Goal: Answer question/provide support: Share knowledge or assist other users

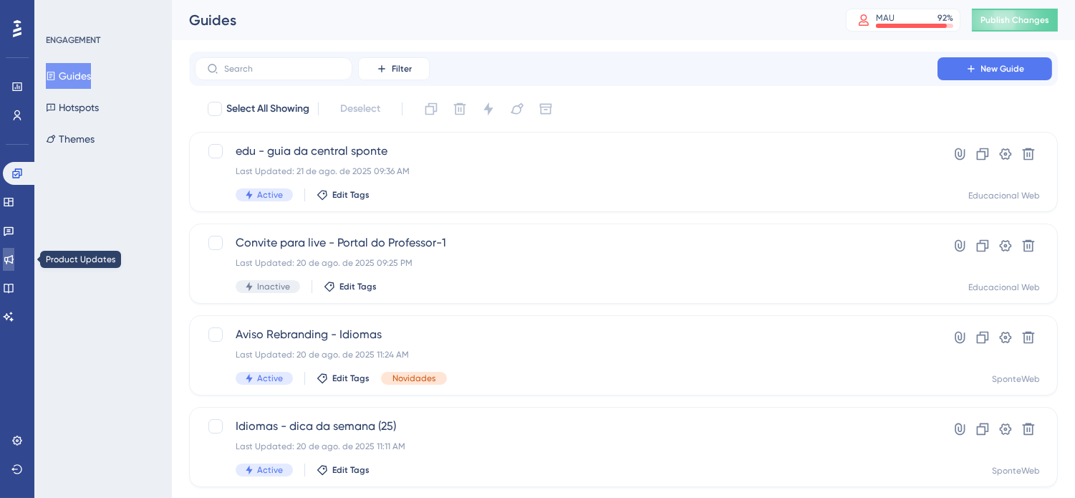
click at [14, 248] on link at bounding box center [8, 259] width 11 height 23
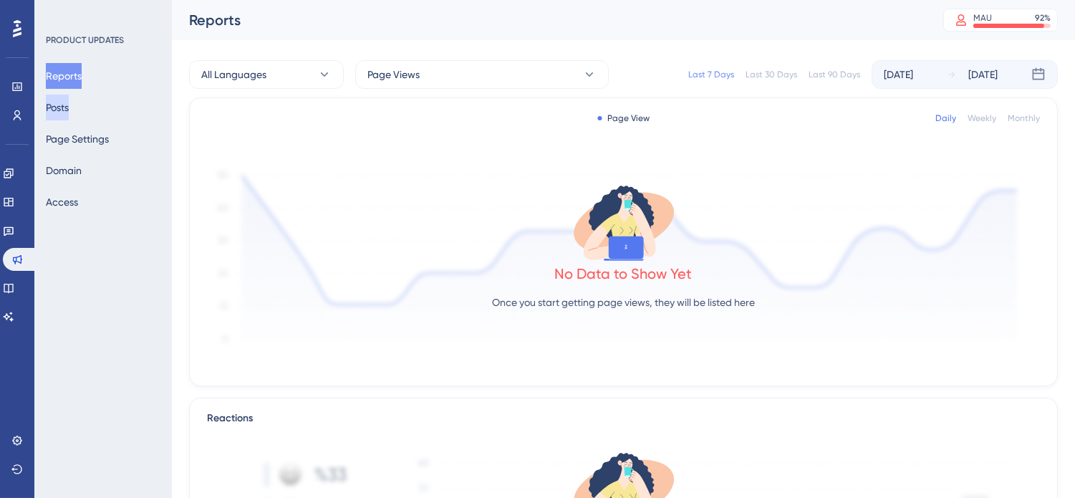
click at [64, 115] on button "Posts" at bounding box center [57, 108] width 23 height 26
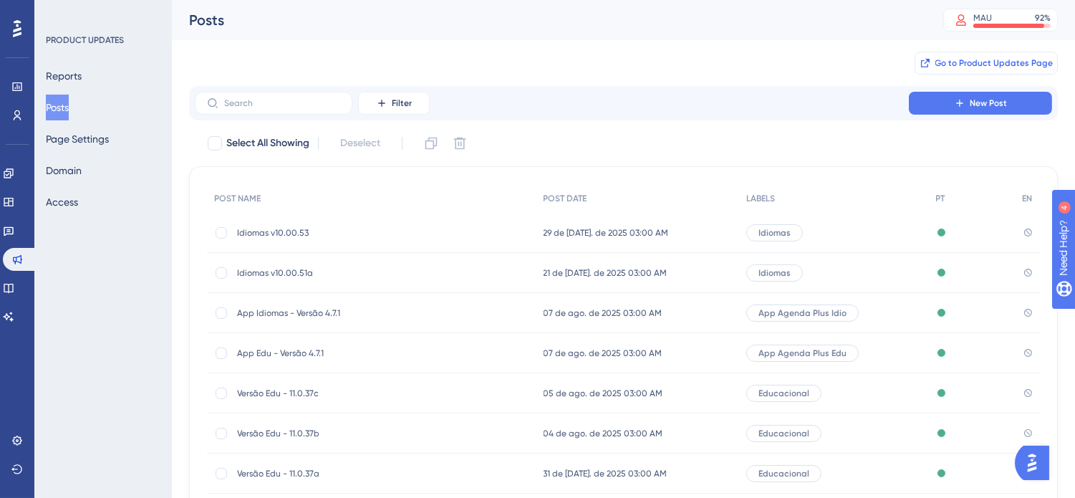
click at [980, 60] on span "Go to Product Updates Page" at bounding box center [994, 62] width 118 height 11
click at [14, 165] on link at bounding box center [8, 173] width 11 height 23
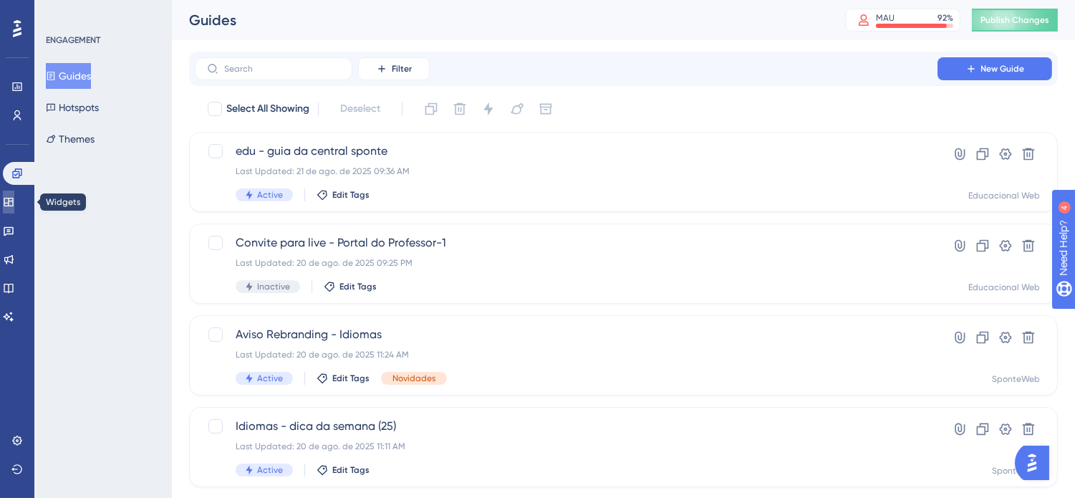
click at [14, 196] on icon at bounding box center [8, 201] width 11 height 11
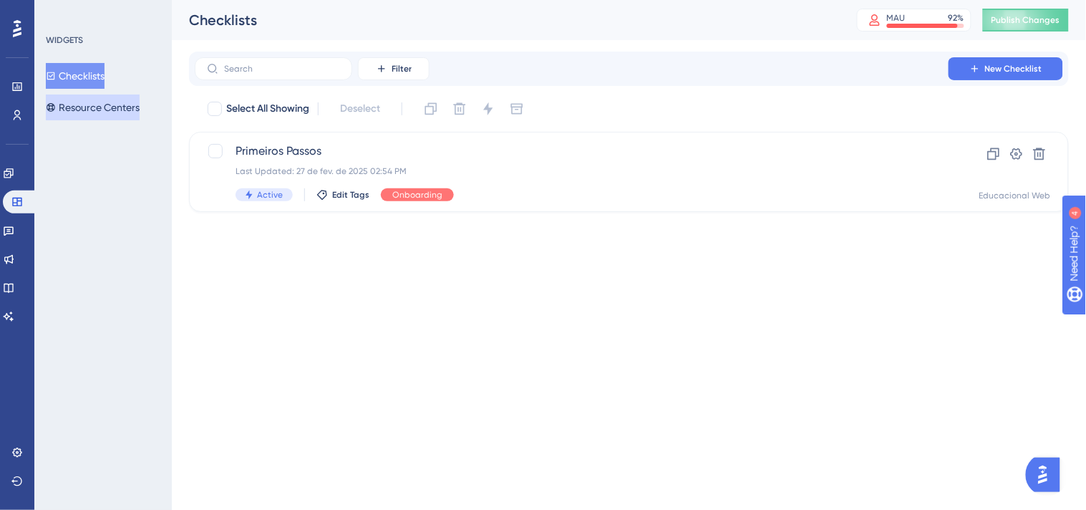
click at [106, 115] on button "Resource Centers" at bounding box center [93, 108] width 94 height 26
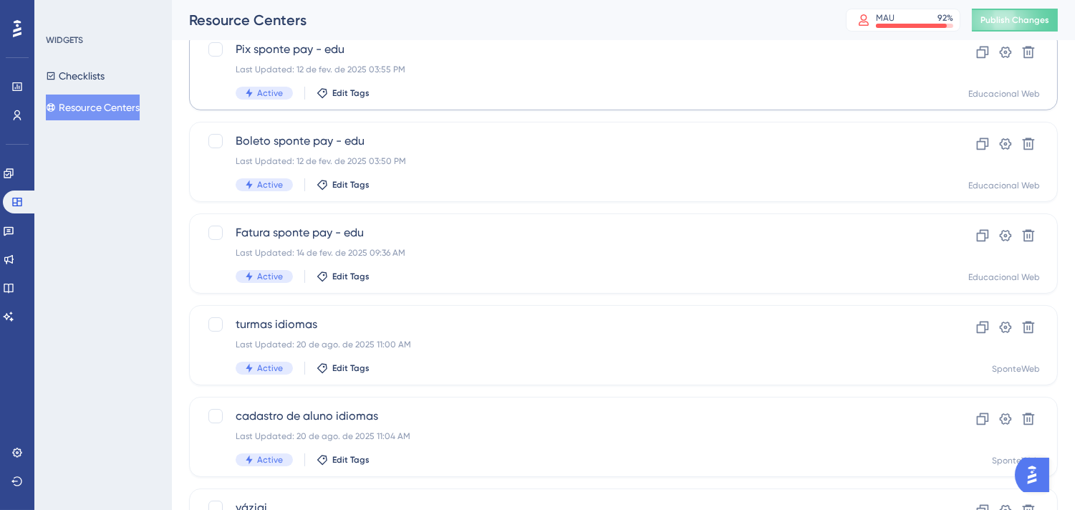
scroll to position [477, 0]
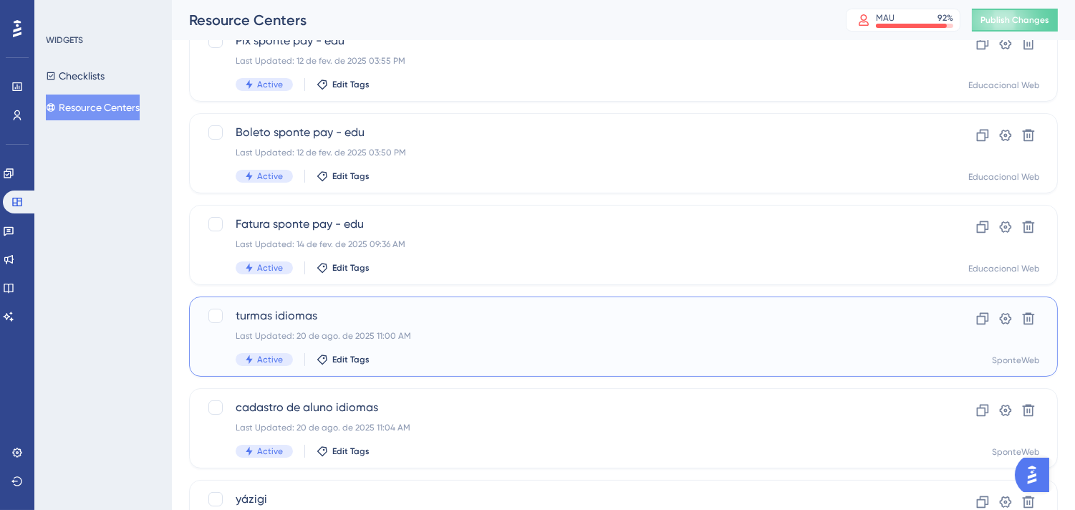
click at [710, 339] on div "Last Updated: 20 de ago. de 2025 11:00 AM" at bounding box center [566, 335] width 661 height 11
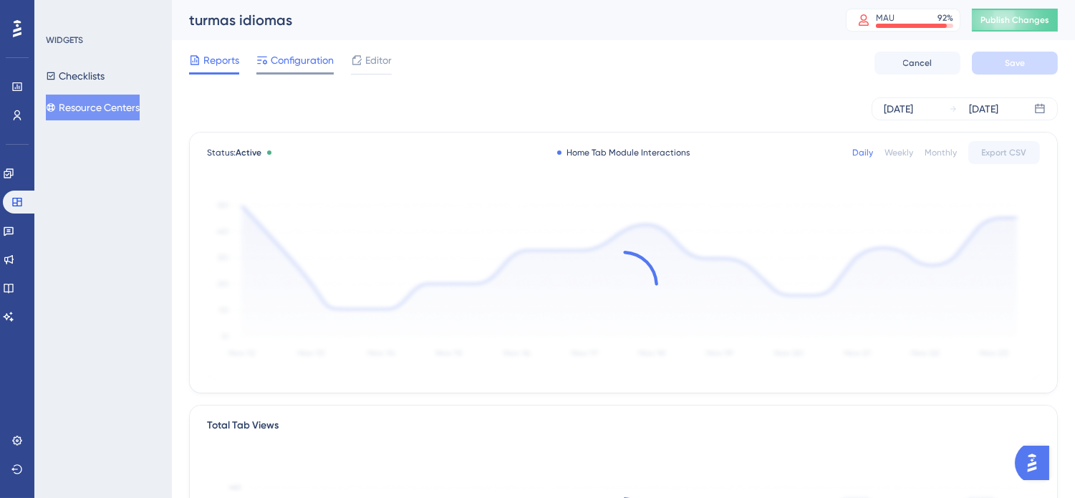
click at [317, 64] on span "Configuration" at bounding box center [302, 60] width 63 height 17
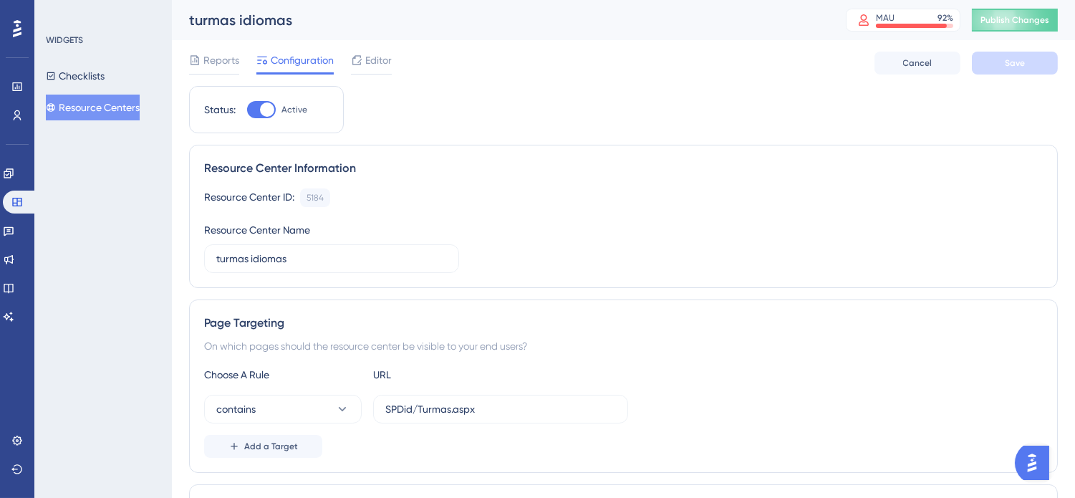
click at [119, 105] on button "Resource Centers" at bounding box center [93, 108] width 94 height 26
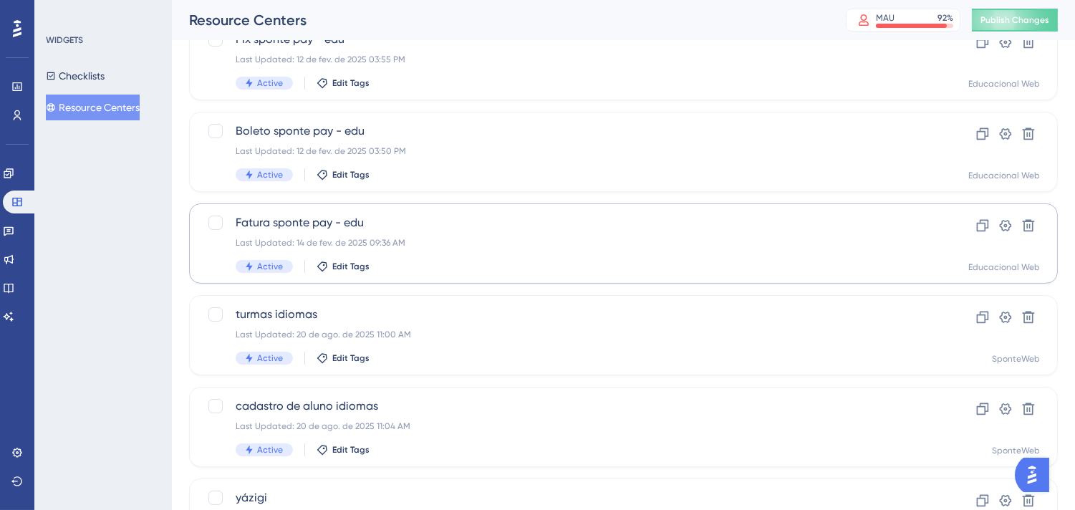
scroll to position [556, 0]
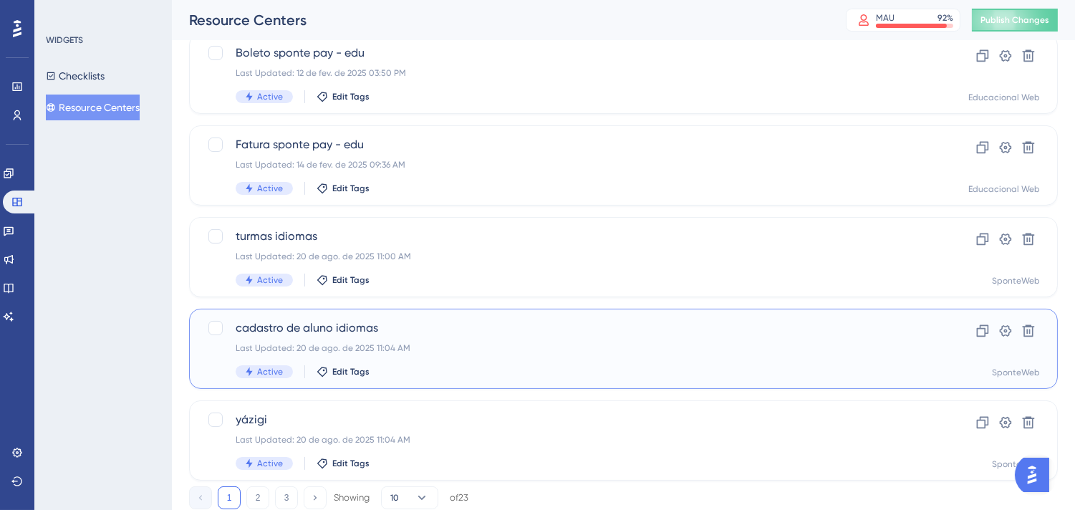
click at [500, 332] on span "cadastro de aluno idiomas" at bounding box center [566, 327] width 661 height 17
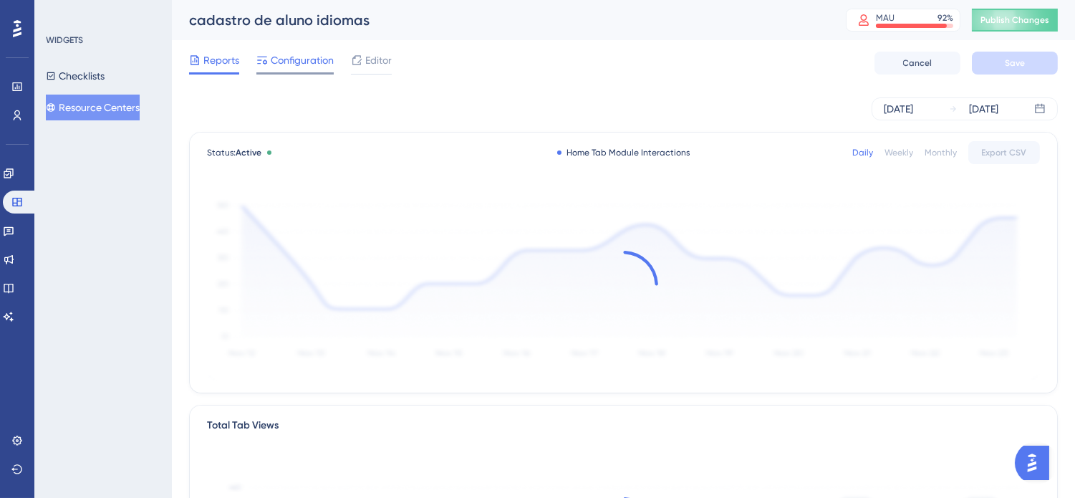
click at [309, 56] on span "Configuration" at bounding box center [302, 60] width 63 height 17
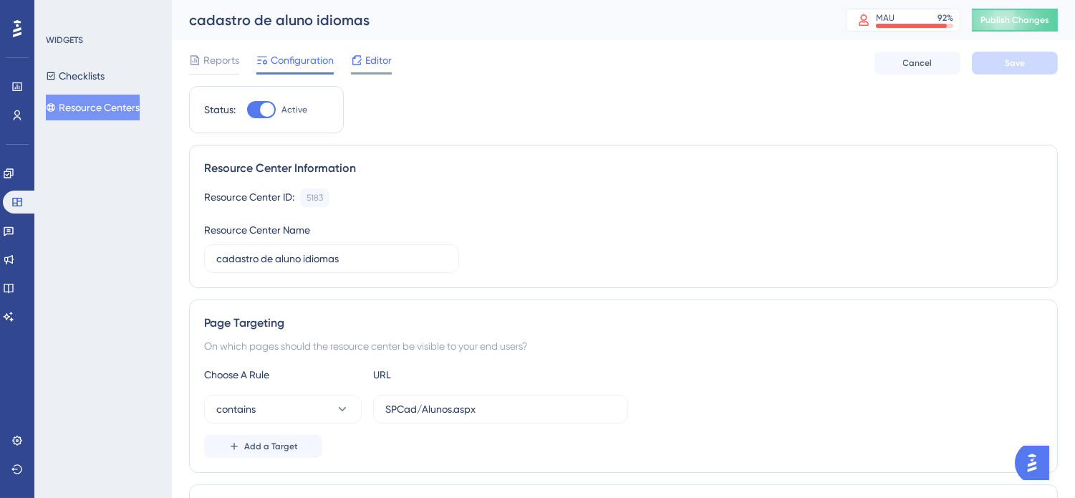
click at [380, 60] on span "Editor" at bounding box center [378, 60] width 26 height 17
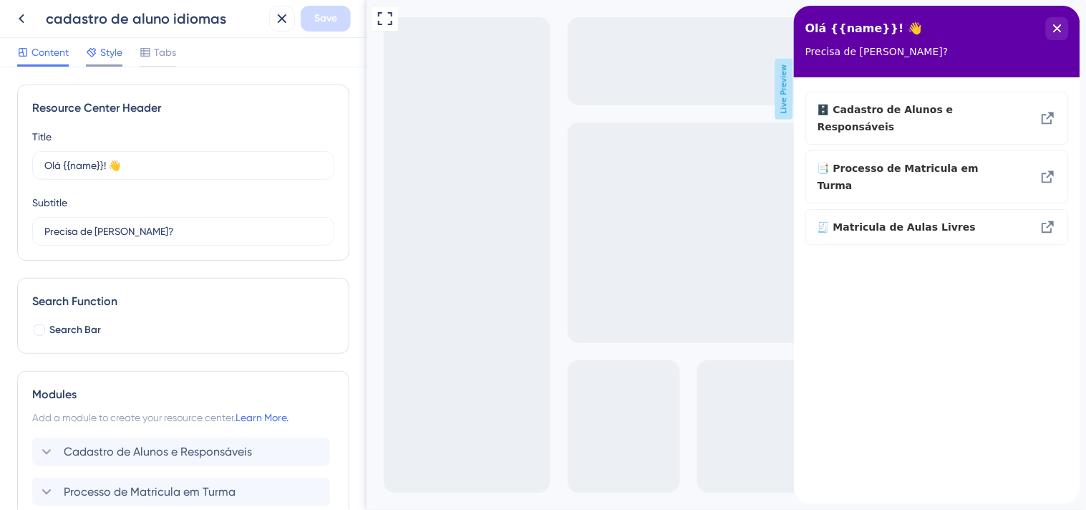
click at [117, 55] on span "Style" at bounding box center [111, 52] width 22 height 17
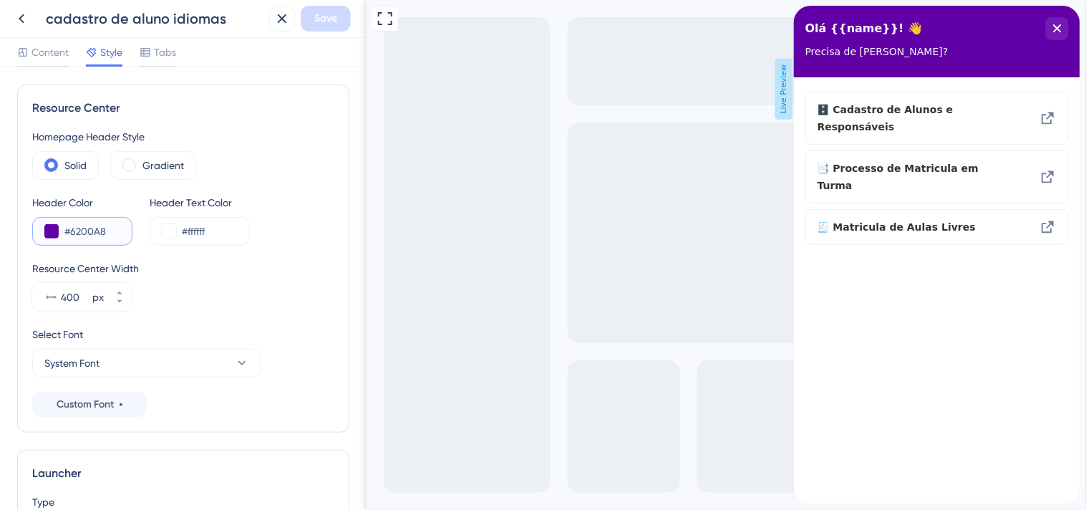
drag, startPoint x: 117, startPoint y: 231, endPoint x: 72, endPoint y: 238, distance: 46.3
click at [72, 238] on input "#6200A8" at bounding box center [92, 231] width 56 height 17
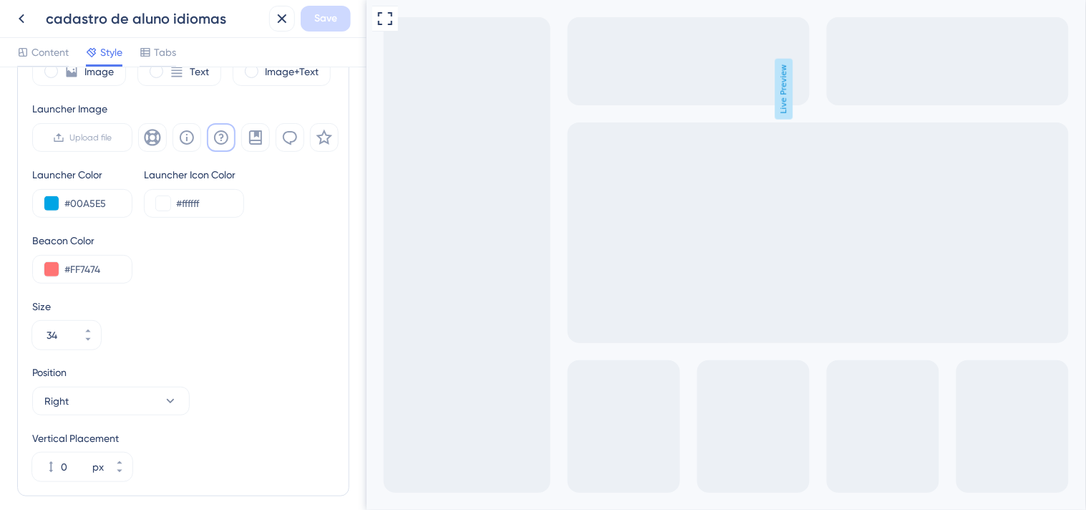
scroll to position [520, 0]
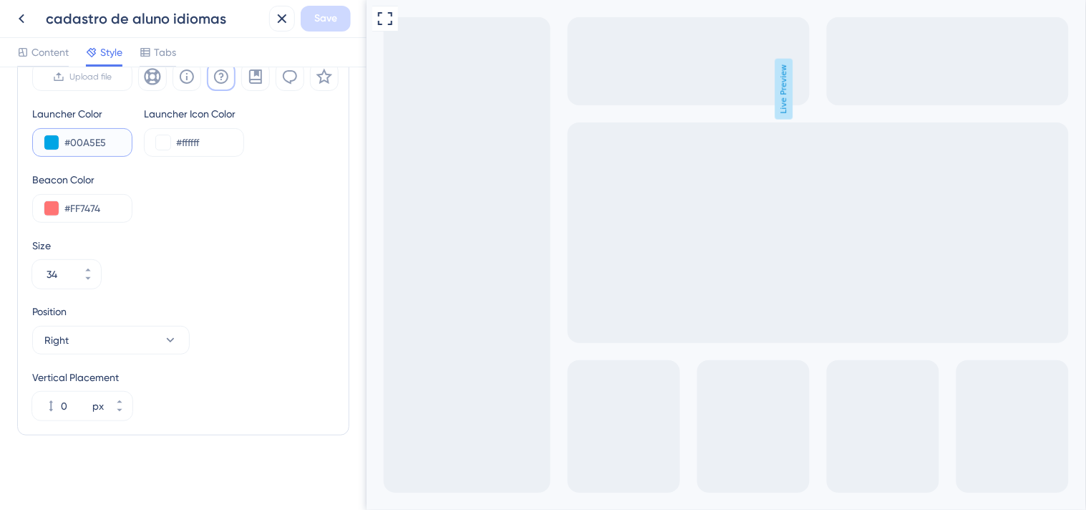
click at [110, 145] on input "#00A5E5" at bounding box center [92, 142] width 56 height 17
drag, startPoint x: 115, startPoint y: 142, endPoint x: 72, endPoint y: 143, distance: 42.3
click at [72, 143] on input "#00A5E5" at bounding box center [92, 142] width 56 height 17
paste input "6200A8"
type input "#6200A8"
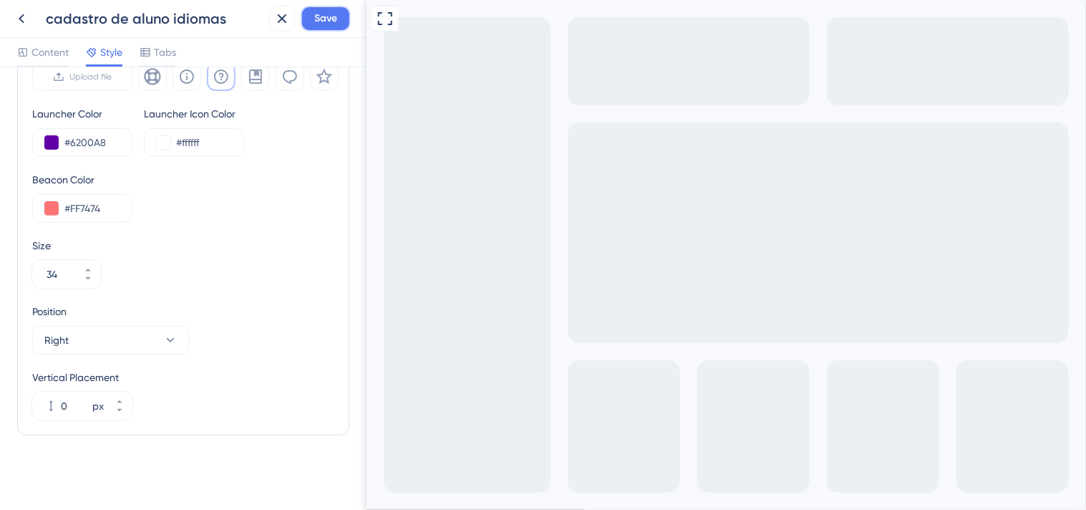
click at [312, 19] on button "Save" at bounding box center [326, 19] width 50 height 26
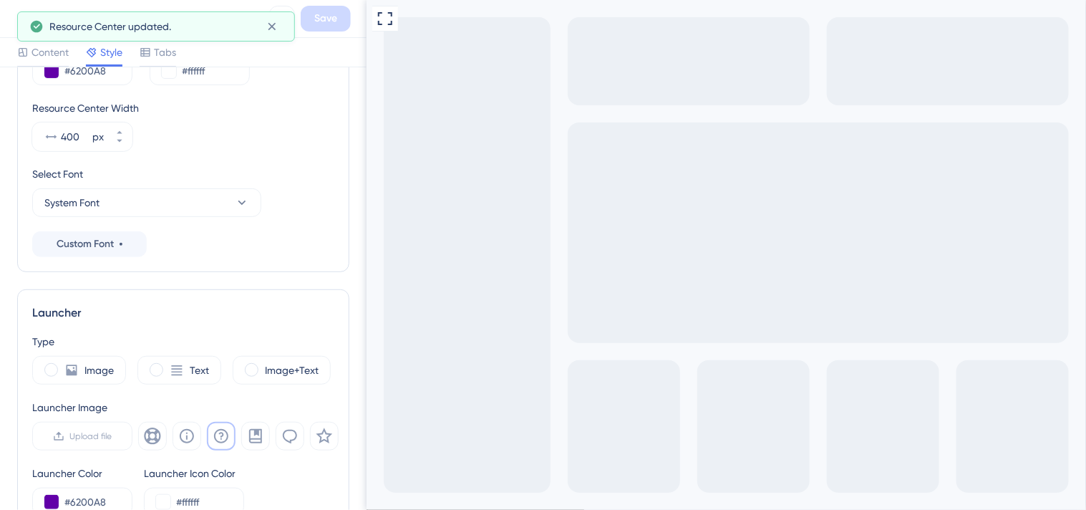
scroll to position [0, 0]
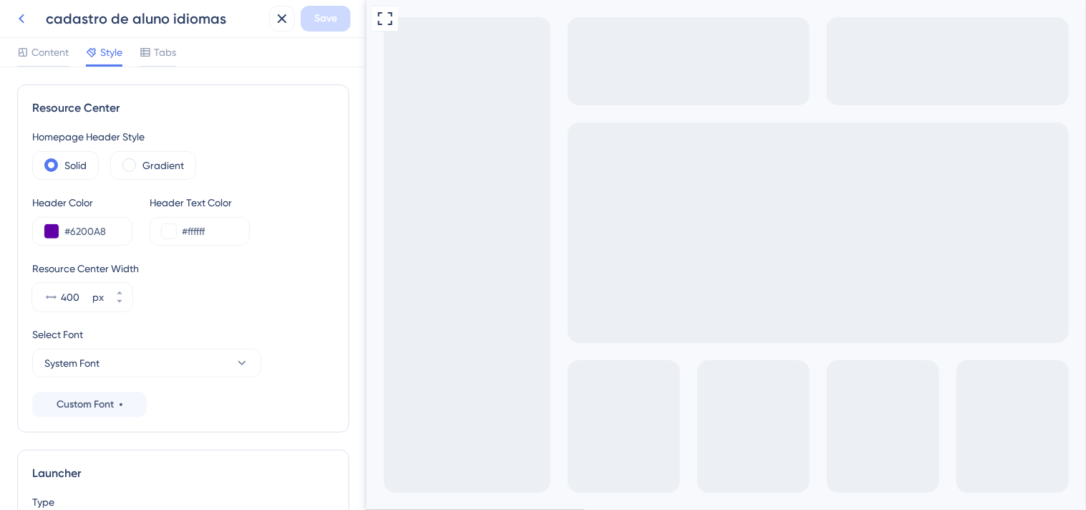
click at [17, 11] on icon at bounding box center [21, 18] width 17 height 17
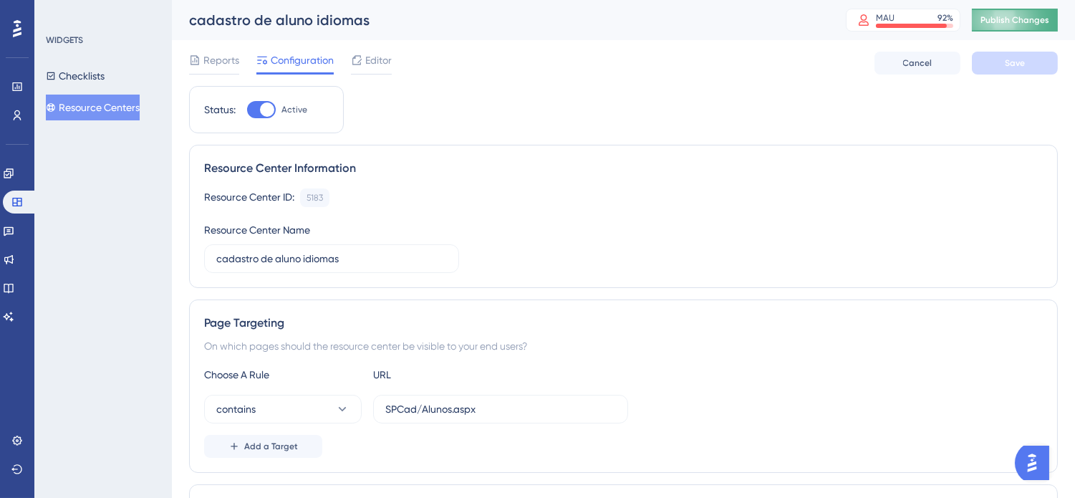
click at [1010, 17] on span "Publish Changes" at bounding box center [1014, 19] width 69 height 11
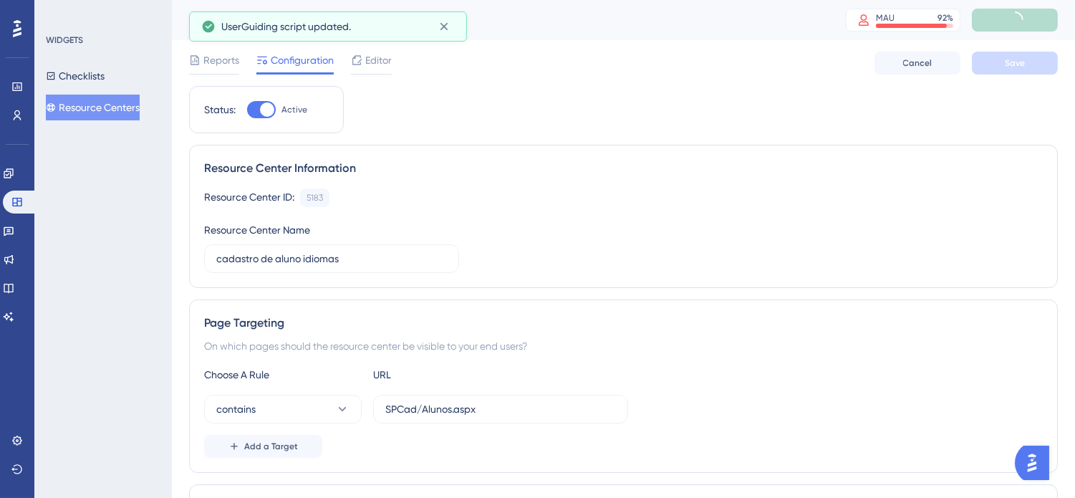
click at [115, 111] on button "Resource Centers" at bounding box center [93, 108] width 94 height 26
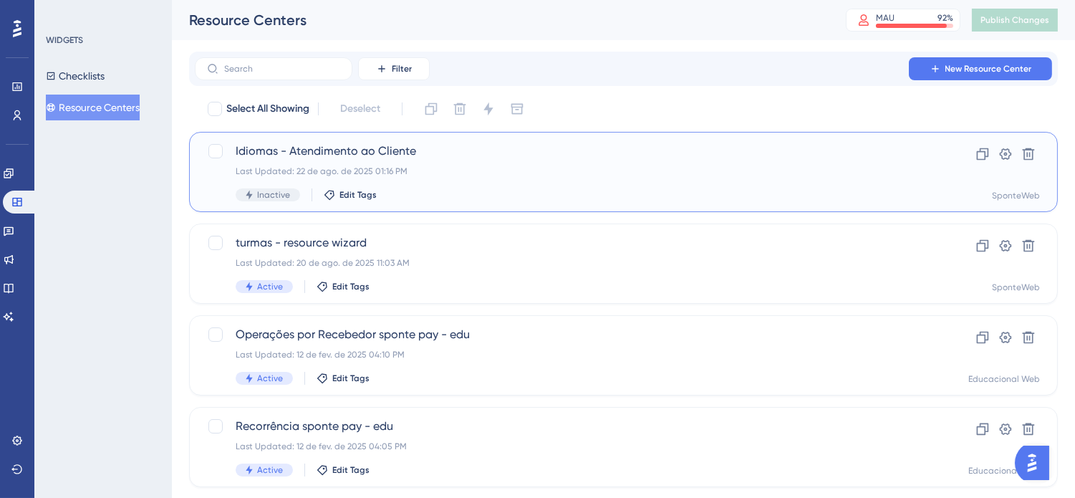
click at [484, 170] on div "Last Updated: 22 de ago. de 2025 01:16 PM" at bounding box center [566, 170] width 661 height 11
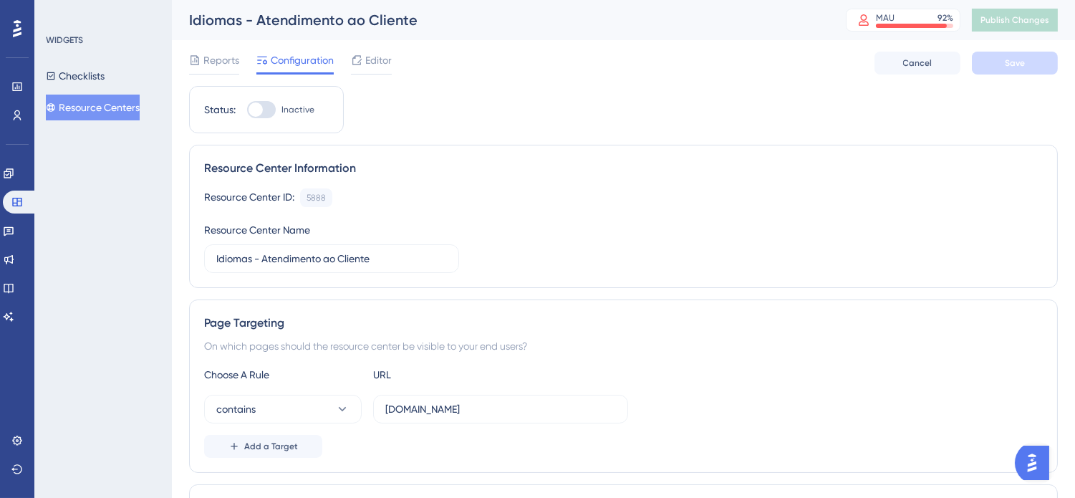
click at [261, 110] on div at bounding box center [256, 109] width 14 height 14
click at [247, 110] on input "Inactive" at bounding box center [246, 110] width 1 height 1
checkbox input "true"
click at [999, 58] on button "Save" at bounding box center [1015, 63] width 86 height 23
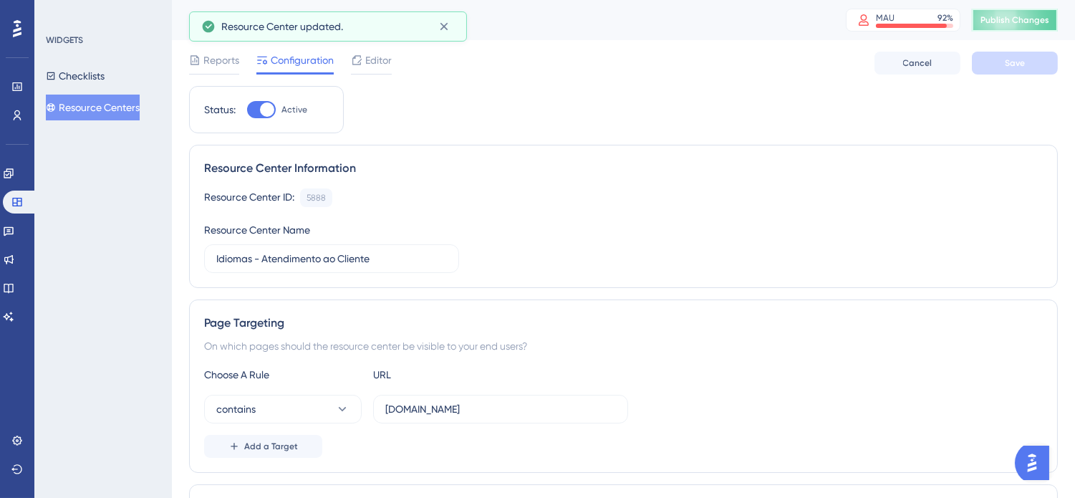
click at [1026, 29] on button "Publish Changes" at bounding box center [1015, 20] width 86 height 23
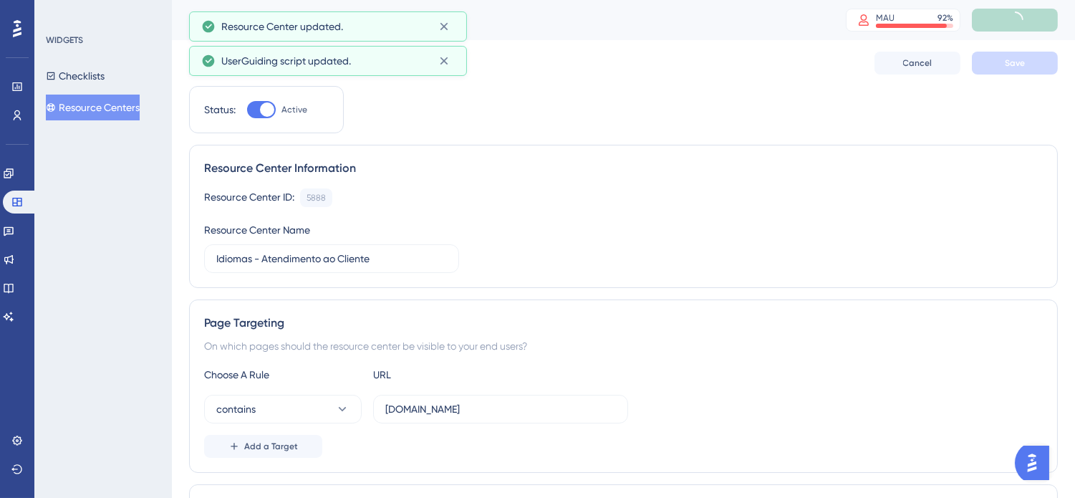
click at [117, 110] on button "Resource Centers" at bounding box center [93, 108] width 94 height 26
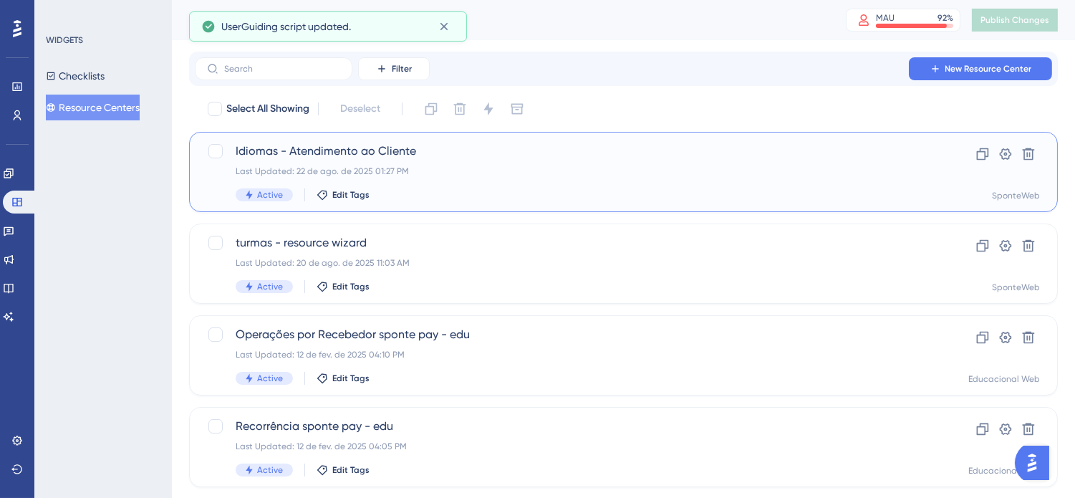
click at [449, 180] on div "Idiomas - Atendimento ao Cliente Last Updated: 22 de ago. de 2025 01:27 PM Acti…" at bounding box center [566, 172] width 661 height 59
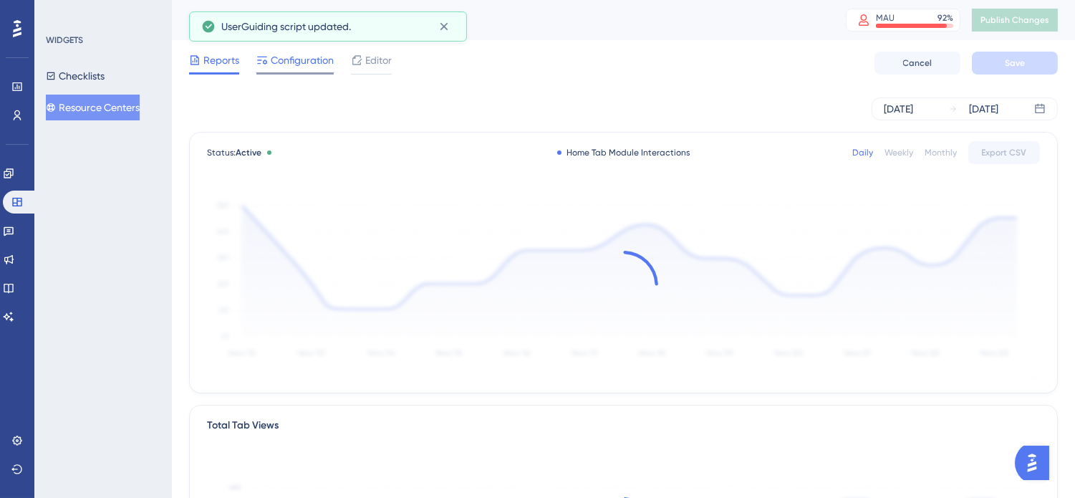
click at [312, 62] on span "Configuration" at bounding box center [302, 60] width 63 height 17
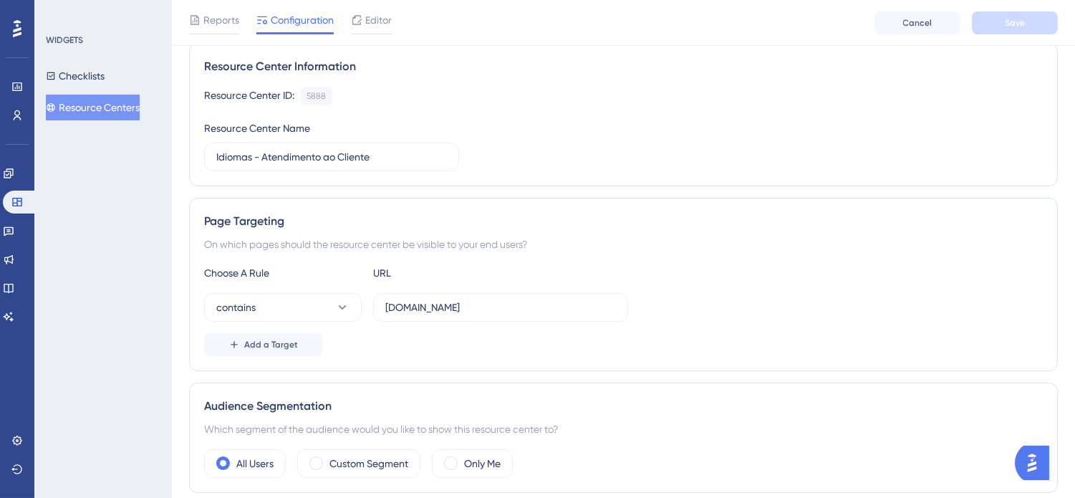
scroll to position [23, 0]
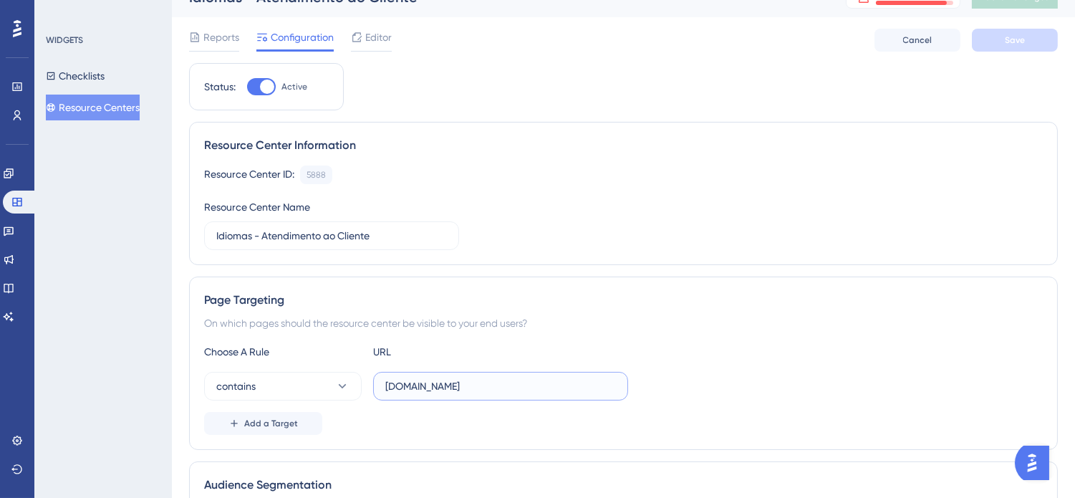
click at [488, 382] on input "[DOMAIN_NAME]" at bounding box center [500, 386] width 231 height 16
type input "sponteweb"
click at [902, 347] on div "Choose A Rule URL" at bounding box center [623, 351] width 839 height 17
click at [1041, 33] on button "Save" at bounding box center [1015, 40] width 86 height 23
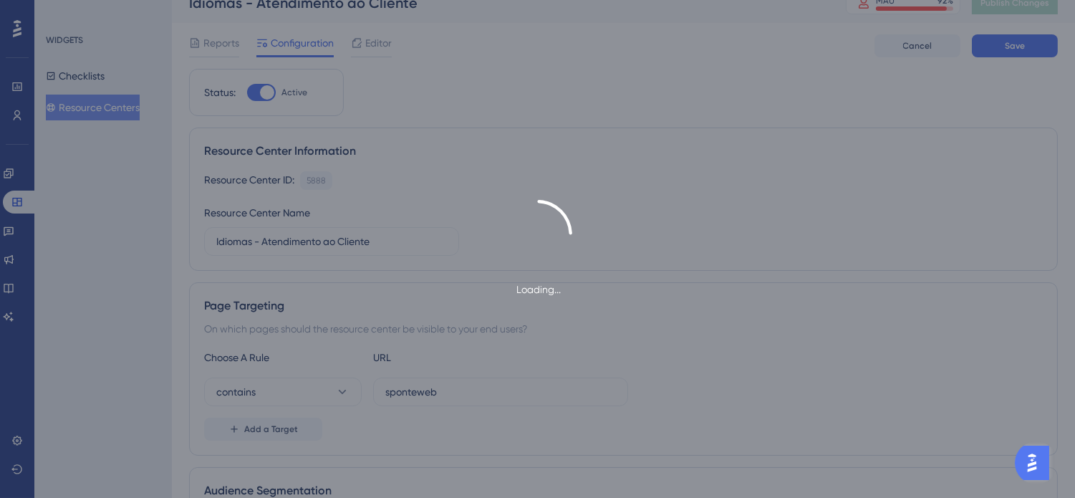
scroll to position [0, 0]
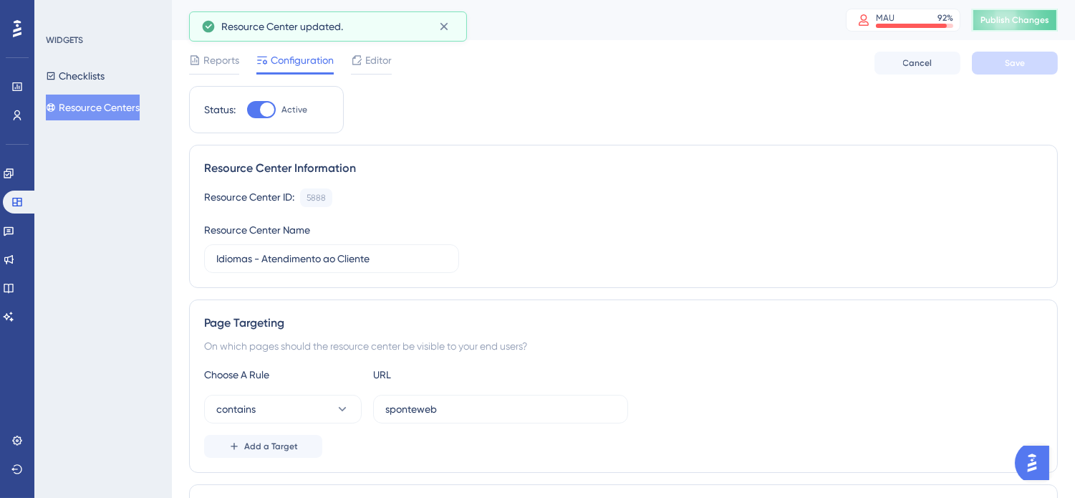
click at [1025, 19] on span "Publish Changes" at bounding box center [1014, 19] width 69 height 11
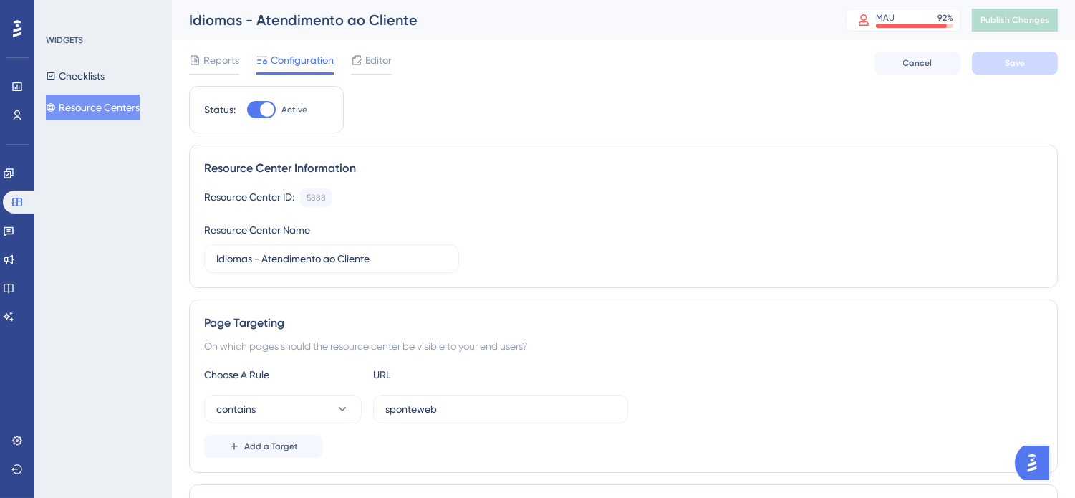
click at [728, 226] on div "Resource Center ID: 5888 Copy Resource Center Name Idiomas - Atendimento ao Cli…" at bounding box center [623, 230] width 839 height 85
click at [229, 67] on span "Reports" at bounding box center [221, 60] width 36 height 17
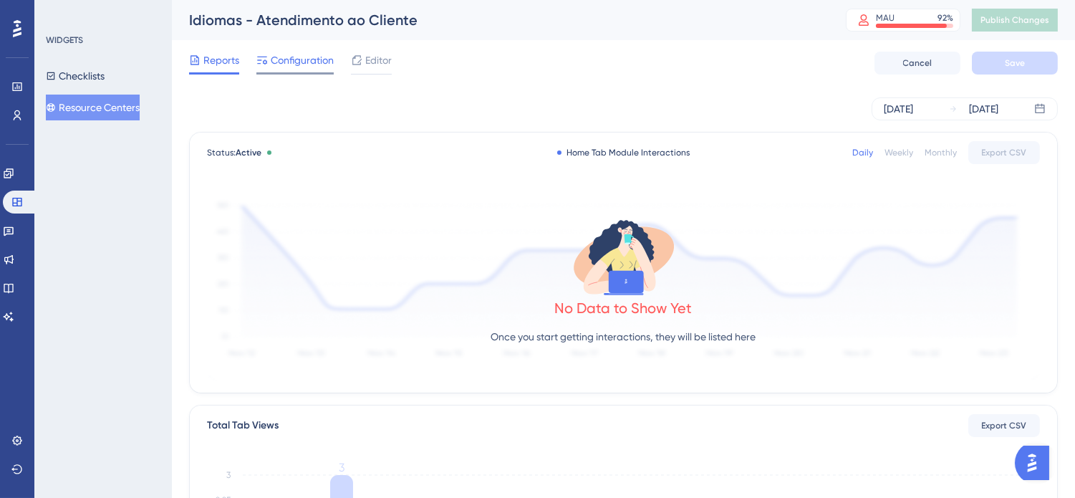
click at [288, 67] on span "Configuration" at bounding box center [302, 60] width 63 height 17
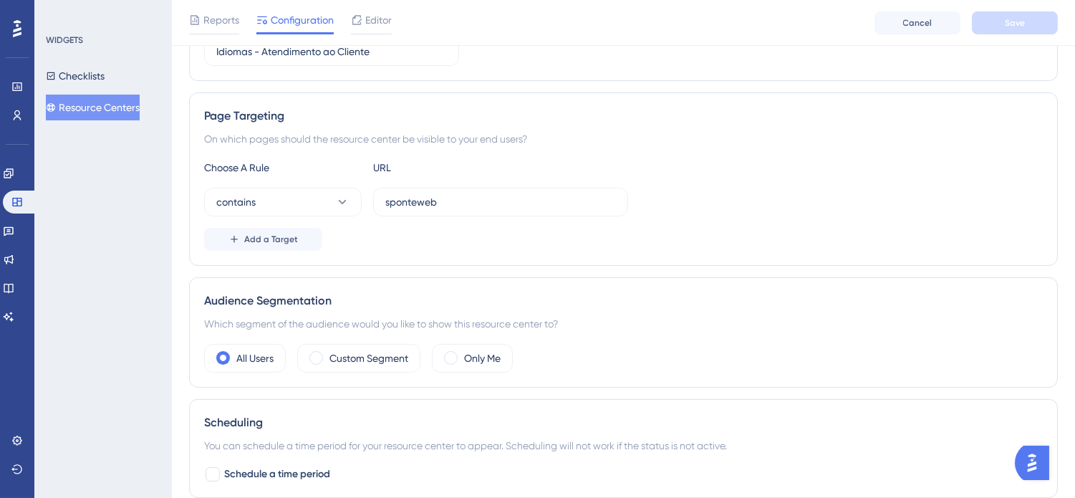
scroll to position [102, 0]
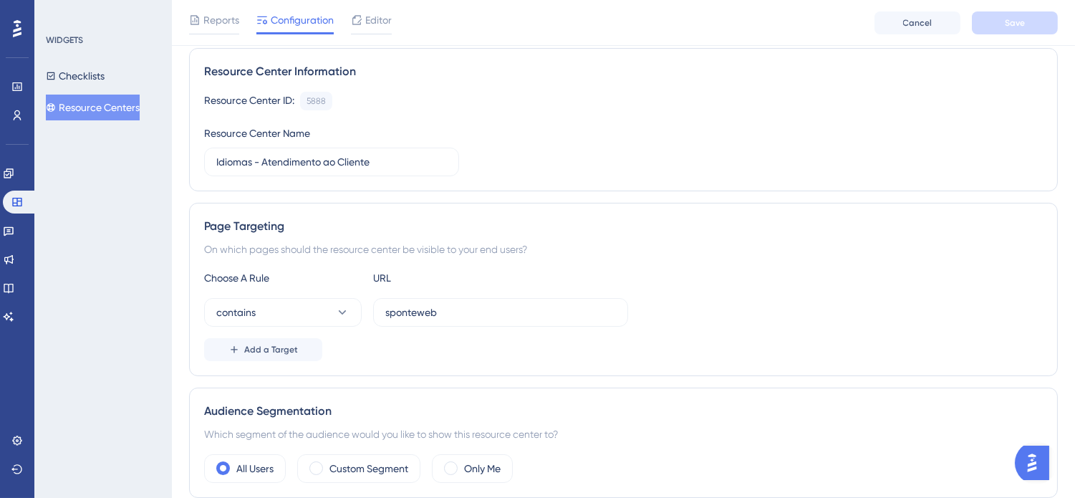
click at [309, 294] on div "Choose A Rule URL contains sponteweb Add a Target" at bounding box center [623, 315] width 839 height 92
click at [312, 314] on button "contains" at bounding box center [283, 312] width 158 height 29
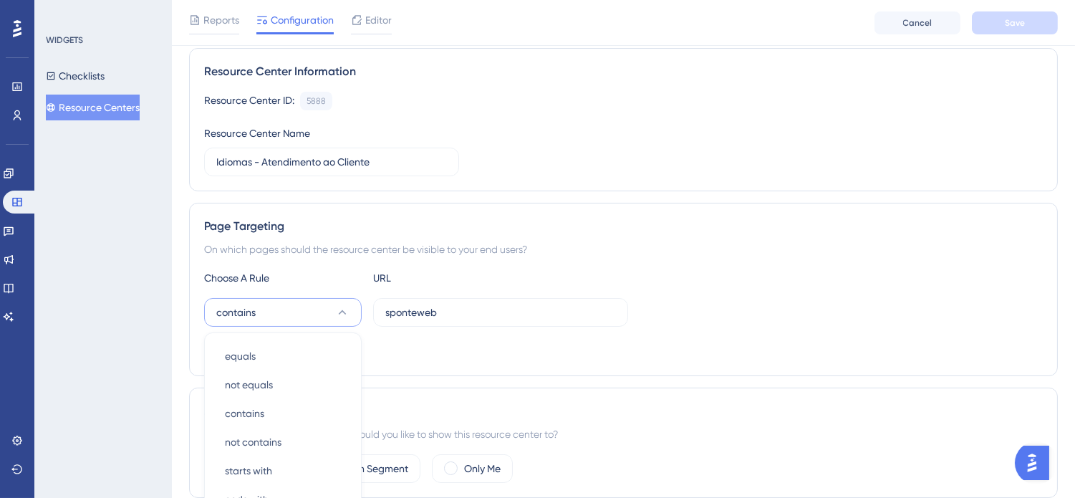
scroll to position [296, 0]
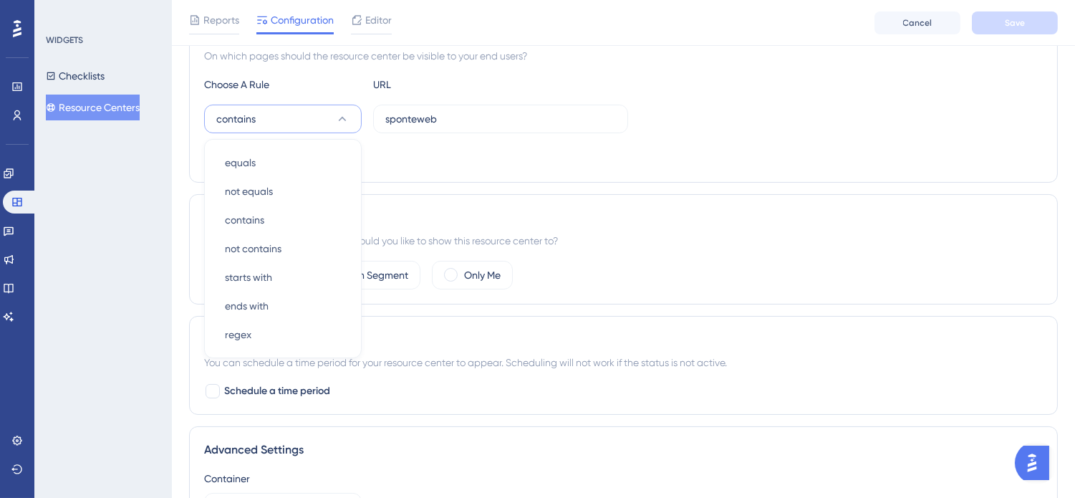
click at [665, 190] on div "Status: Active Resource Center Information Resource Center ID: 5888 Copy Resour…" at bounding box center [623, 172] width 869 height 752
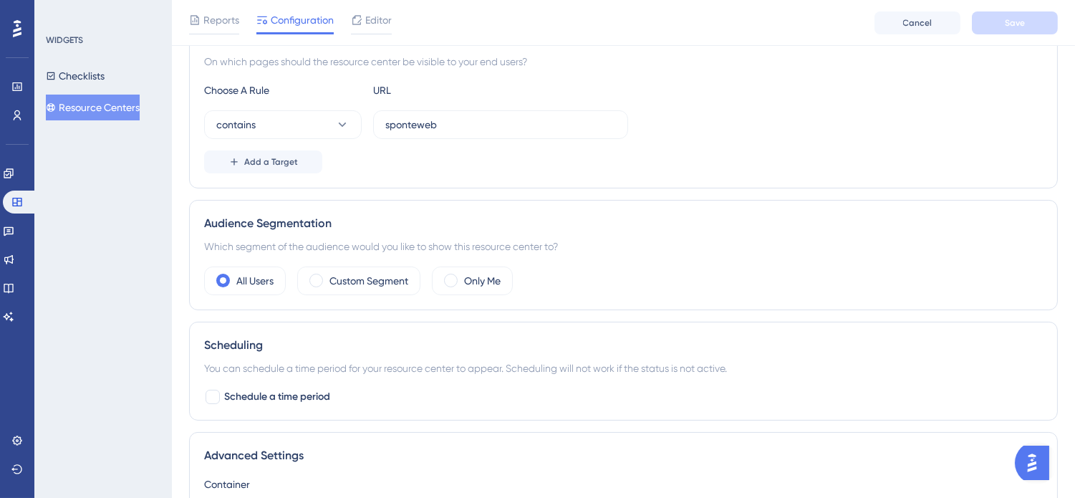
scroll to position [182, 0]
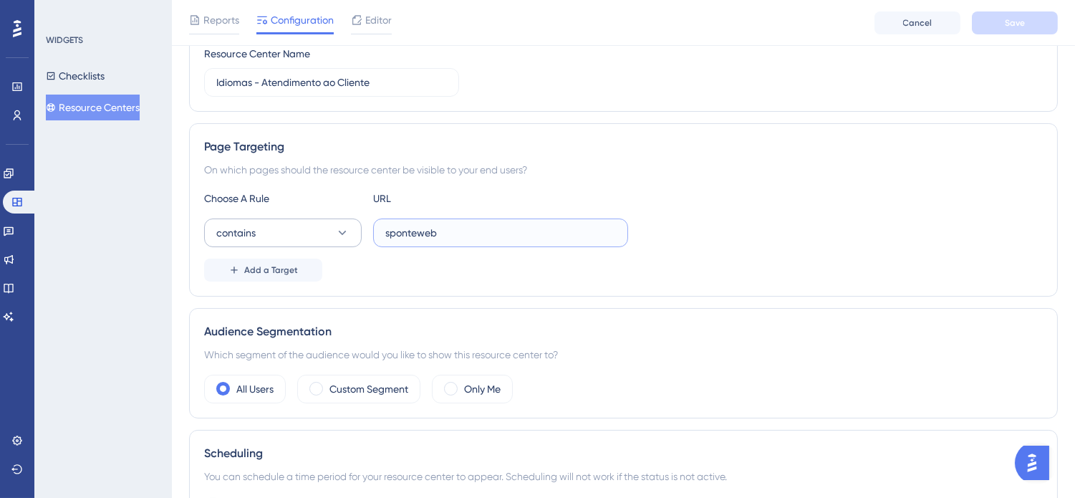
drag, startPoint x: 491, startPoint y: 237, endPoint x: 305, endPoint y: 238, distance: 185.5
click at [305, 238] on div "contains sponteweb" at bounding box center [416, 232] width 424 height 29
paste input "https://www.sponteweb.com.br/Atendimento.aspx"
drag, startPoint x: 527, startPoint y: 235, endPoint x: 832, endPoint y: 244, distance: 305.2
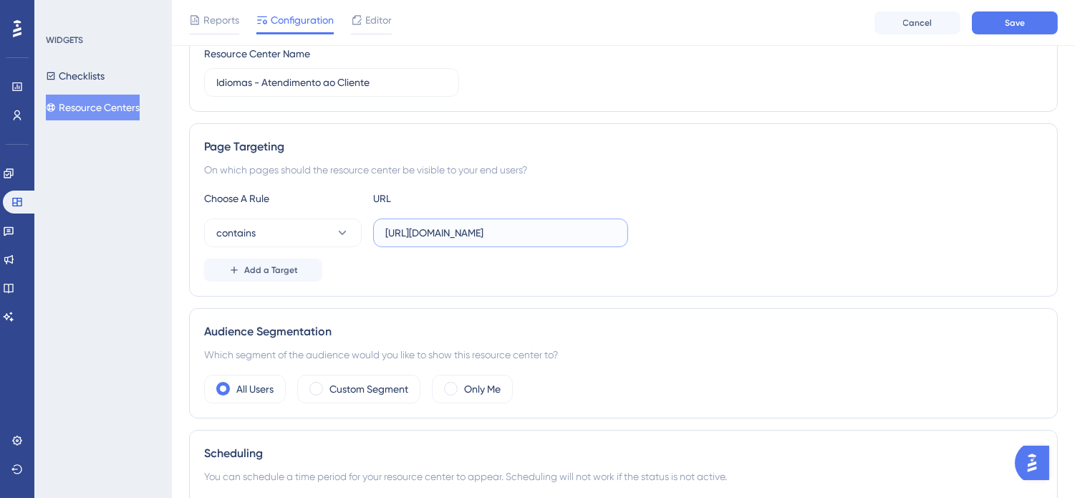
click at [832, 244] on div "contains https://www.sponteweb.com.br/Atendimento.aspx" at bounding box center [623, 232] width 839 height 29
click at [428, 279] on div "Add a Target" at bounding box center [623, 270] width 839 height 23
click at [1018, 29] on button "Save" at bounding box center [1015, 22] width 86 height 23
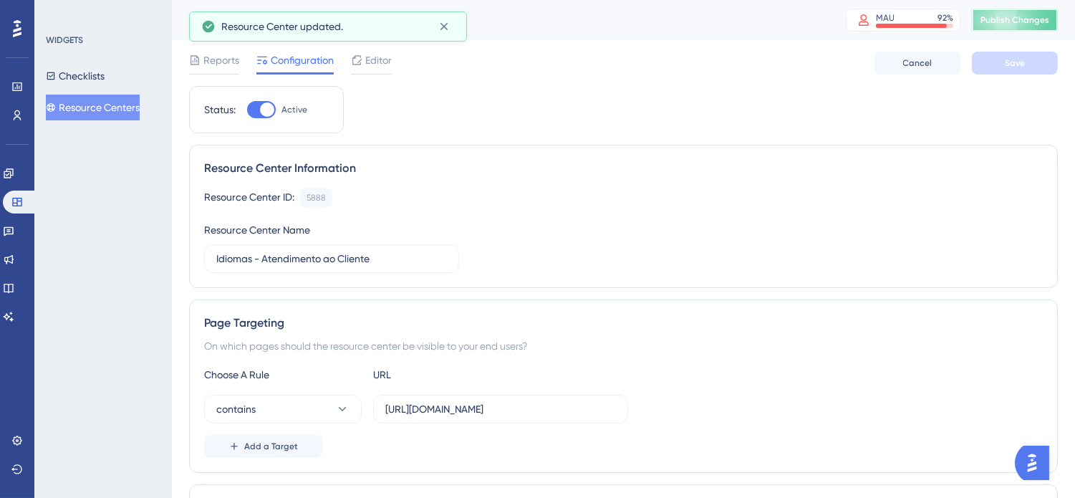
click at [1041, 14] on span "Publish Changes" at bounding box center [1014, 19] width 69 height 11
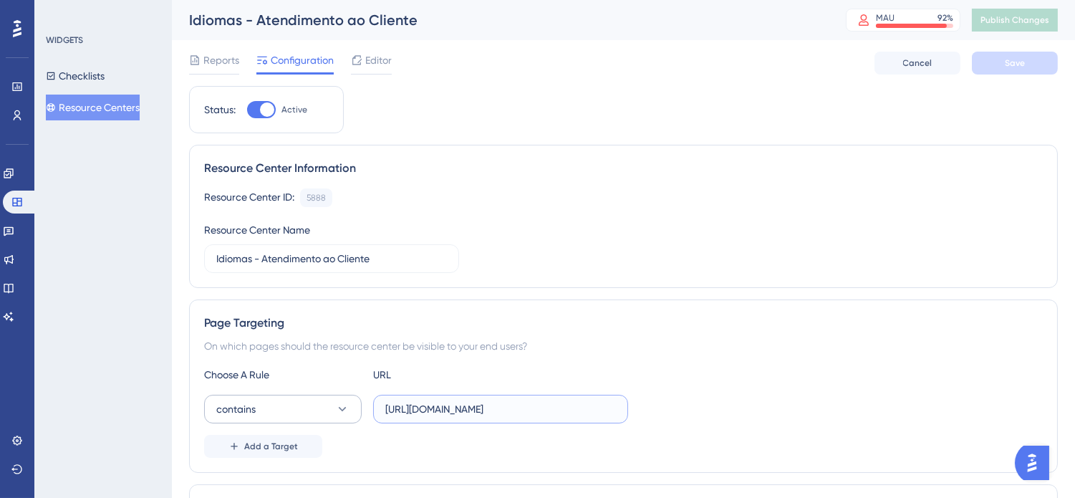
drag, startPoint x: 419, startPoint y: 416, endPoint x: 310, endPoint y: 416, distance: 108.9
click at [310, 416] on div "contains https://www.sponteweb.com.br" at bounding box center [416, 409] width 424 height 29
type input "[DOMAIN_NAME]"
click at [858, 375] on div "Choose A Rule URL" at bounding box center [623, 374] width 839 height 17
click at [1006, 62] on span "Save" at bounding box center [1015, 62] width 20 height 11
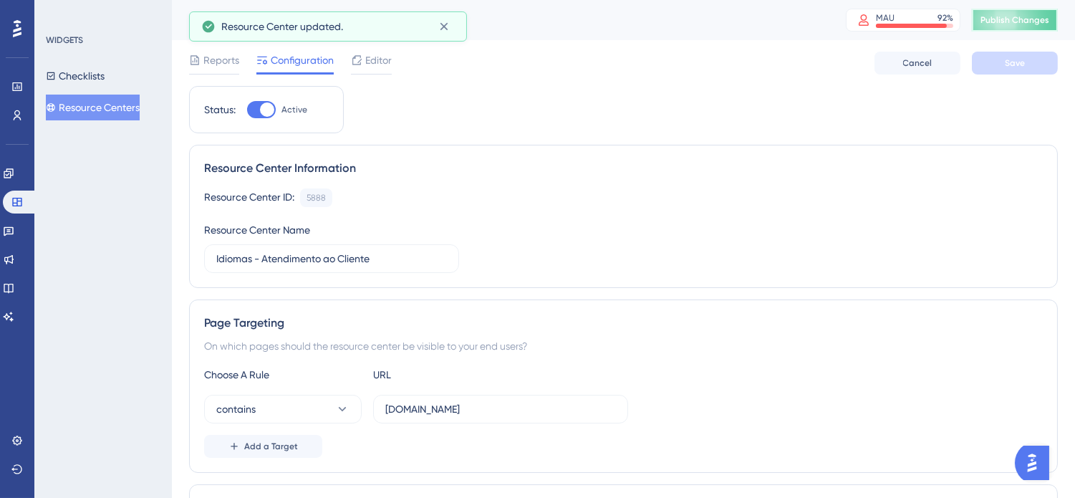
click at [1029, 24] on span "Publish Changes" at bounding box center [1014, 19] width 69 height 11
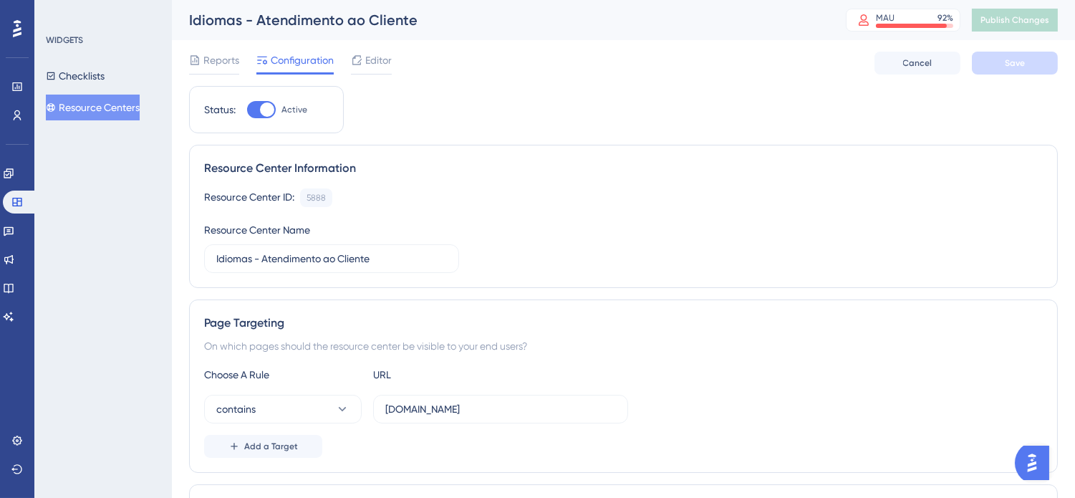
click at [103, 106] on button "Resource Centers" at bounding box center [93, 108] width 94 height 26
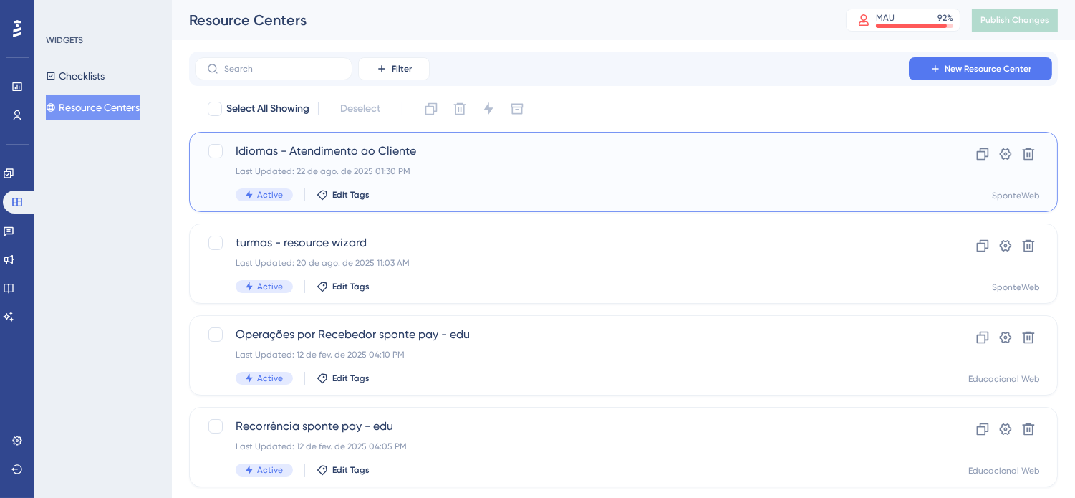
click at [549, 167] on div "Last Updated: 22 de ago. de 2025 01:30 PM" at bounding box center [566, 170] width 661 height 11
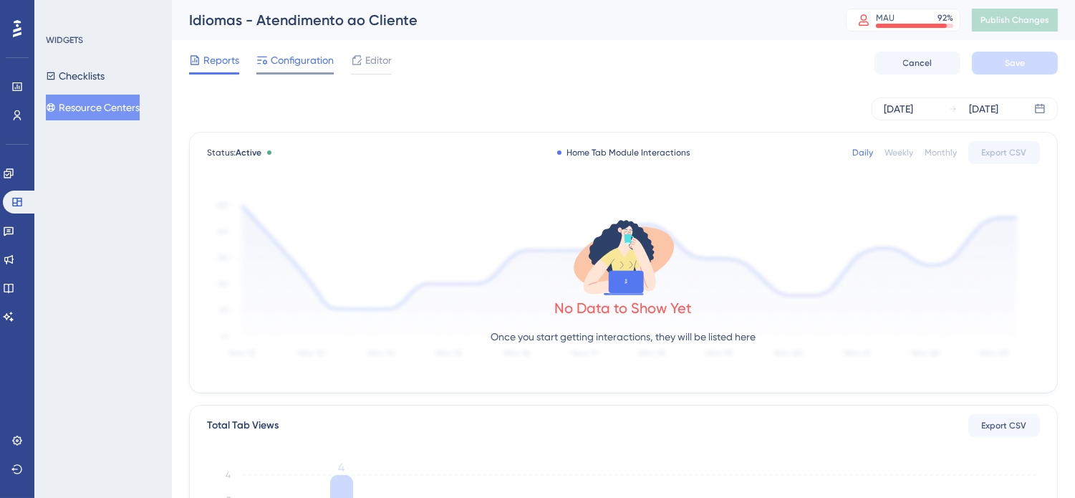
click at [292, 57] on span "Configuration" at bounding box center [302, 60] width 63 height 17
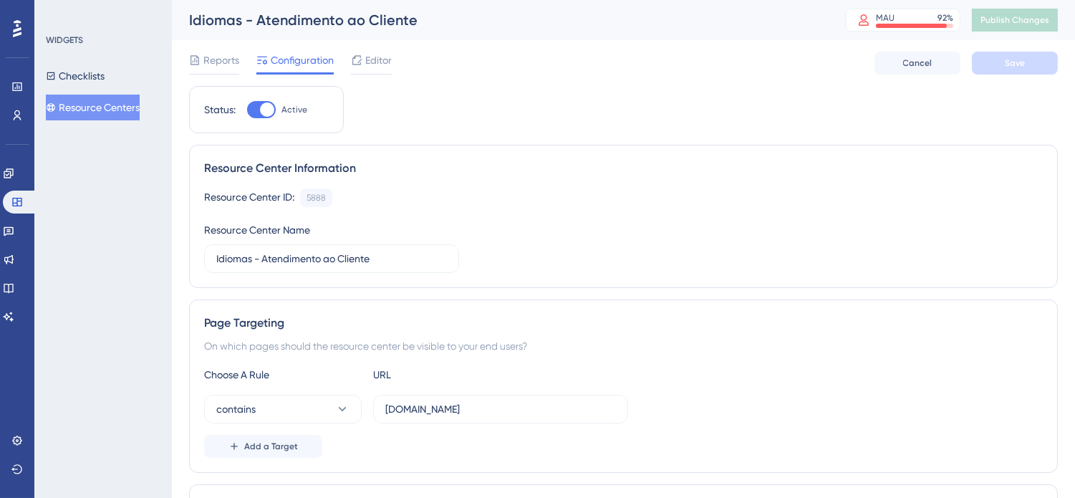
click at [119, 102] on button "Resource Centers" at bounding box center [93, 108] width 94 height 26
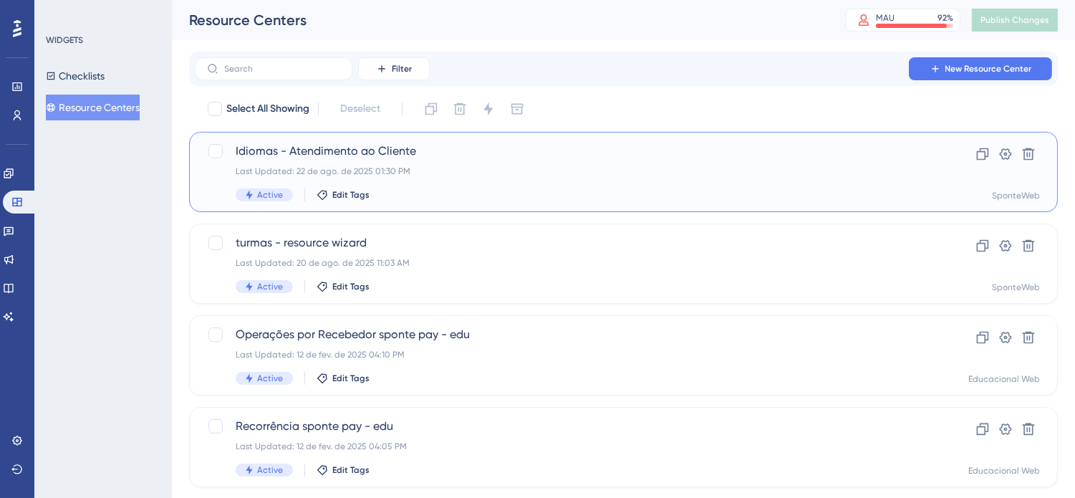
click at [451, 154] on span "Idiomas - Atendimento ao Cliente" at bounding box center [566, 151] width 661 height 17
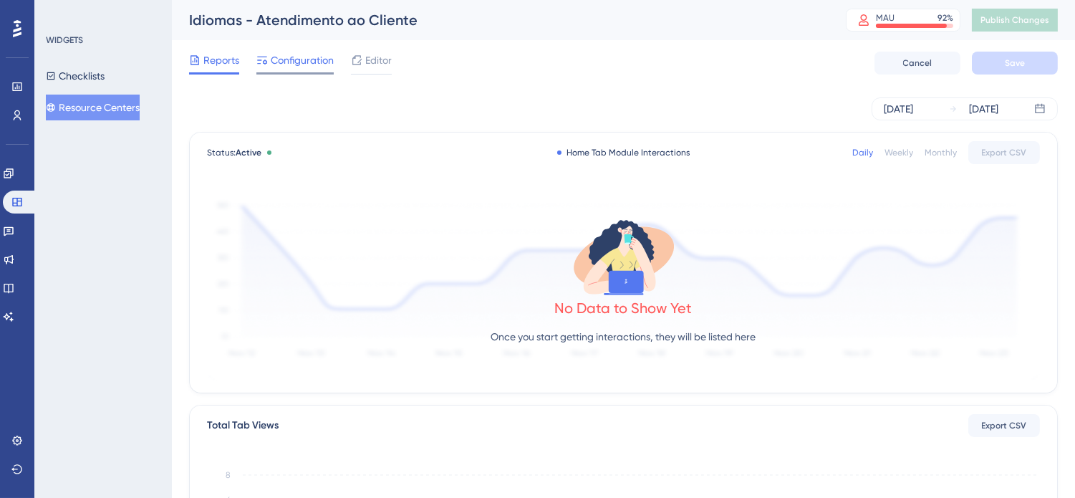
click at [317, 67] on span "Configuration" at bounding box center [302, 60] width 63 height 17
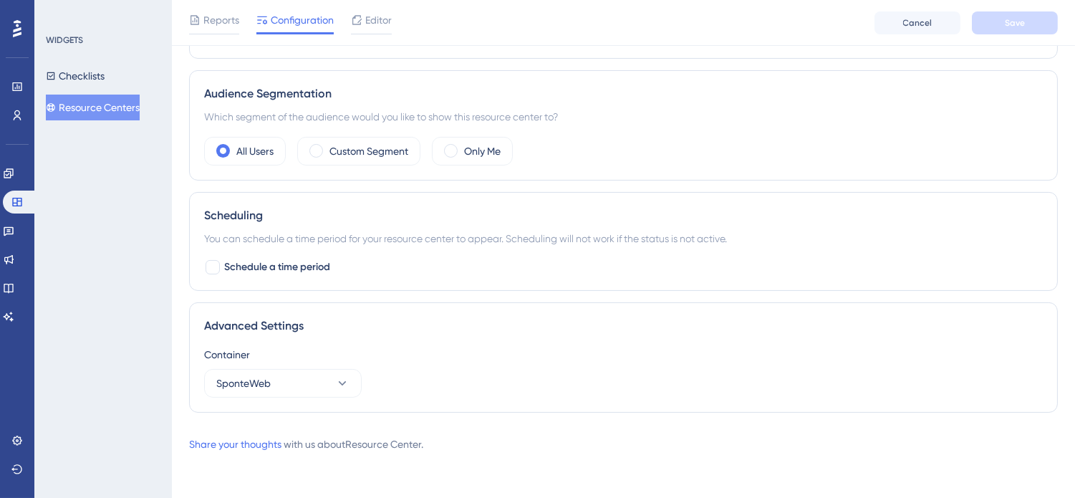
scroll to position [420, 0]
click at [208, 274] on div at bounding box center [212, 266] width 17 height 17
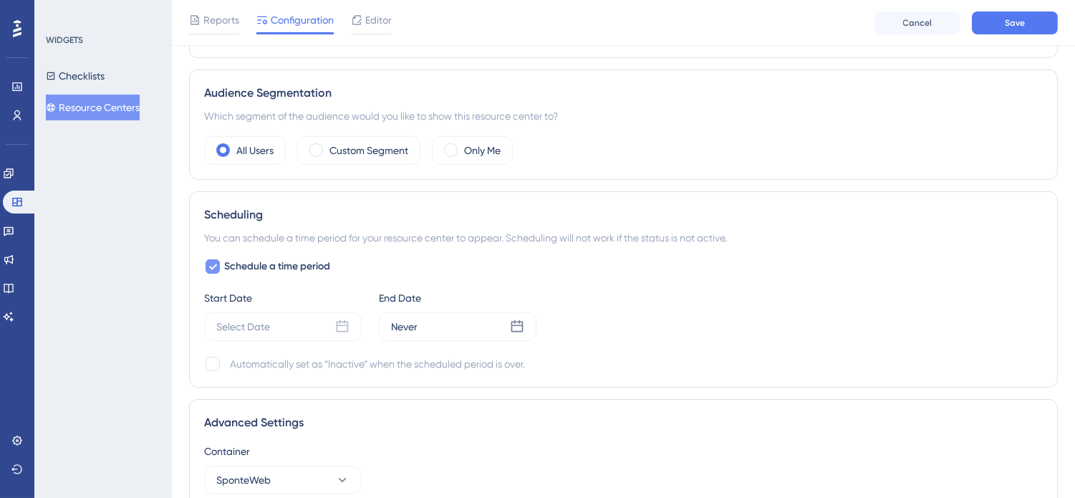
click at [209, 269] on icon at bounding box center [212, 266] width 9 height 11
checkbox input "false"
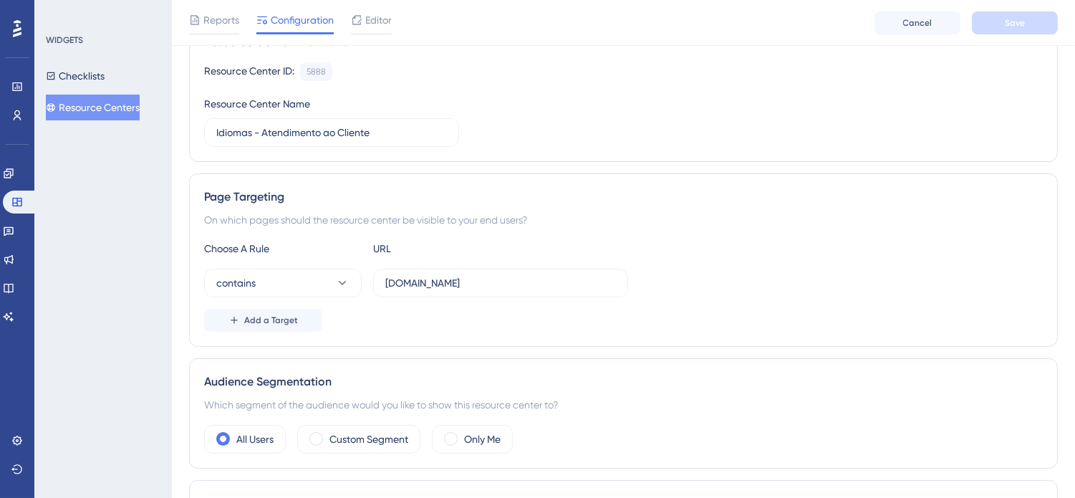
scroll to position [102, 0]
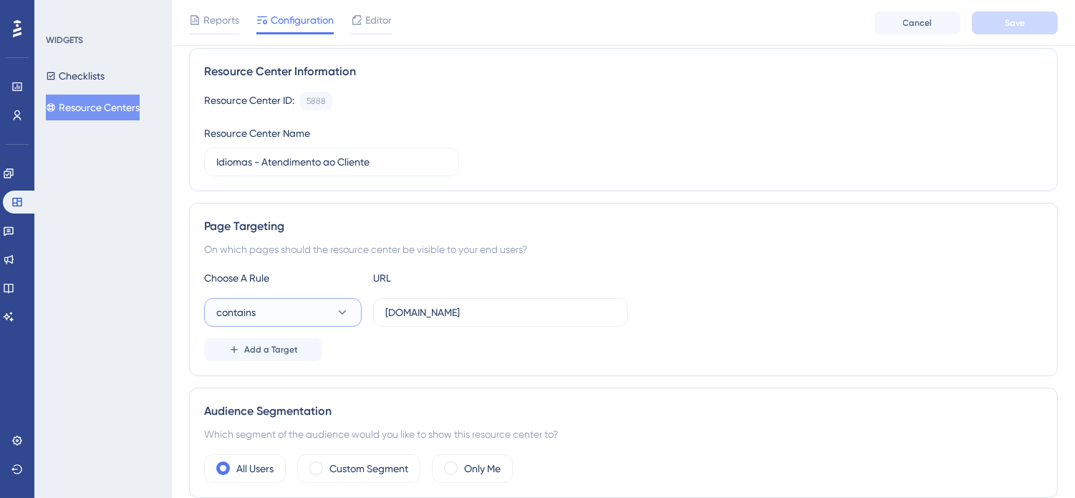
click at [309, 314] on button "contains" at bounding box center [283, 312] width 158 height 29
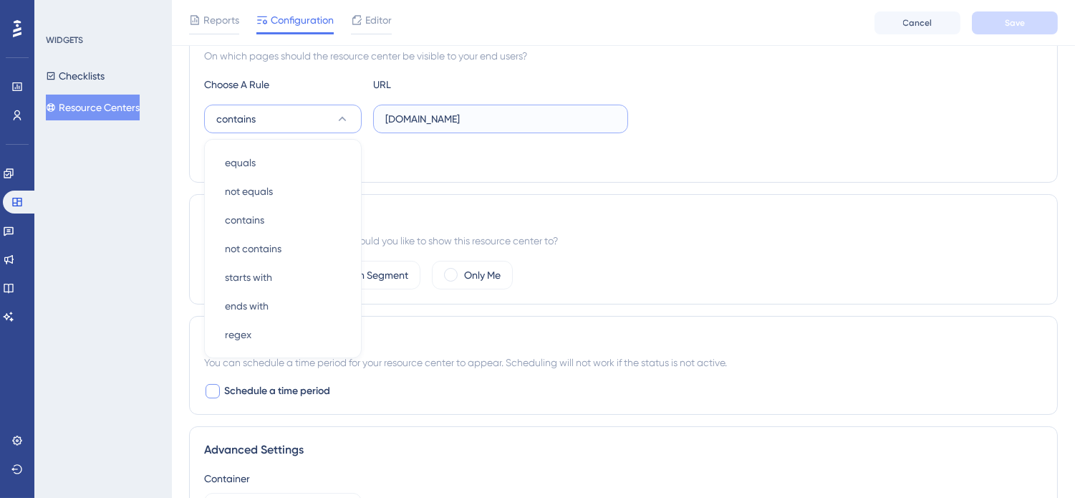
drag, startPoint x: 411, startPoint y: 125, endPoint x: 376, endPoint y: 124, distance: 35.1
click at [376, 124] on label "[DOMAIN_NAME]" at bounding box center [500, 119] width 255 height 29
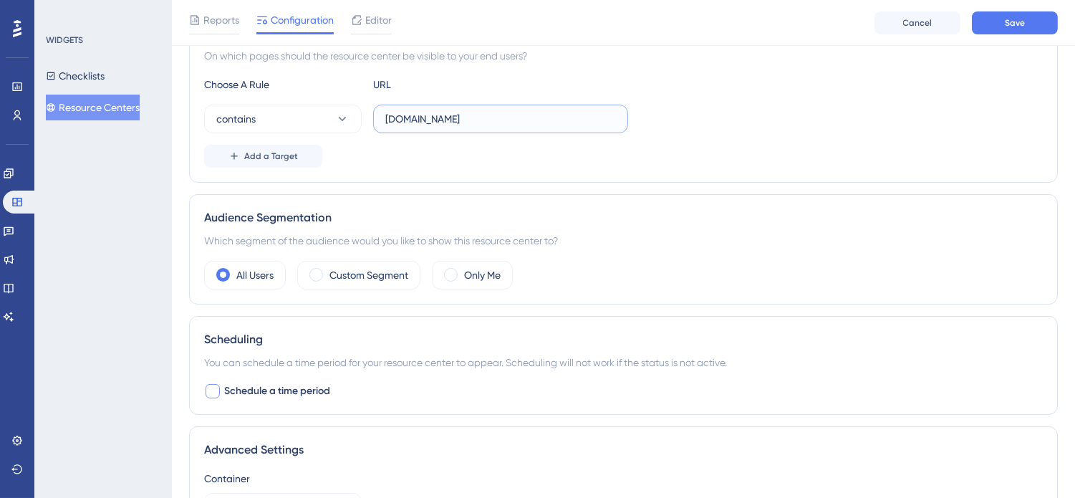
type input "[DOMAIN_NAME]"
click at [715, 140] on div "Choose A Rule URL contains [DOMAIN_NAME] Add a Target" at bounding box center [623, 122] width 839 height 92
click at [1006, 29] on button "Save" at bounding box center [1015, 22] width 86 height 23
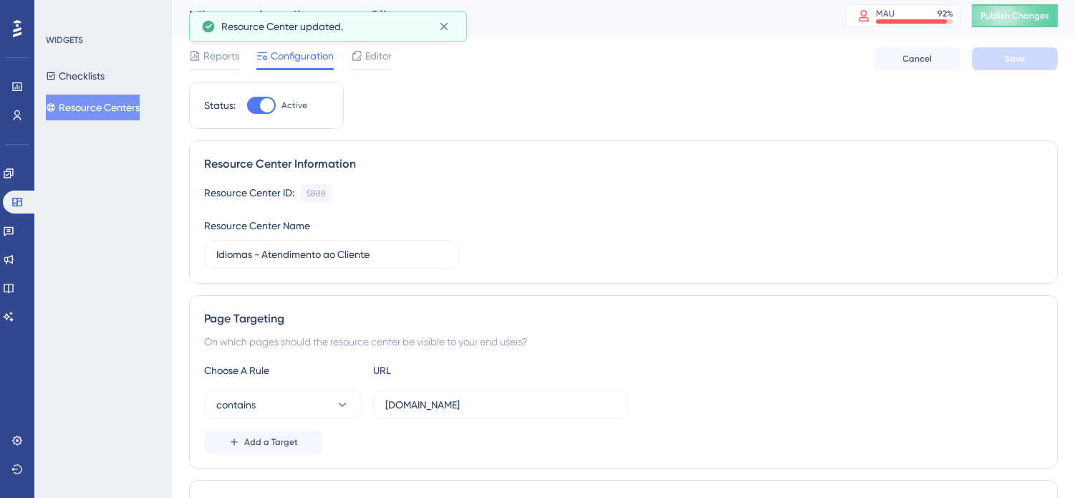
scroll to position [0, 0]
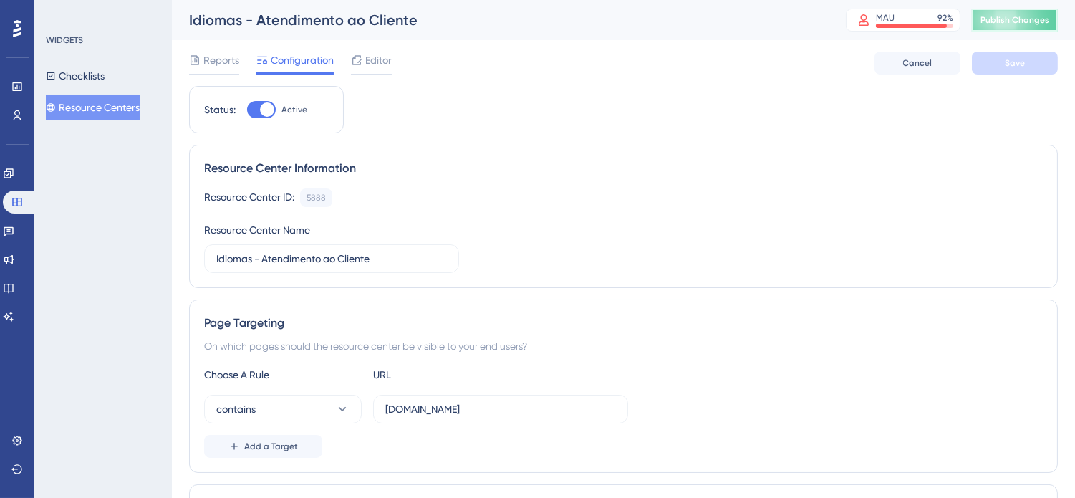
click at [1028, 16] on span "Publish Changes" at bounding box center [1014, 19] width 69 height 11
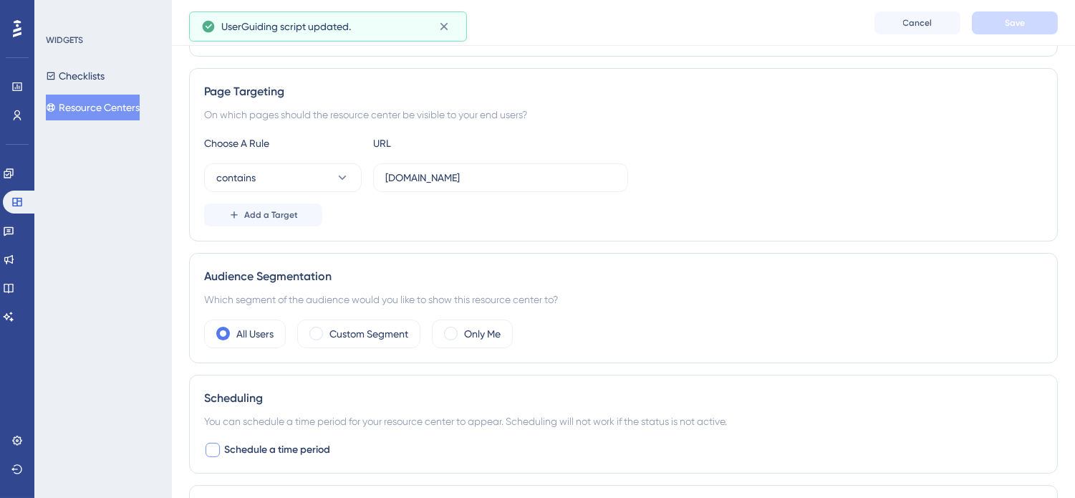
scroll to position [238, 0]
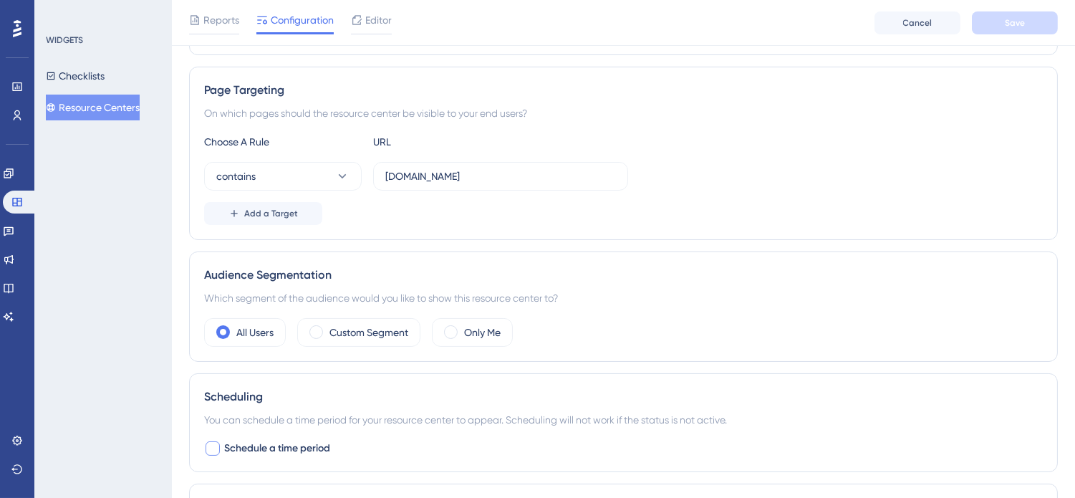
click at [119, 95] on button "Resource Centers" at bounding box center [93, 108] width 94 height 26
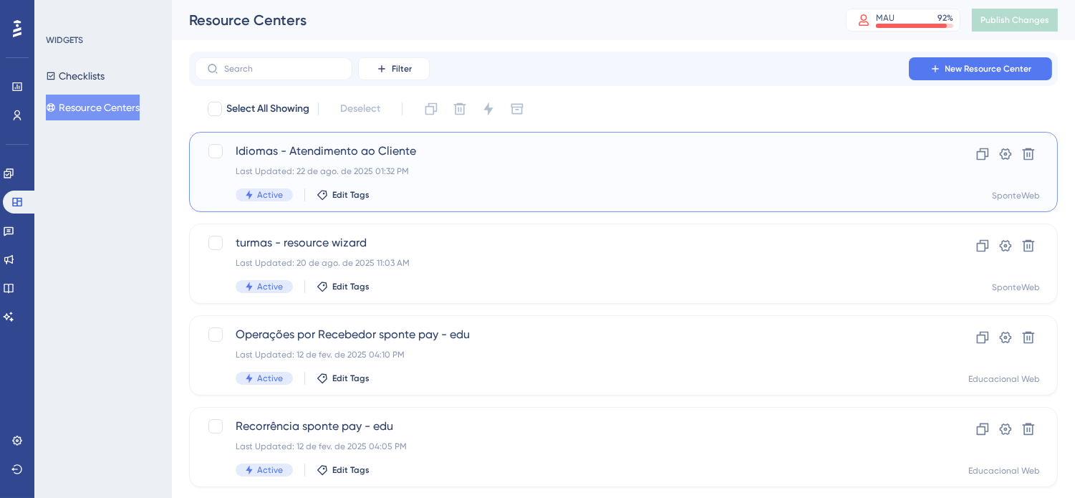
click at [534, 170] on div "Last Updated: 22 de ago. de 2025 01:32 PM" at bounding box center [566, 170] width 661 height 11
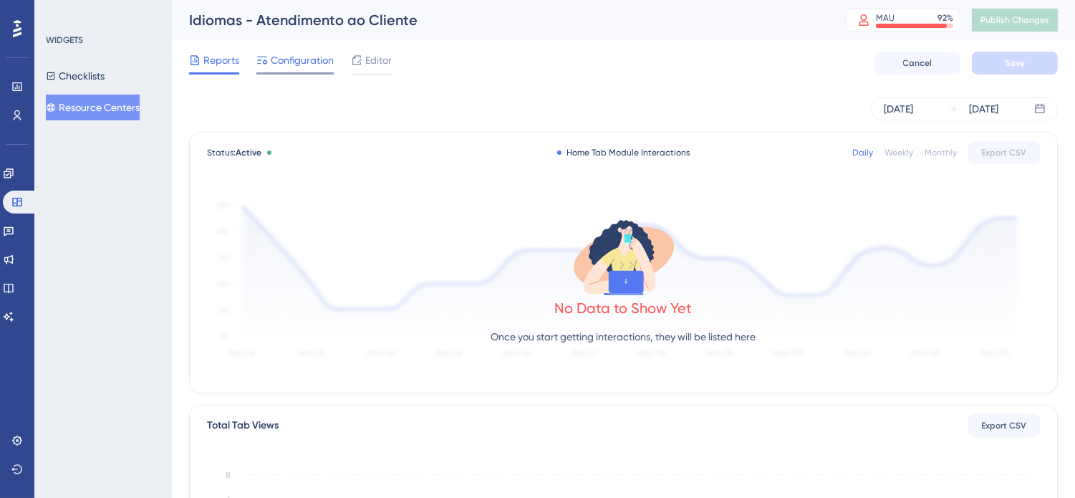
click at [294, 59] on span "Configuration" at bounding box center [302, 60] width 63 height 17
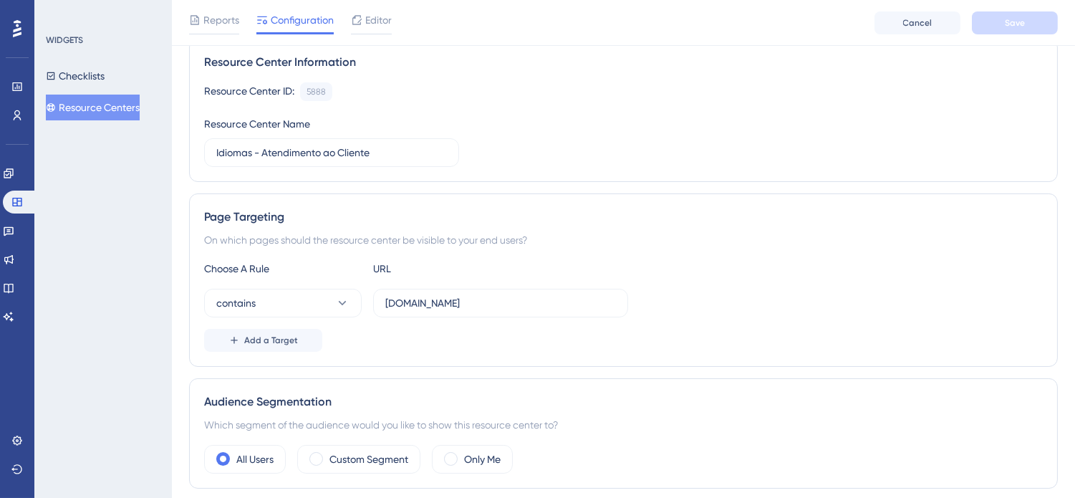
scroll to position [159, 0]
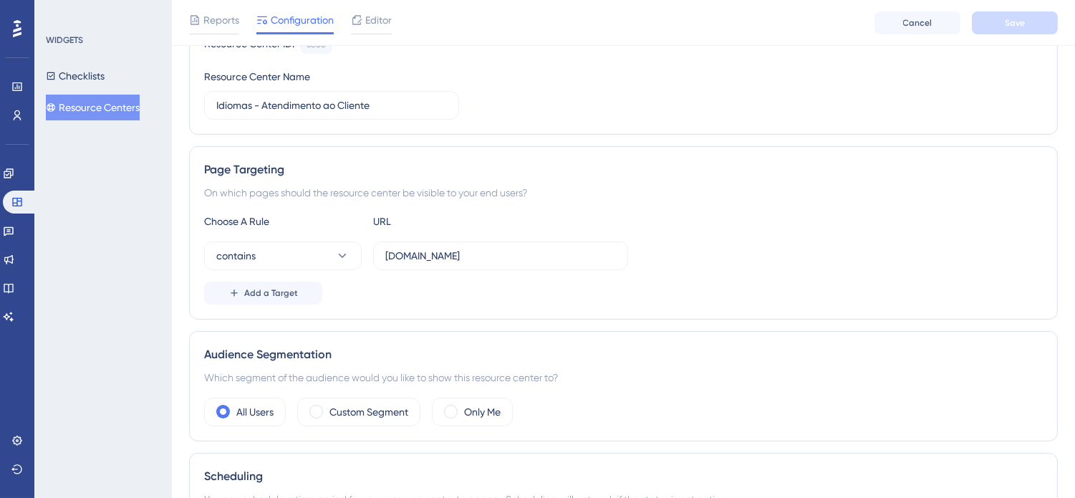
click at [798, 272] on div "Choose A Rule URL contains [DOMAIN_NAME] Add a Target" at bounding box center [623, 259] width 839 height 92
click at [312, 254] on button "contains" at bounding box center [283, 255] width 158 height 29
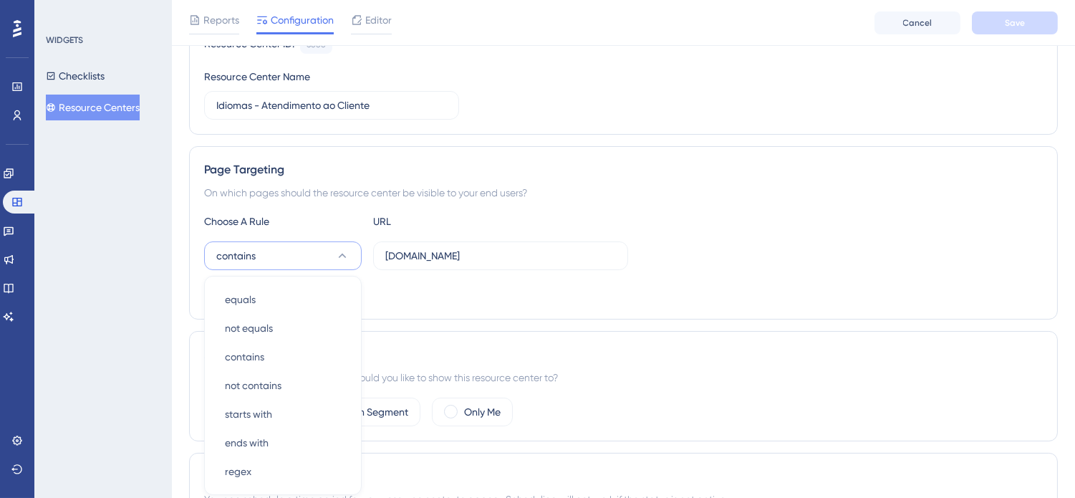
scroll to position [296, 0]
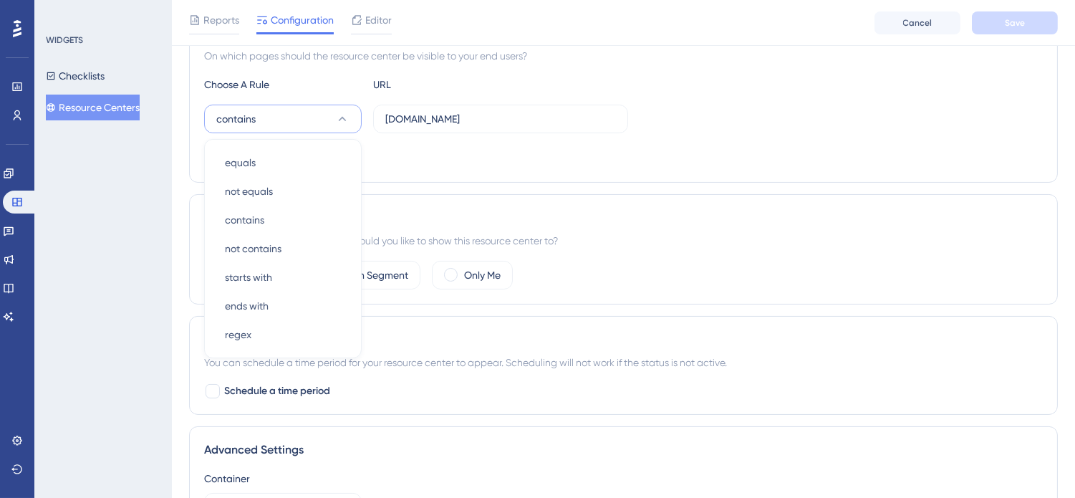
click at [781, 138] on div "Choose A Rule URL contains equals equals not equals not equals contains contain…" at bounding box center [623, 122] width 839 height 92
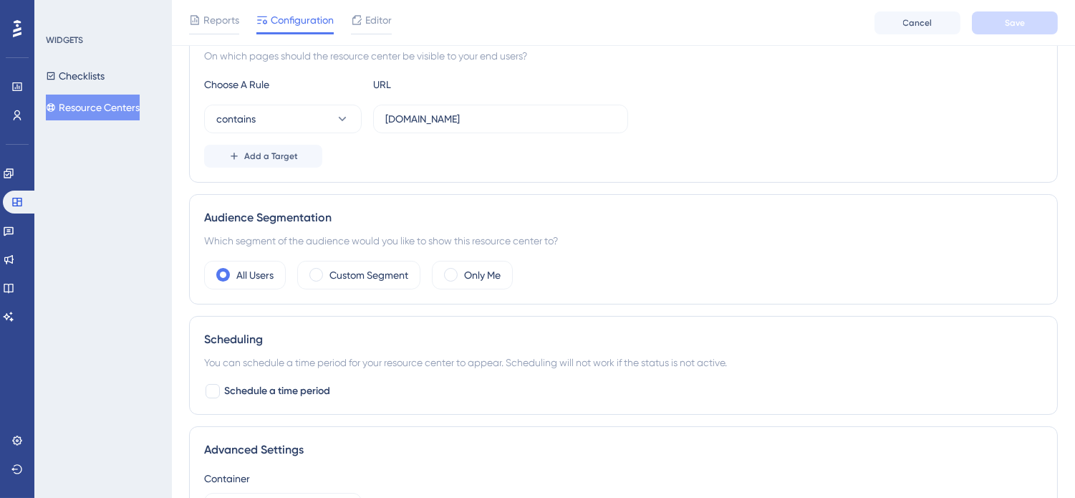
scroll to position [0, 0]
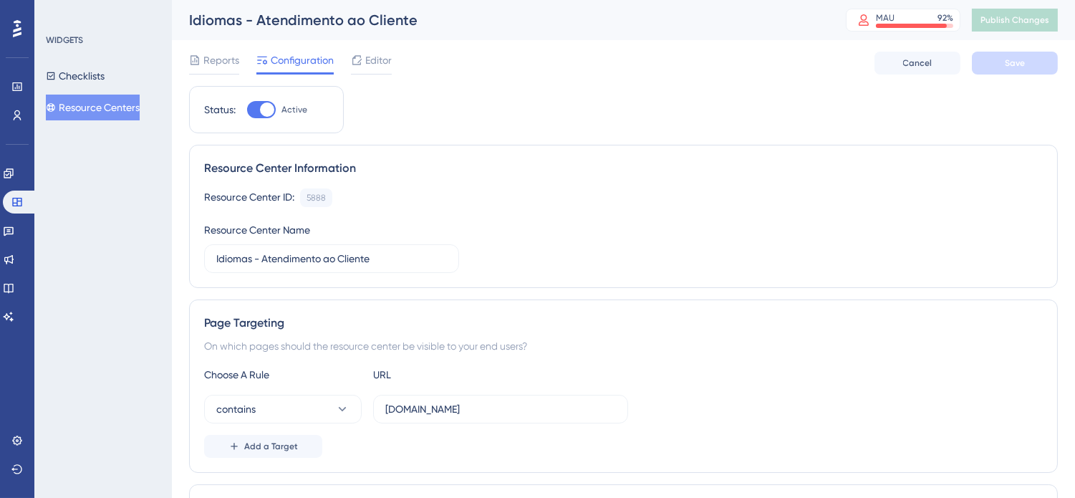
click at [105, 104] on button "Resource Centers" at bounding box center [93, 108] width 94 height 26
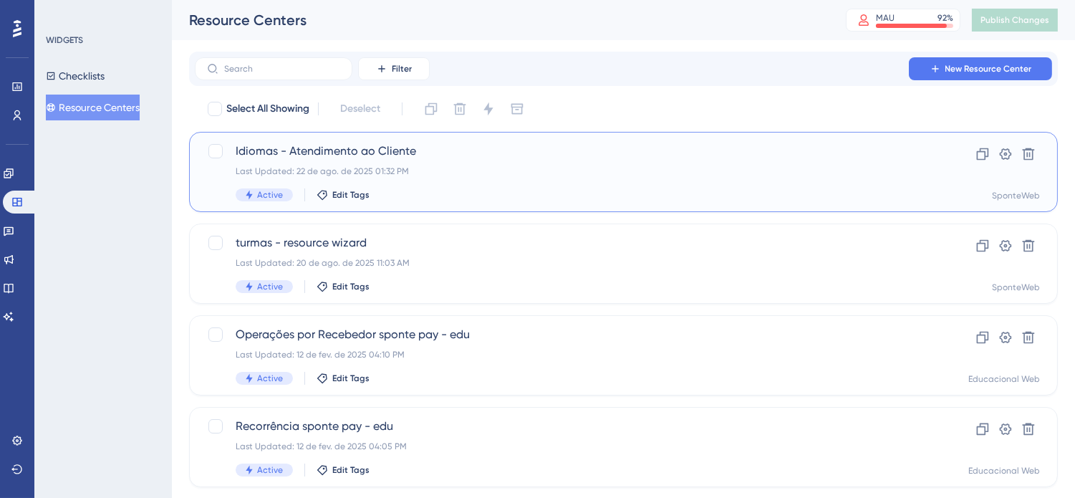
click at [494, 153] on span "Idiomas - Atendimento ao Cliente" at bounding box center [566, 151] width 661 height 17
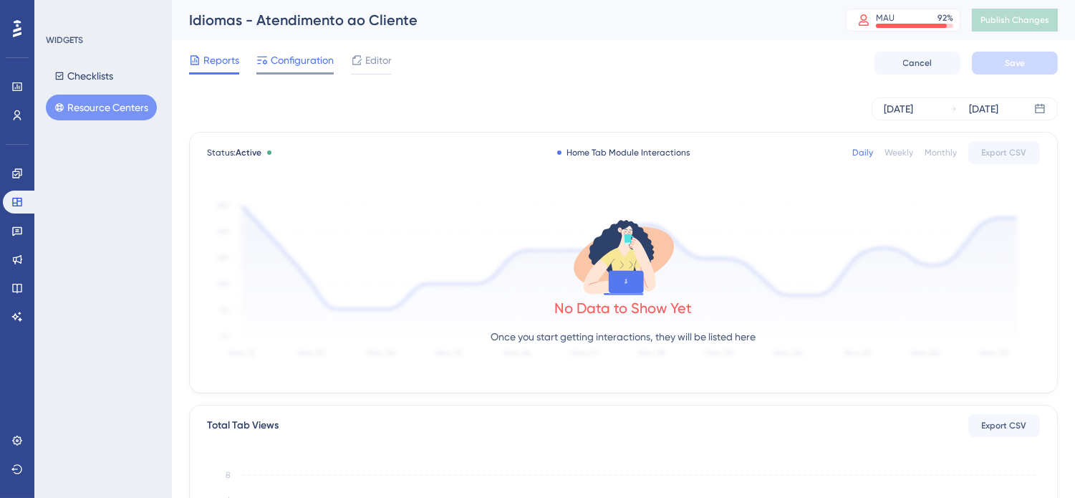
click at [309, 59] on span "Configuration" at bounding box center [302, 60] width 63 height 17
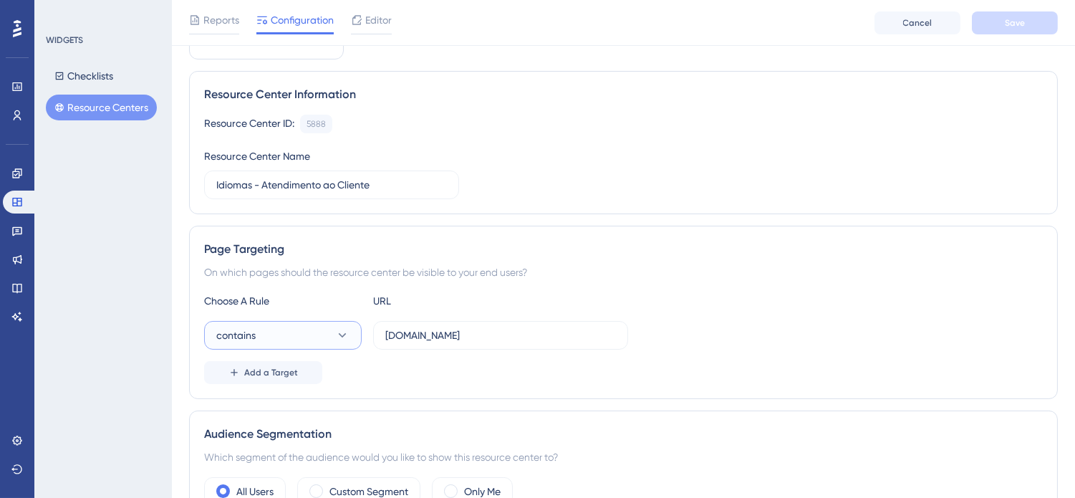
click at [303, 335] on button "contains" at bounding box center [283, 335] width 158 height 29
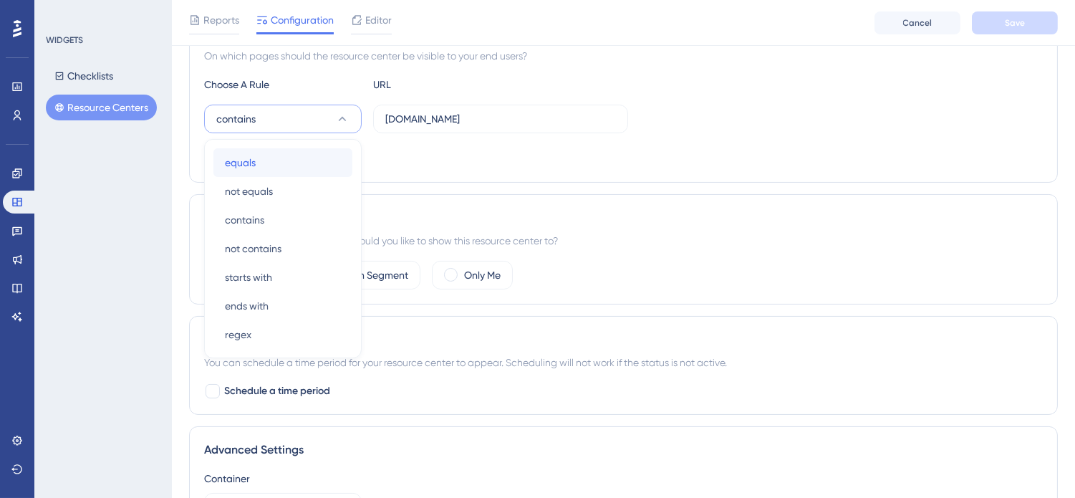
click at [294, 163] on div "equals equals" at bounding box center [283, 162] width 116 height 29
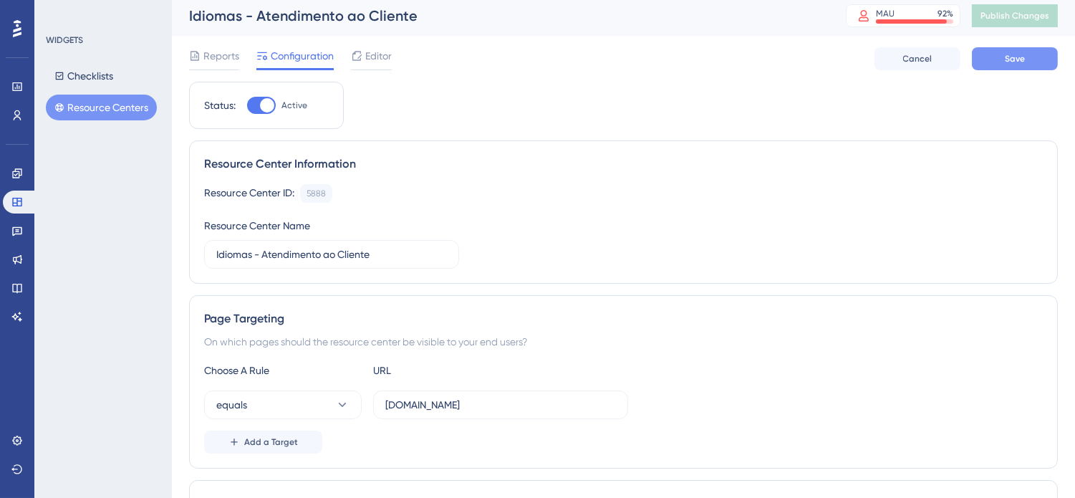
scroll to position [0, 0]
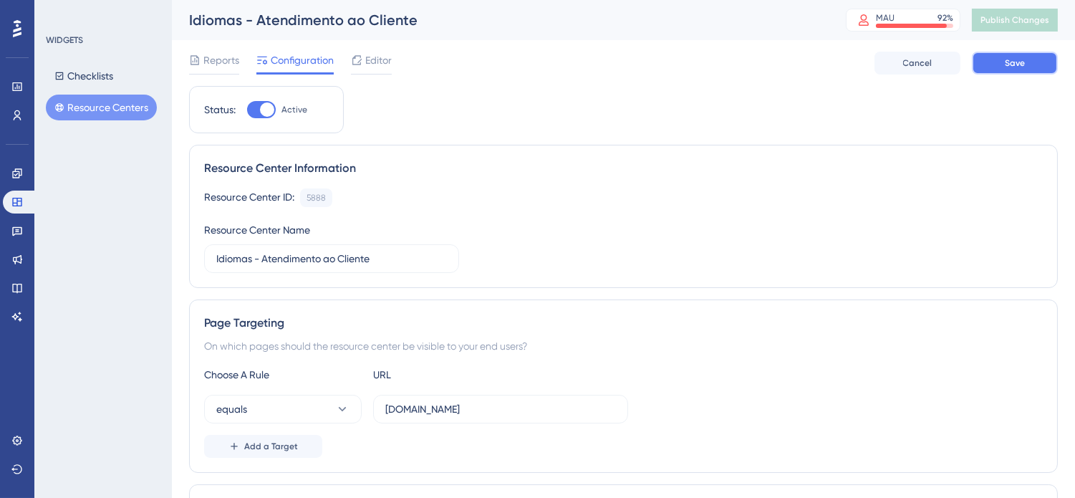
click at [1005, 64] on span "Save" at bounding box center [1015, 62] width 20 height 11
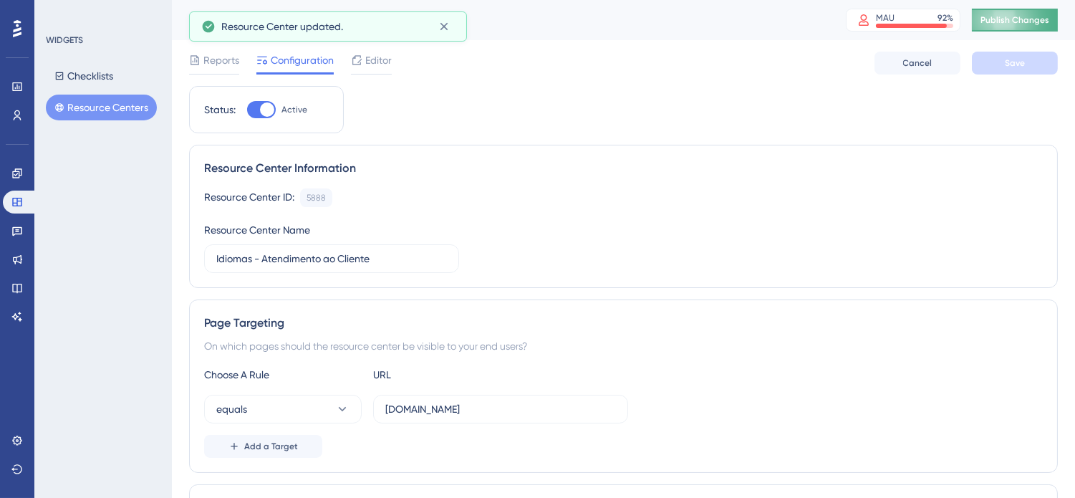
click at [1049, 15] on span "Publish Changes" at bounding box center [1014, 19] width 69 height 11
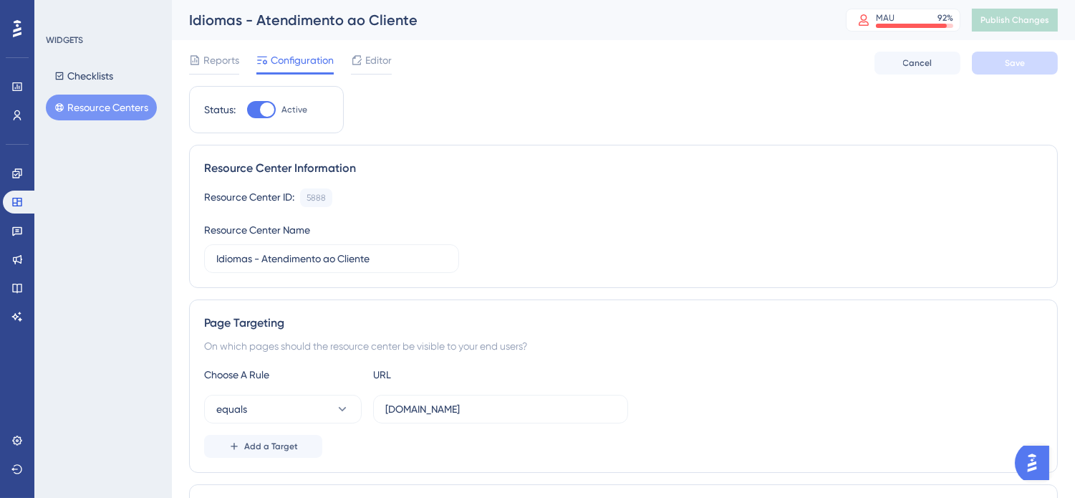
click at [90, 103] on button "Resource Centers" at bounding box center [101, 108] width 111 height 26
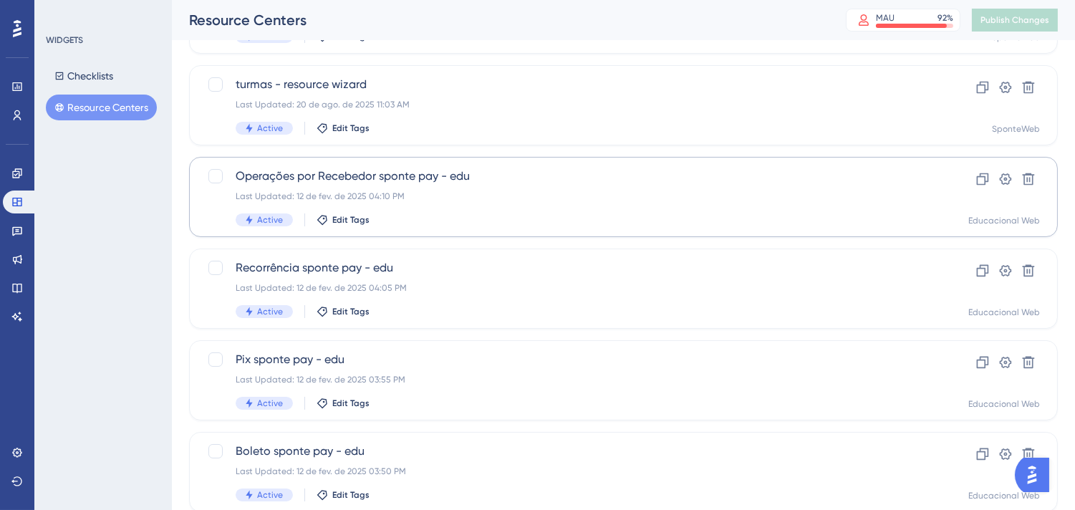
scroll to position [159, 0]
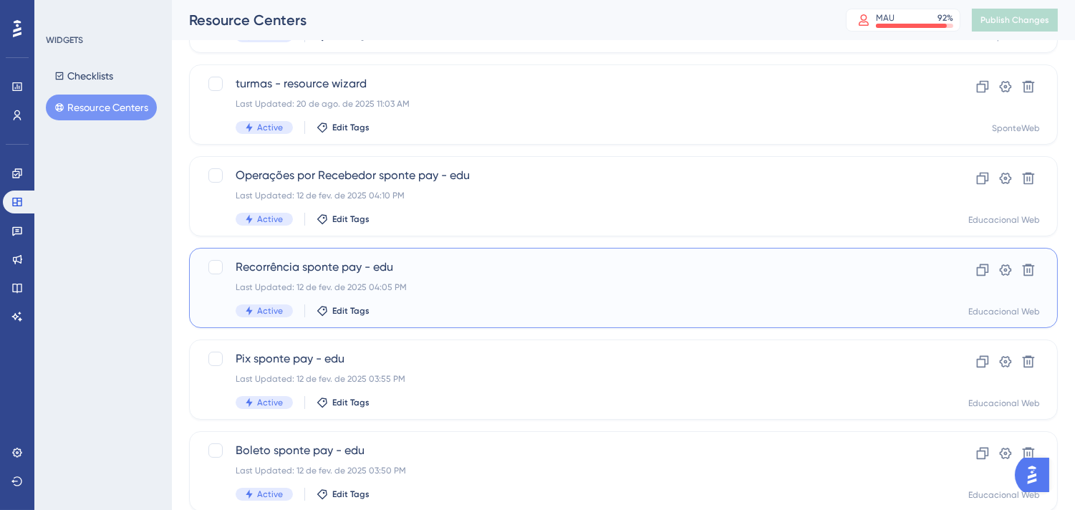
click at [678, 284] on div "Last Updated: 12 de fev. de 2025 04:05 PM" at bounding box center [566, 286] width 661 height 11
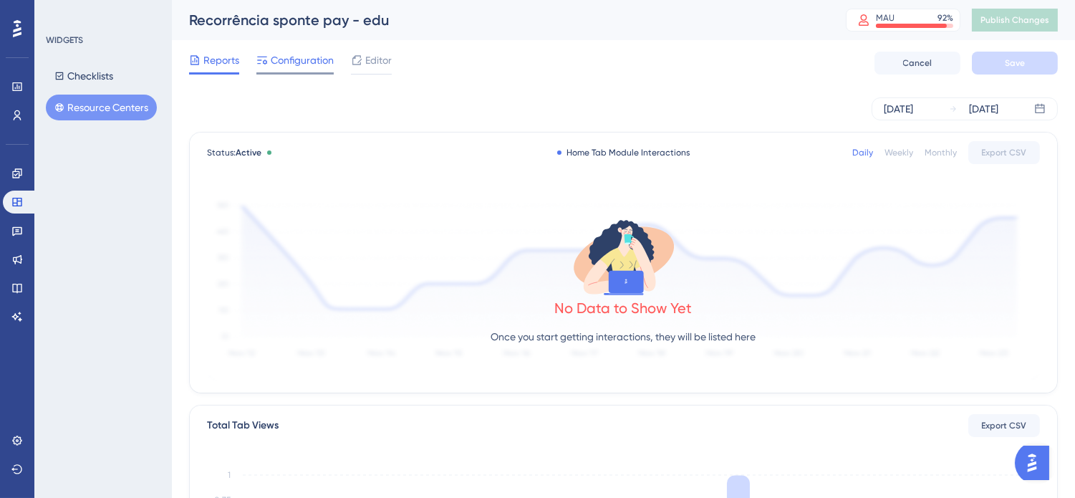
click at [312, 61] on span "Configuration" at bounding box center [302, 60] width 63 height 17
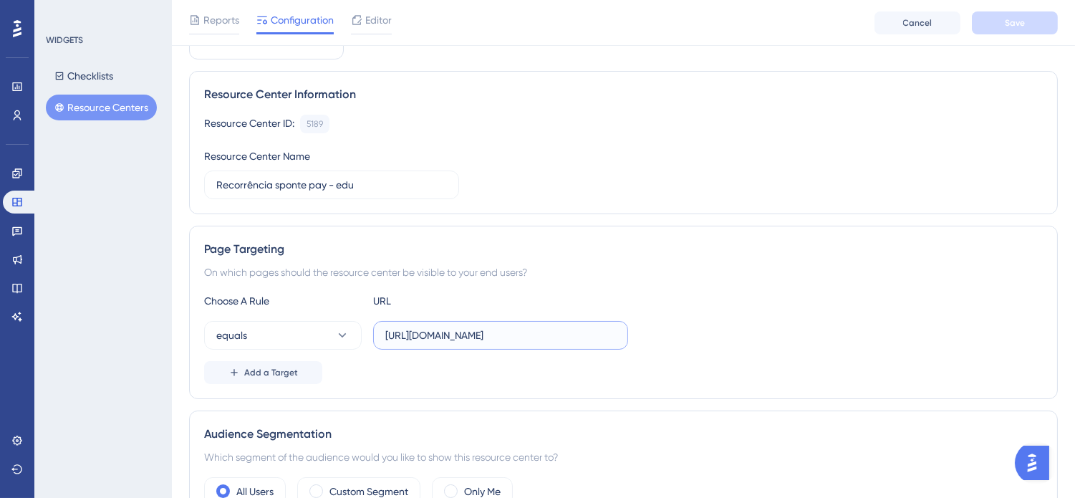
scroll to position [0, 110]
drag, startPoint x: 531, startPoint y: 334, endPoint x: 833, endPoint y: 338, distance: 301.5
click at [833, 338] on div "equals https://www.sponteeducacional.net.br/SpFin/IntegracaoSpontePay.aspx" at bounding box center [623, 335] width 839 height 29
click at [82, 104] on button "Resource Centers" at bounding box center [101, 108] width 111 height 26
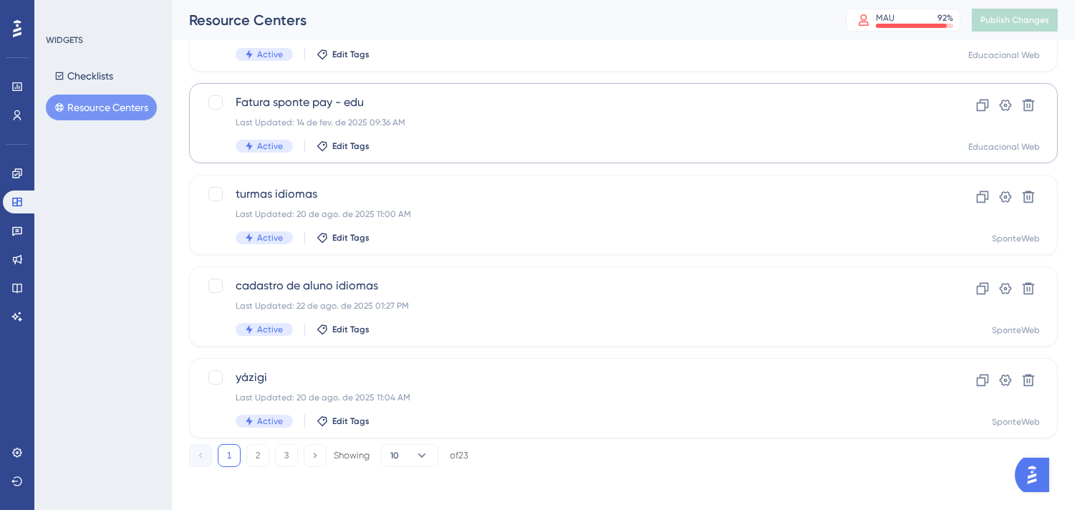
scroll to position [602, 0]
click at [259, 452] on button "2" at bounding box center [257, 452] width 23 height 23
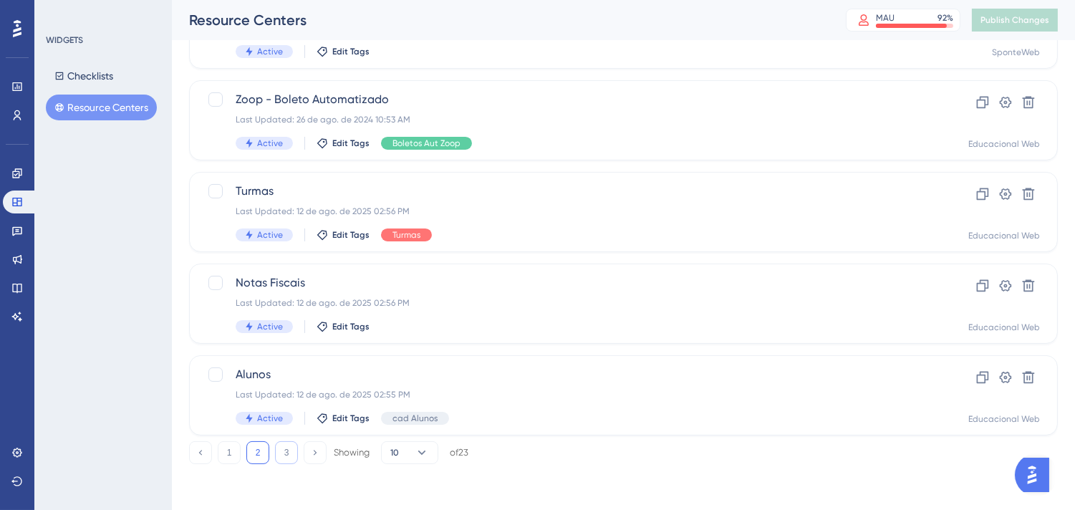
click at [286, 453] on button "3" at bounding box center [286, 452] width 23 height 23
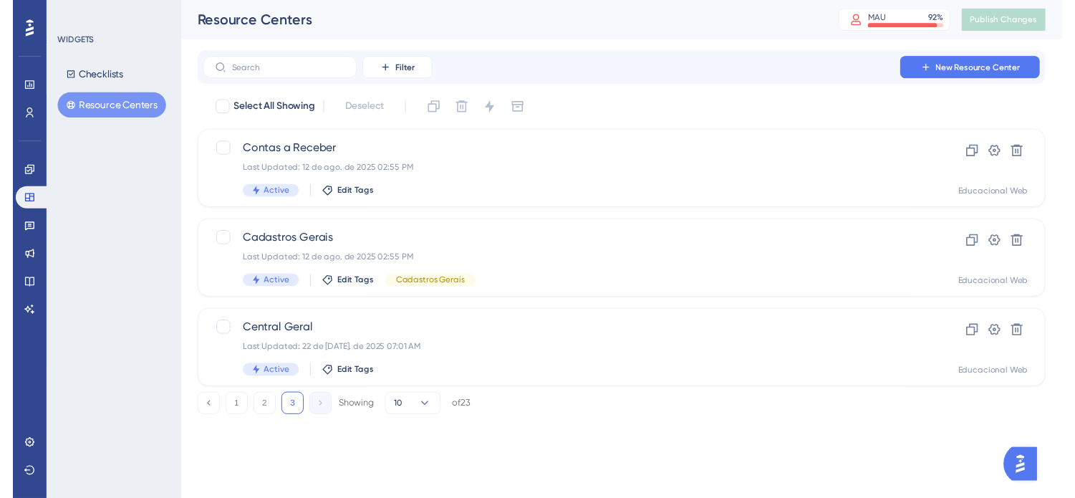
scroll to position [0, 0]
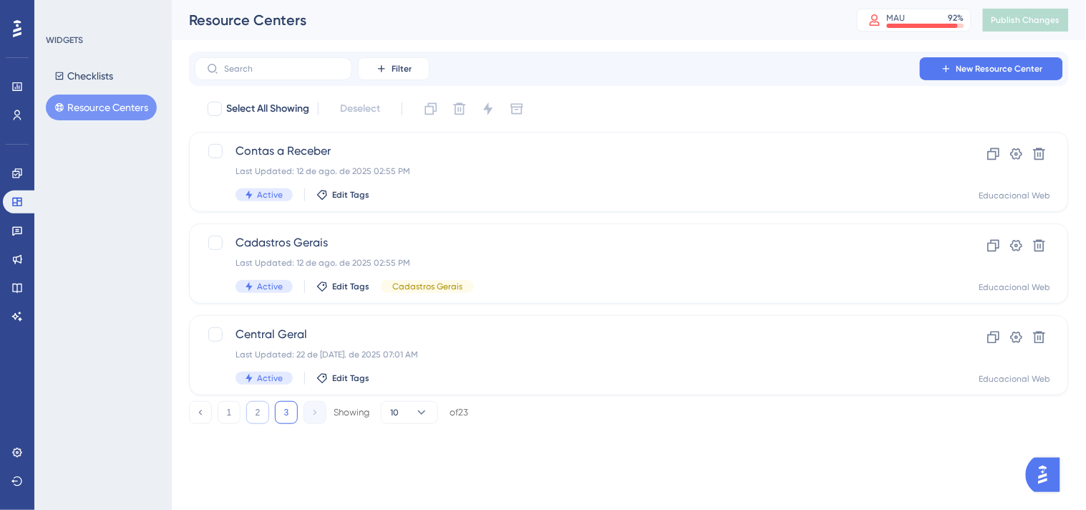
click at [259, 412] on button "2" at bounding box center [257, 412] width 23 height 23
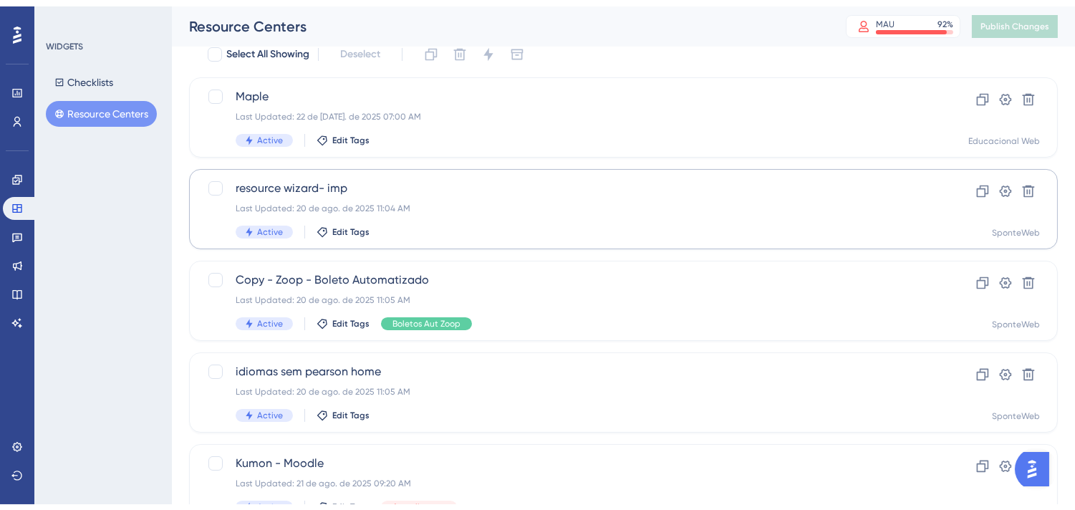
scroll to position [79, 0]
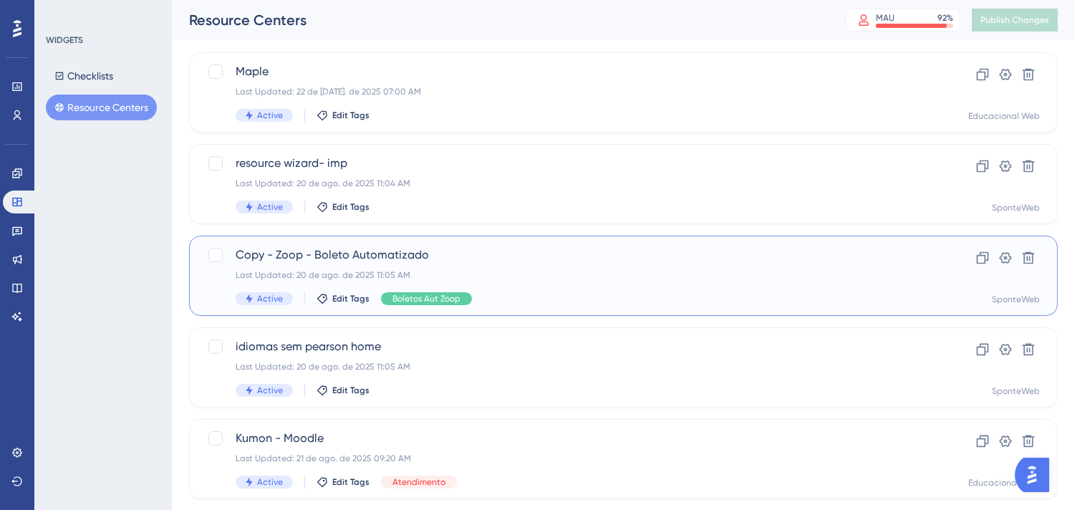
click at [711, 260] on span "Copy - Zoop - Boleto Automatizado" at bounding box center [566, 254] width 661 height 17
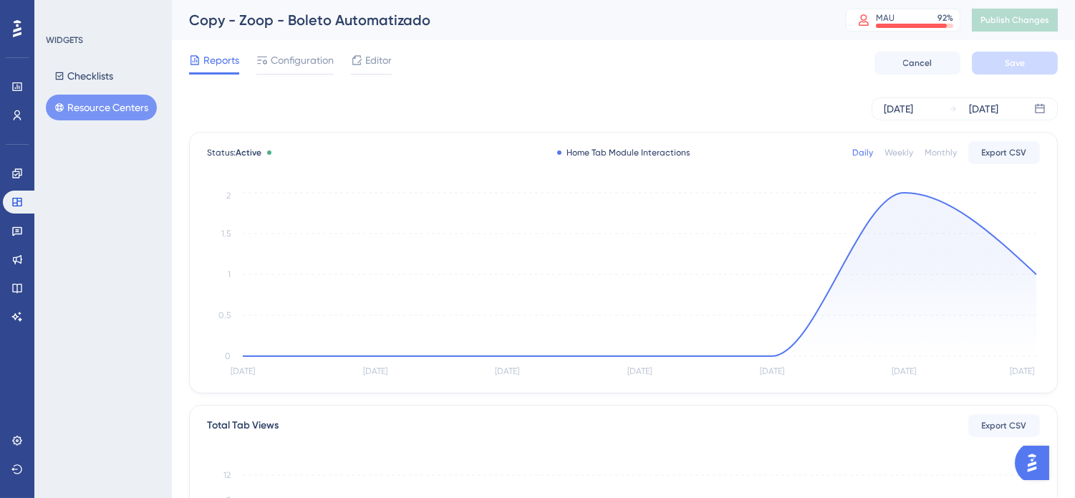
click at [334, 56] on div "Reports Configuration Editor" at bounding box center [290, 63] width 203 height 23
click at [330, 61] on span "Configuration" at bounding box center [302, 60] width 63 height 17
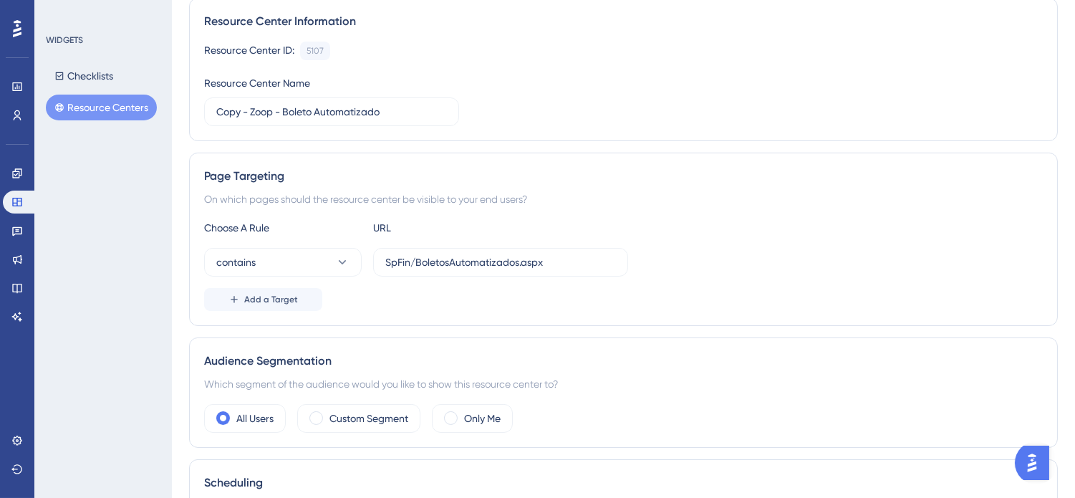
scroll to position [318, 0]
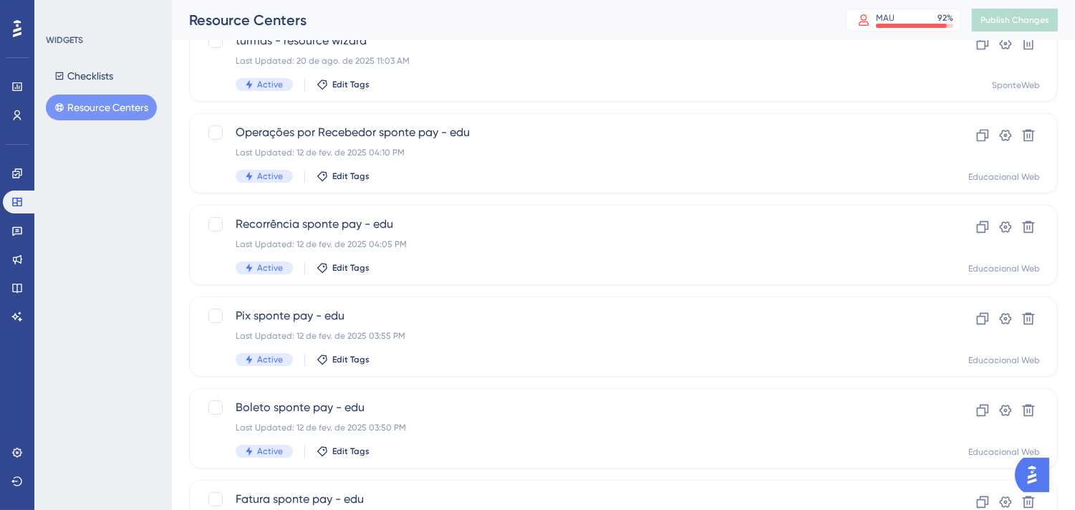
scroll to position [556, 0]
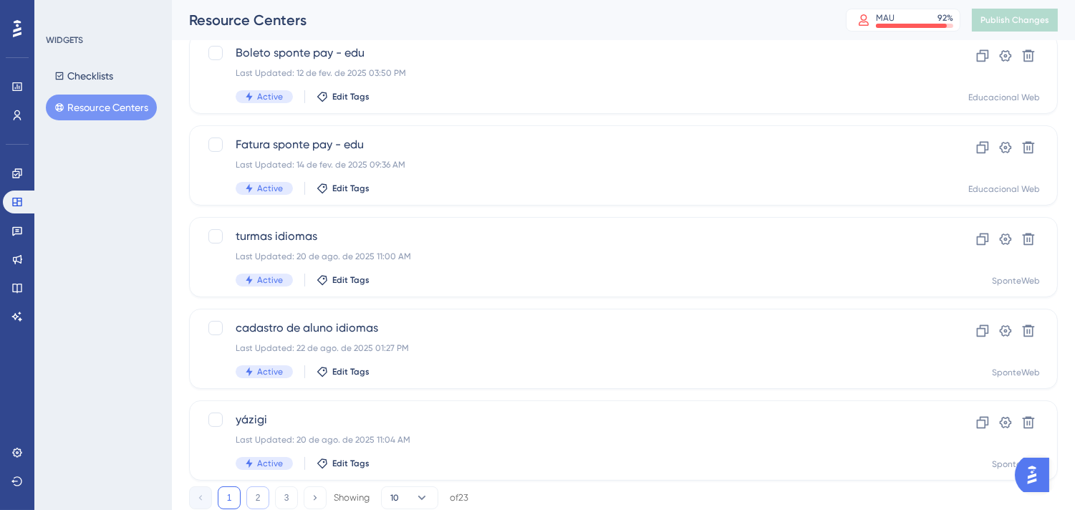
click at [258, 501] on button "2" at bounding box center [257, 497] width 23 height 23
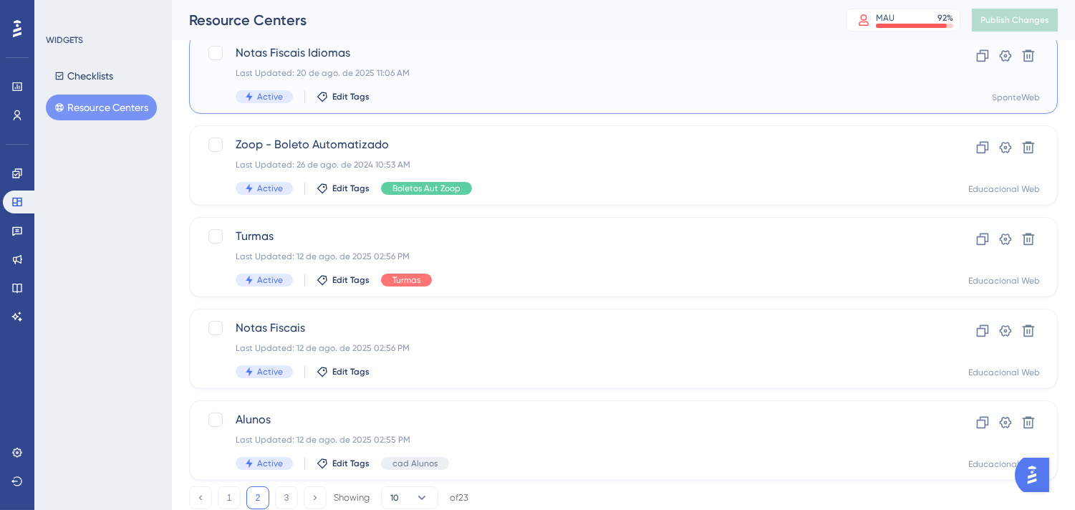
click at [635, 83] on div "Notas Fiscais Idiomas Last Updated: 20 de ago. de 2025 11:06 AM Active Edit Tags" at bounding box center [566, 73] width 661 height 59
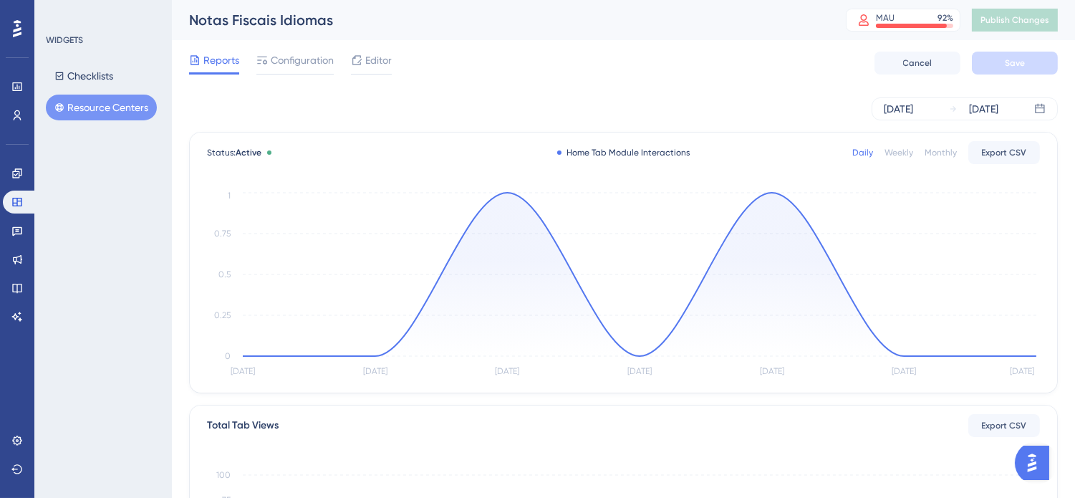
click at [318, 50] on div "Reports Configuration Editor Cancel Save" at bounding box center [623, 63] width 869 height 46
click at [299, 66] on span "Configuration" at bounding box center [302, 60] width 63 height 17
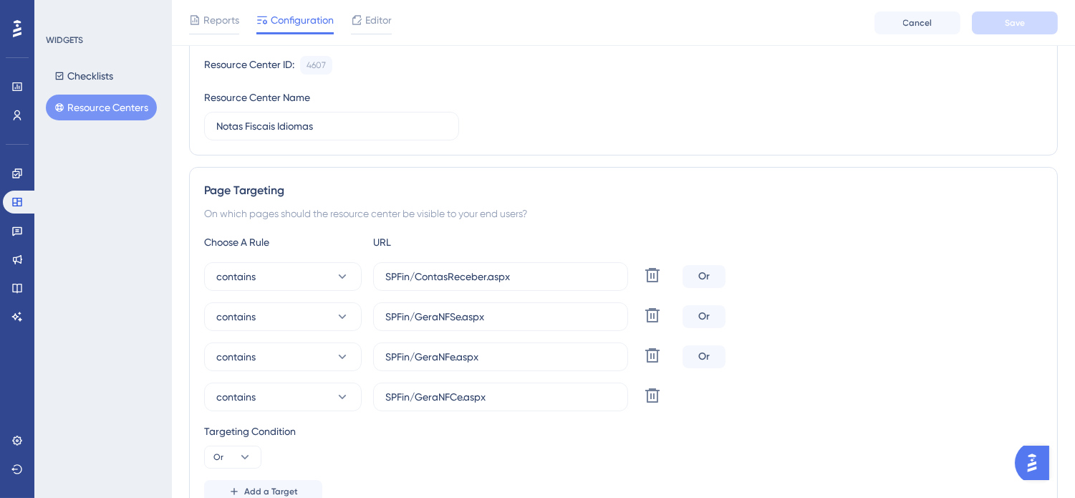
scroll to position [238, 0]
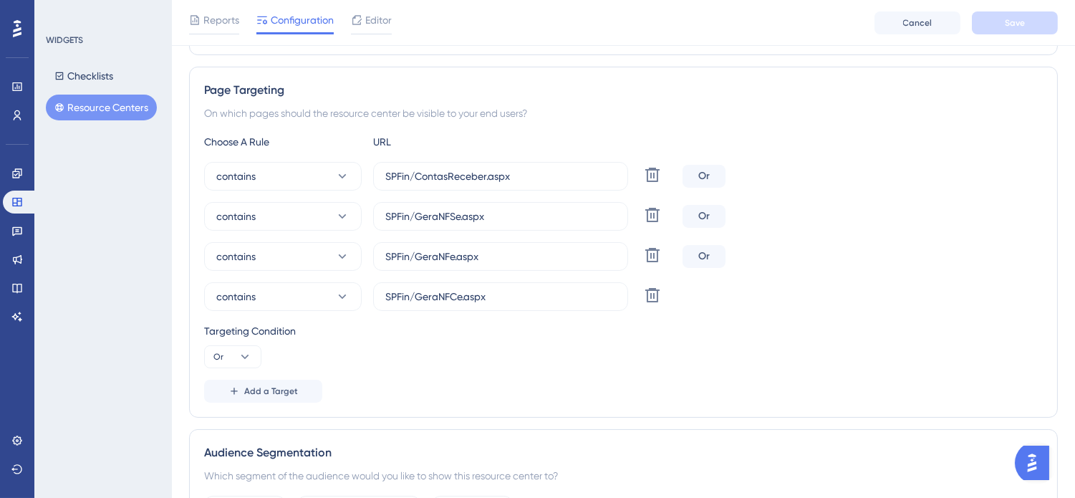
click at [102, 105] on button "Resource Centers" at bounding box center [101, 108] width 111 height 26
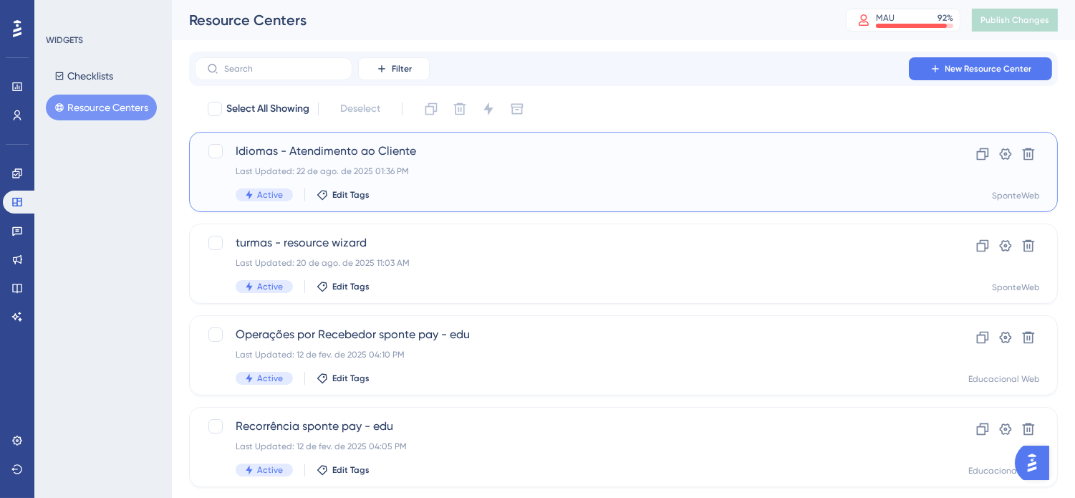
click at [382, 153] on span "Idiomas - Atendimento ao Cliente" at bounding box center [566, 151] width 661 height 17
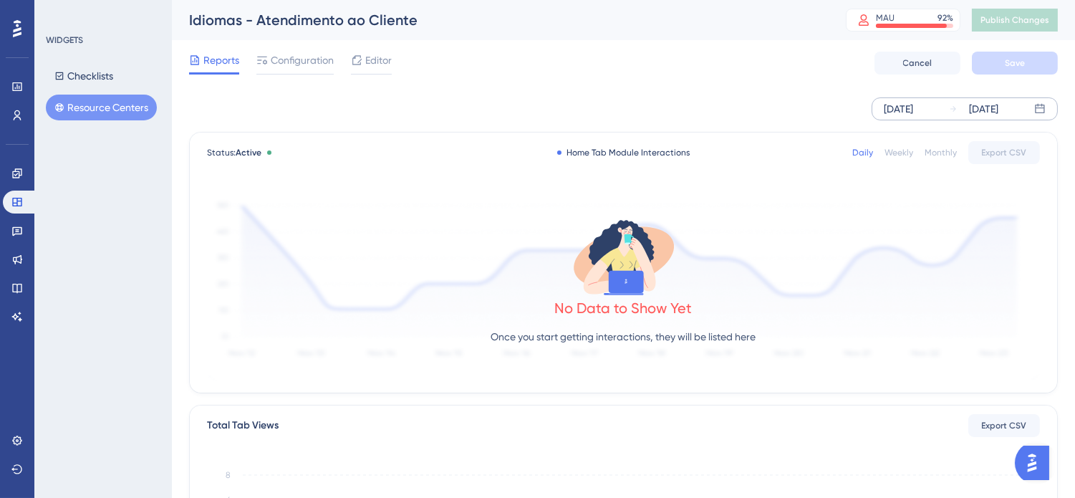
click at [913, 108] on div "[DATE]" at bounding box center [898, 108] width 29 height 17
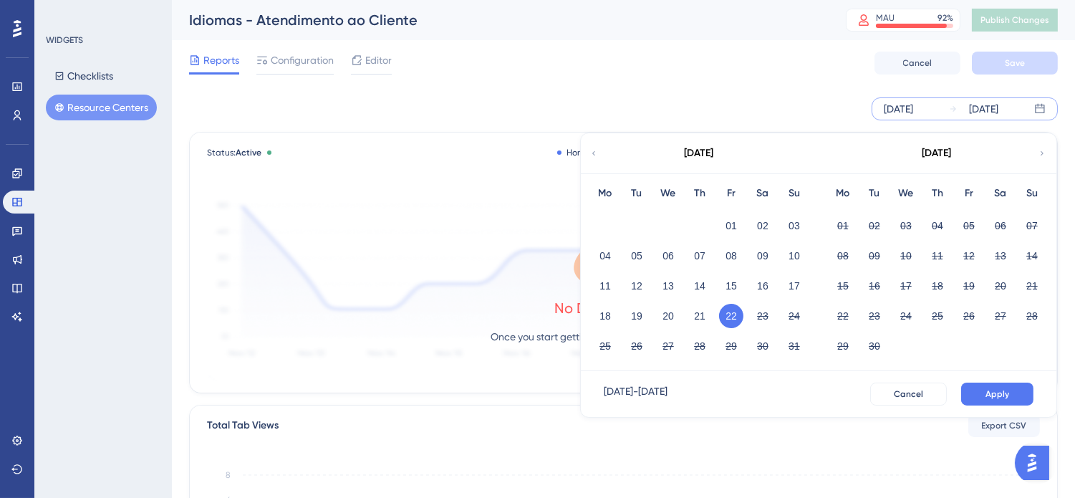
click at [754, 108] on div "Aug 22 2025 Aug 22 2025 August 2025 Mo Tu We Th Fr Sa Su 01 02 03 04 05 06 07 0…" at bounding box center [623, 108] width 869 height 23
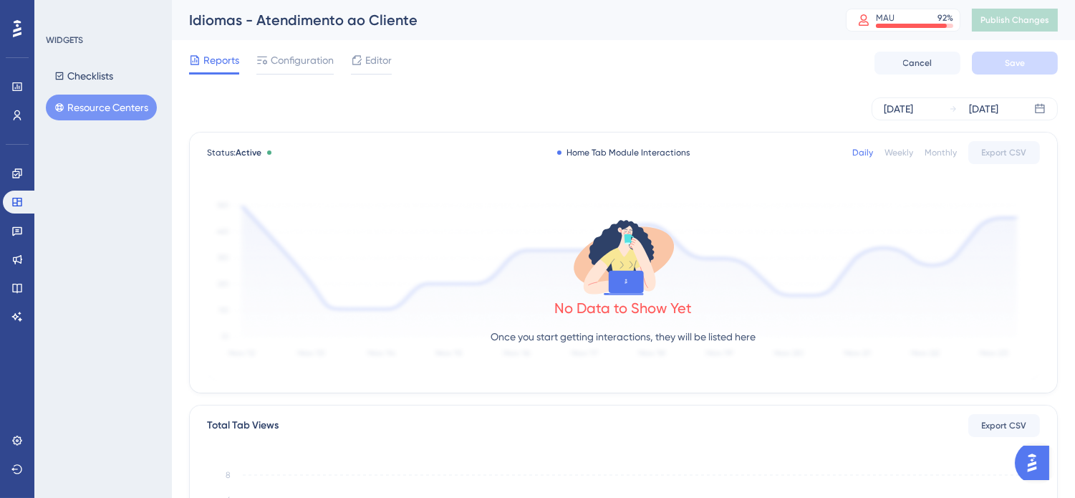
click at [900, 153] on div "Weekly" at bounding box center [899, 152] width 29 height 11
click at [950, 153] on div "Monthly" at bounding box center [941, 152] width 32 height 11
click at [327, 65] on span "Configuration" at bounding box center [302, 60] width 63 height 17
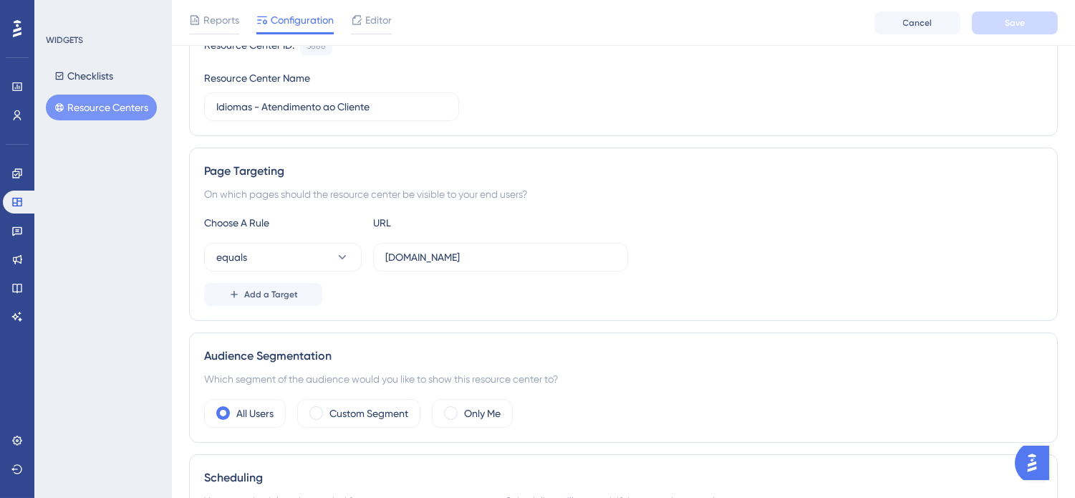
scroll to position [159, 0]
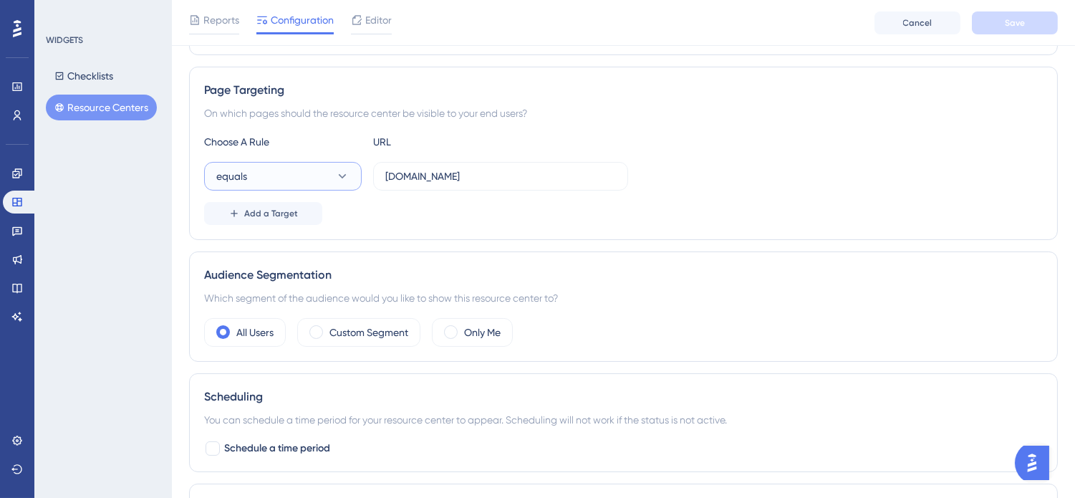
click at [325, 175] on button "equals" at bounding box center [283, 176] width 158 height 29
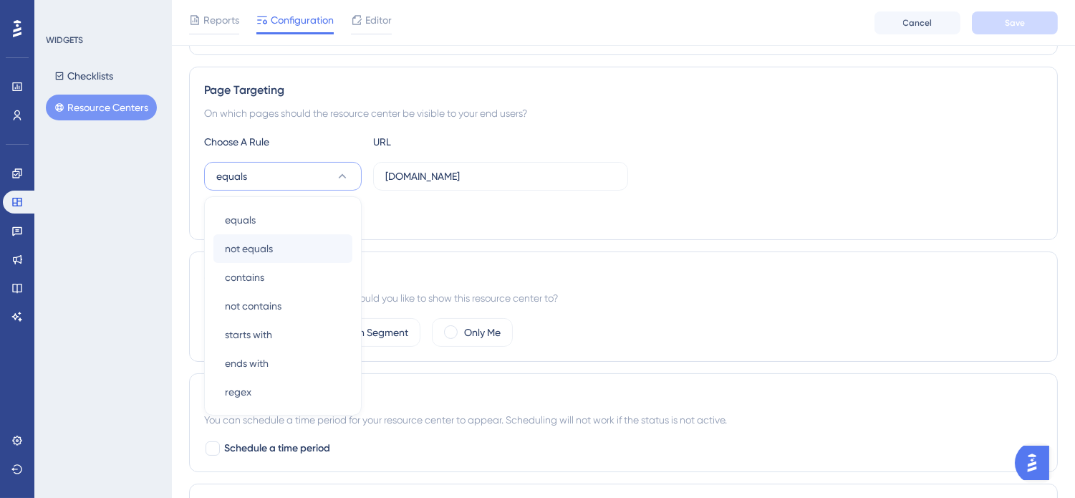
scroll to position [296, 0]
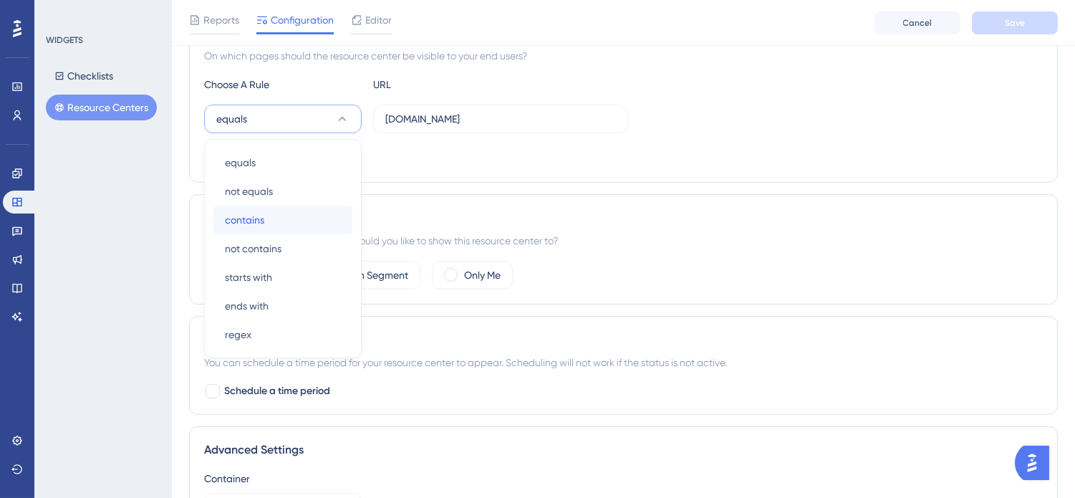
click at [238, 220] on span "contains" at bounding box center [244, 219] width 39 height 17
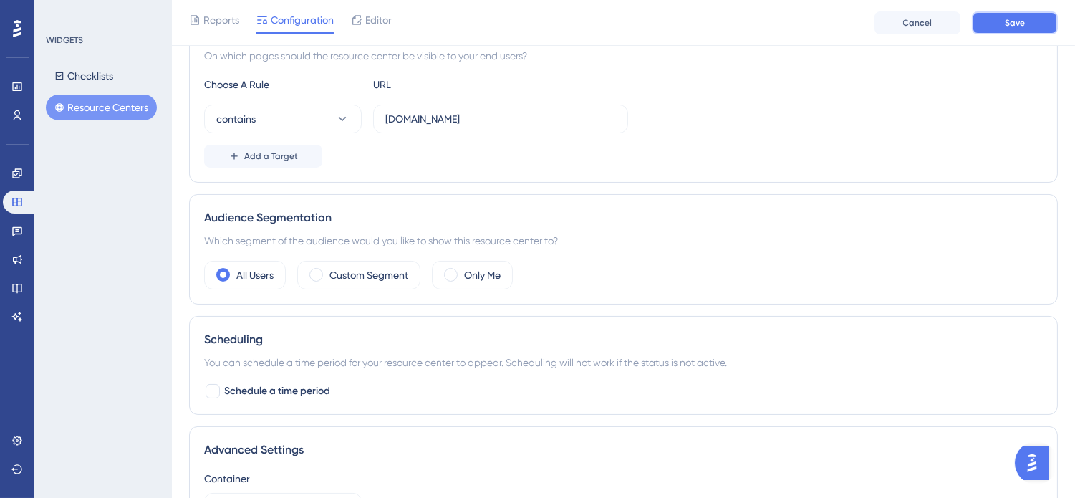
click at [997, 26] on button "Save" at bounding box center [1015, 22] width 86 height 23
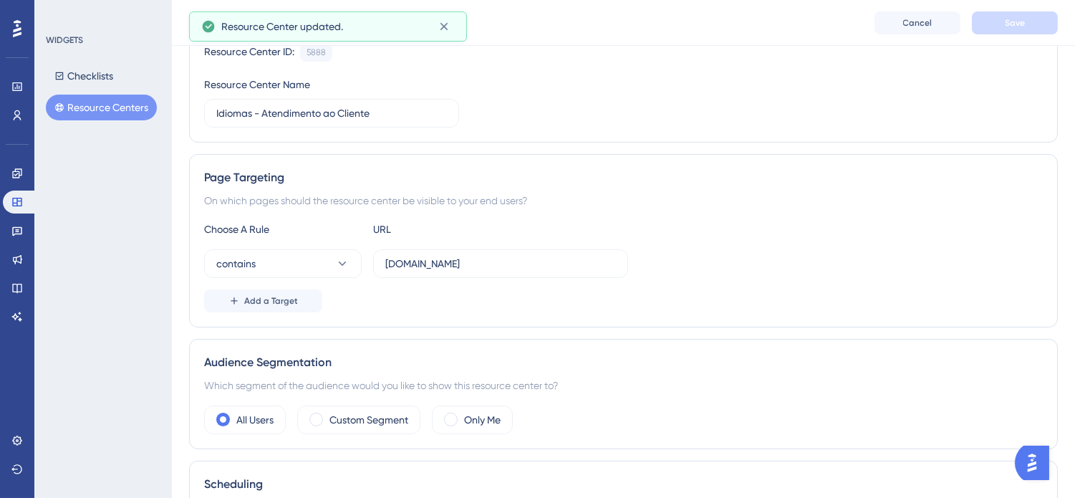
scroll to position [0, 0]
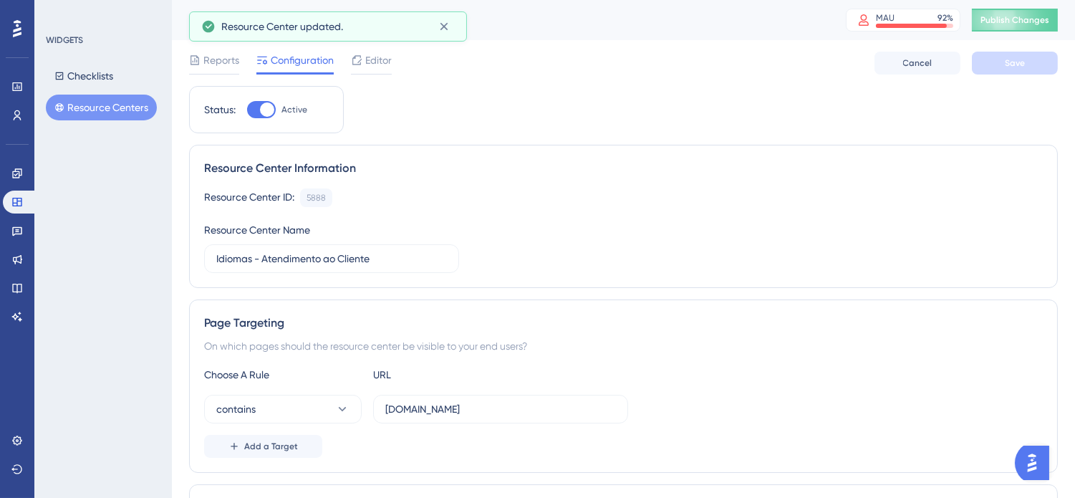
click at [1020, 1] on div "Idiomas - Atendimento ao Cliente MAU 92 % Click to see add-on and upgrade optio…" at bounding box center [623, 20] width 903 height 40
click at [1020, 15] on span "Publish Changes" at bounding box center [1014, 19] width 69 height 11
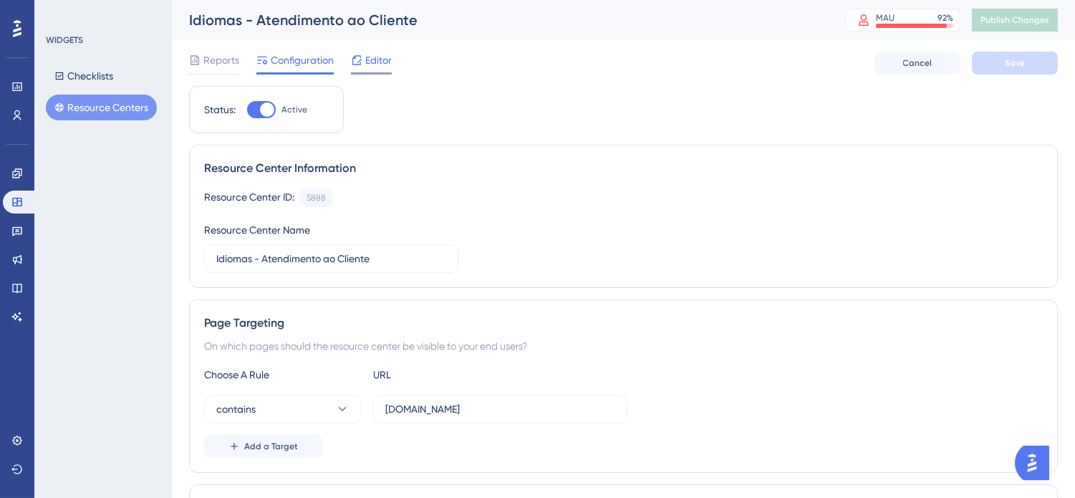
click at [381, 55] on span "Editor" at bounding box center [378, 60] width 26 height 17
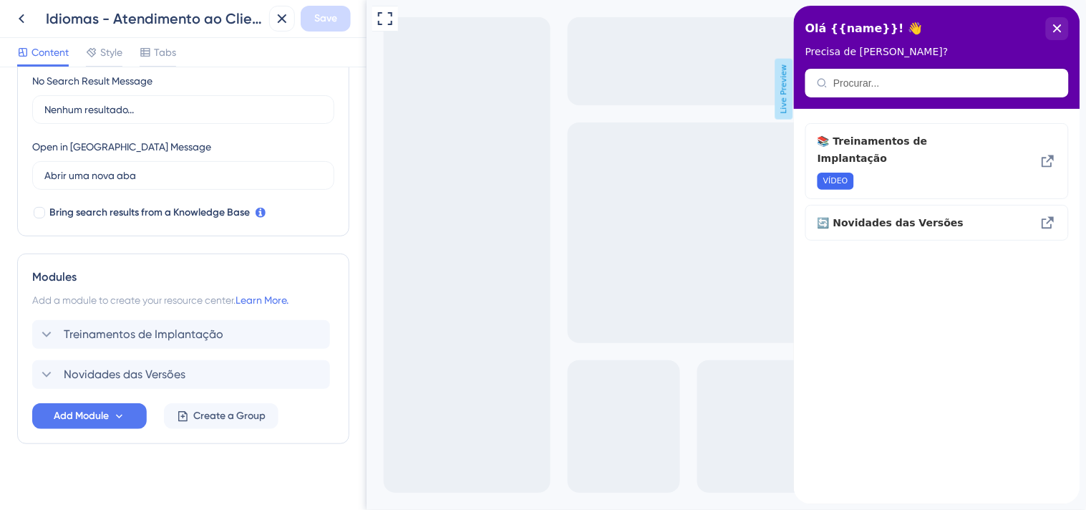
scroll to position [355, 0]
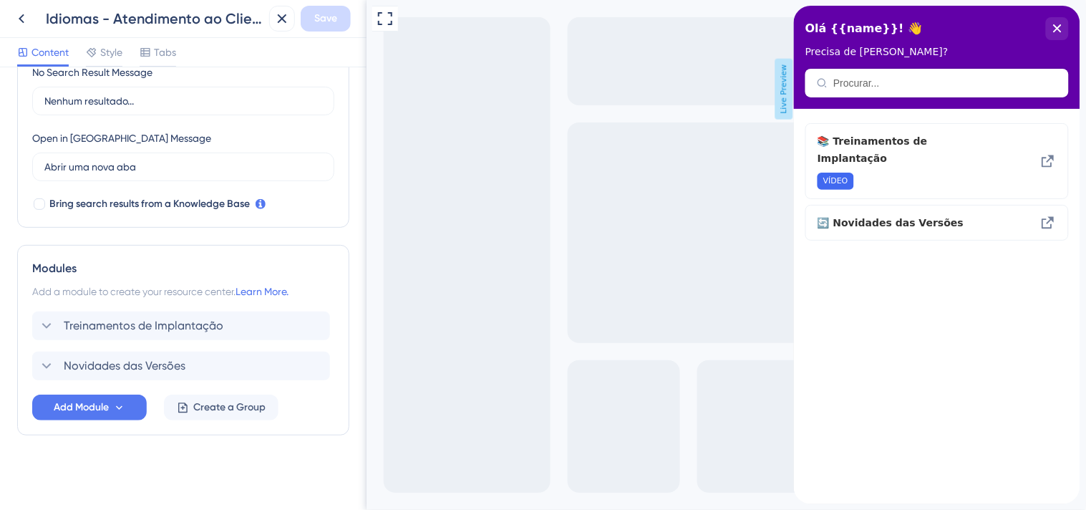
click at [110, 67] on div "Content Style Tabs" at bounding box center [183, 52] width 367 height 29
click at [113, 62] on div "Style" at bounding box center [104, 55] width 37 height 23
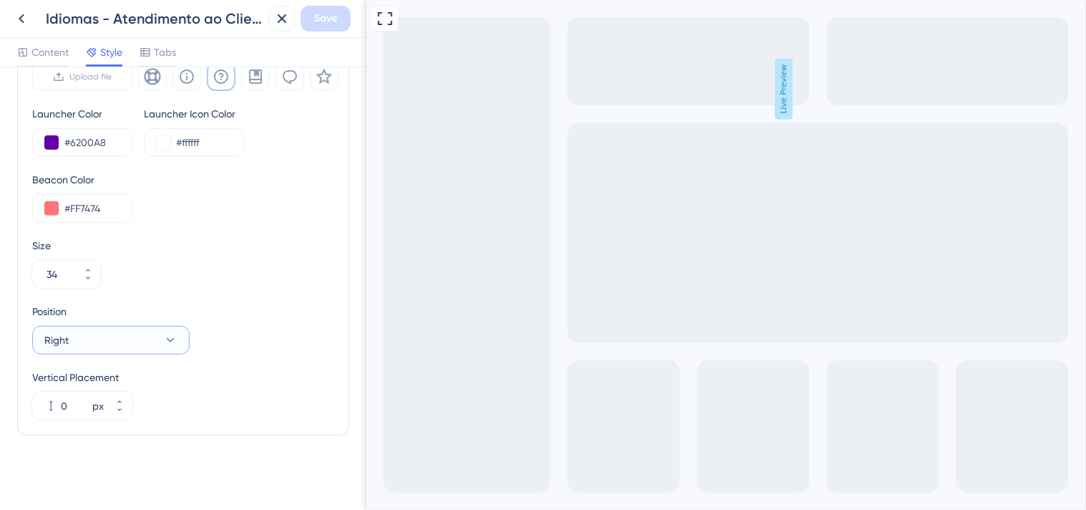
click at [158, 340] on button "Right" at bounding box center [111, 340] width 158 height 29
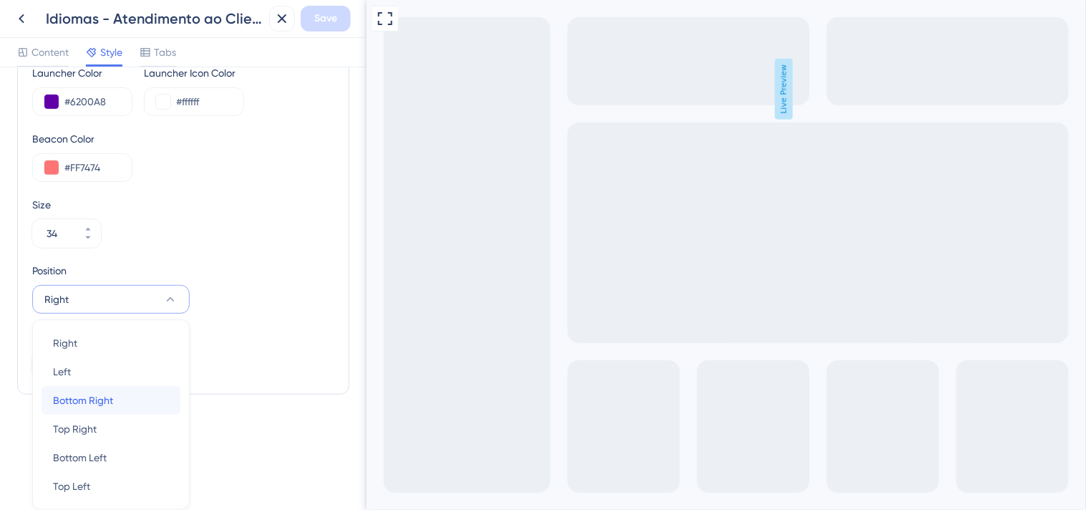
click at [122, 397] on div "Bottom Right Bottom Right" at bounding box center [111, 400] width 116 height 29
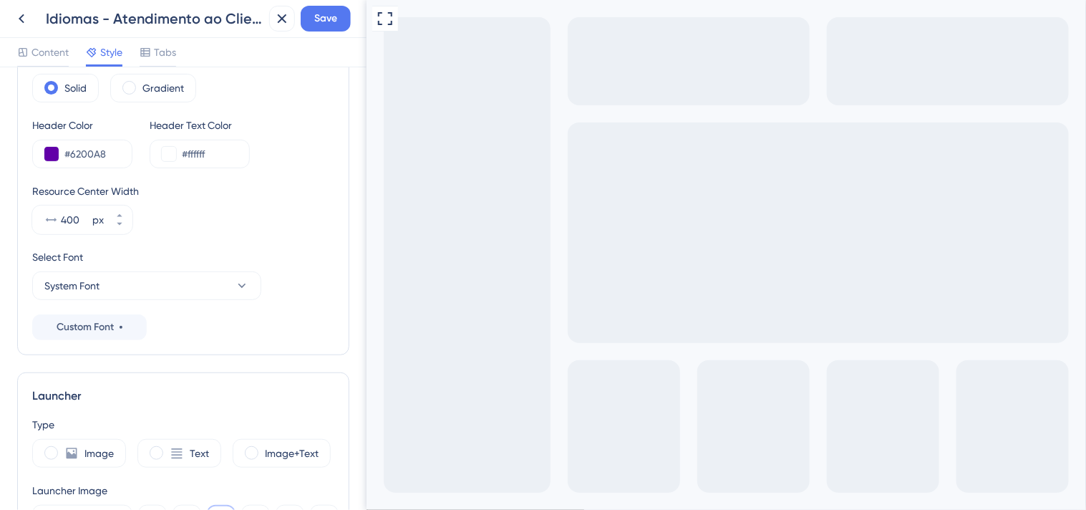
scroll to position [0, 0]
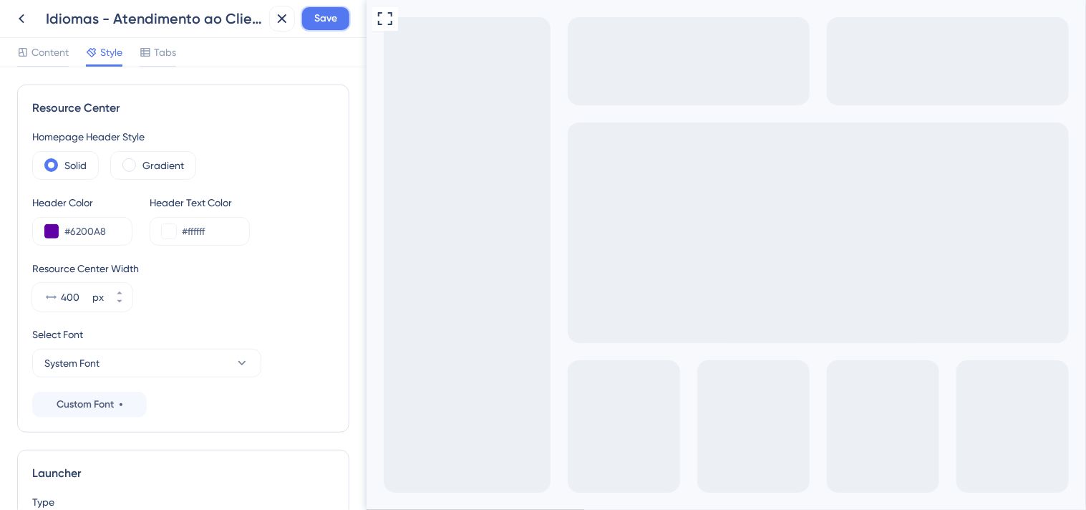
click at [330, 19] on span "Save" at bounding box center [325, 18] width 23 height 17
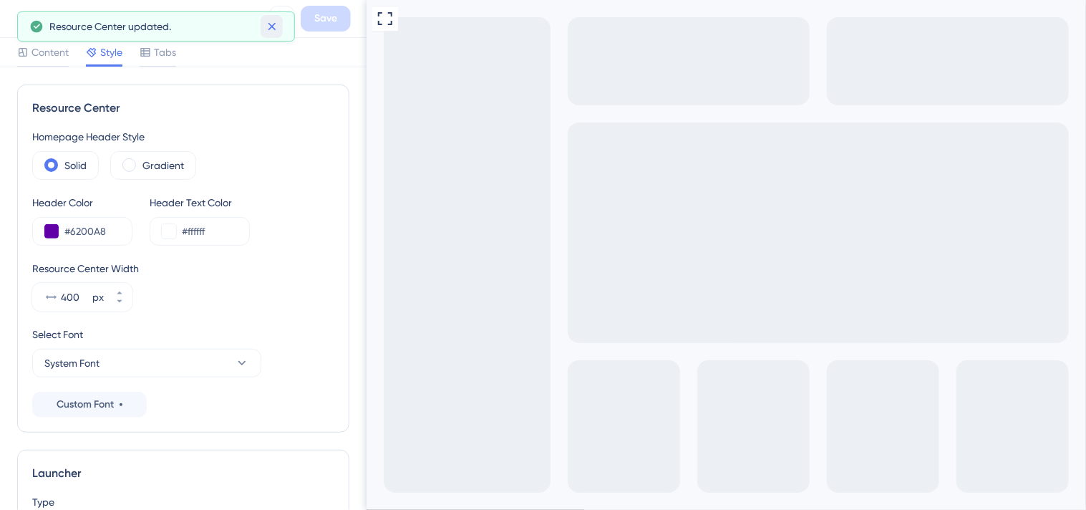
click at [274, 21] on icon at bounding box center [272, 26] width 14 height 14
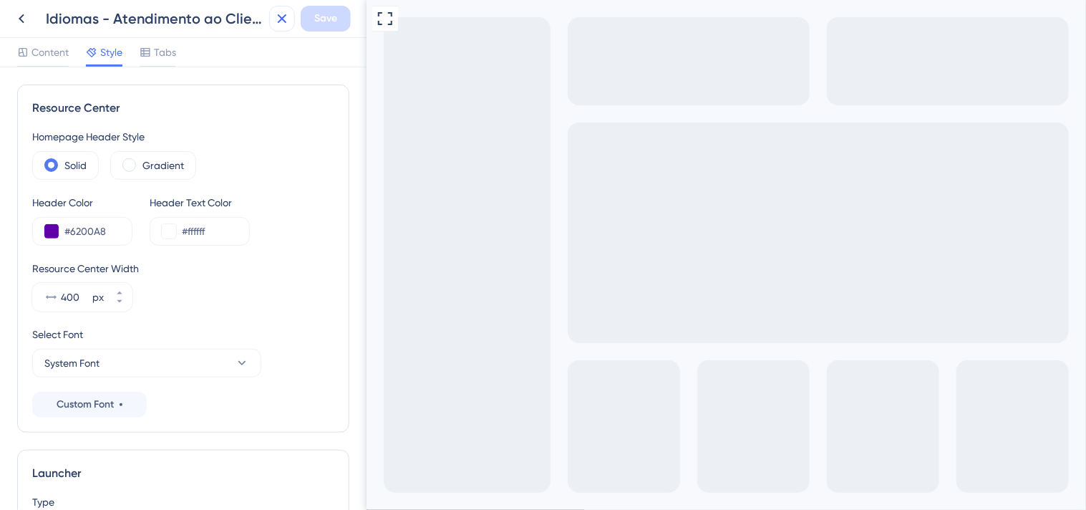
click at [275, 16] on icon at bounding box center [282, 18] width 17 height 17
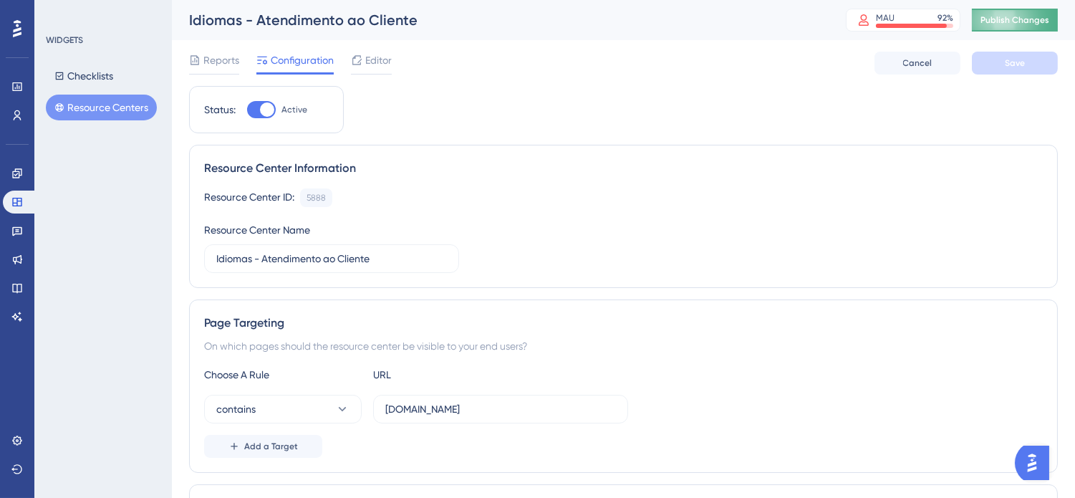
click at [1006, 21] on span "Publish Changes" at bounding box center [1014, 19] width 69 height 11
click at [374, 62] on span "Editor" at bounding box center [378, 60] width 26 height 17
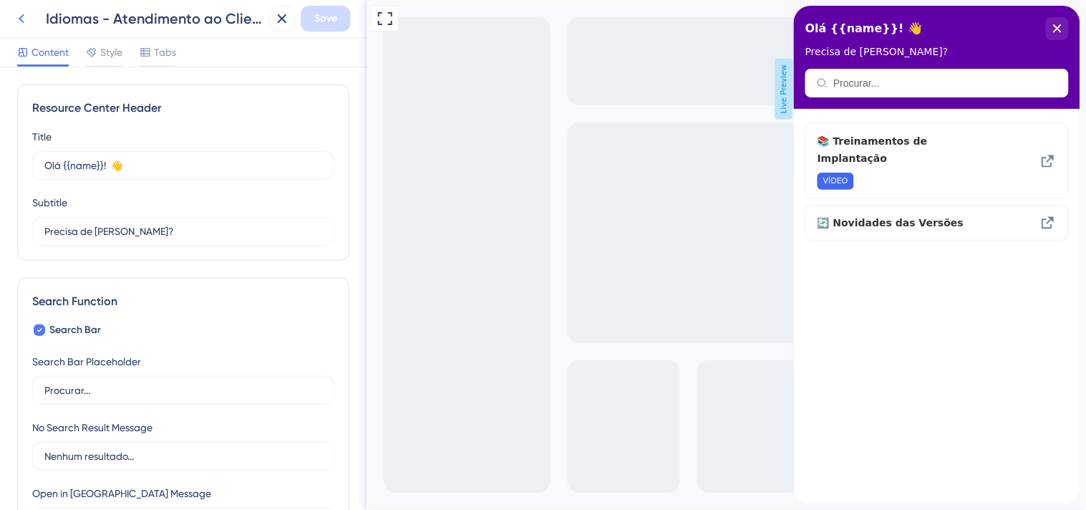
click at [23, 18] on icon at bounding box center [21, 18] width 17 height 17
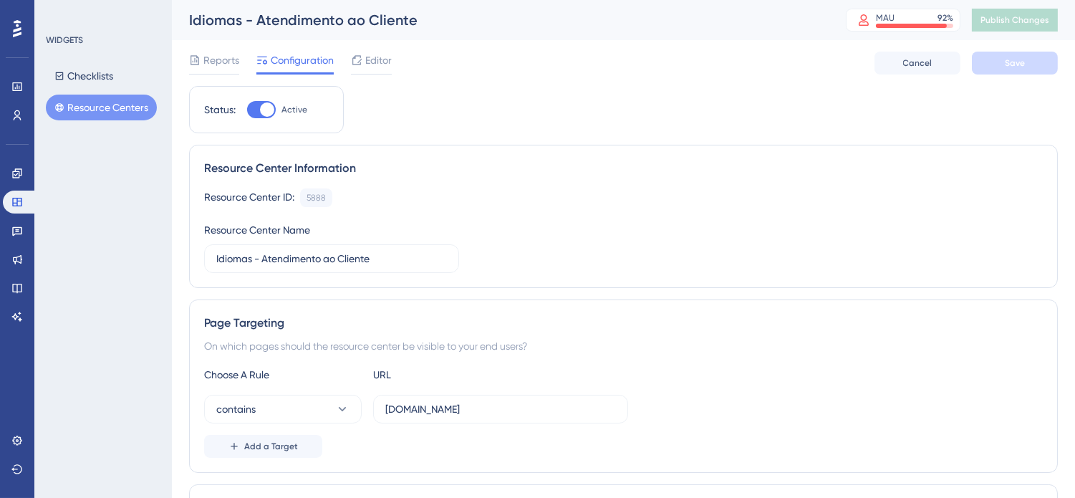
click at [126, 102] on button "Resource Centers" at bounding box center [101, 108] width 111 height 26
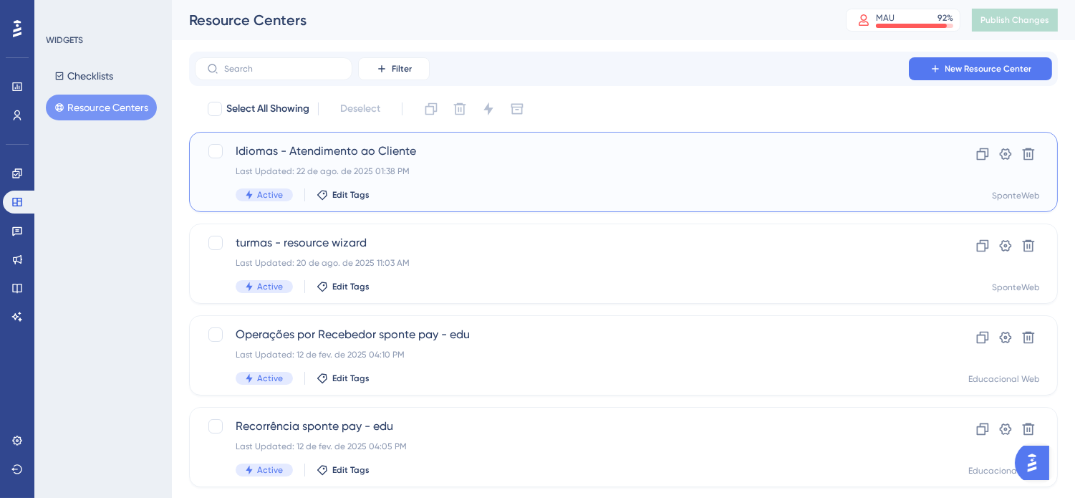
click at [435, 167] on div "Last Updated: 22 de ago. de 2025 01:38 PM" at bounding box center [566, 170] width 661 height 11
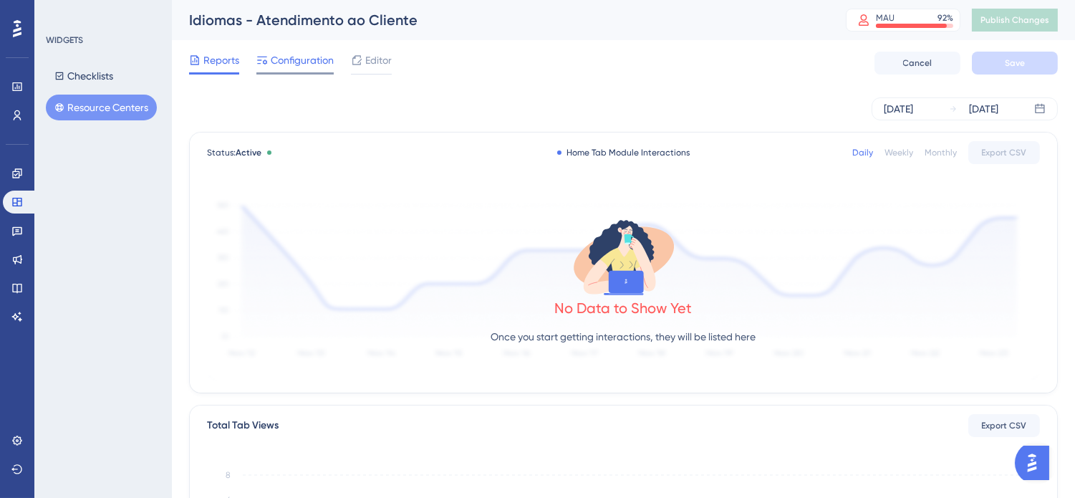
click at [314, 67] on span "Configuration" at bounding box center [302, 60] width 63 height 17
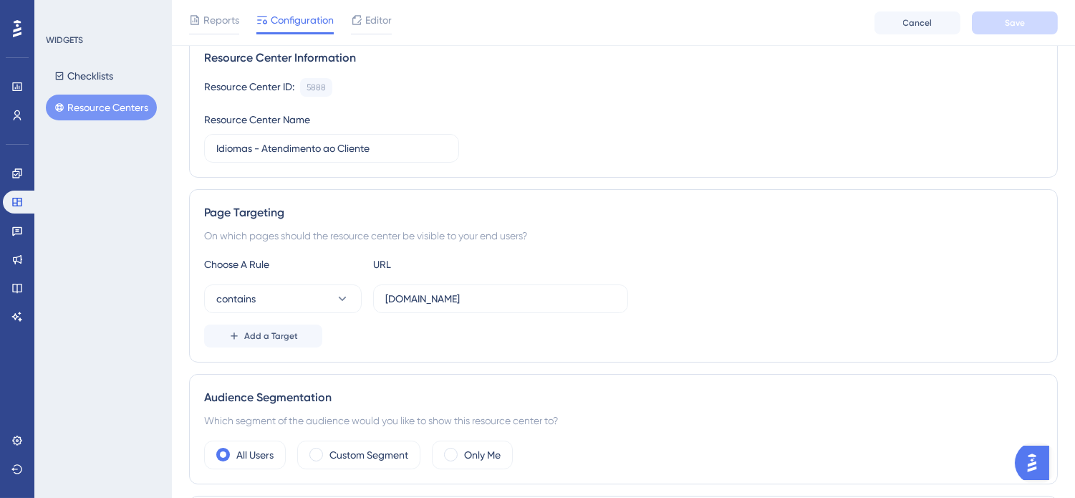
scroll to position [102, 0]
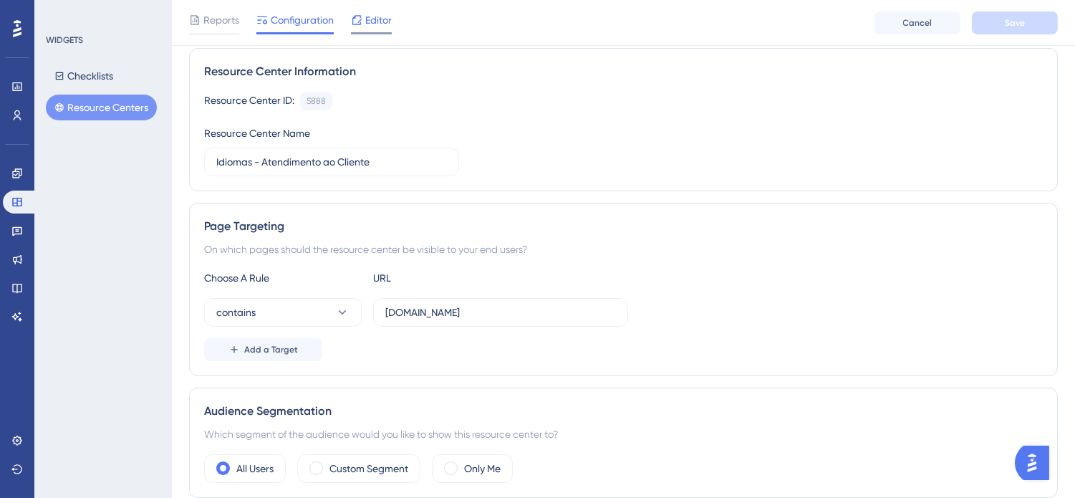
click at [366, 14] on span "Editor" at bounding box center [378, 19] width 26 height 17
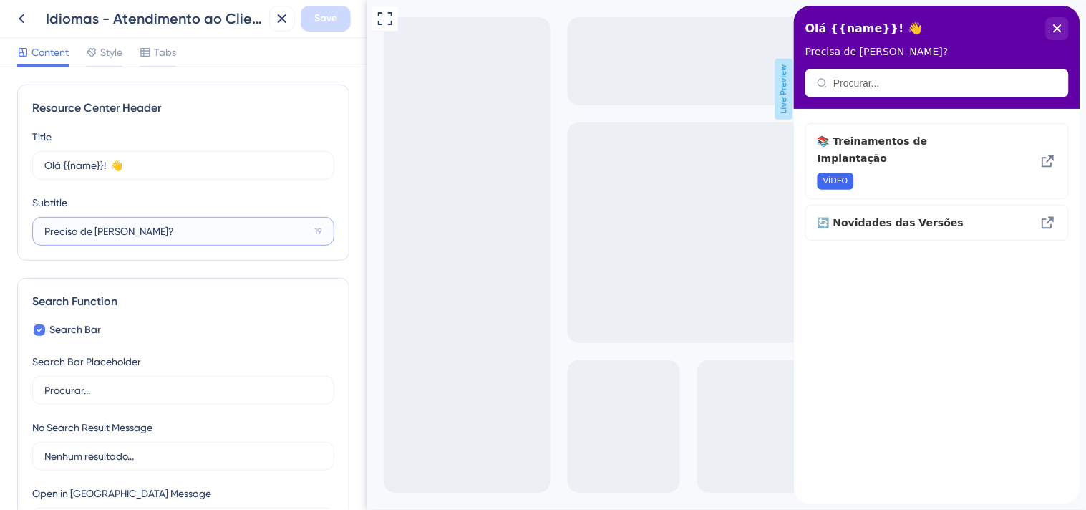
click at [163, 231] on input "Precisa de Ajuda?" at bounding box center [176, 231] width 264 height 16
drag, startPoint x: 163, startPoint y: 231, endPoint x: 26, endPoint y: 223, distance: 137.0
click at [26, 223] on div "Resource Center Header Title Olá {{name}}! 👋 11 Olá {{name}}! 👋 Subtitle Precis…" at bounding box center [183, 173] width 332 height 176
type input "Precisa de Ajuda?"
click at [231, 194] on div "Subtitle Precisa de Ajuda? 19" at bounding box center [183, 220] width 302 height 52
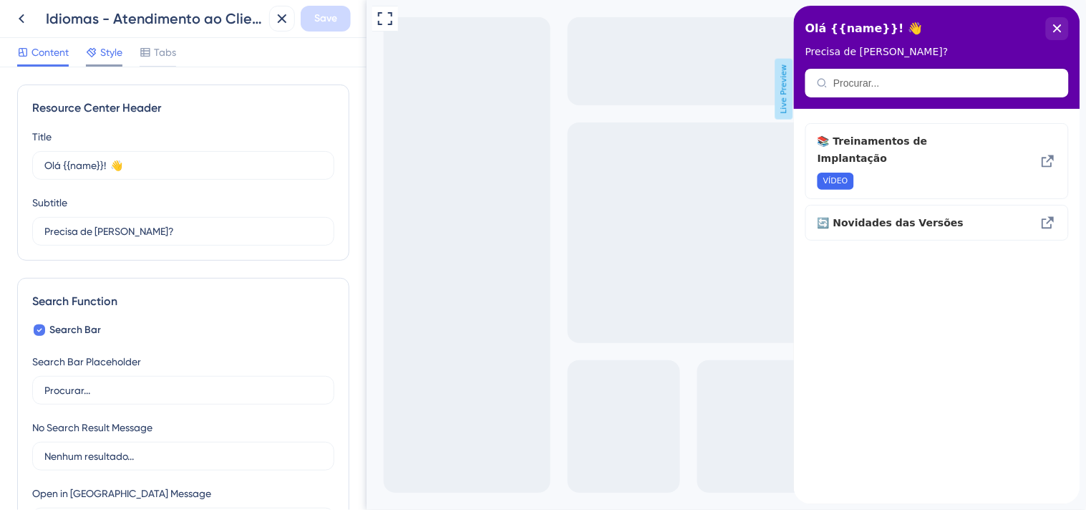
click at [118, 51] on span "Style" at bounding box center [111, 52] width 22 height 17
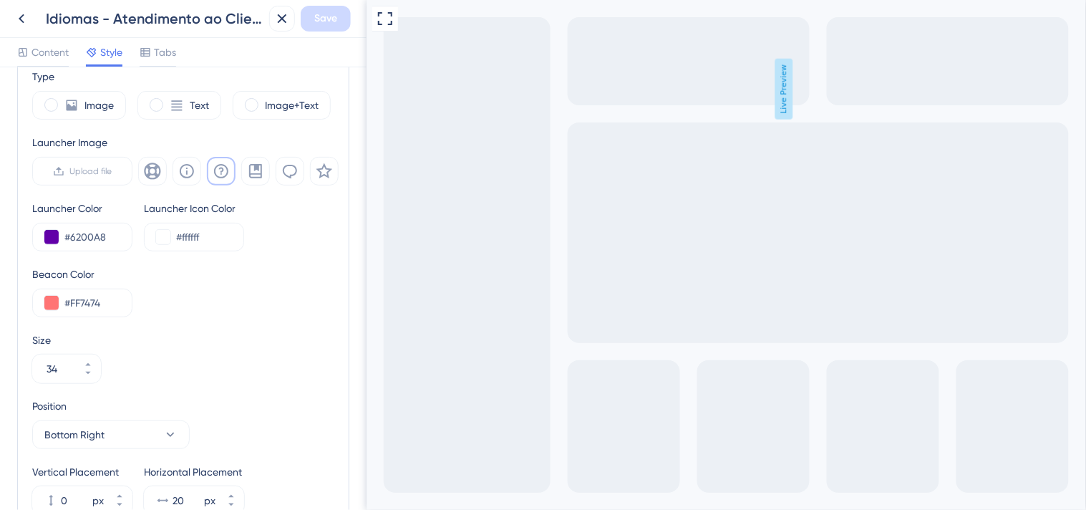
scroll to position [397, 0]
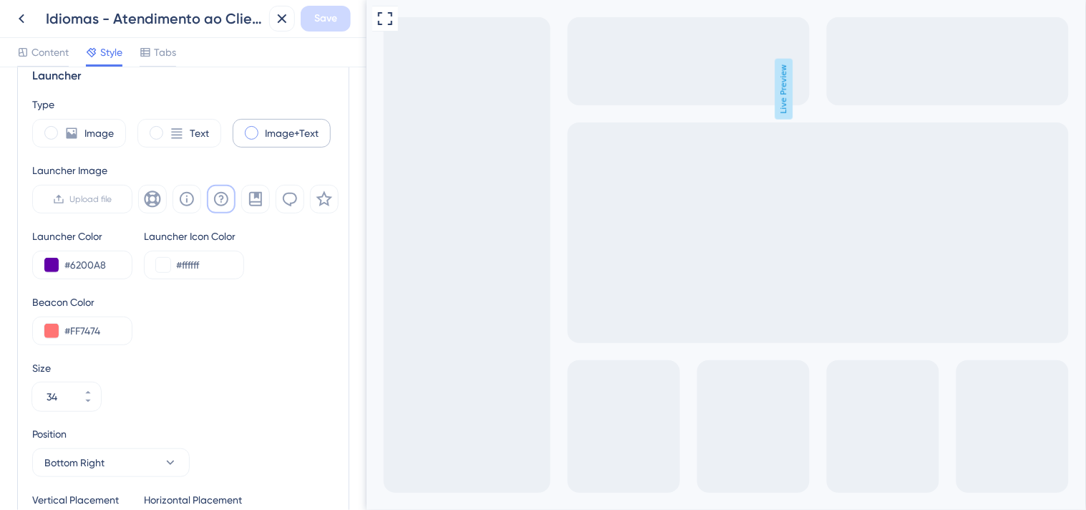
click at [262, 135] on div "Image+Text" at bounding box center [282, 133] width 98 height 29
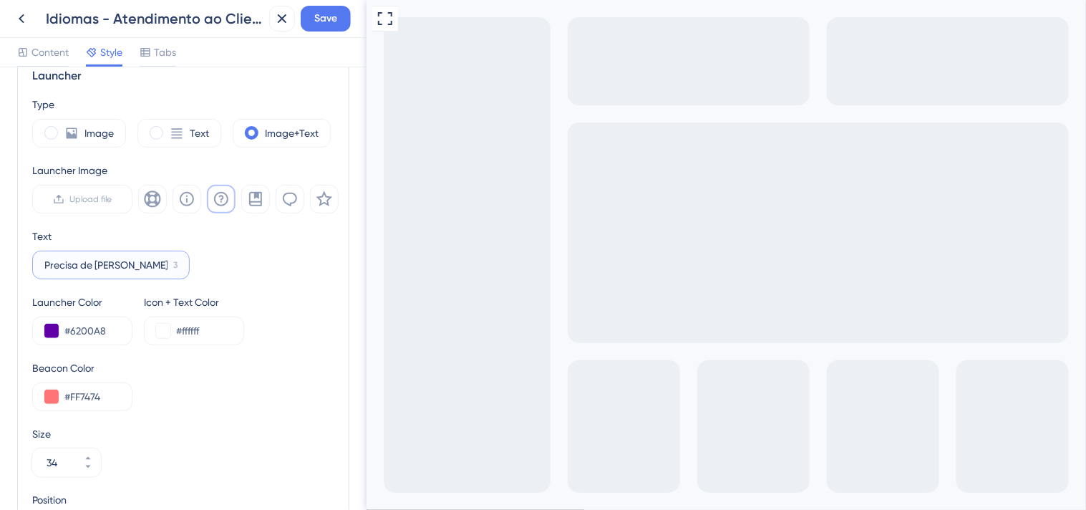
drag, startPoint x: 143, startPoint y: 269, endPoint x: 34, endPoint y: 268, distance: 108.9
click at [36, 268] on label "Precisa de Ajuda? 3" at bounding box center [111, 265] width 158 height 29
type input "Atendimento Online"
click at [274, 286] on div "Type Image Text Image+Text Launcher Image Upload file Text Atendimento Online 2…" at bounding box center [183, 352] width 302 height 513
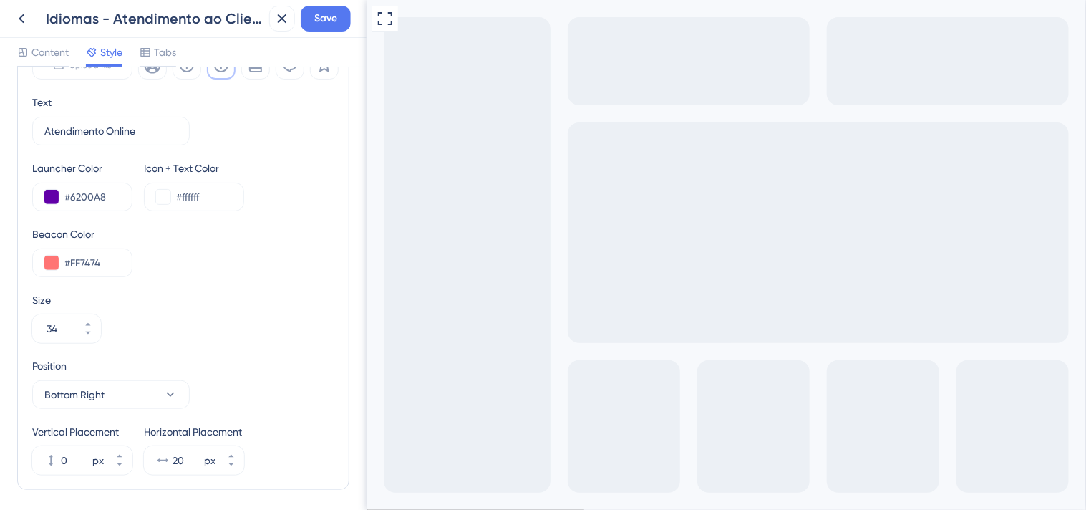
scroll to position [267, 0]
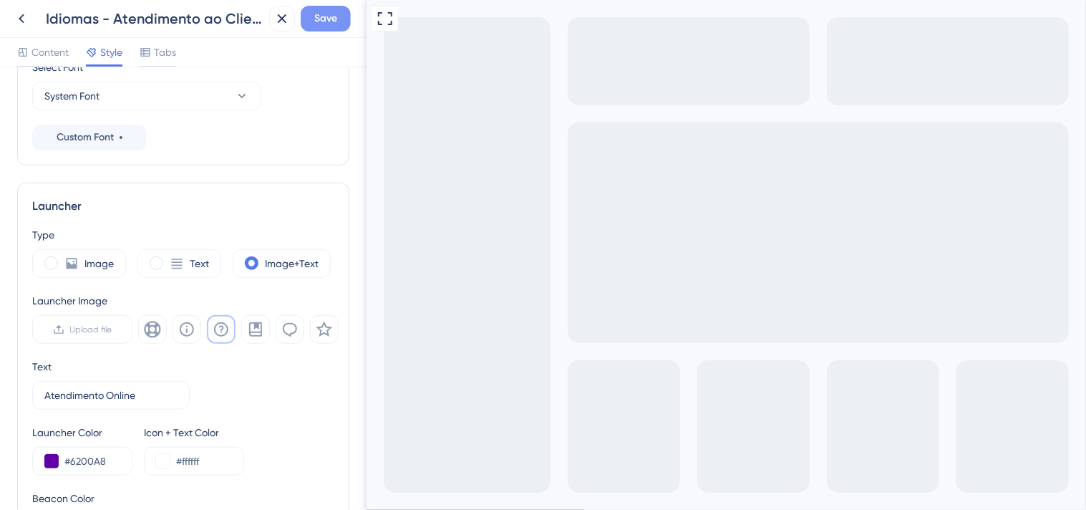
click at [322, 18] on span "Save" at bounding box center [325, 18] width 23 height 17
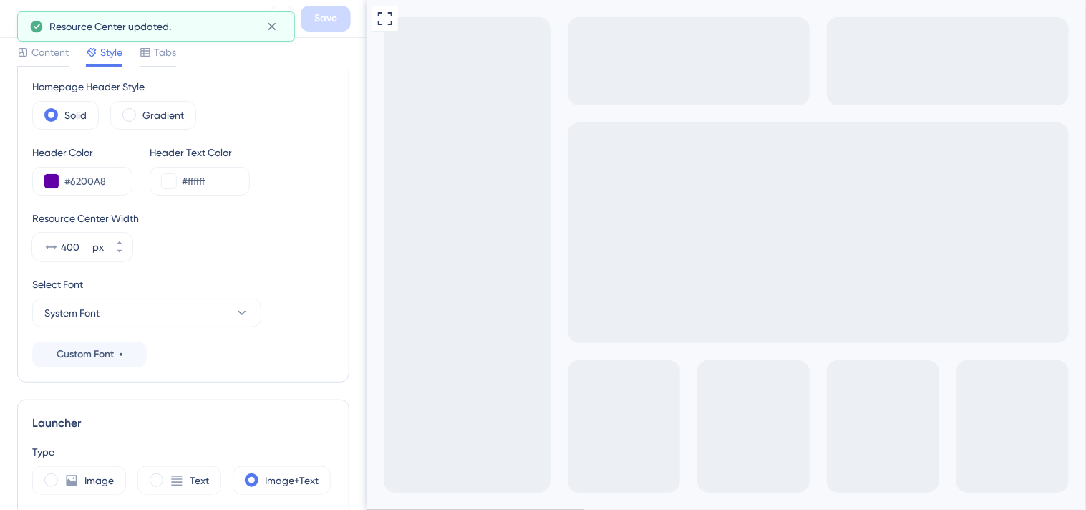
scroll to position [0, 0]
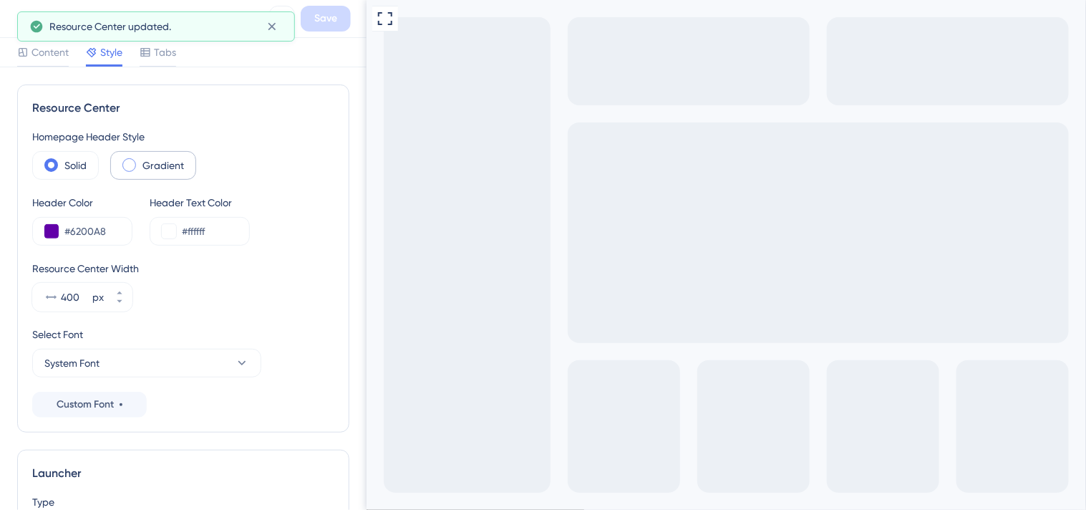
click at [125, 163] on span at bounding box center [129, 165] width 14 height 14
click at [140, 160] on input "radio" at bounding box center [140, 160] width 0 height 0
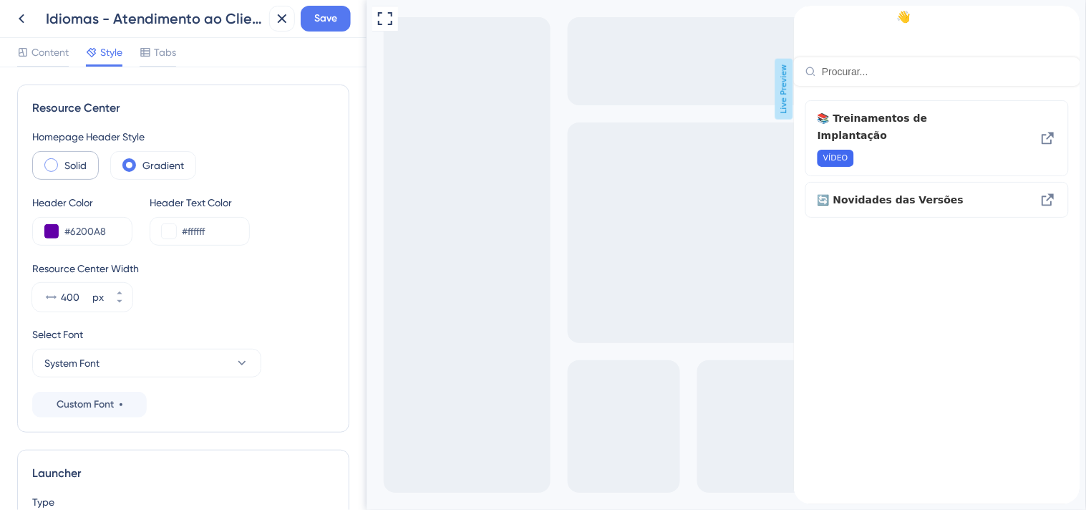
click at [69, 154] on div "Solid" at bounding box center [65, 165] width 67 height 29
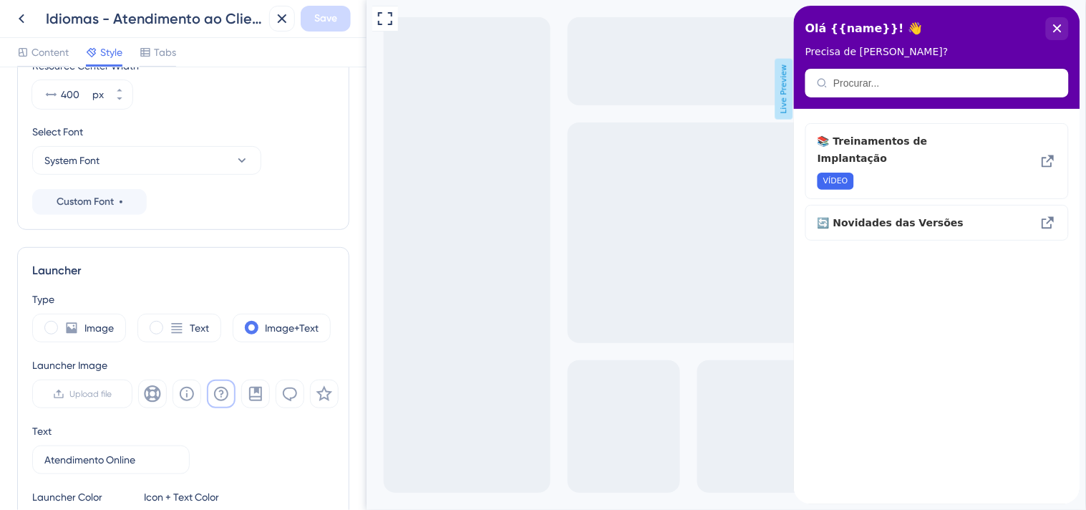
scroll to position [238, 0]
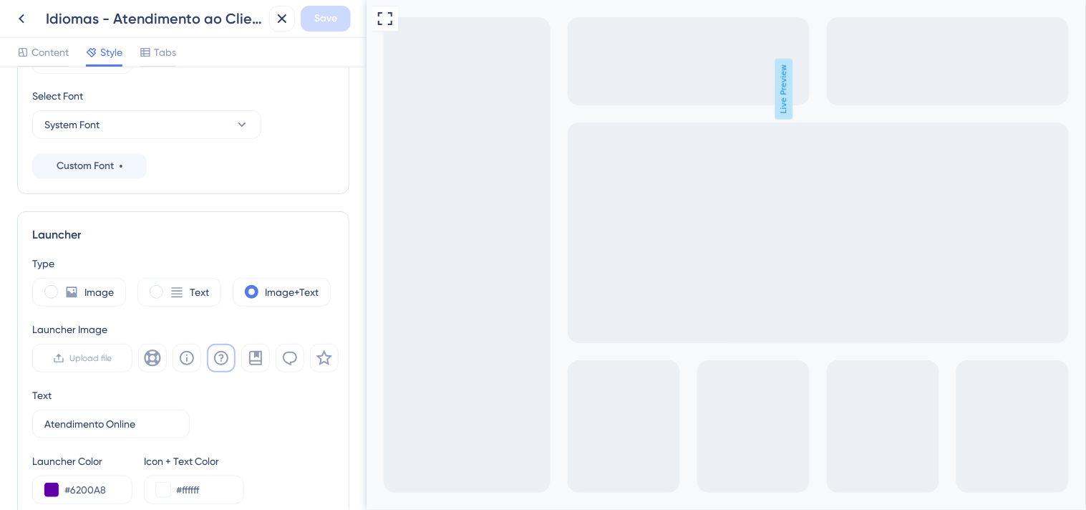
click at [192, 326] on div "Launcher Image" at bounding box center [185, 329] width 307 height 17
click at [292, 359] on icon at bounding box center [289, 358] width 17 height 17
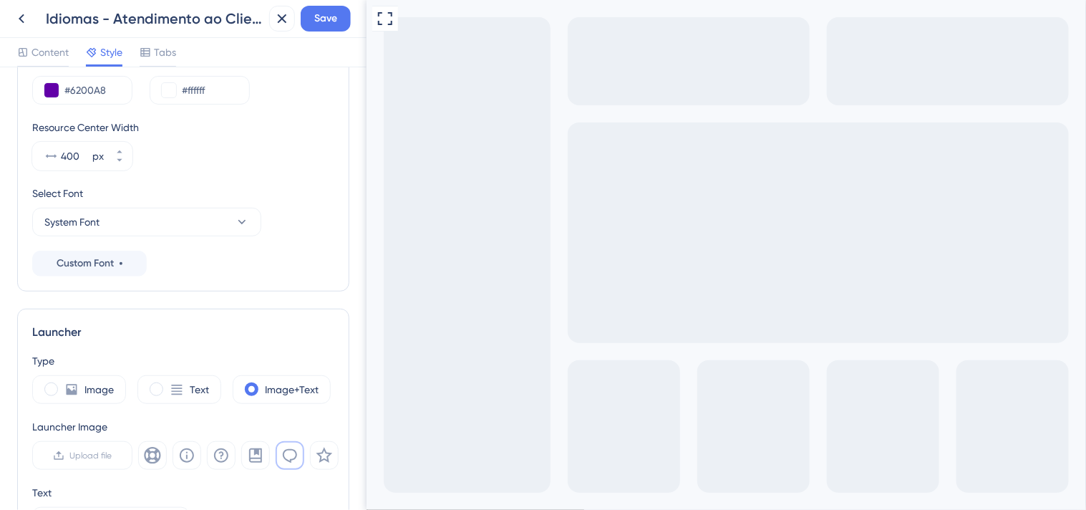
scroll to position [0, 0]
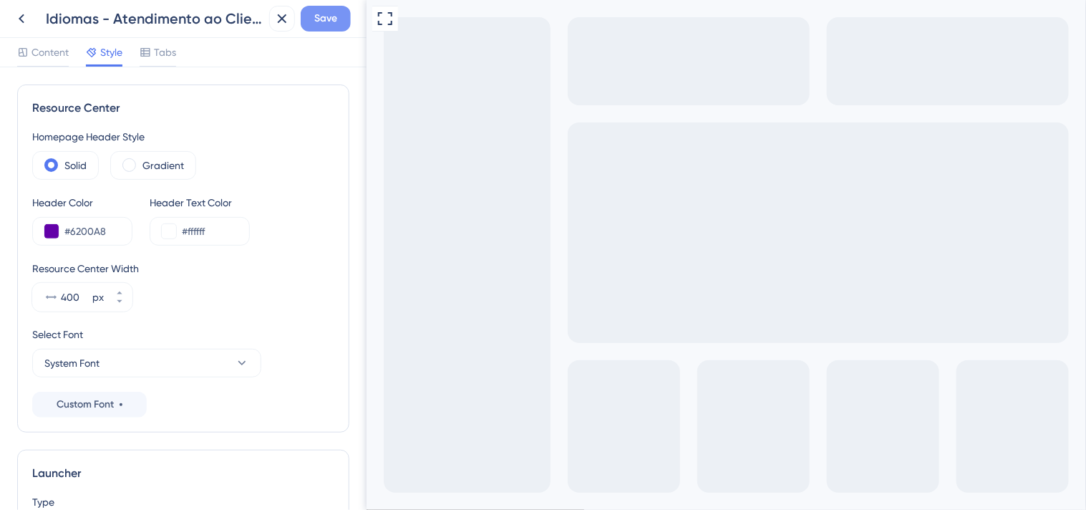
click at [331, 17] on span "Save" at bounding box center [325, 18] width 23 height 17
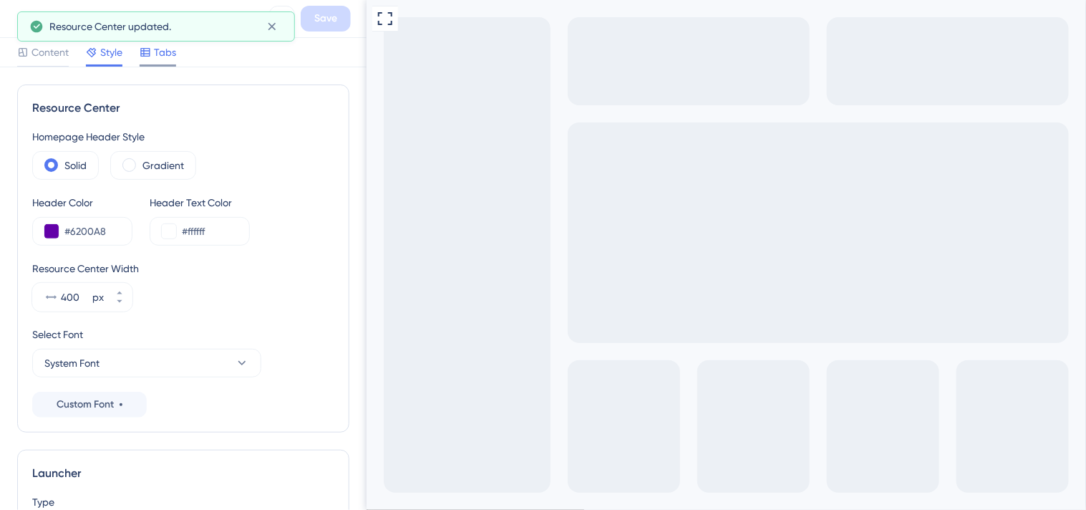
click at [168, 52] on span "Tabs" at bounding box center [165, 52] width 22 height 17
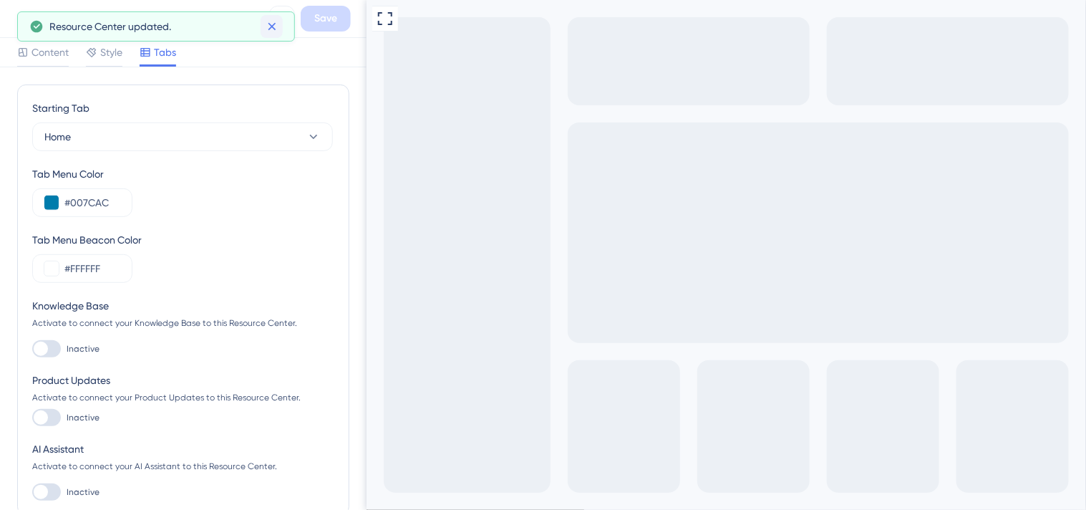
click at [276, 27] on icon at bounding box center [272, 26] width 14 height 14
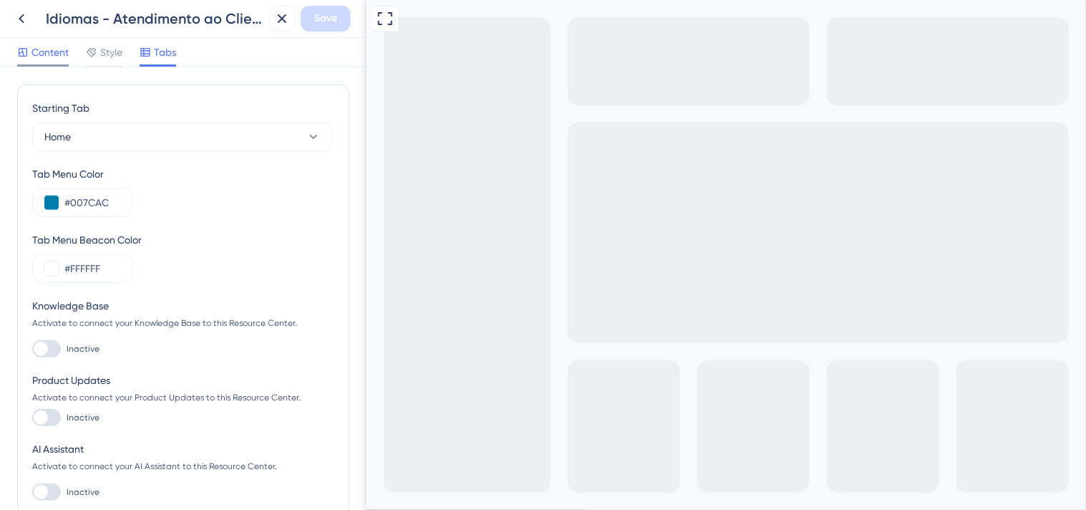
click at [37, 56] on span "Content" at bounding box center [50, 52] width 37 height 17
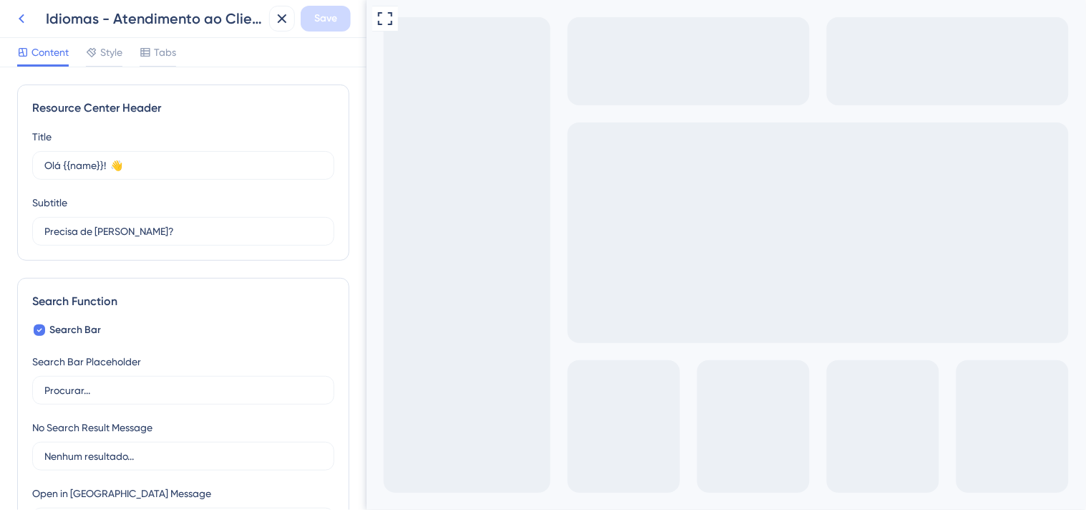
click at [24, 16] on icon at bounding box center [21, 18] width 17 height 17
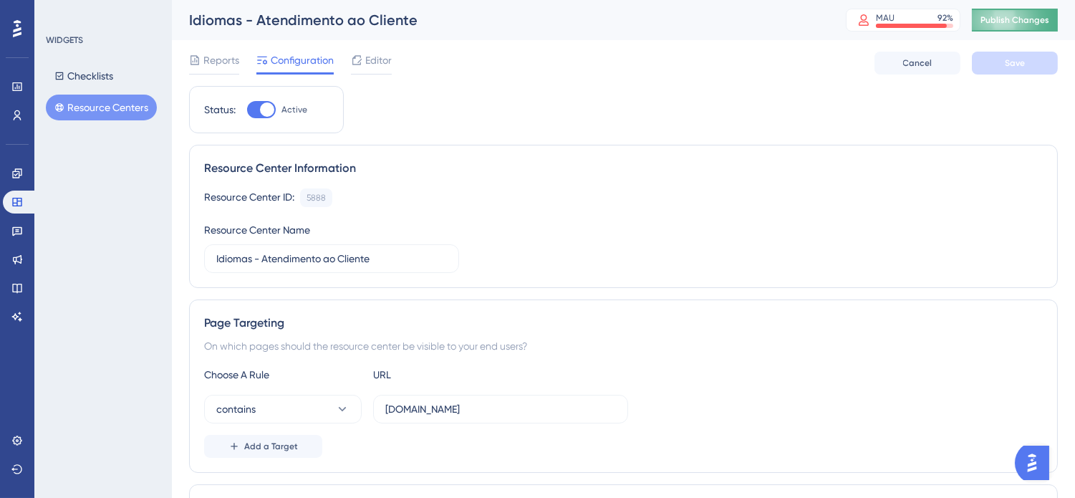
click at [1011, 23] on span "Publish Changes" at bounding box center [1014, 19] width 69 height 11
click at [1026, 466] on img "Open AI Assistant Launcher" at bounding box center [1031, 462] width 26 height 26
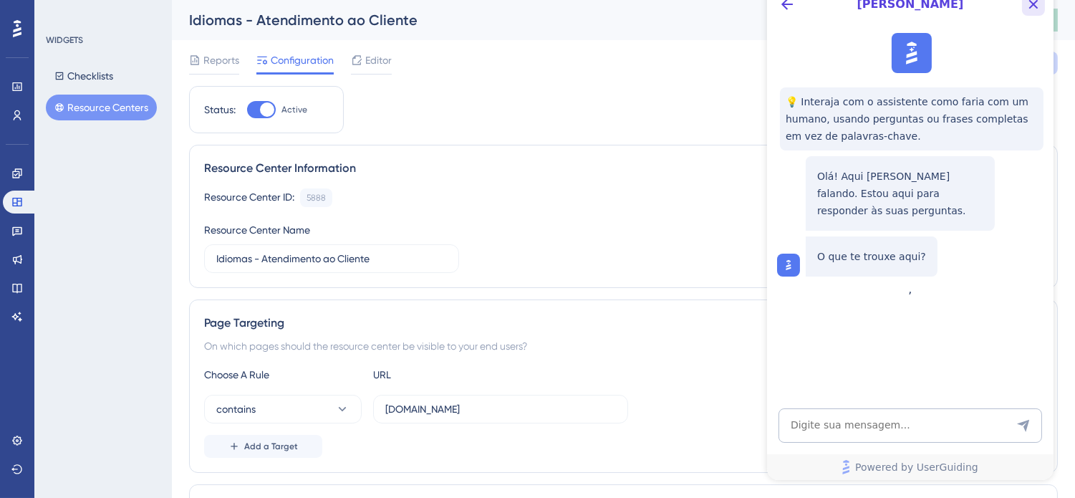
click at [1041, 4] on button "Close Button" at bounding box center [1032, 4] width 23 height 23
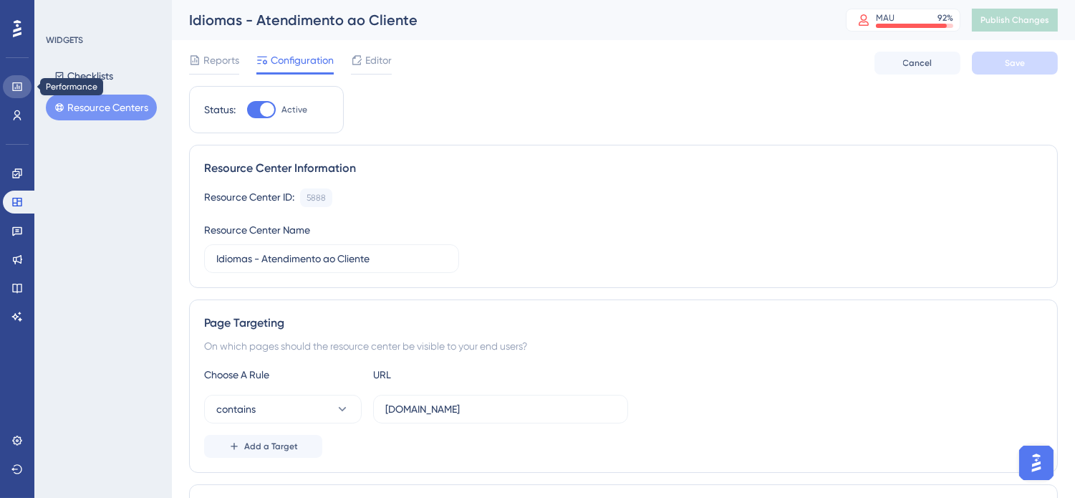
click at [18, 87] on icon at bounding box center [16, 86] width 11 height 11
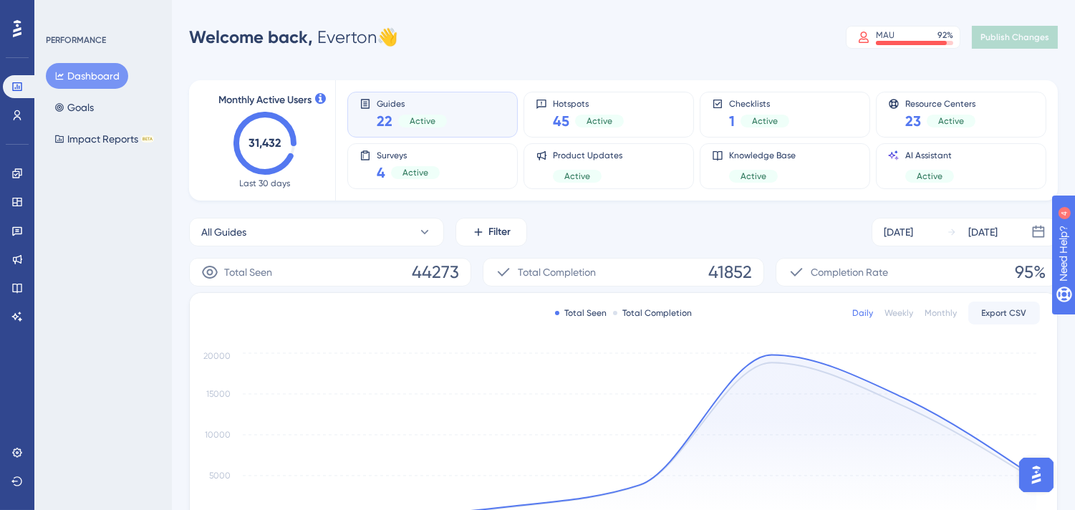
click at [1042, 468] on img "Open AI Assistant Launcher" at bounding box center [1036, 474] width 26 height 26
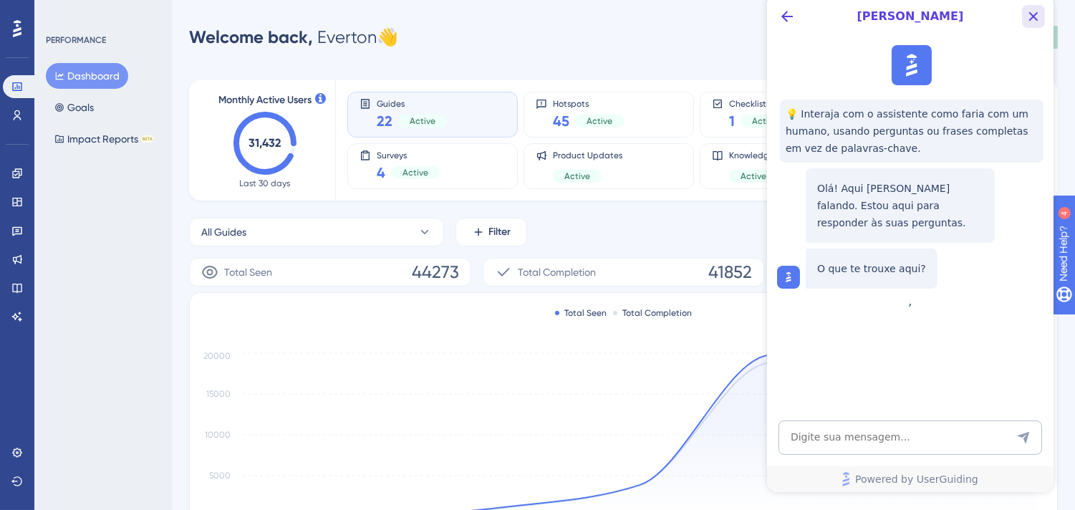
click at [1035, 15] on icon "Close Button" at bounding box center [1032, 16] width 17 height 17
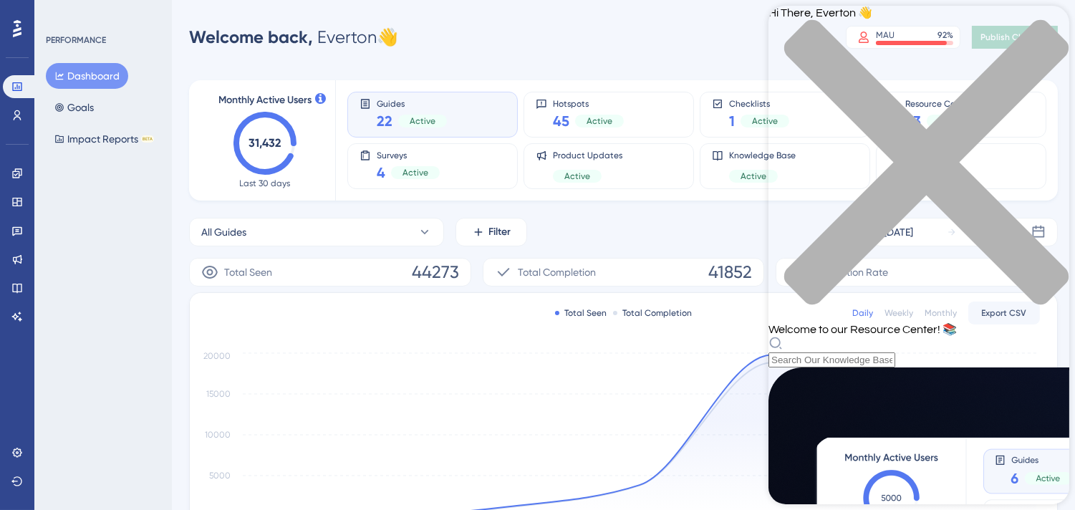
click at [930, 85] on div "Hi There, Everton 👋 Welcome to our Resource Center! 📚" at bounding box center [918, 187] width 301 height 362
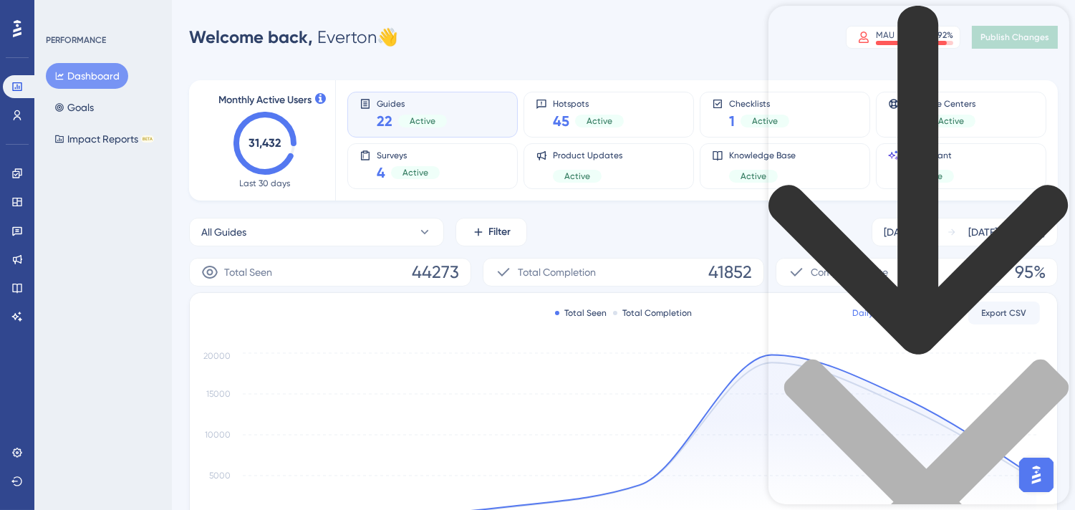
type input "dois resource center na mesma tela"
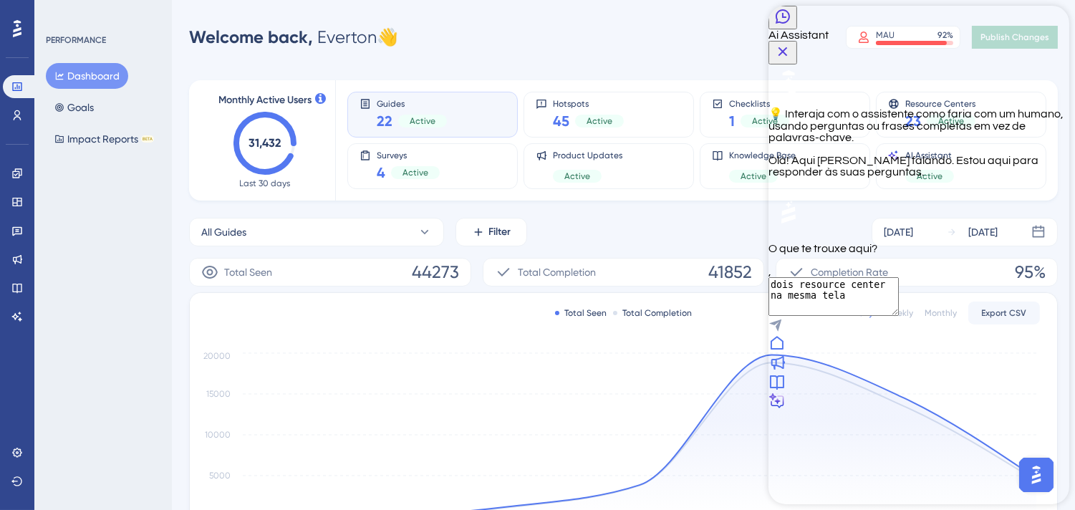
click at [898, 316] on textarea "dois resource center na mesma tela" at bounding box center [833, 296] width 130 height 39
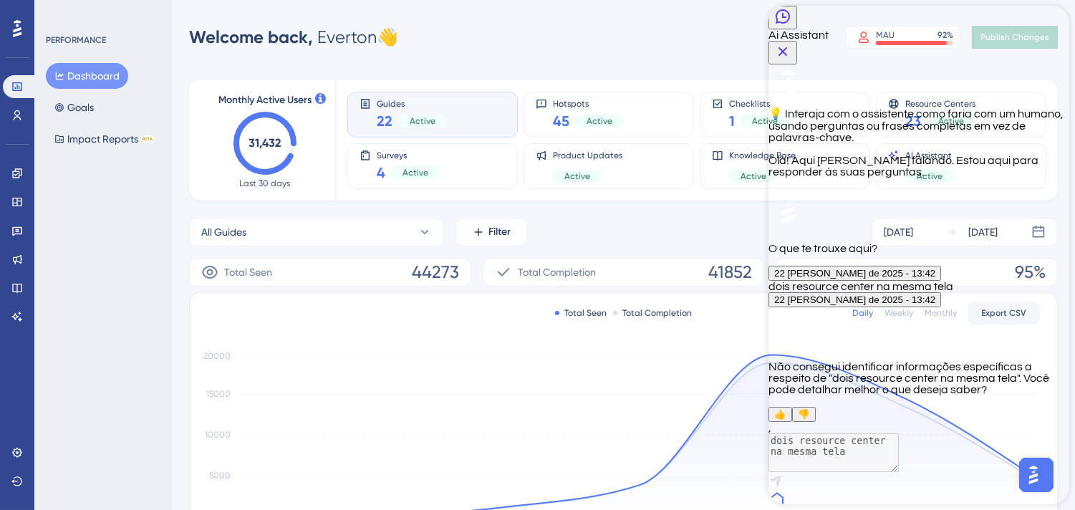
scroll to position [162, 0]
click at [787, 25] on icon "Back Button" at bounding box center [781, 16] width 17 height 17
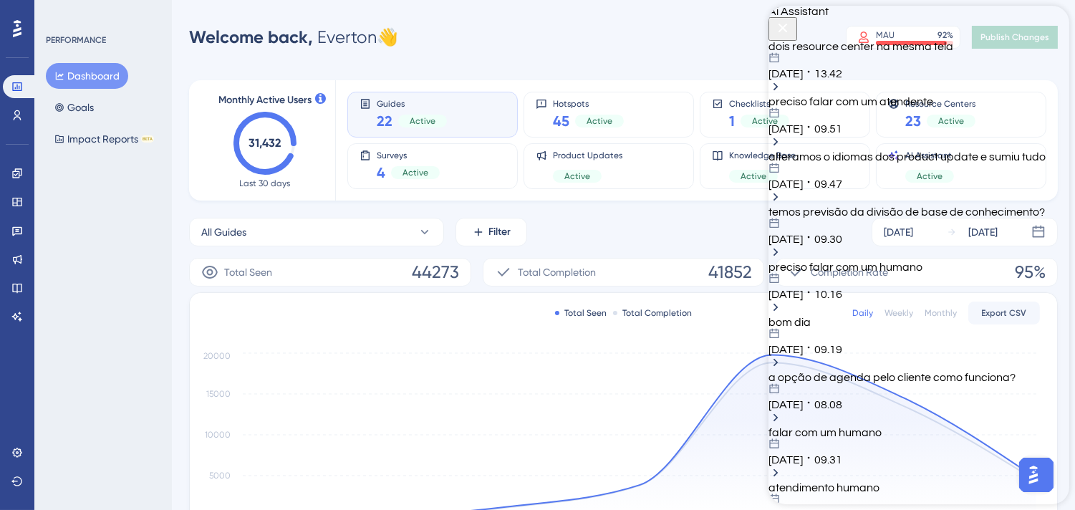
scroll to position [0, 0]
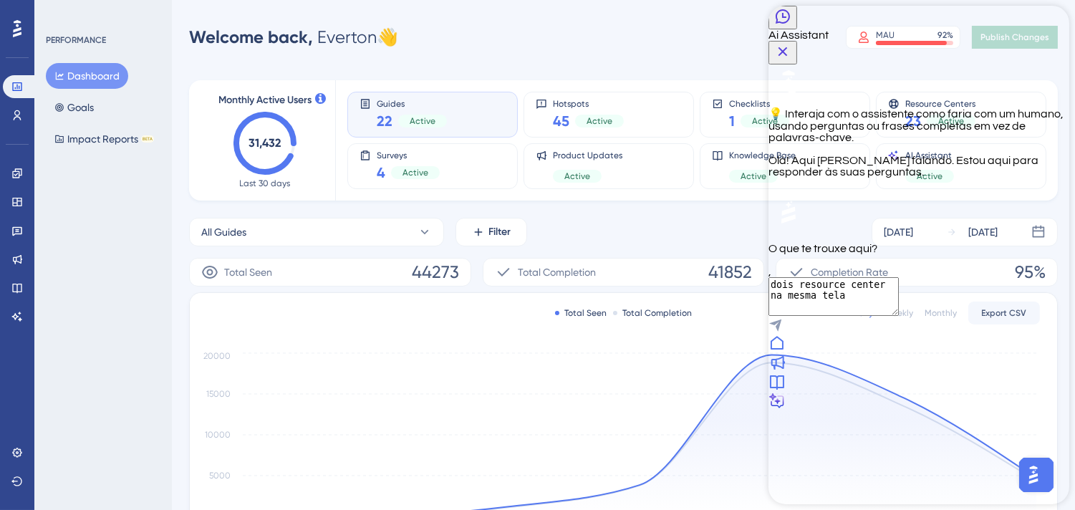
click at [791, 43] on icon "Close Button" at bounding box center [781, 51] width 17 height 17
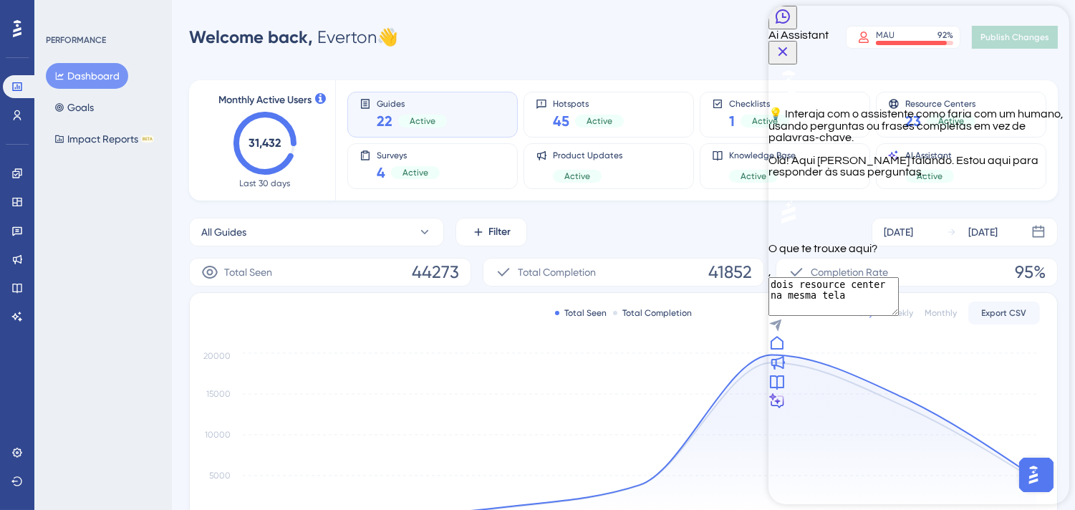
click at [789, 25] on icon "Back Button" at bounding box center [781, 16] width 17 height 17
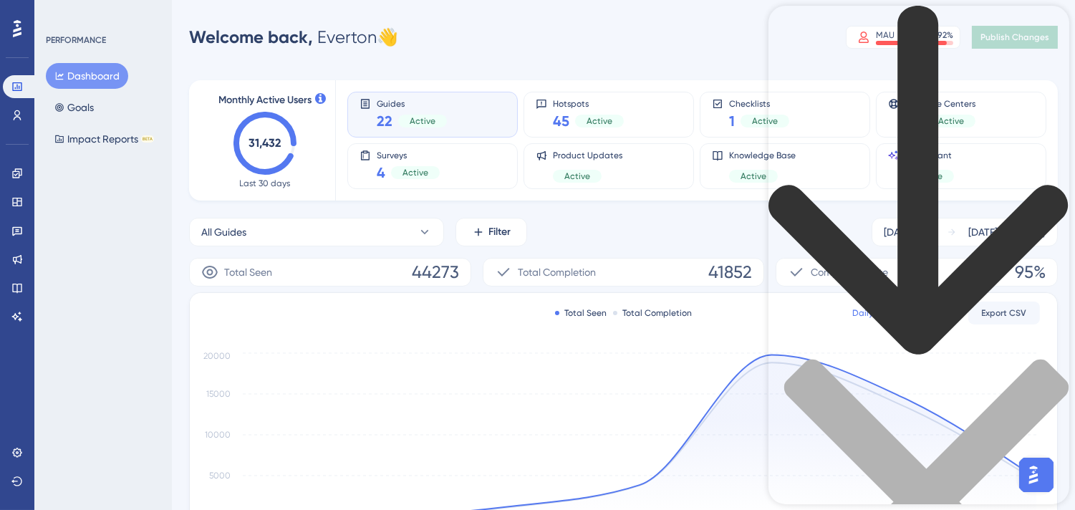
click at [1046, 359] on div "close resource center" at bounding box center [918, 510] width 301 height 303
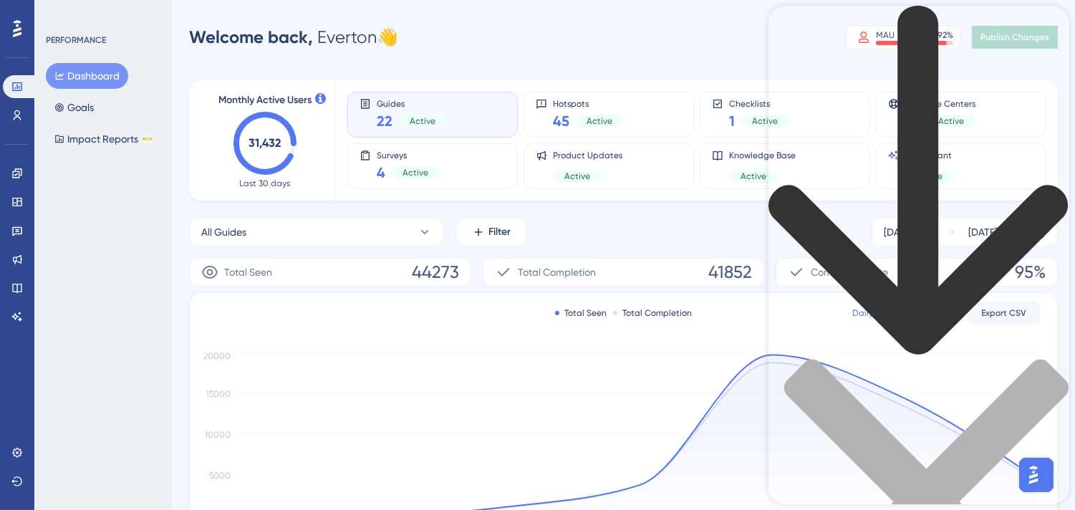
click at [1041, 359] on icon "close resource center" at bounding box center [918, 509] width 301 height 301
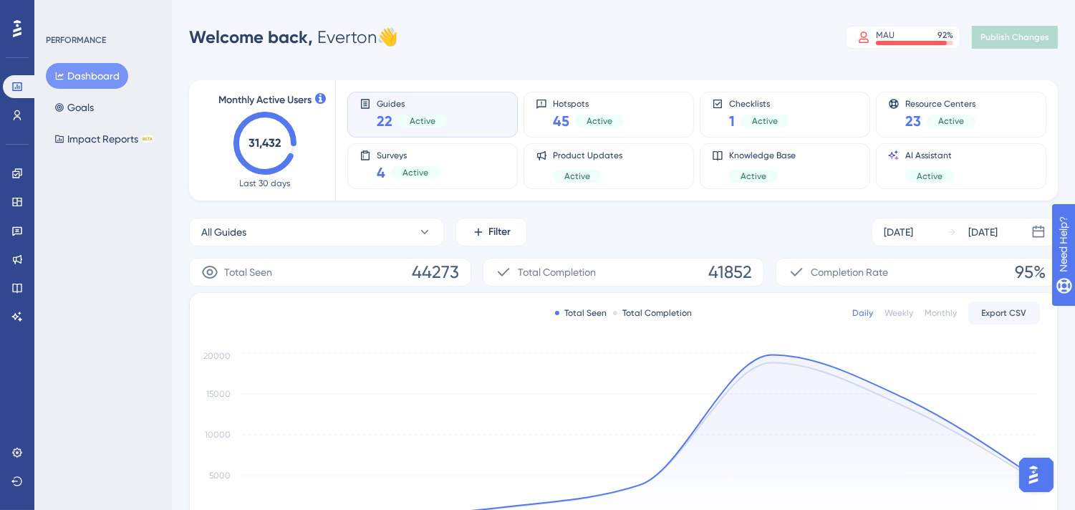
click at [1034, 477] on img "Open AI Assistant Launcher" at bounding box center [1033, 474] width 26 height 26
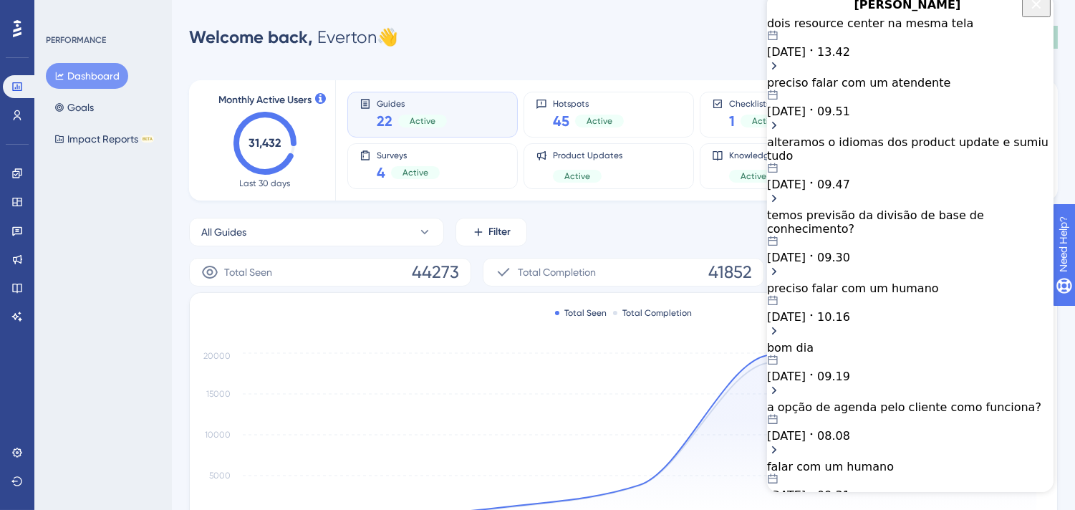
click at [1036, 9] on icon "Close Button" at bounding box center [1035, 3] width 9 height 9
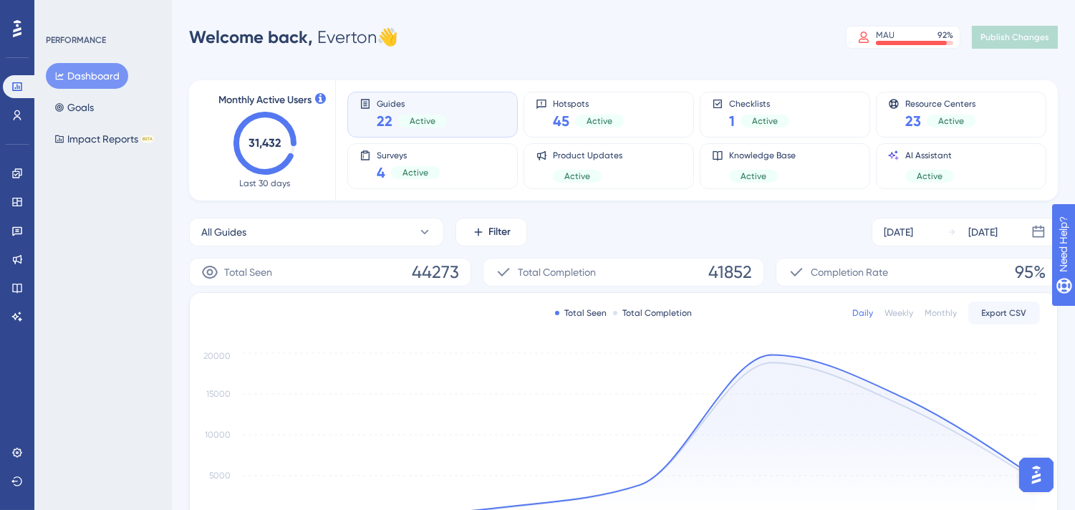
click at [1035, 473] on img "Open AI Assistant Launcher" at bounding box center [1036, 474] width 26 height 26
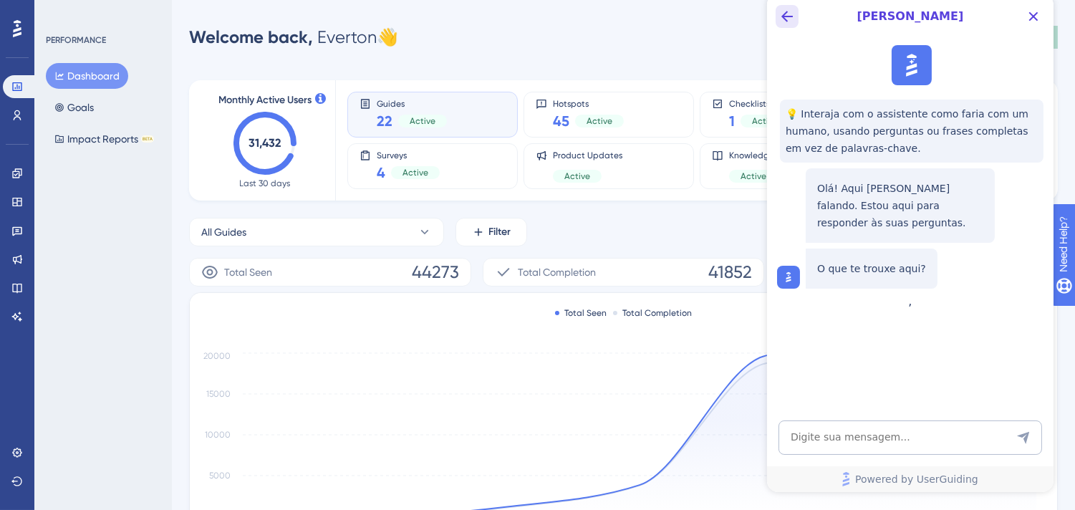
click at [784, 14] on icon "Back Button" at bounding box center [786, 16] width 17 height 17
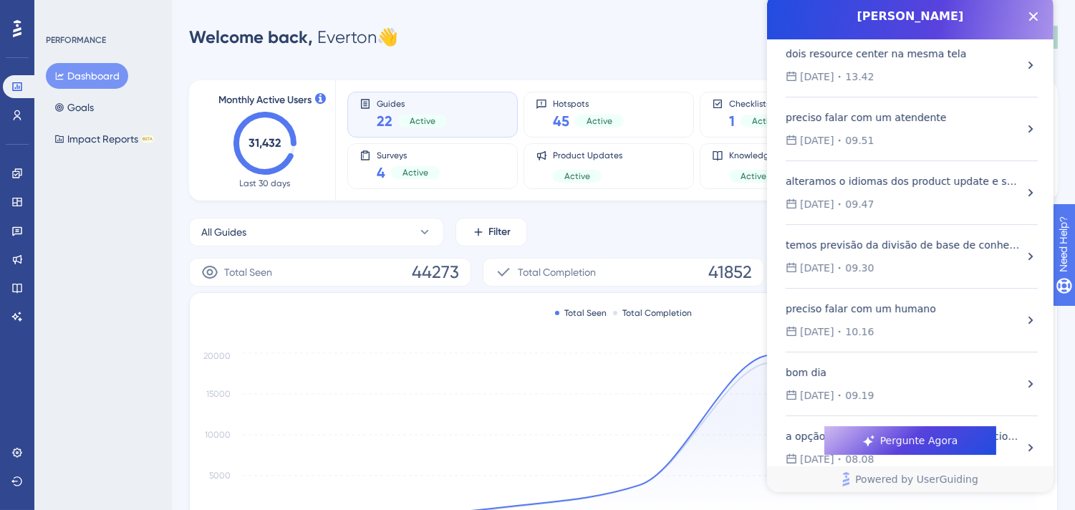
click at [933, 440] on span "Pergunte Agora" at bounding box center [918, 440] width 78 height 17
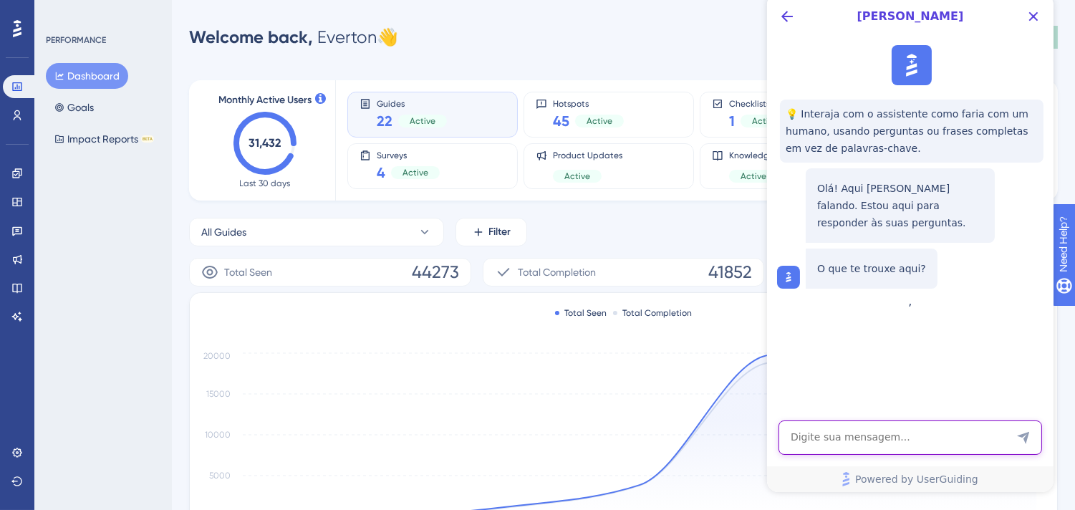
click at [919, 447] on textarea "AI Assistant Text Input" at bounding box center [910, 437] width 264 height 34
type textarea "preciso falar com um atendente"
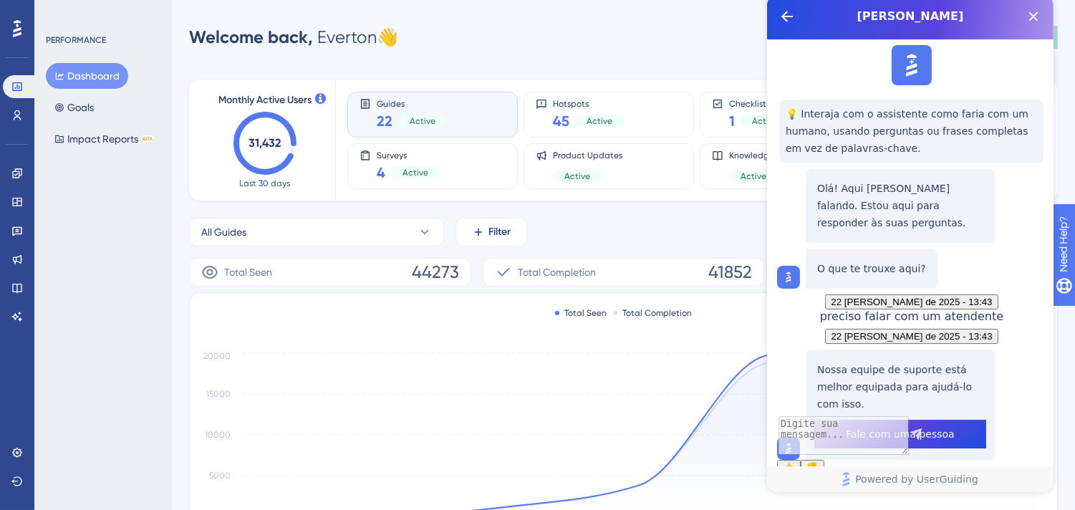
scroll to position [127, 0]
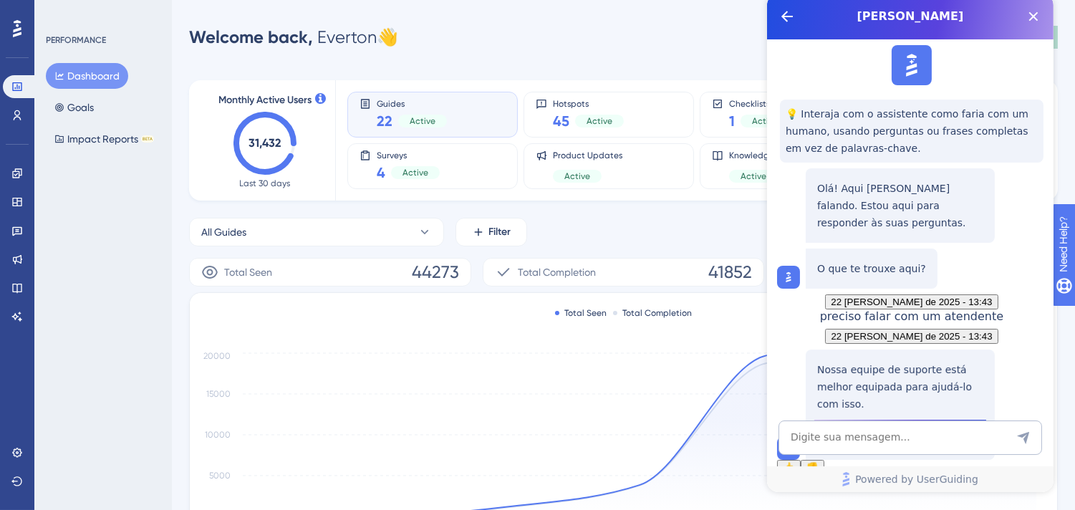
click at [903, 425] on span "Fale com uma pessoa" at bounding box center [899, 433] width 108 height 17
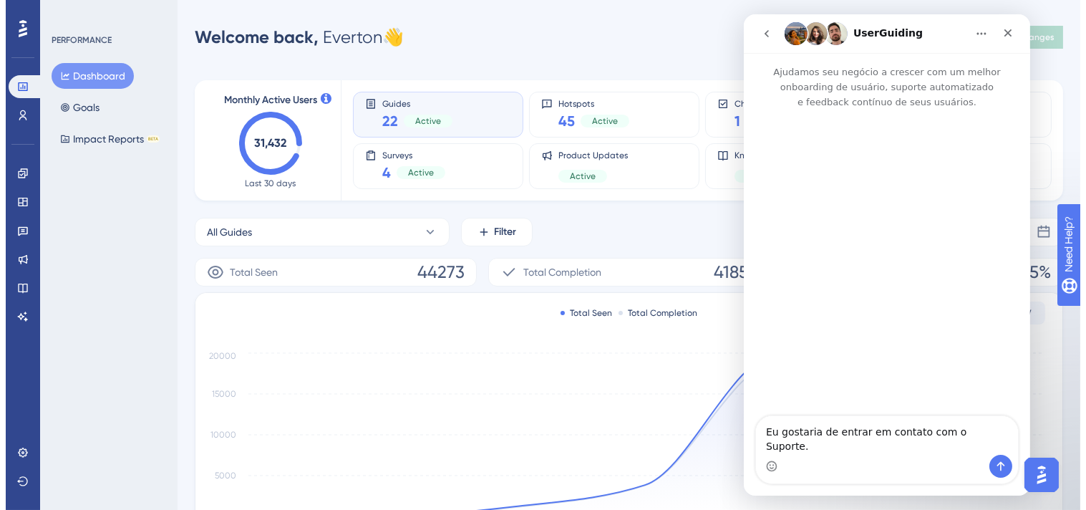
scroll to position [0, 0]
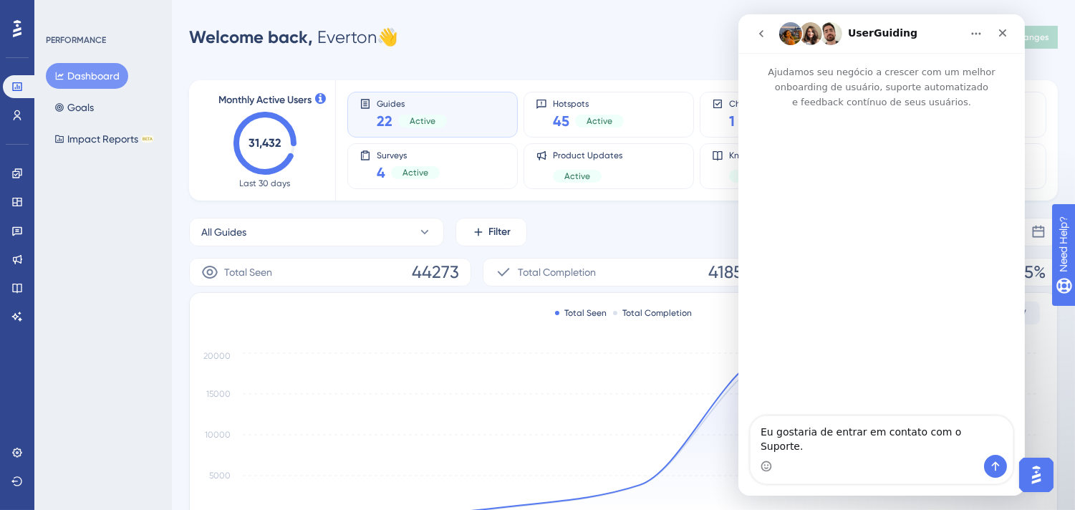
drag, startPoint x: 981, startPoint y: 446, endPoint x: 604, endPoint y: 365, distance: 385.3
click html "UserGuiding Ajudamos seu negócio a crescer com um melhor onboarding de usuário,…"
type textarea "Boa tarde, preciso adicionar 2 resource center na mesma tela tem como?"
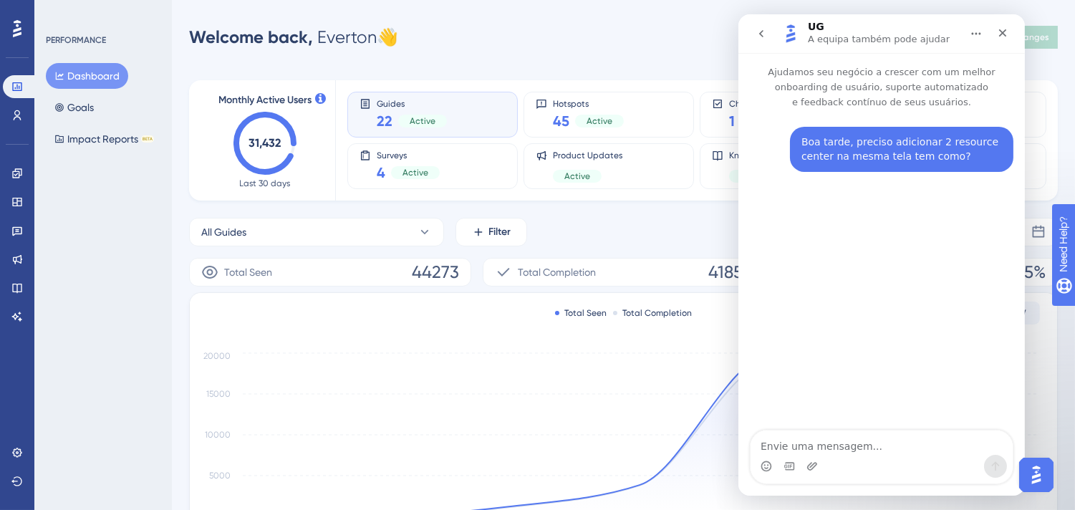
click at [879, 438] on textarea "Envie uma mensagem..." at bounding box center [881, 442] width 262 height 24
type textarea "fiz isso, porém o segundo não aparece mesmo em locais diferentes da tela"
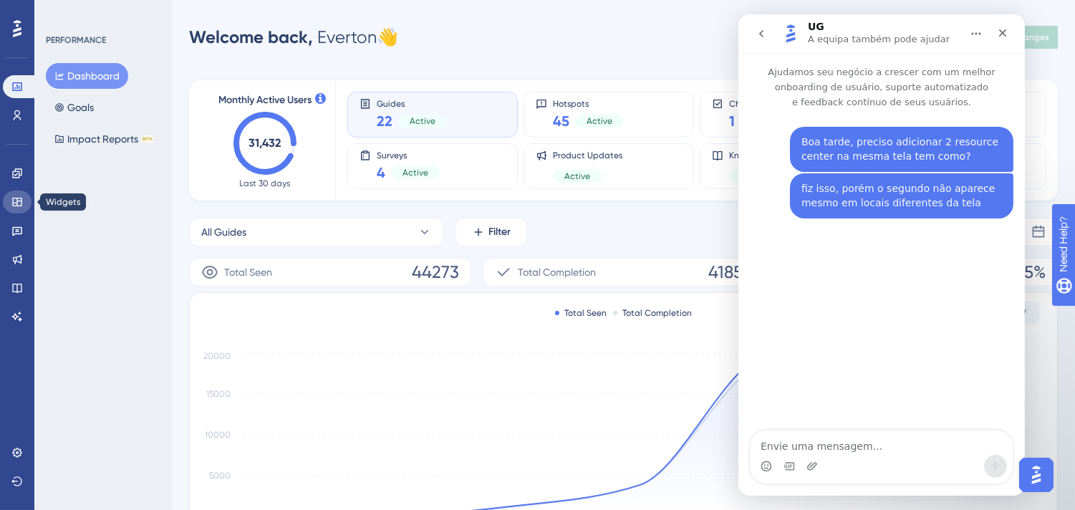
click at [12, 205] on icon at bounding box center [16, 202] width 9 height 9
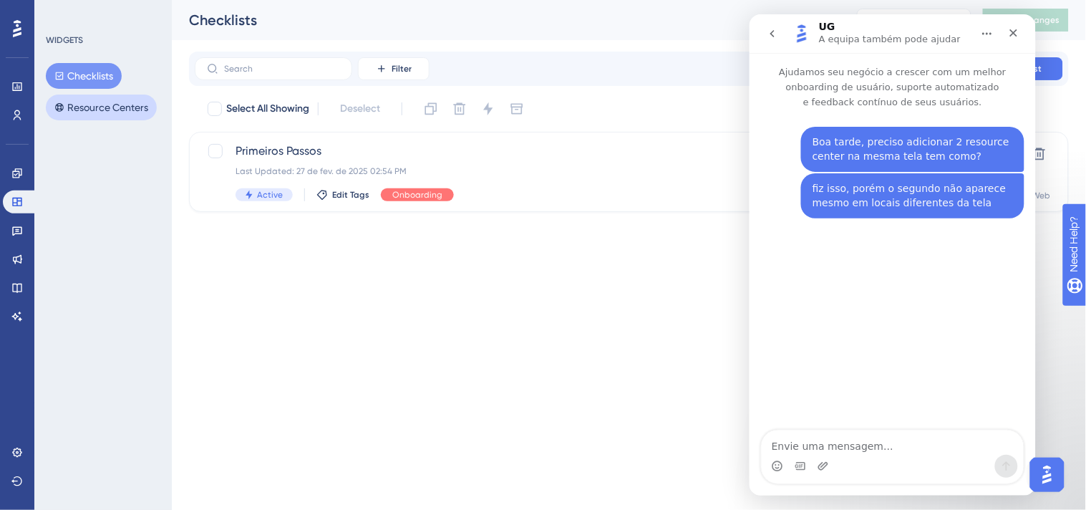
click at [115, 104] on button "Resource Centers" at bounding box center [101, 108] width 111 height 26
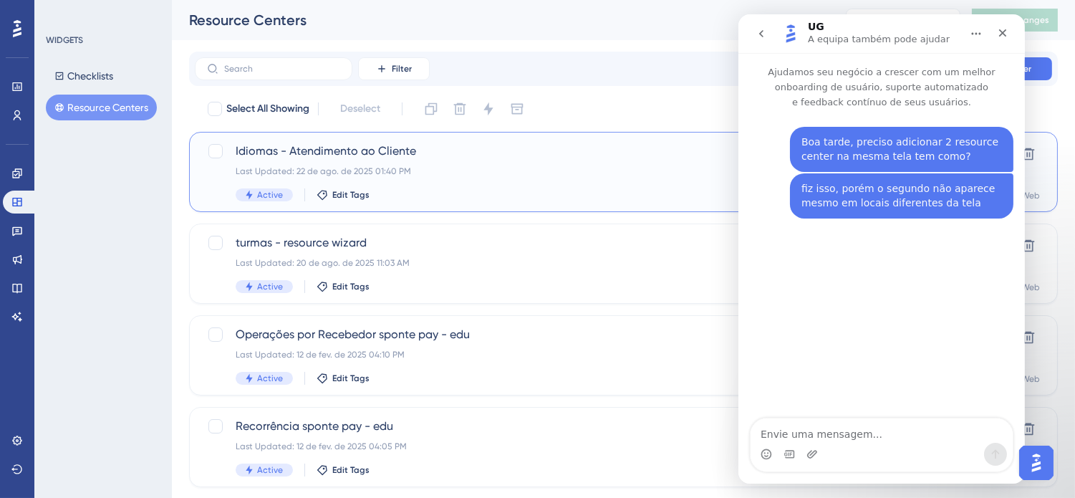
click at [514, 173] on div "Last Updated: 22 de ago. de 2025 01:40 PM" at bounding box center [566, 170] width 661 height 11
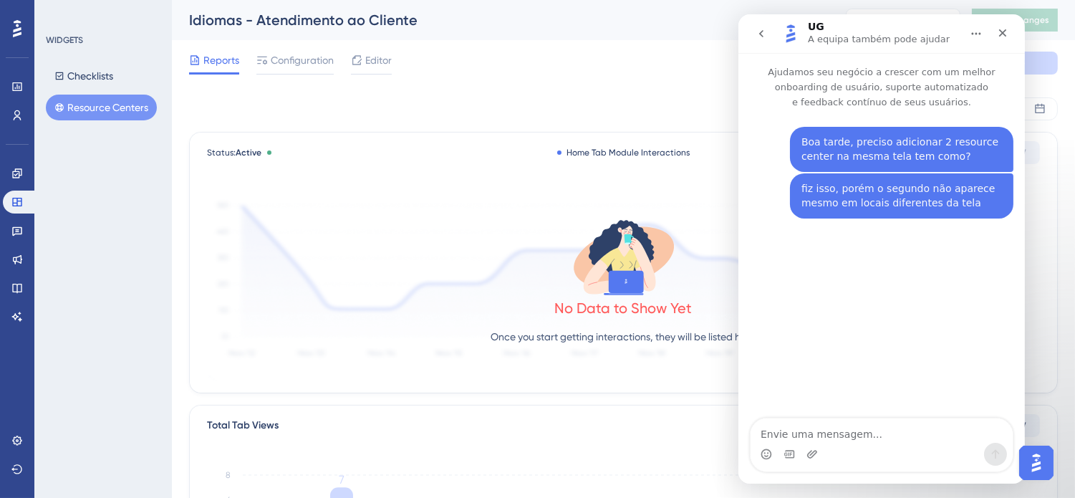
click at [73, 98] on button "Resource Centers" at bounding box center [101, 108] width 111 height 26
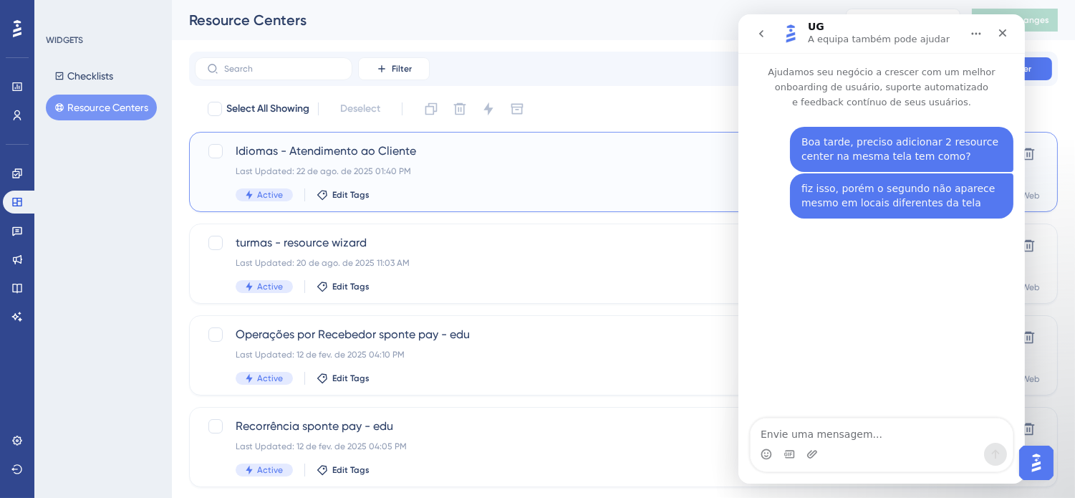
click at [409, 166] on div "Last Updated: 22 de ago. de 2025 01:40 PM" at bounding box center [566, 170] width 661 height 11
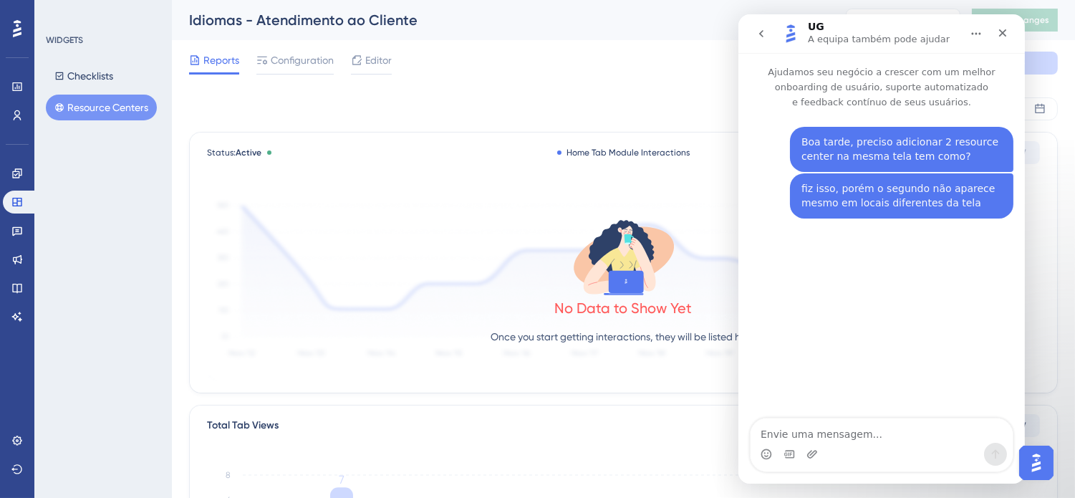
click at [392, 66] on div "Reports Configuration Editor Cancel Save" at bounding box center [623, 63] width 869 height 46
click at [381, 61] on span "Editor" at bounding box center [378, 60] width 26 height 17
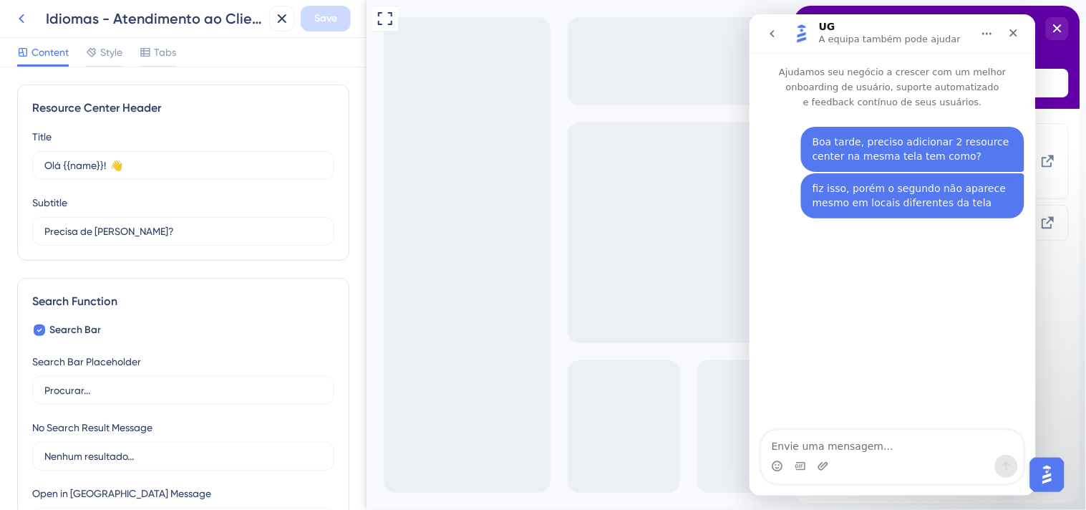
click at [24, 21] on icon at bounding box center [21, 18] width 17 height 17
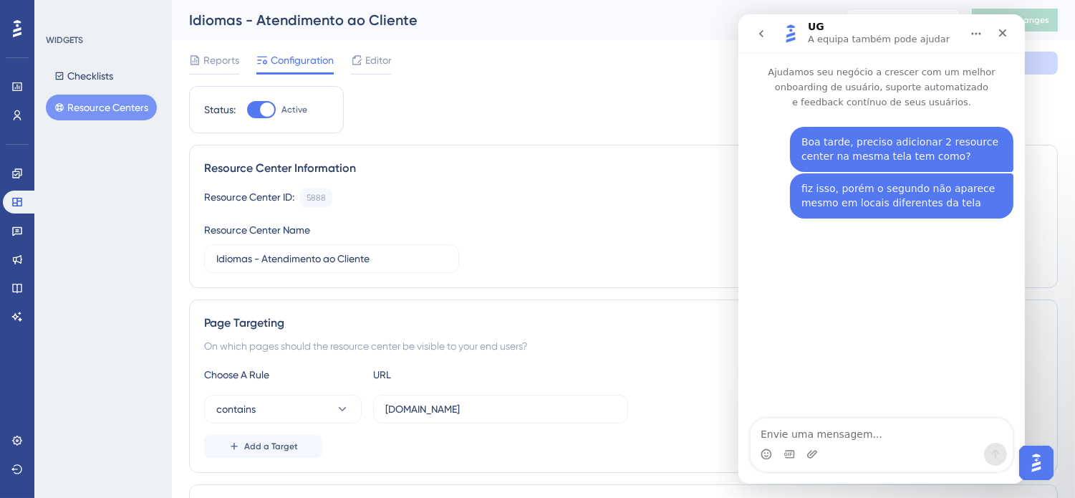
click at [97, 110] on button "Resource Centers" at bounding box center [101, 108] width 111 height 26
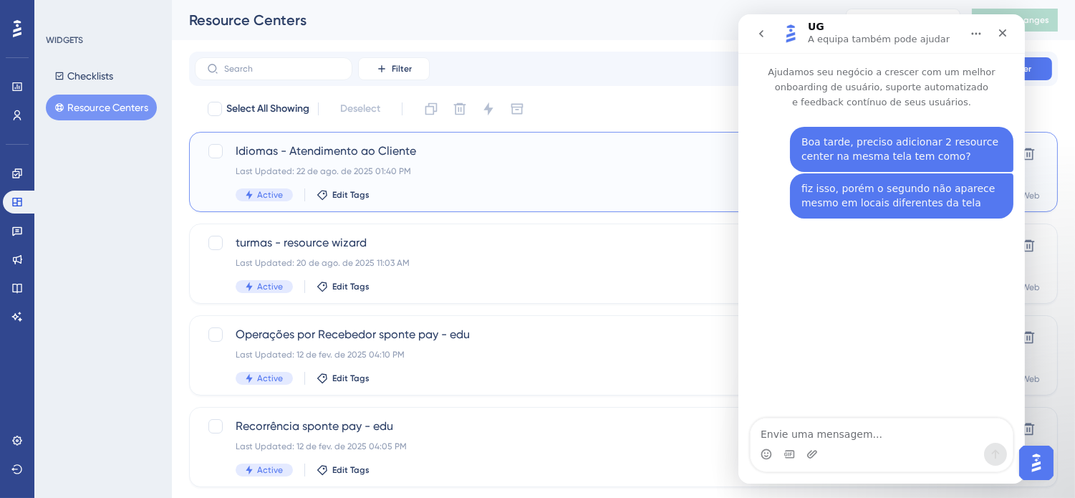
click at [492, 149] on span "Idiomas - Atendimento ao Cliente" at bounding box center [566, 151] width 661 height 17
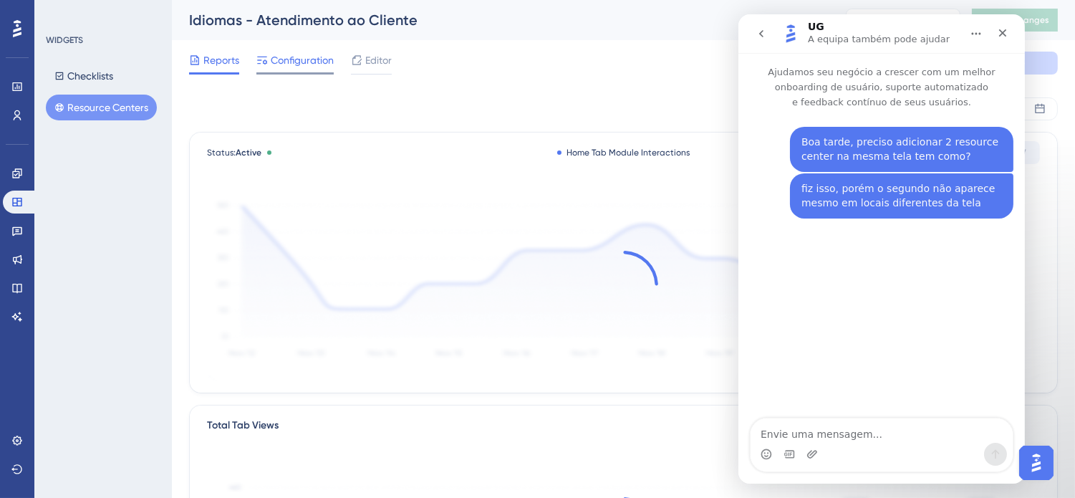
click at [316, 56] on span "Configuration" at bounding box center [302, 60] width 63 height 17
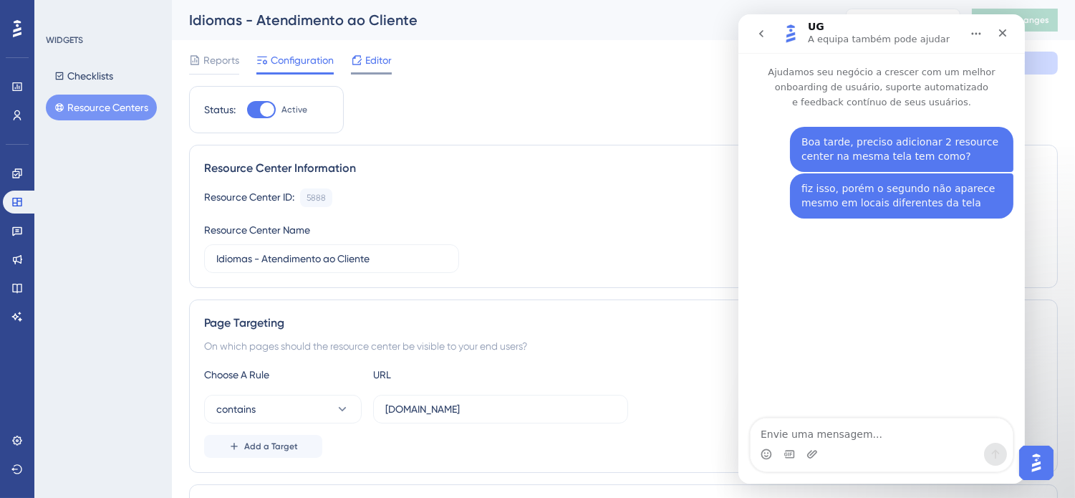
click at [376, 69] on div "Editor" at bounding box center [371, 63] width 41 height 23
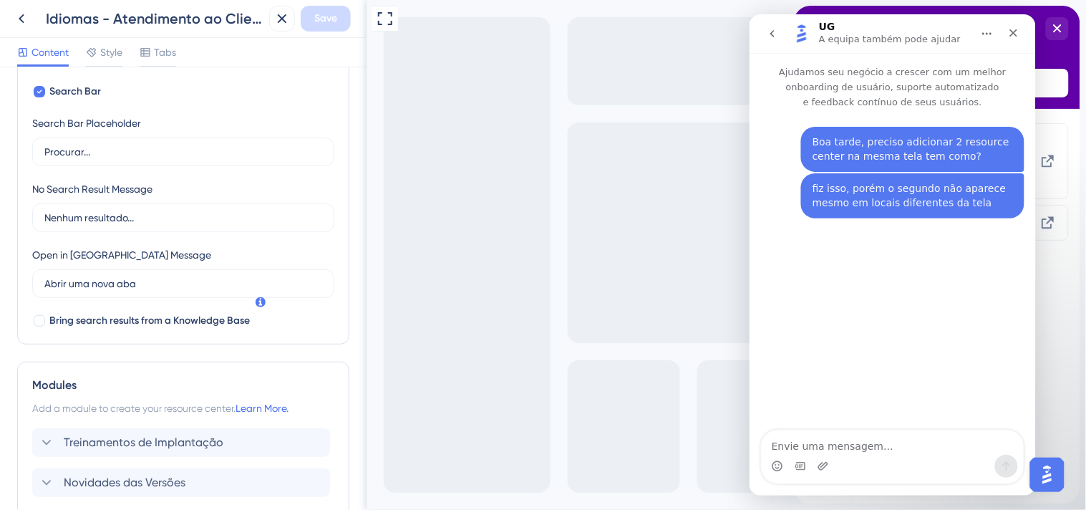
scroll to position [355, 0]
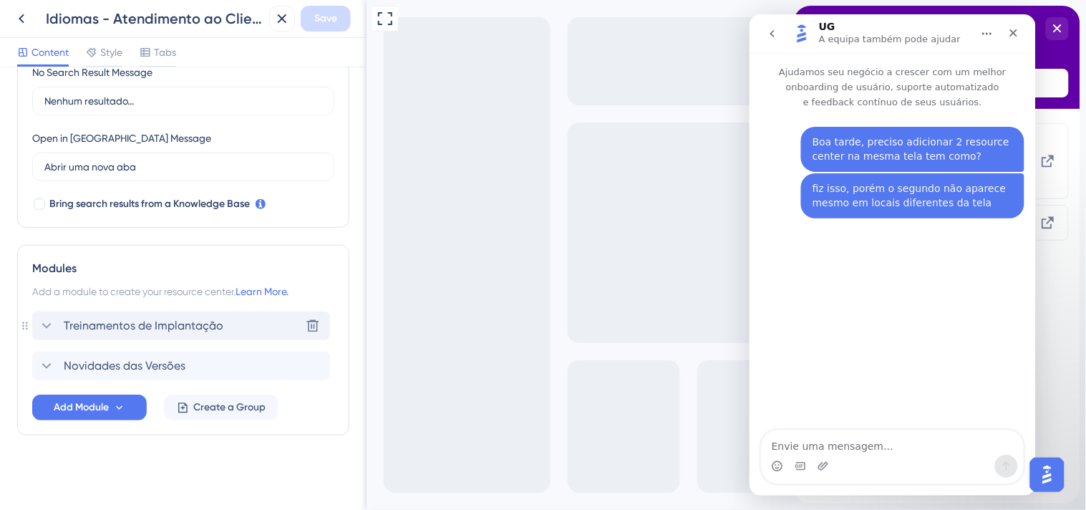
click at [49, 327] on icon at bounding box center [46, 325] width 17 height 17
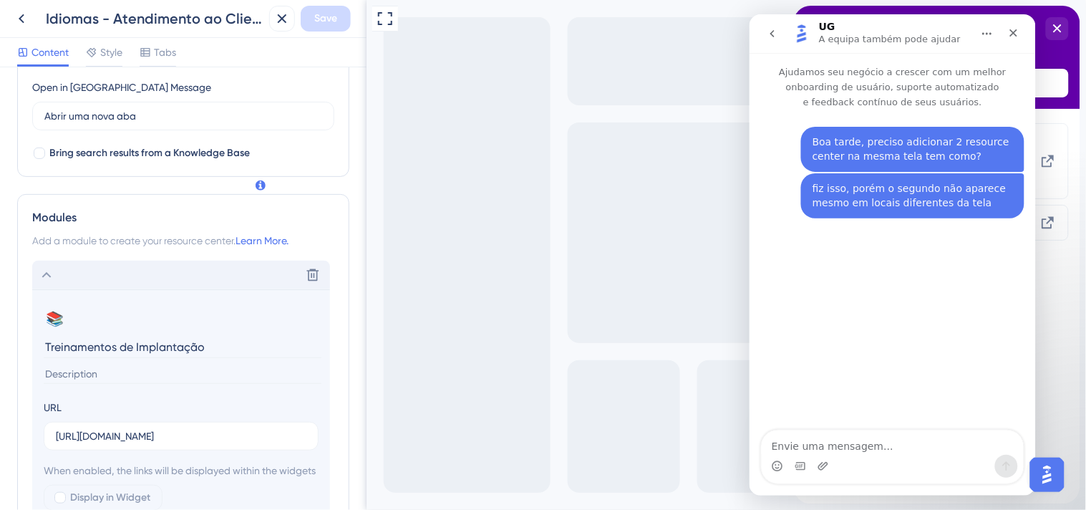
scroll to position [435, 0]
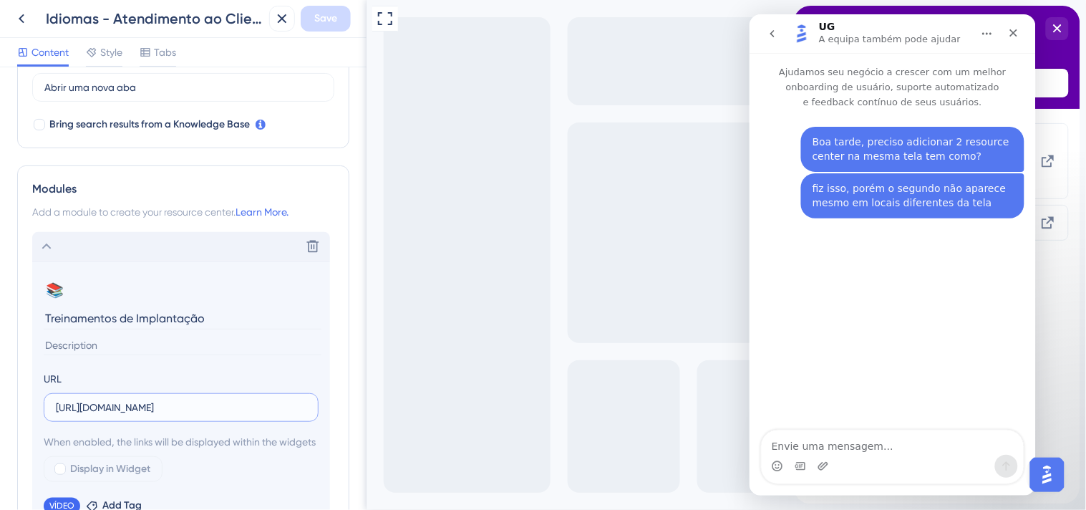
click at [236, 408] on input "https://drive.google.com/drive/folders/1nNGaBcZrY8kkBpAt4zqThP_V9WB86PfS?usp=dr…" at bounding box center [181, 408] width 251 height 16
drag, startPoint x: 209, startPoint y: 316, endPoint x: 19, endPoint y: 321, distance: 189.9
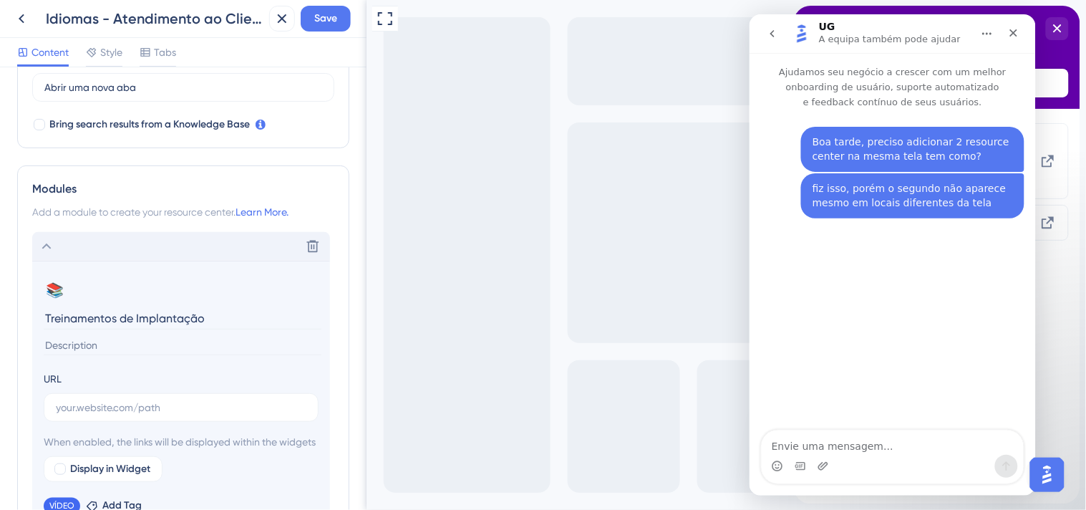
click at [19, 321] on div "Modules Add a module to create your resource center. Learn More. Delete 📚 Chang…" at bounding box center [183, 396] width 332 height 462
type input "Atendimento"
click at [1016, 32] on icon "Fechar" at bounding box center [1013, 31] width 11 height 11
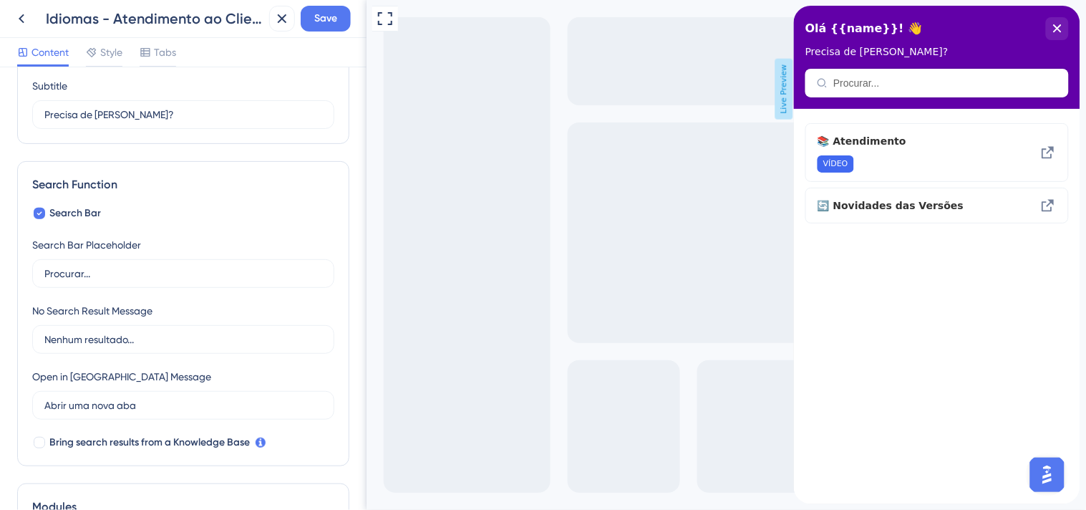
scroll to position [0, 0]
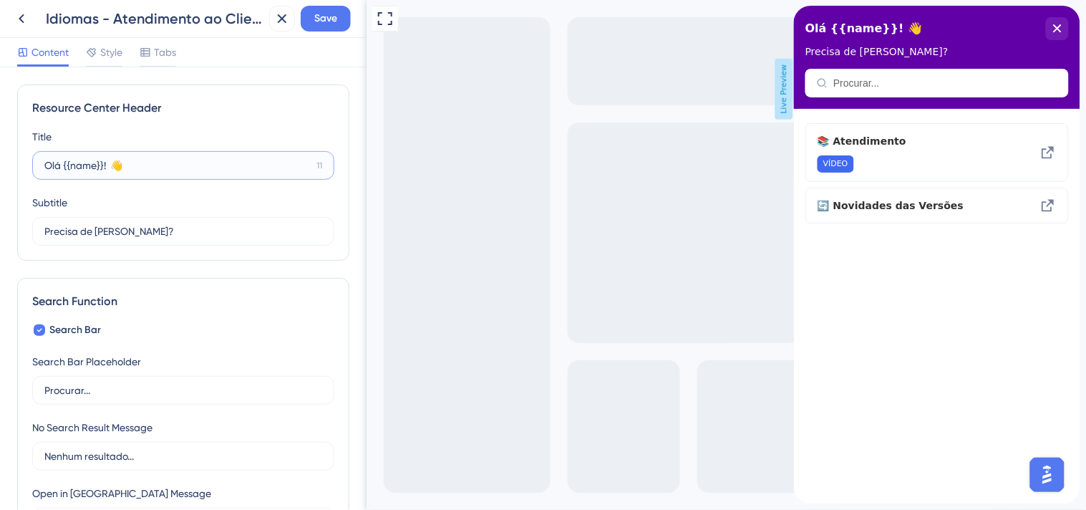
click at [203, 166] on input "Olá {{name}}! 👋" at bounding box center [177, 166] width 266 height 16
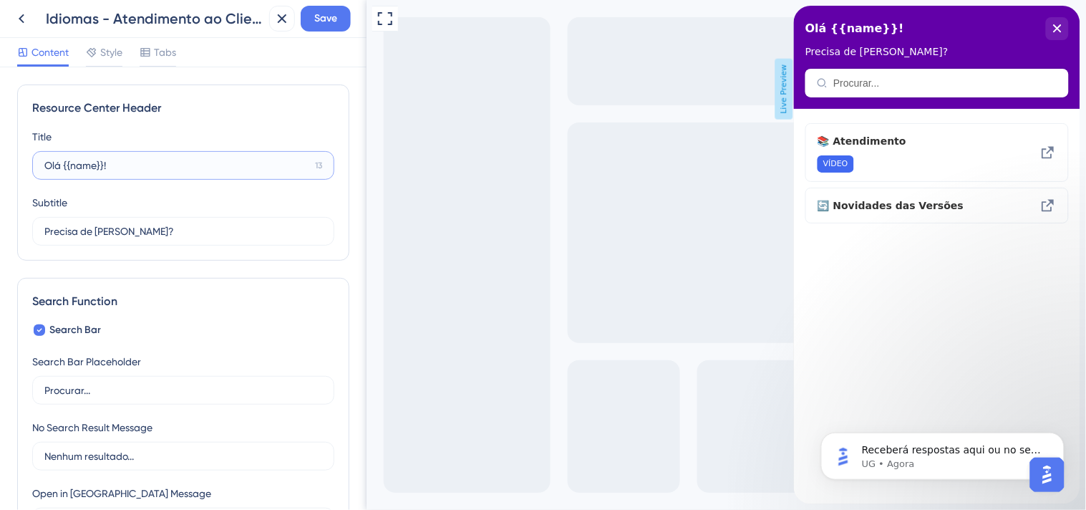
click at [151, 170] on input "Olá {{name}}!" at bounding box center [176, 166] width 265 height 16
type input "Olá {{name}} podemos ajudar?"
click at [217, 235] on input "Precisa de Ajuda?" at bounding box center [176, 231] width 264 height 16
drag, startPoint x: 188, startPoint y: 231, endPoint x: 0, endPoint y: 228, distance: 187.7
click at [0, 228] on div "Resource Center Header Title Olá {{name}} podemos ajudar? 0 Olá {{name}} podemo…" at bounding box center [183, 288] width 367 height 443
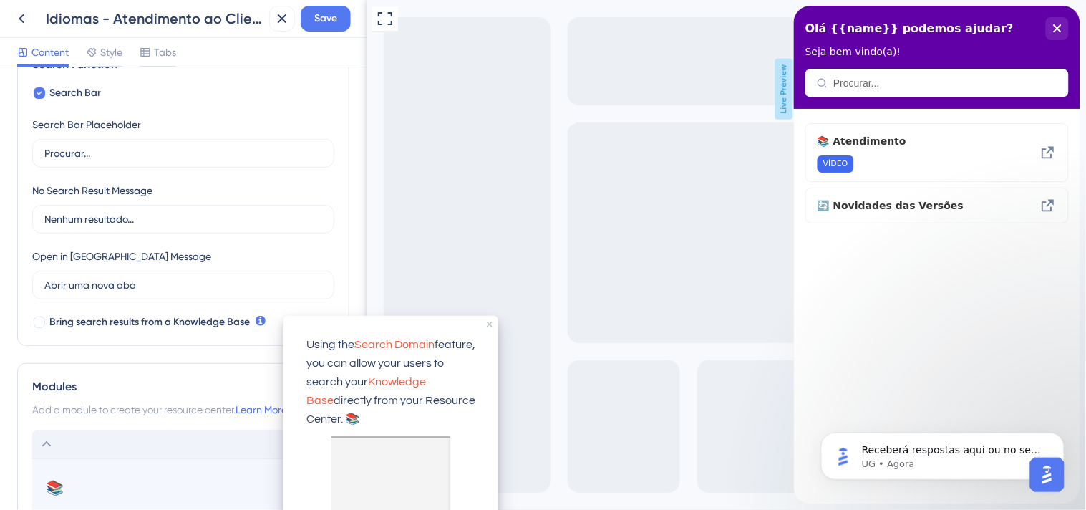
scroll to position [238, 0]
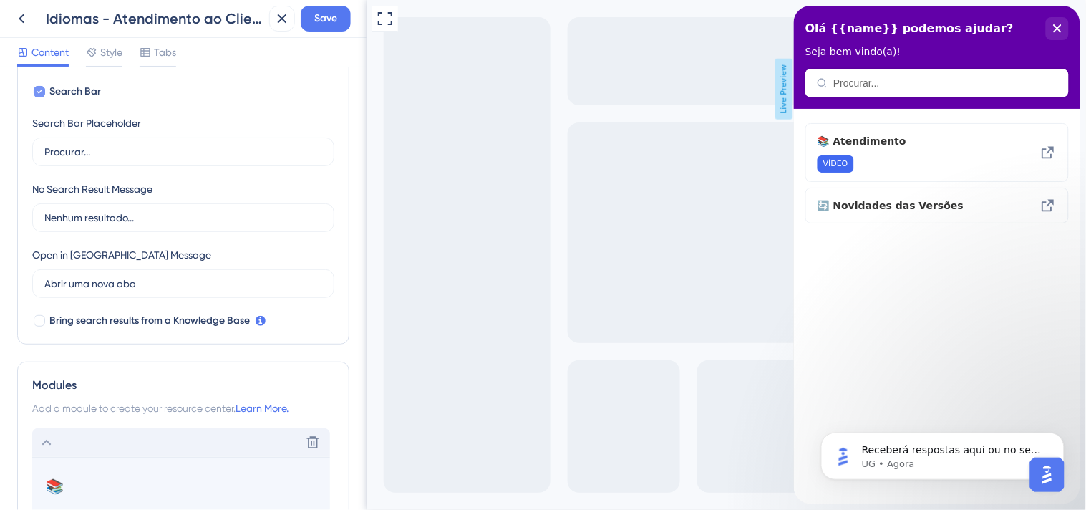
type input "Seja bem vindo(a)!"
click at [44, 89] on div at bounding box center [39, 91] width 11 height 11
checkbox input "false"
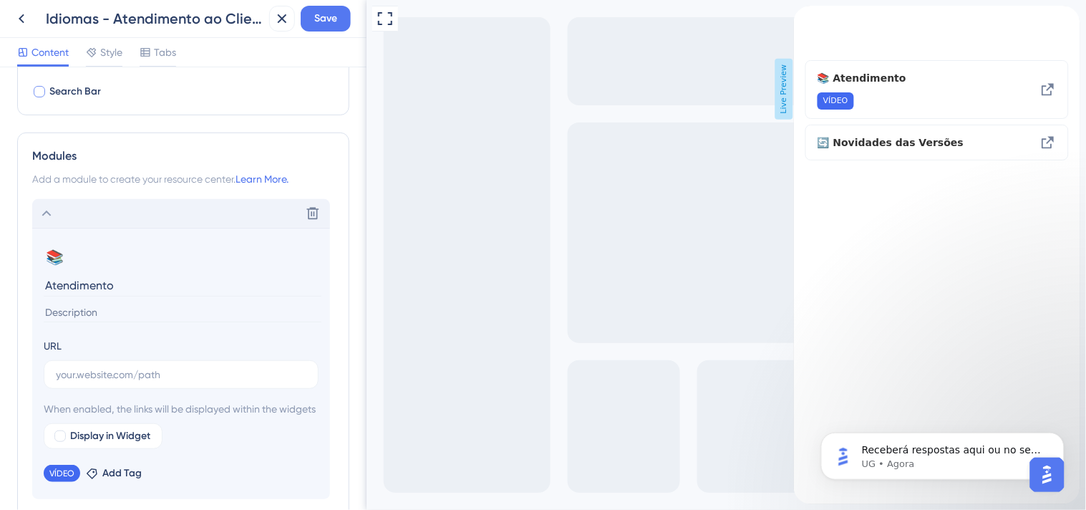
scroll to position [318, 0]
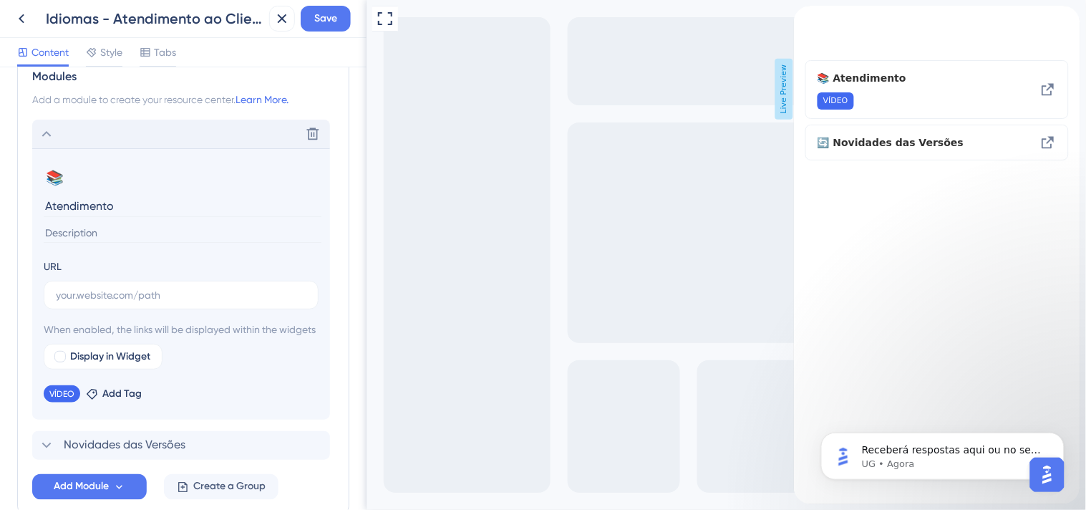
click at [162, 211] on input "Atendimento" at bounding box center [183, 206] width 278 height 22
drag, startPoint x: 163, startPoint y: 210, endPoint x: 0, endPoint y: 208, distance: 162.6
click at [0, 208] on div "Resource Center Header Title Olá {{name}} podemos ajudar? 0 Olá {{name}} podemo…" at bounding box center [183, 288] width 367 height 443
type input "F"
type input "Atendimento ao Cliente"
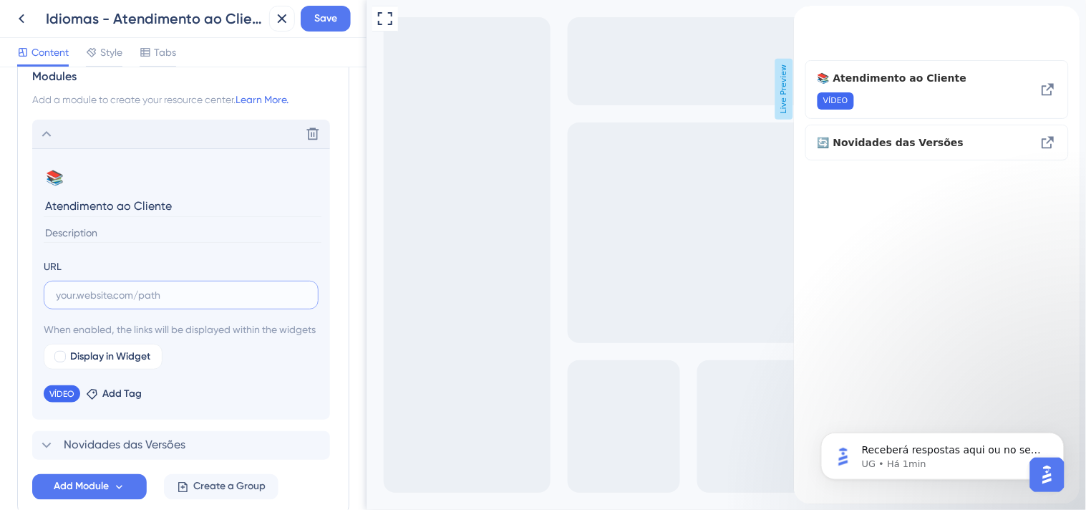
click at [155, 294] on input "text" at bounding box center [181, 295] width 251 height 16
paste input "https://www.sponteweb.com.br/Atendimento.aspx"
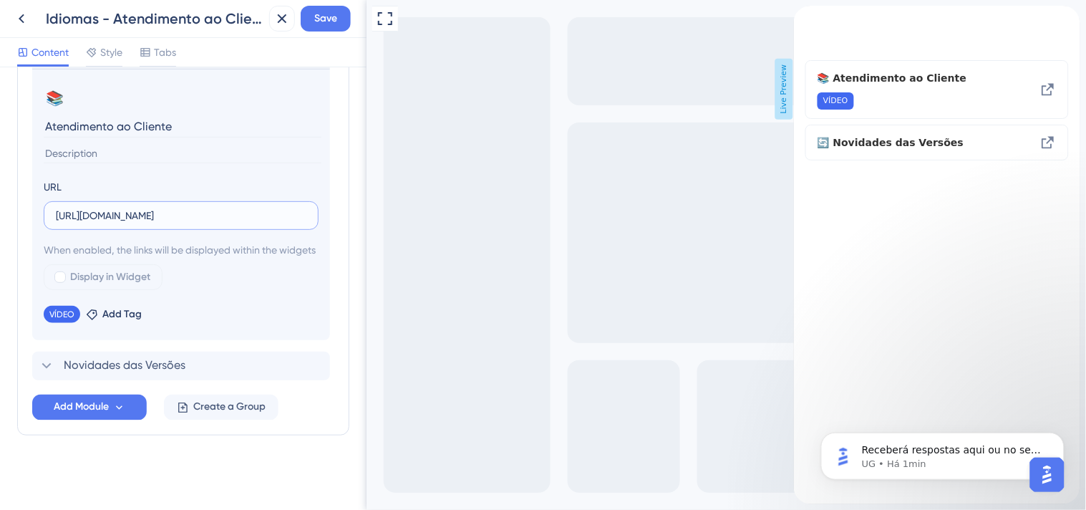
scroll to position [414, 0]
type input "https://www.sponteweb.com.br/Atendimento.aspx"
click at [72, 318] on div at bounding box center [73, 314] width 9 height 11
click at [72, 312] on icon at bounding box center [73, 313] width 4 height 4
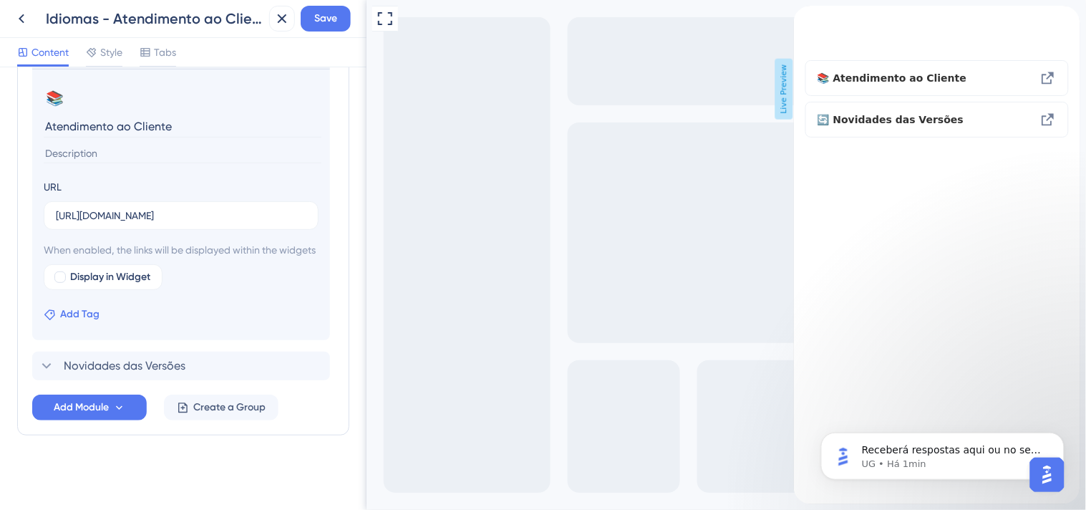
click at [74, 315] on span "Add Tag" at bounding box center [79, 314] width 39 height 17
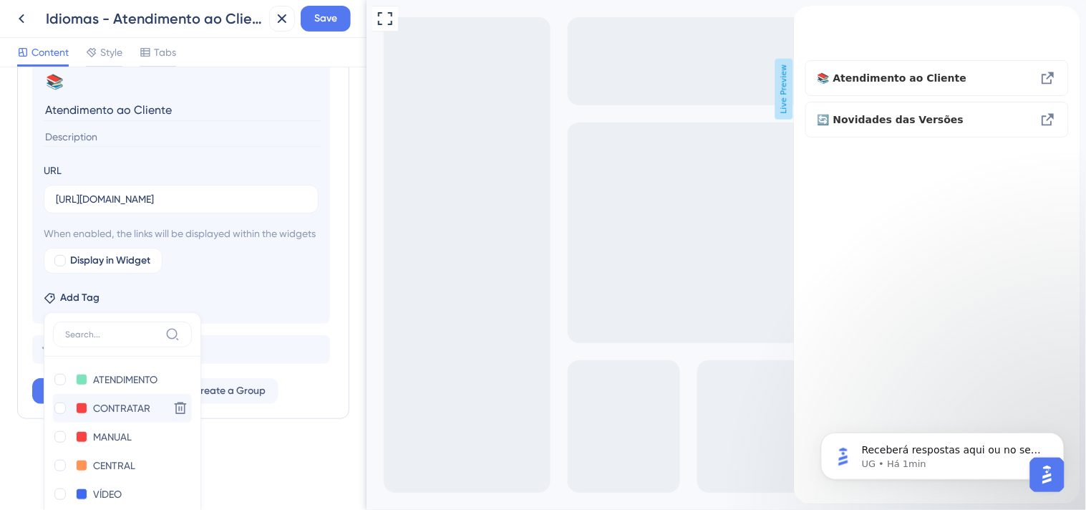
scroll to position [511, 0]
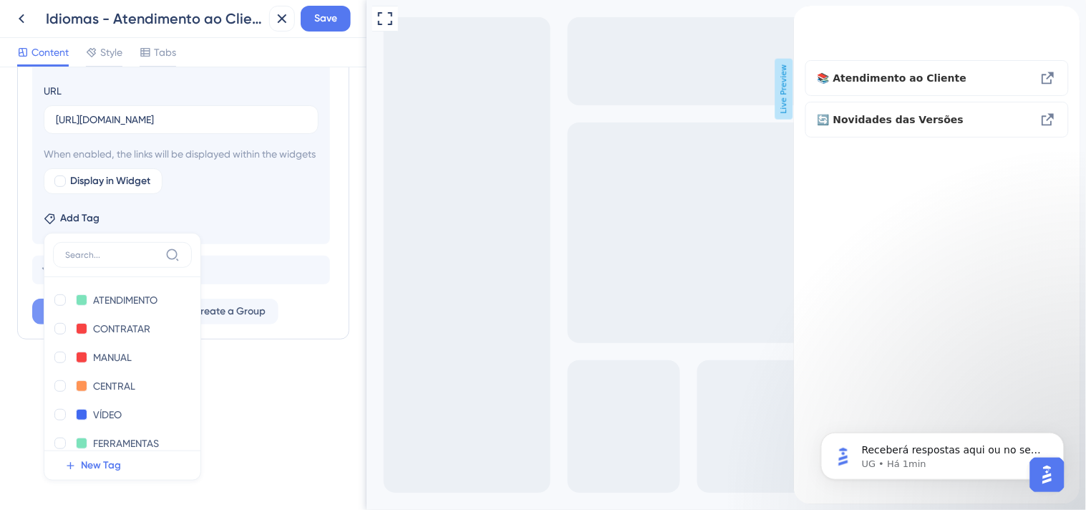
click at [54, 302] on div at bounding box center [60, 300] width 14 height 14
checkbox input "true"
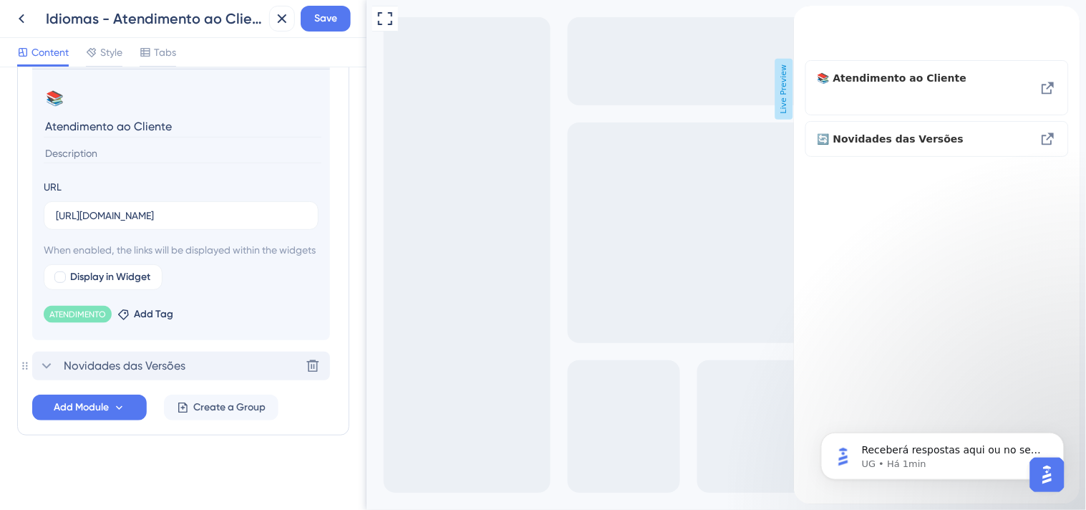
click at [42, 368] on icon at bounding box center [46, 365] width 17 height 17
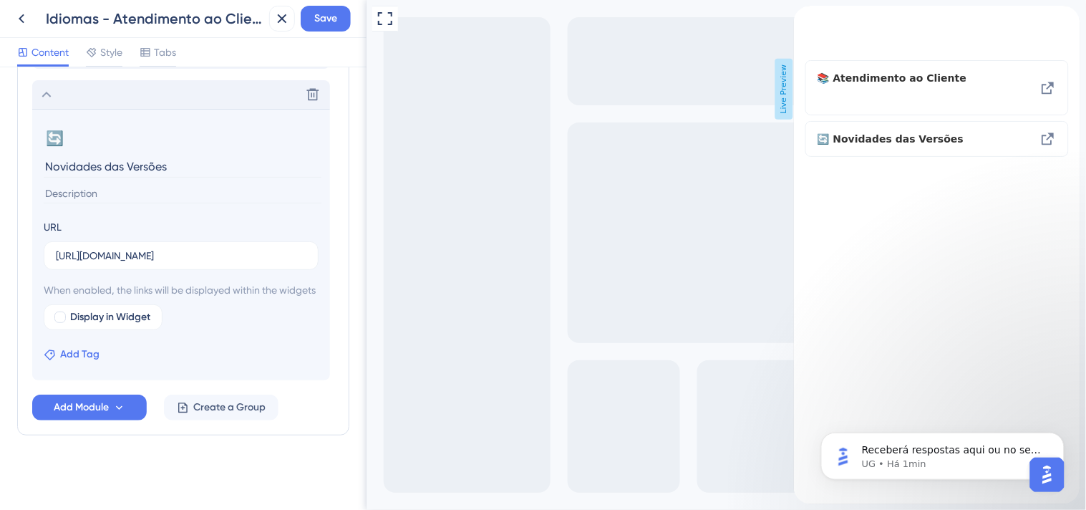
click at [73, 354] on span "Add Tag" at bounding box center [79, 354] width 39 height 17
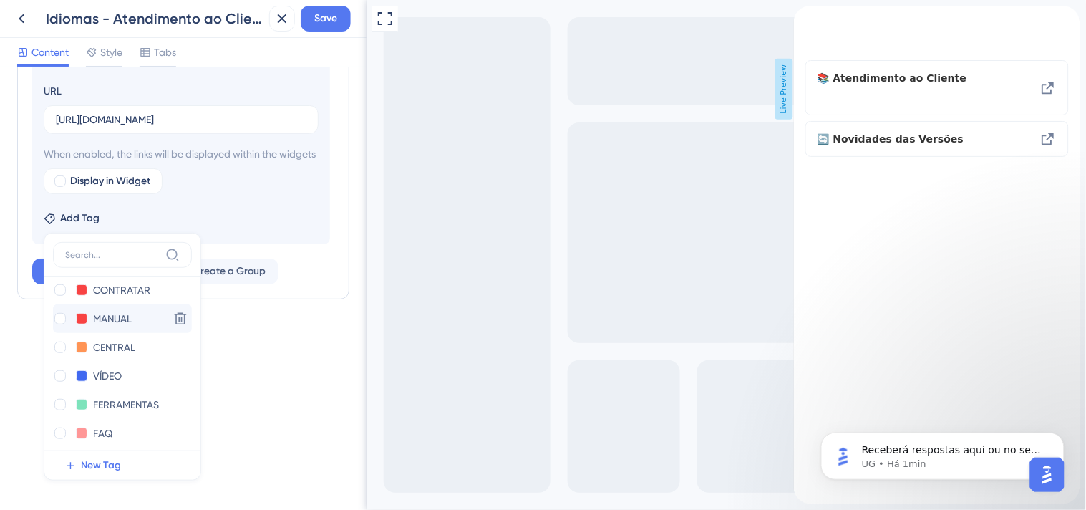
scroll to position [74, 0]
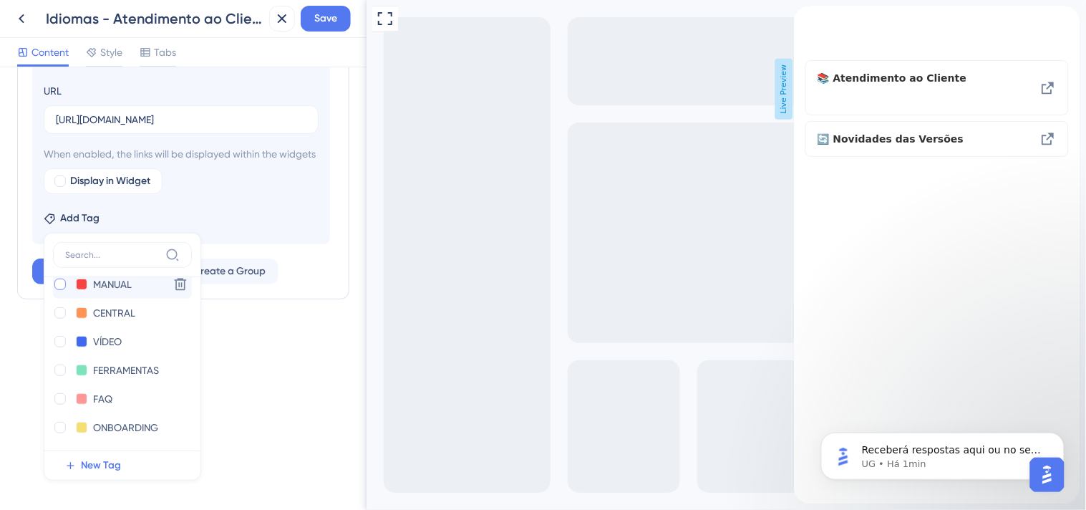
click at [62, 281] on div at bounding box center [59, 284] width 11 height 11
checkbox input "true"
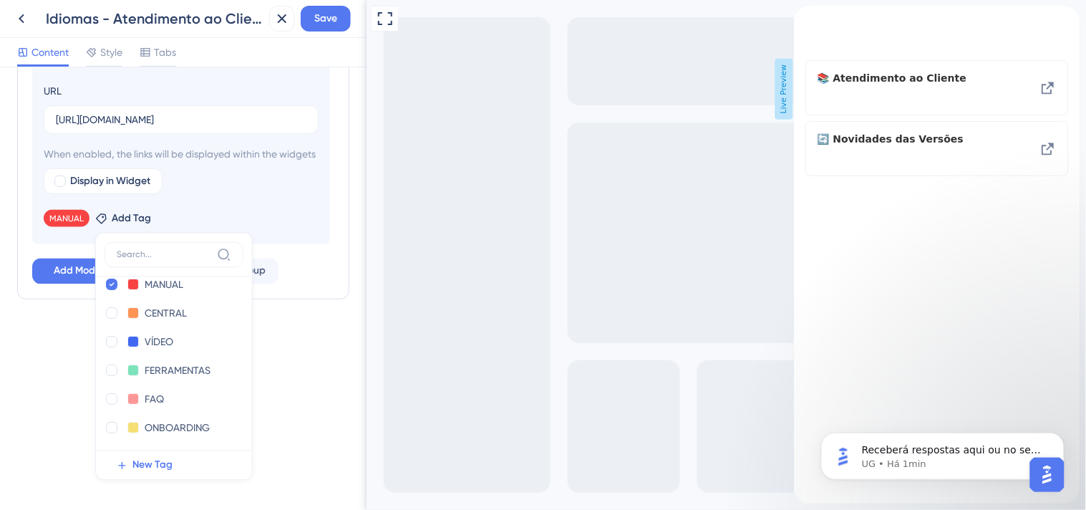
click at [299, 375] on div "Resource Center Header Title Olá {{name}} podemos ajudar? 0 Olá {{name}} podemo…" at bounding box center [183, 288] width 367 height 443
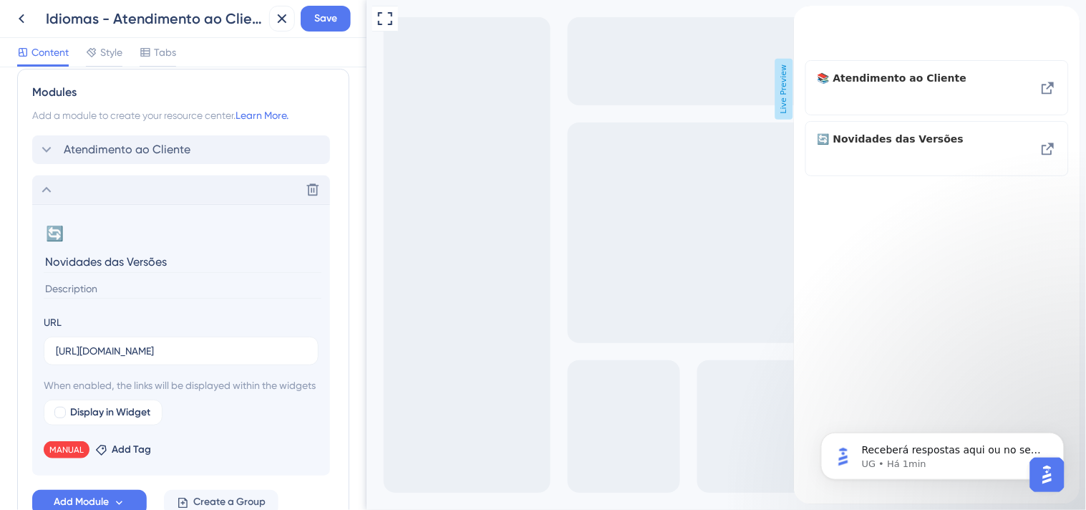
scroll to position [0, 0]
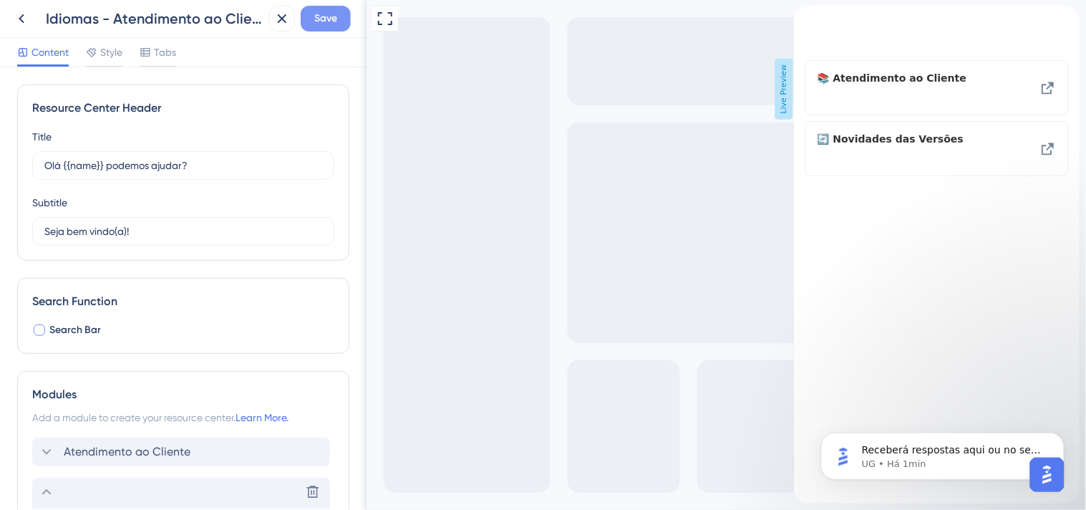
click at [333, 19] on span "Save" at bounding box center [325, 18] width 23 height 17
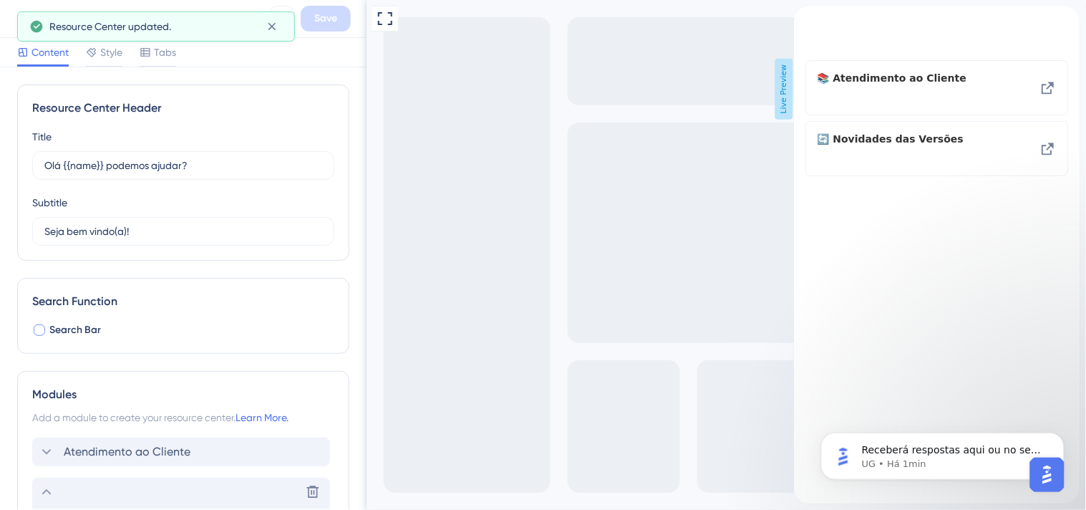
scroll to position [318, 0]
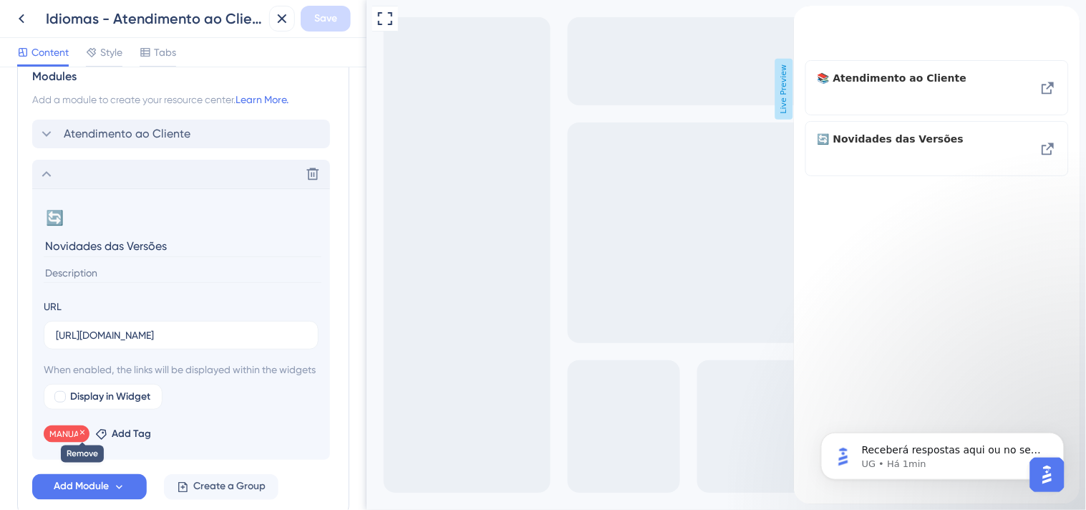
click at [82, 437] on icon at bounding box center [82, 432] width 9 height 9
click at [85, 443] on span "Add Tag" at bounding box center [79, 433] width 39 height 17
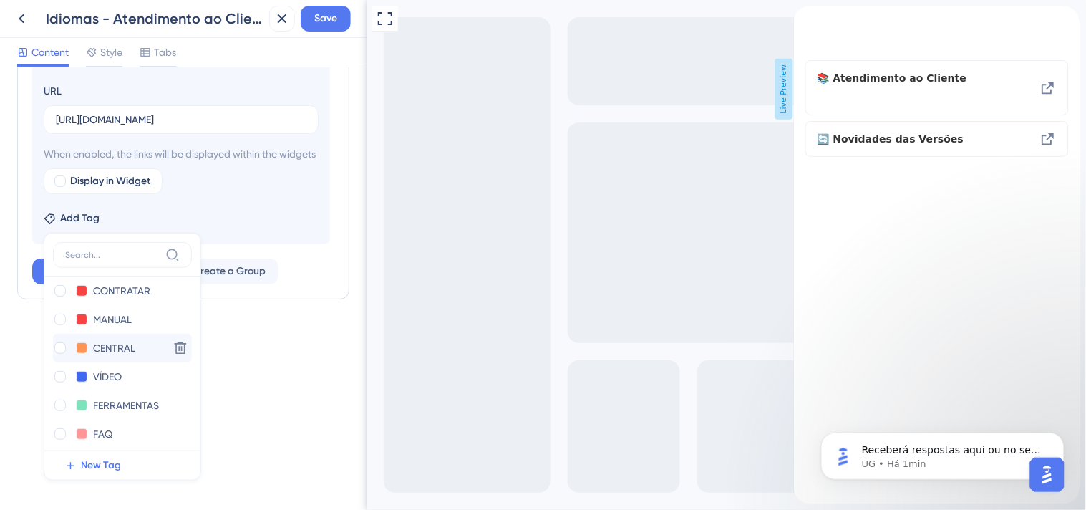
scroll to position [74, 0]
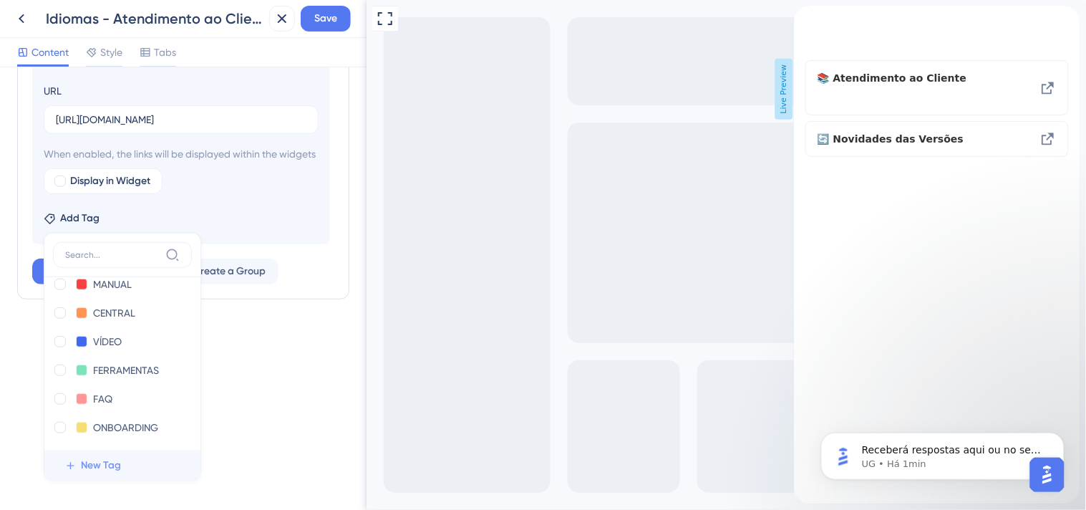
click at [110, 460] on span "New Tag" at bounding box center [101, 465] width 40 height 17
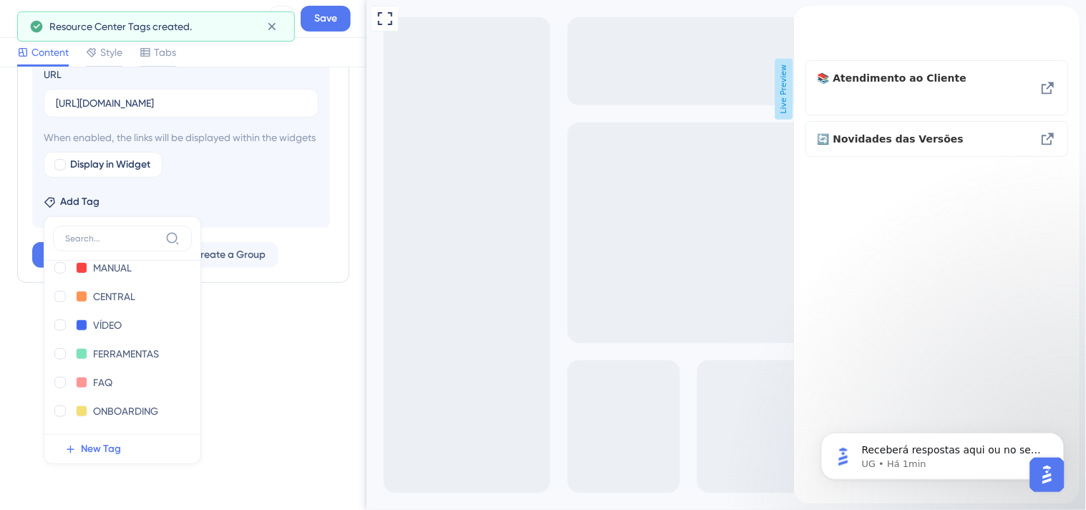
scroll to position [0, 0]
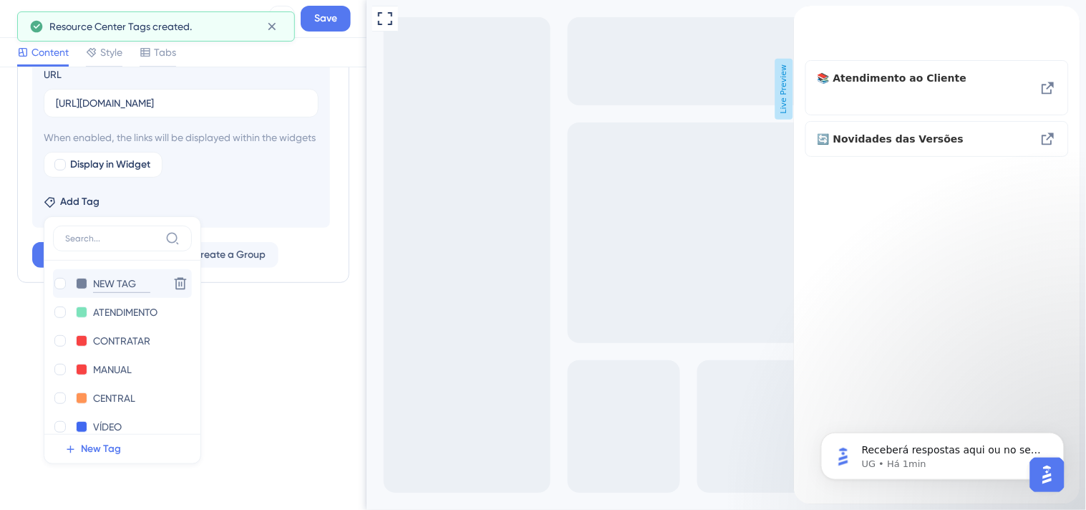
click at [132, 293] on input "NEW TAG" at bounding box center [121, 284] width 57 height 18
click at [135, 293] on input "NEW TAG" at bounding box center [121, 284] width 57 height 18
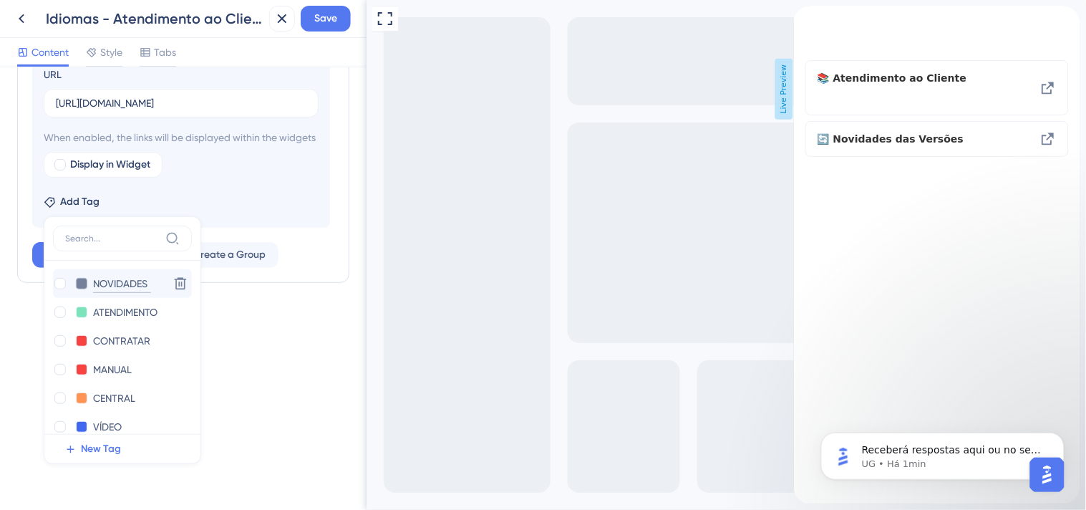
type input "NOVIDADES"
click at [80, 289] on button at bounding box center [81, 283] width 11 height 11
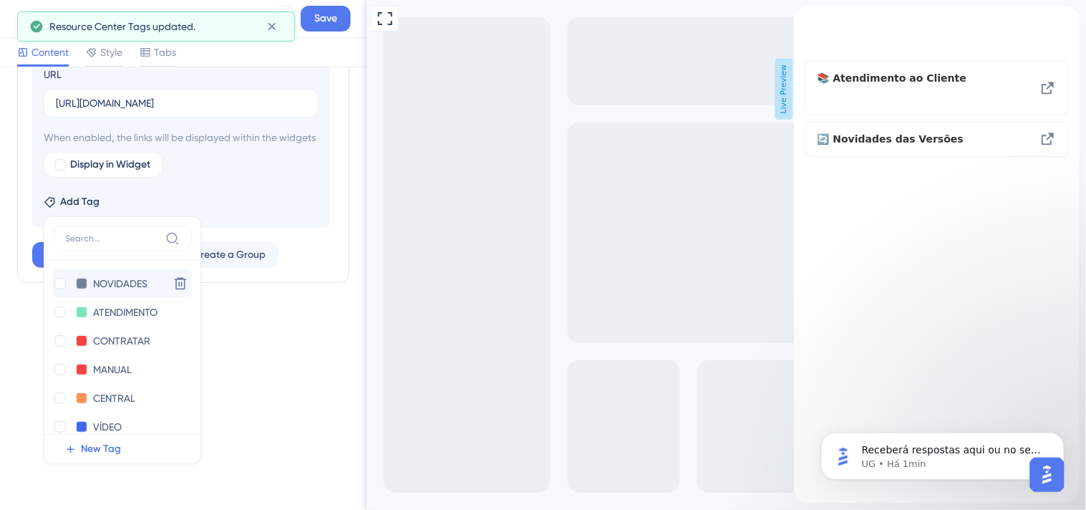
click at [74, 293] on div "NOVIDADES NOVIDADES" at bounding box center [108, 284] width 110 height 18
click at [82, 289] on button at bounding box center [81, 283] width 11 height 11
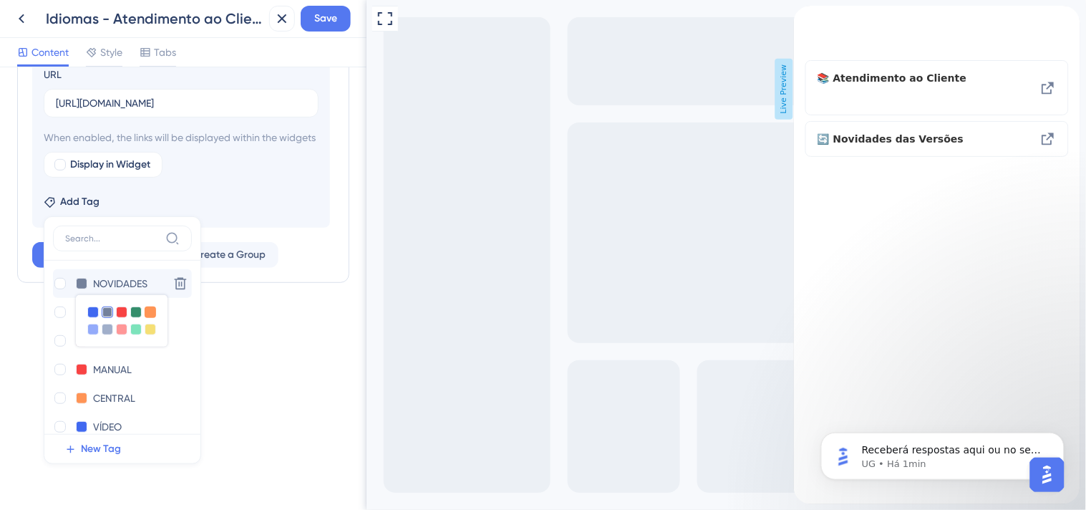
click at [148, 318] on div at bounding box center [150, 312] width 11 height 11
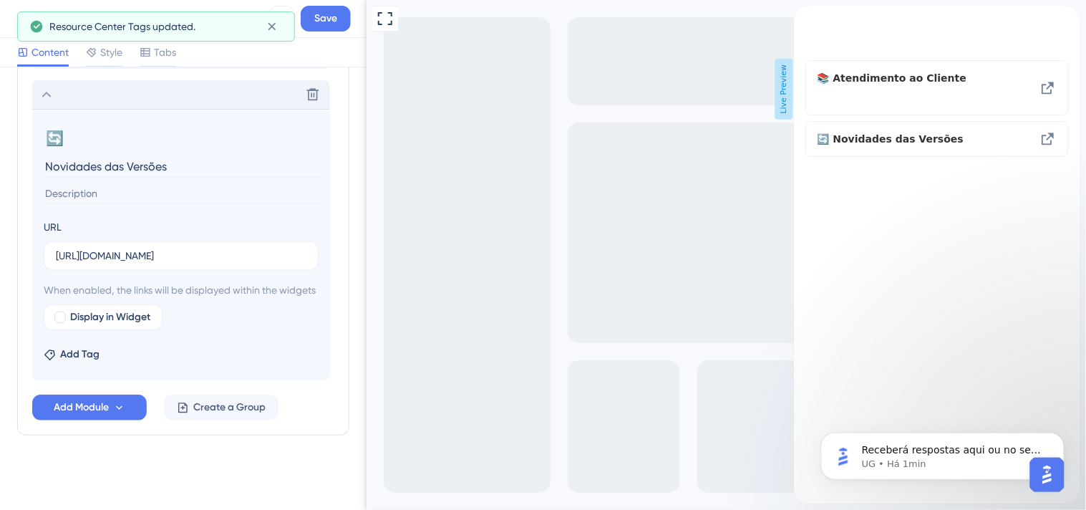
scroll to position [415, 0]
click at [82, 353] on span "Add Tag" at bounding box center [79, 354] width 39 height 17
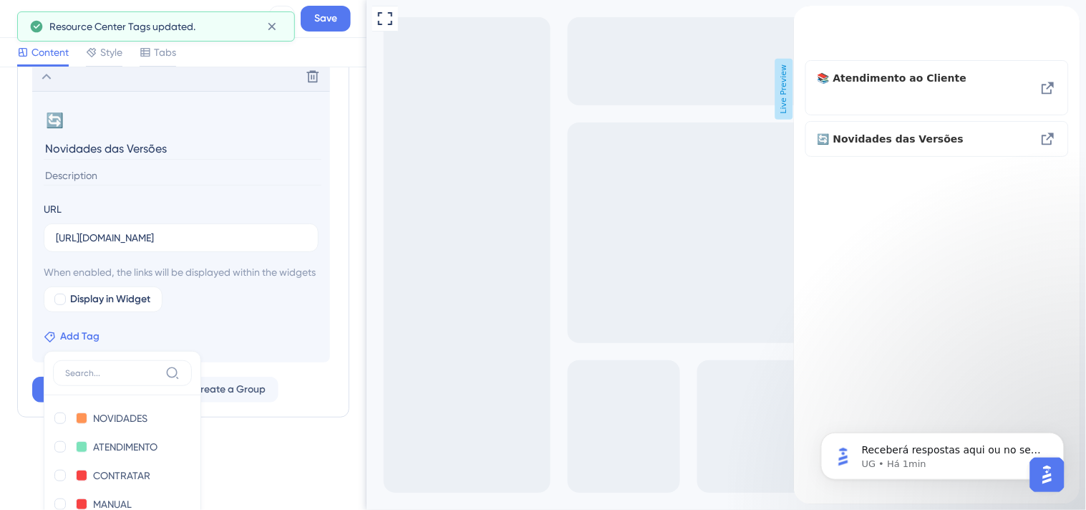
scroll to position [579, 0]
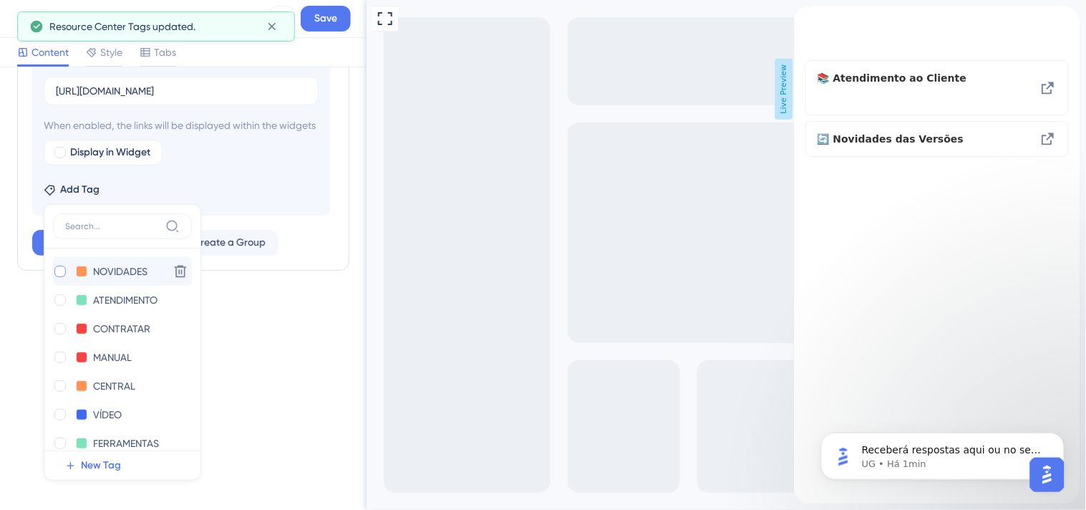
click at [64, 269] on div at bounding box center [59, 271] width 11 height 11
checkbox input "true"
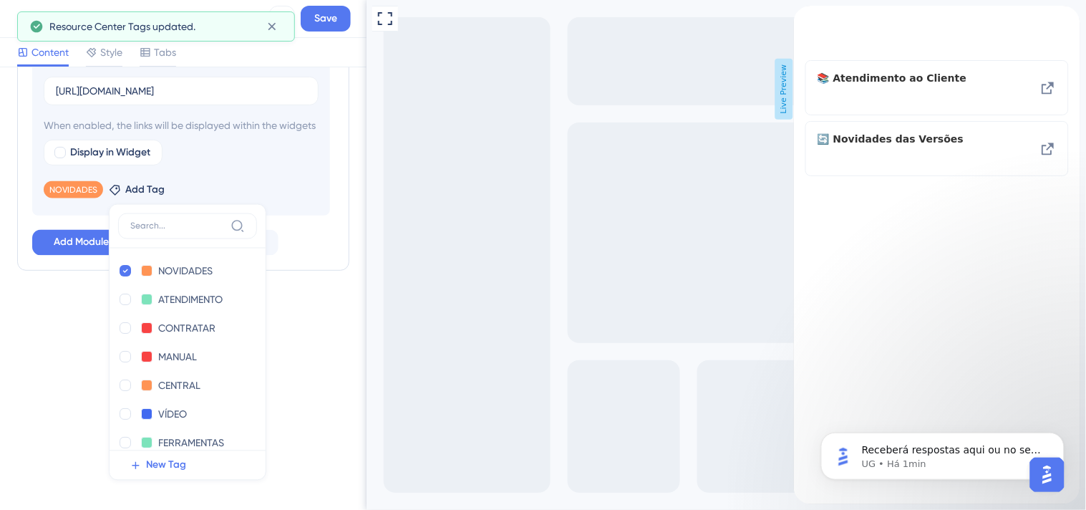
click at [279, 331] on div "Resource Center Header Title Olá {{name}} podemos ajudar? 0 Olá {{name}} podemo…" at bounding box center [183, 288] width 367 height 443
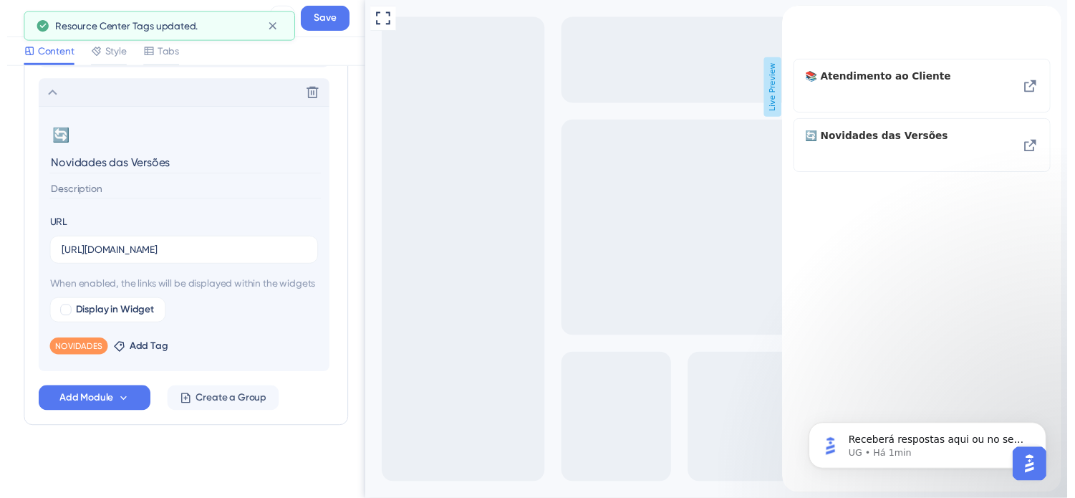
scroll to position [415, 0]
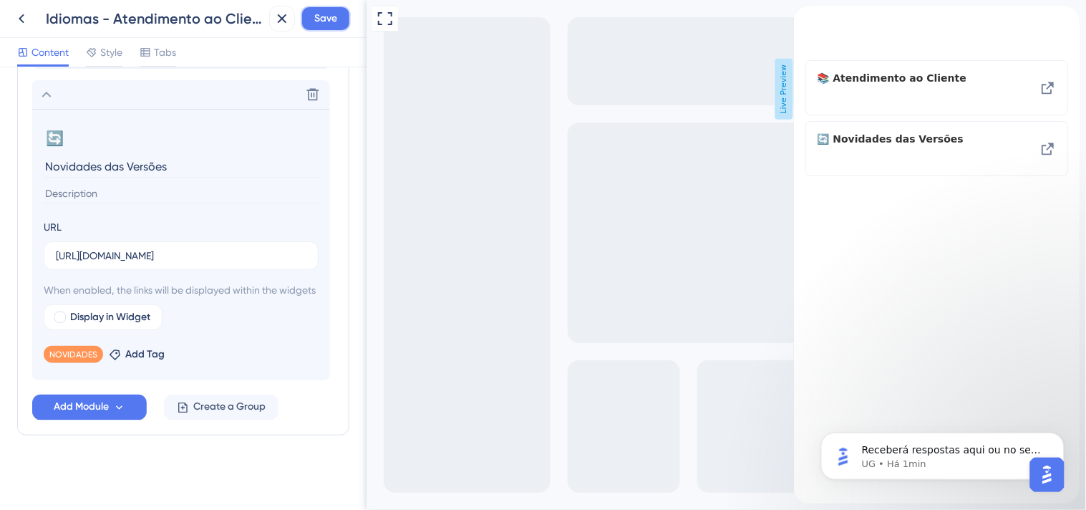
click at [324, 16] on span "Save" at bounding box center [325, 18] width 23 height 17
click at [20, 18] on icon at bounding box center [22, 18] width 6 height 9
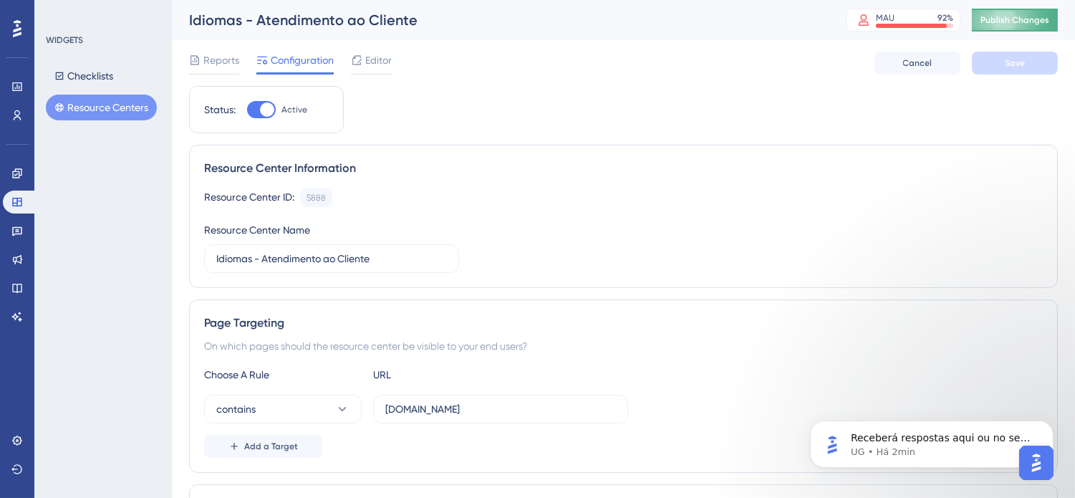
click at [1036, 16] on span "Publish Changes" at bounding box center [1014, 19] width 69 height 11
click at [95, 108] on button "Resource Centers" at bounding box center [101, 108] width 111 height 26
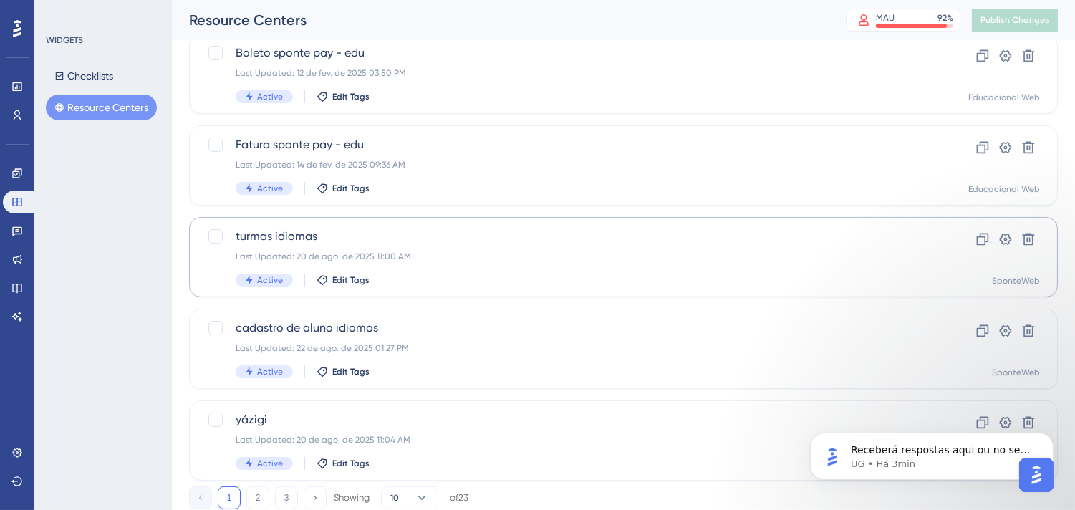
scroll to position [602, 0]
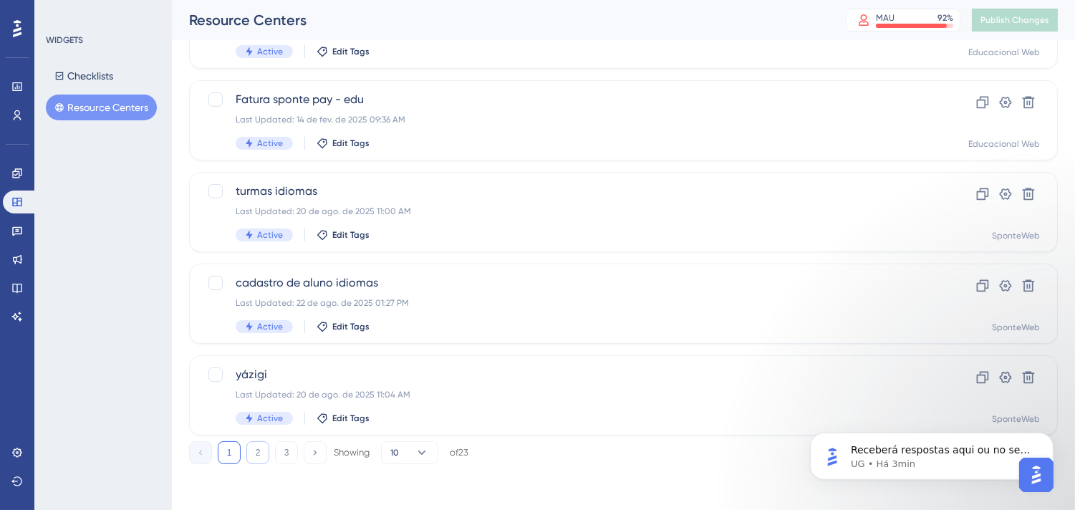
click at [256, 453] on button "2" at bounding box center [257, 452] width 23 height 23
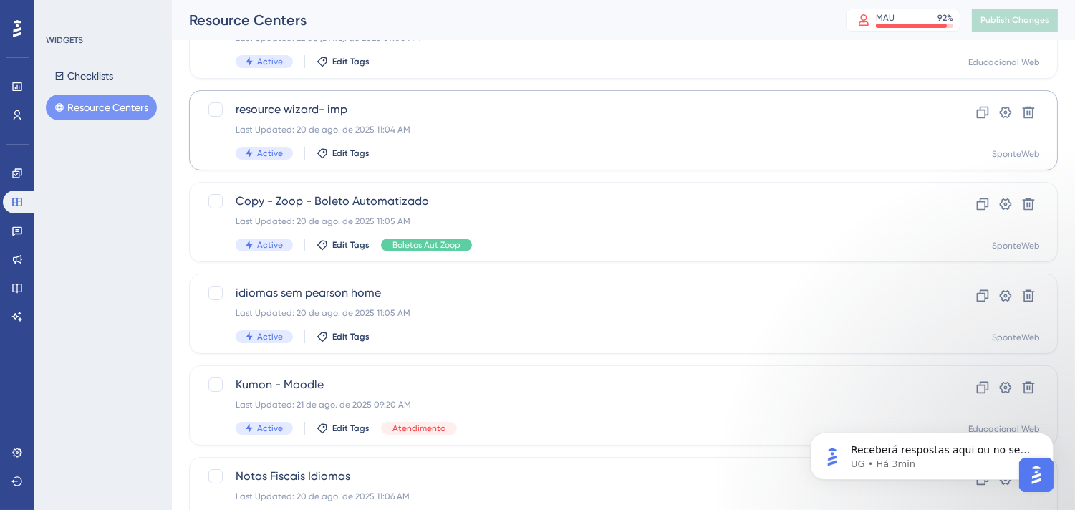
scroll to position [159, 0]
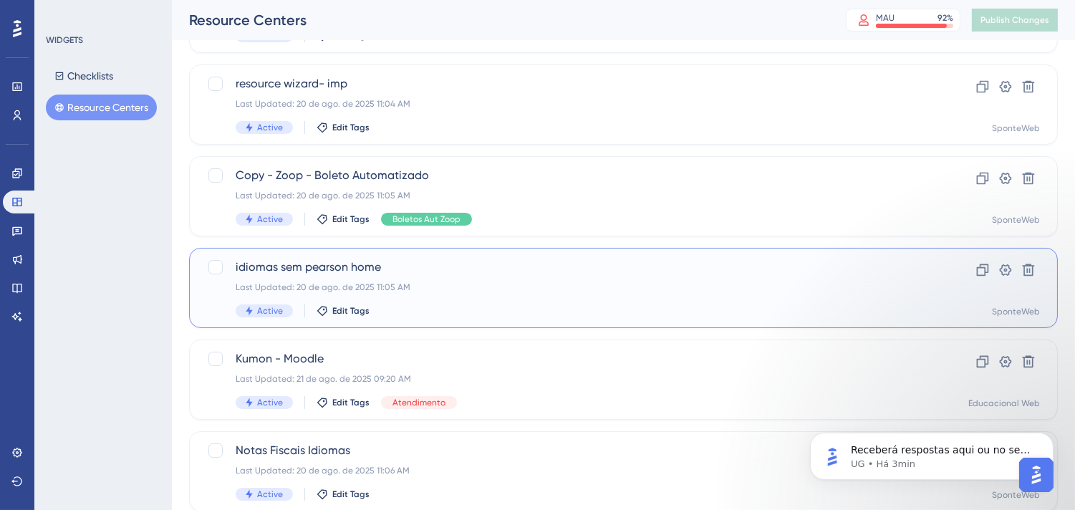
click at [711, 291] on div "Last Updated: 20 de ago. de 2025 11:05 AM" at bounding box center [566, 286] width 661 height 11
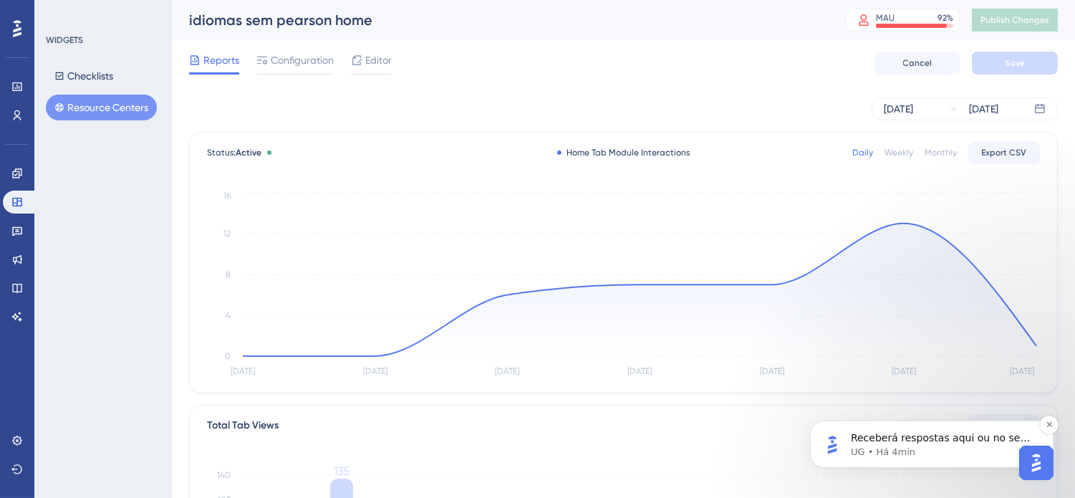
click at [946, 440] on p "Receberá respostas aqui ou no seu e-mail: ✉️ everton.ribeiro@linx.com.br O noss…" at bounding box center [942, 437] width 185 height 14
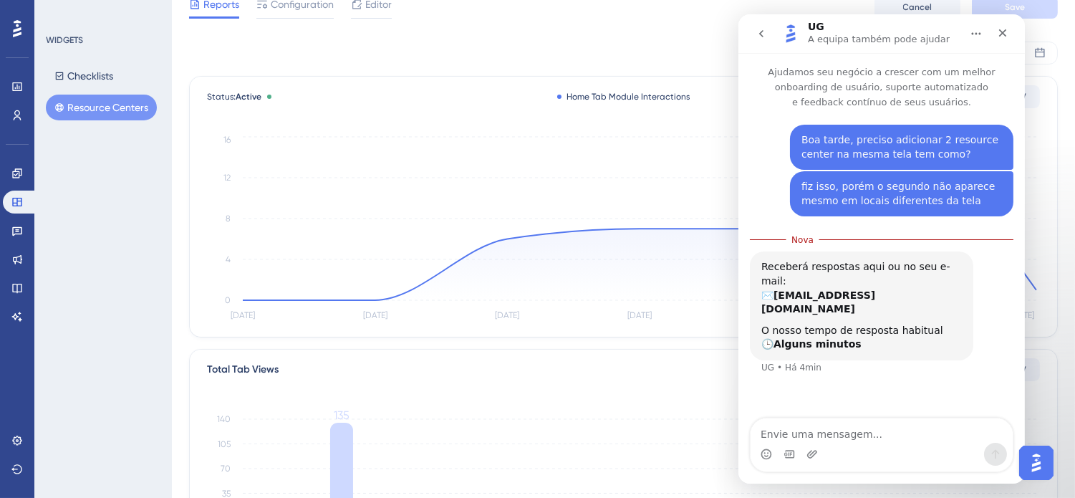
scroll to position [79, 0]
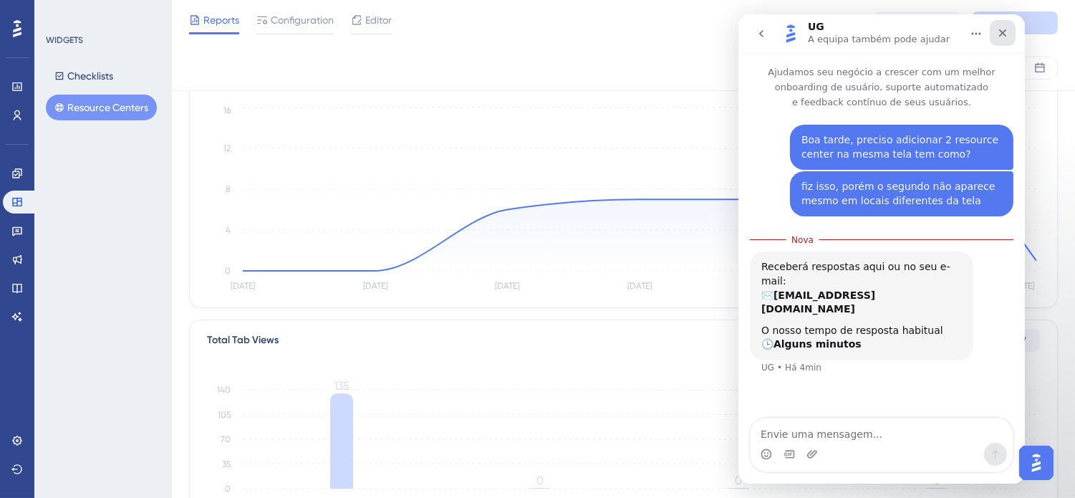
click at [1008, 29] on div "Fechar" at bounding box center [1002, 33] width 26 height 26
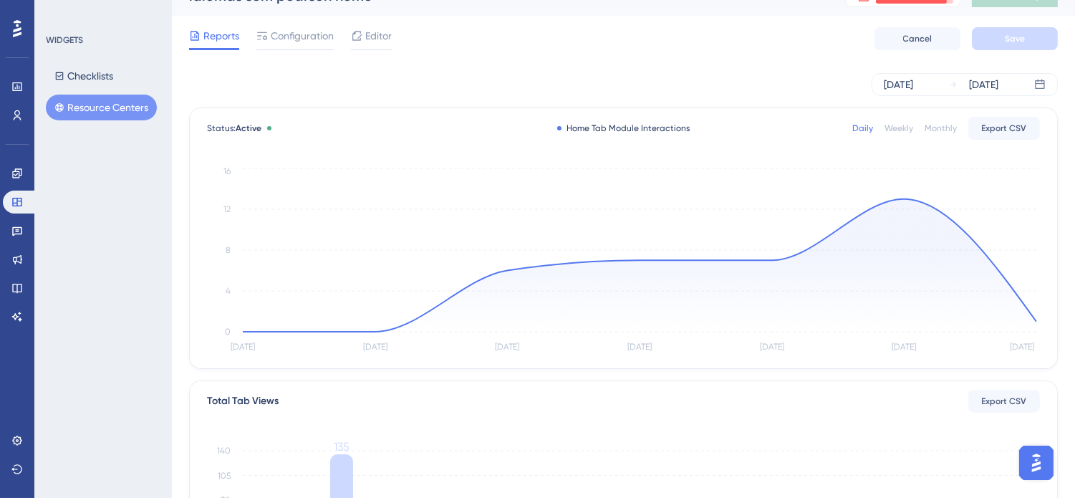
scroll to position [0, 0]
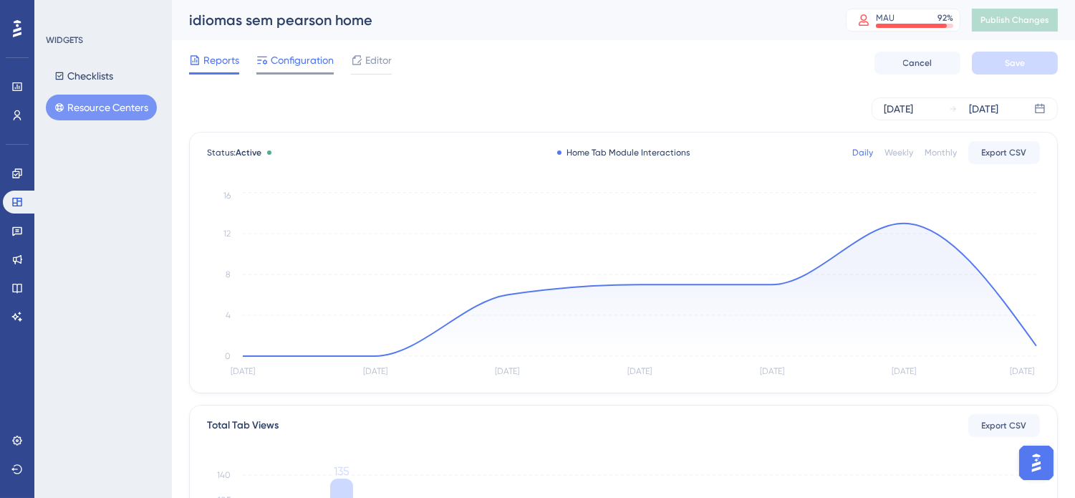
click at [313, 62] on span "Configuration" at bounding box center [302, 60] width 63 height 17
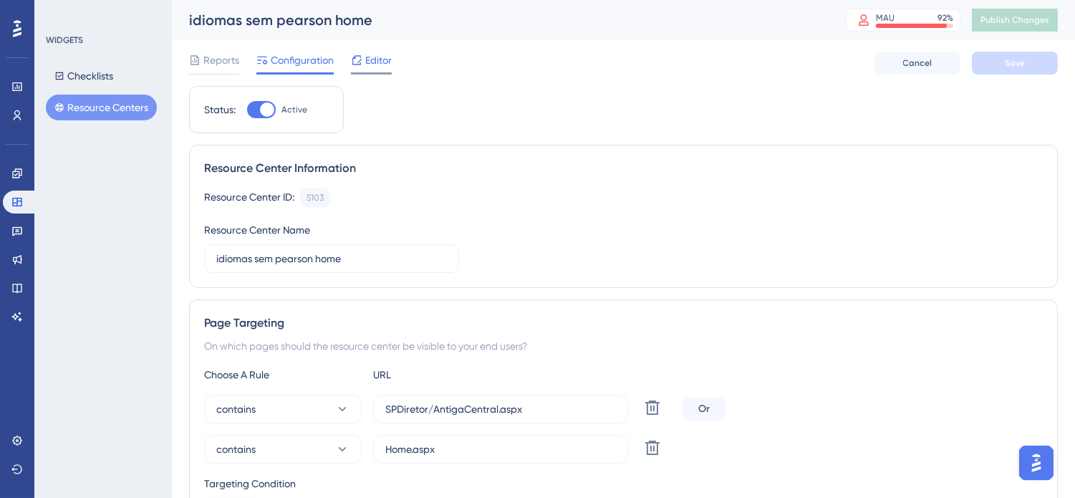
click at [387, 57] on span "Editor" at bounding box center [378, 60] width 26 height 17
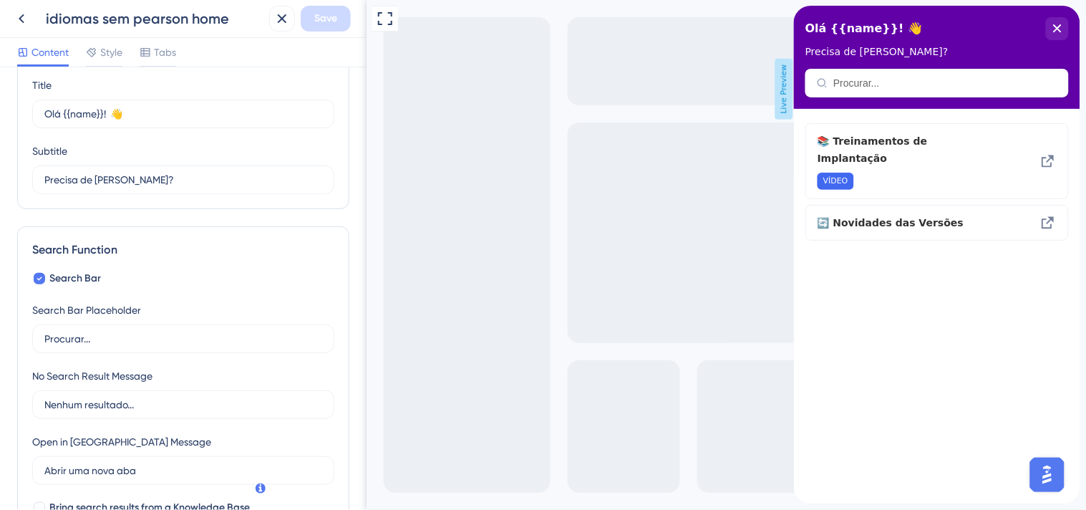
scroll to position [355, 0]
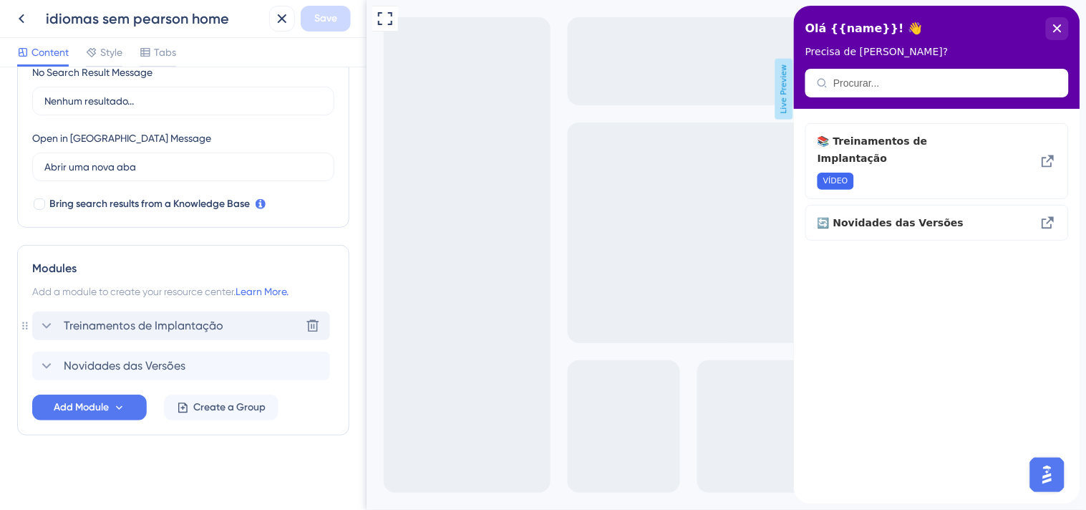
click at [49, 325] on icon at bounding box center [46, 326] width 9 height 6
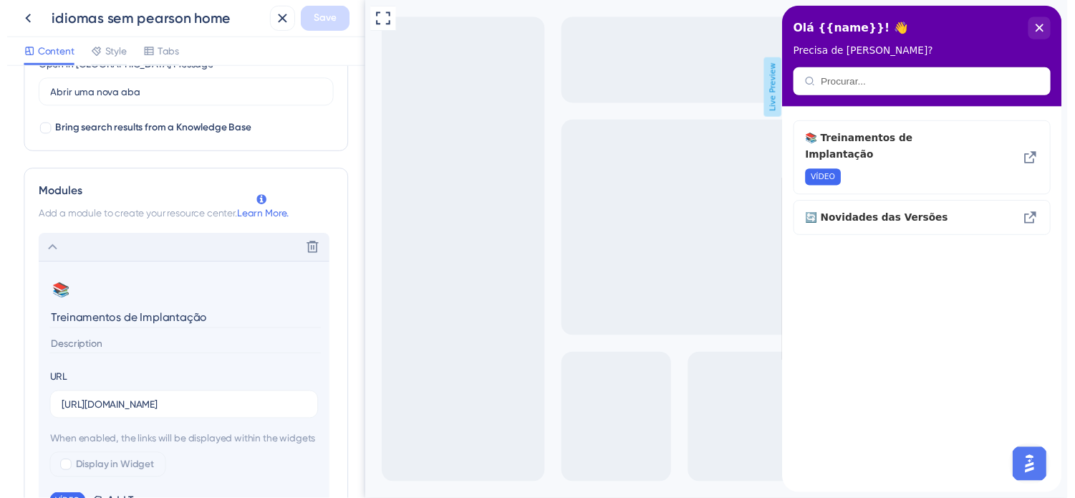
scroll to position [514, 0]
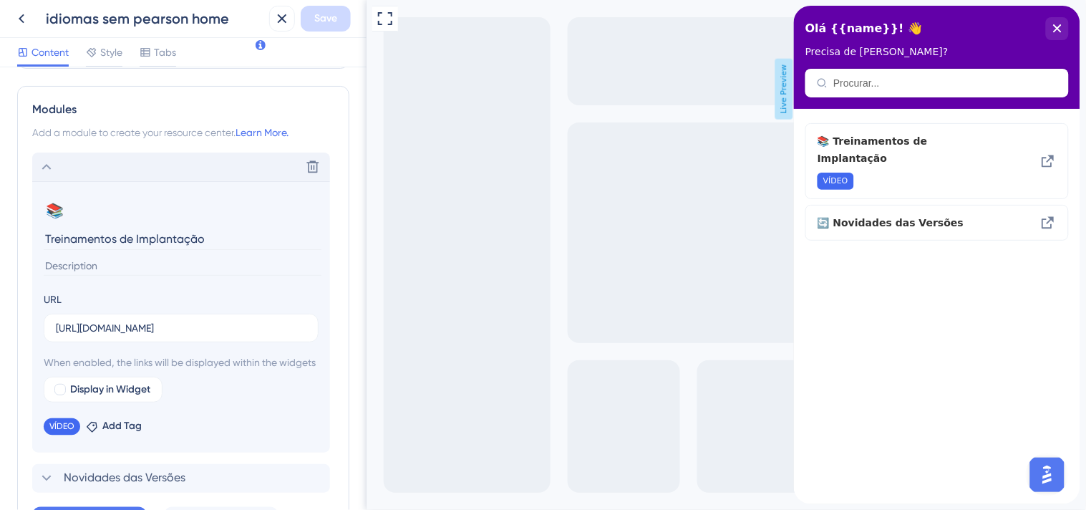
click at [181, 239] on input "Treinamentos de Implantação" at bounding box center [183, 239] width 278 height 22
click at [201, 320] on input "https://drive.google.com/drive/folders/1nNGaBcZrY8kkBpAt4zqThP_V9WB86PfS?usp=dr…" at bounding box center [181, 328] width 251 height 16
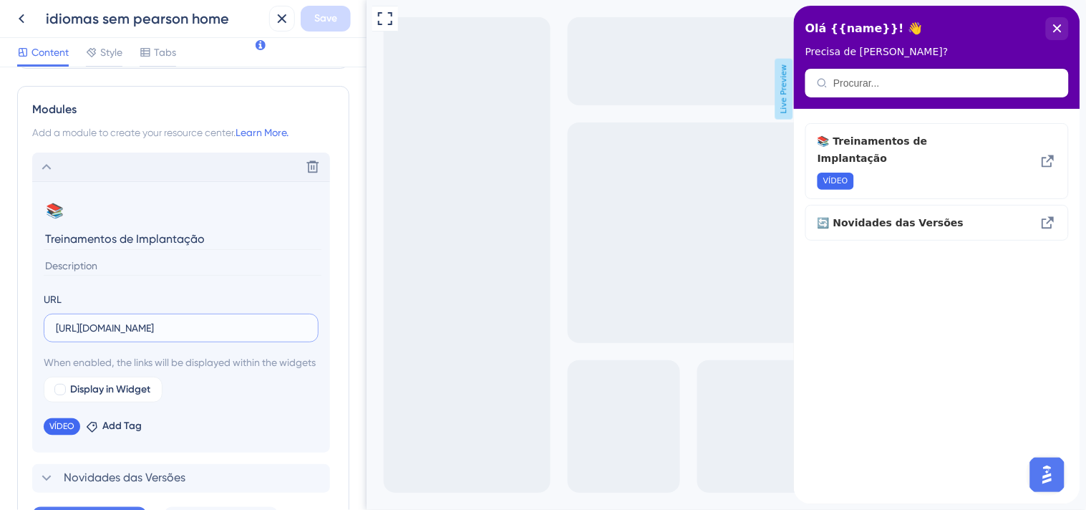
click at [201, 320] on input "https://drive.google.com/drive/folders/1nNGaBcZrY8kkBpAt4zqThP_V9WB86PfS?usp=dr…" at bounding box center [181, 328] width 251 height 16
paste input "Treinamentos de Implantação"
type input "Treinamentos de Implantação"
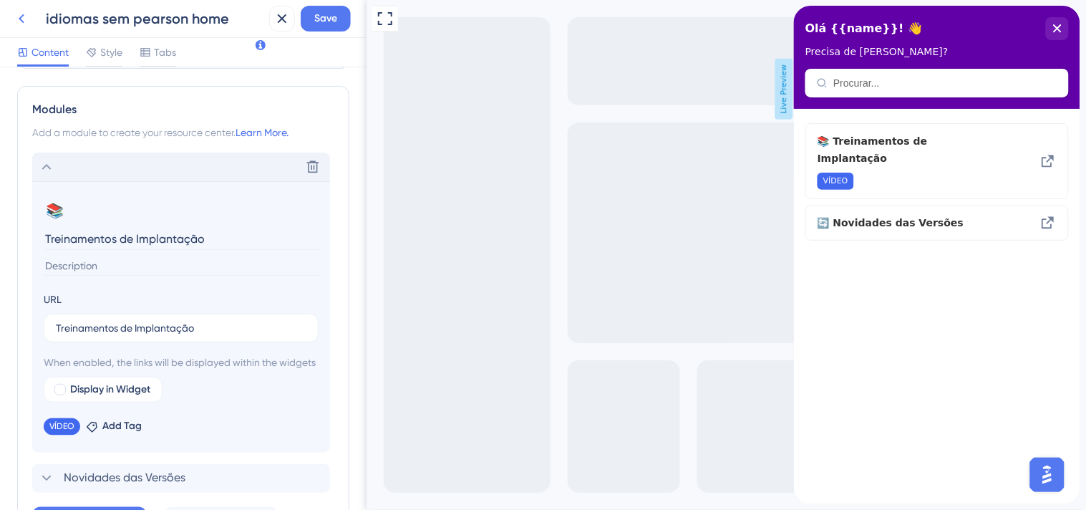
click at [26, 12] on icon at bounding box center [21, 18] width 17 height 17
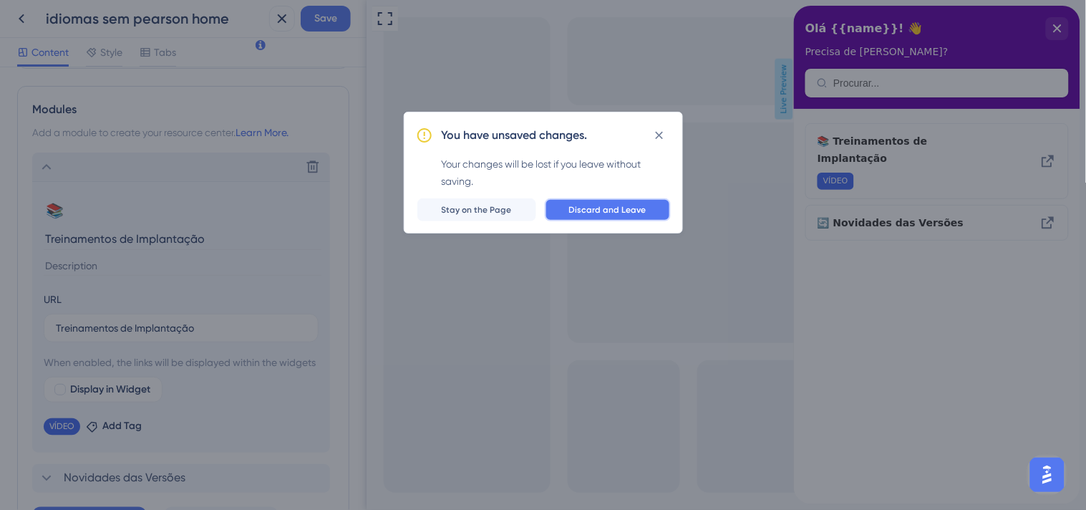
click at [594, 215] on span "Discard and Leave" at bounding box center [607, 209] width 77 height 11
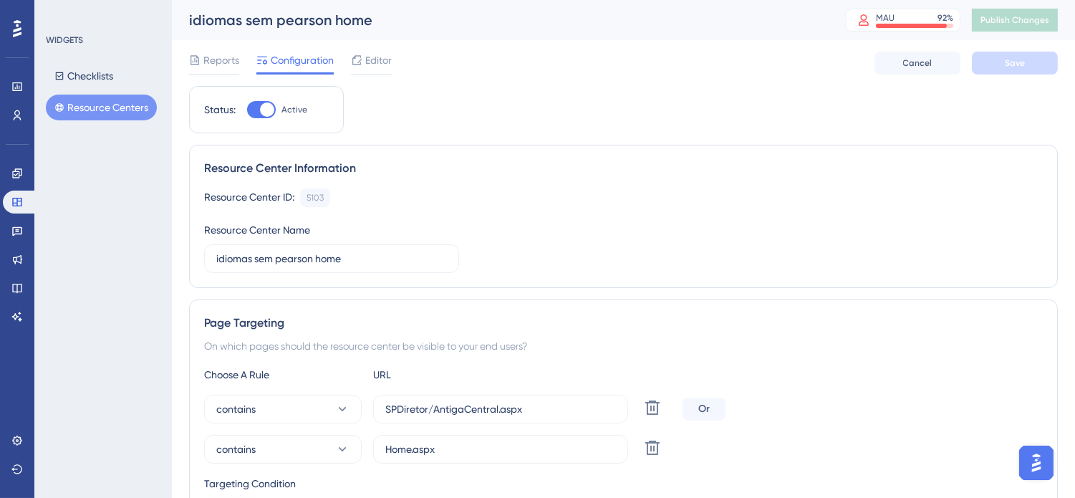
drag, startPoint x: 235, startPoint y: 60, endPoint x: 253, endPoint y: 68, distance: 19.6
click at [235, 59] on span "Reports" at bounding box center [221, 60] width 36 height 17
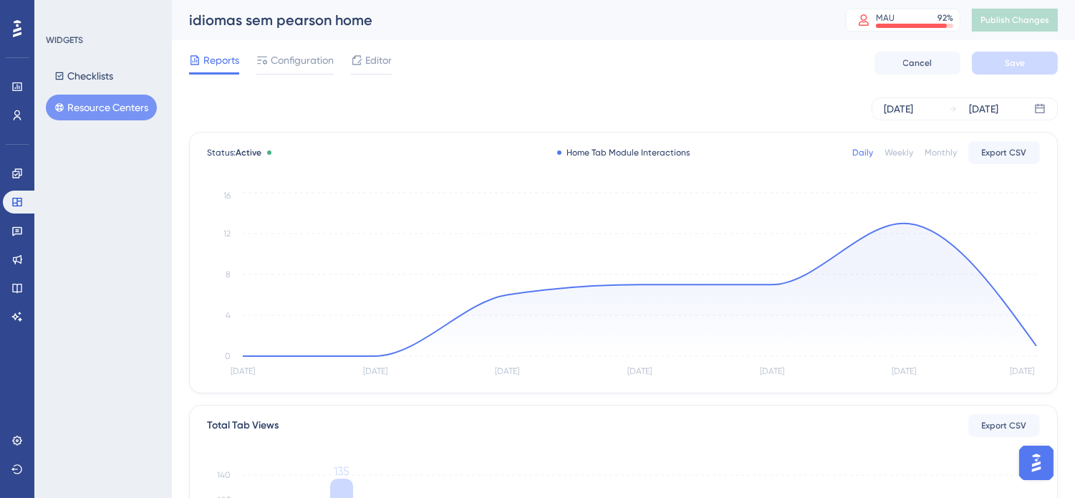
click at [120, 105] on button "Resource Centers" at bounding box center [101, 108] width 111 height 26
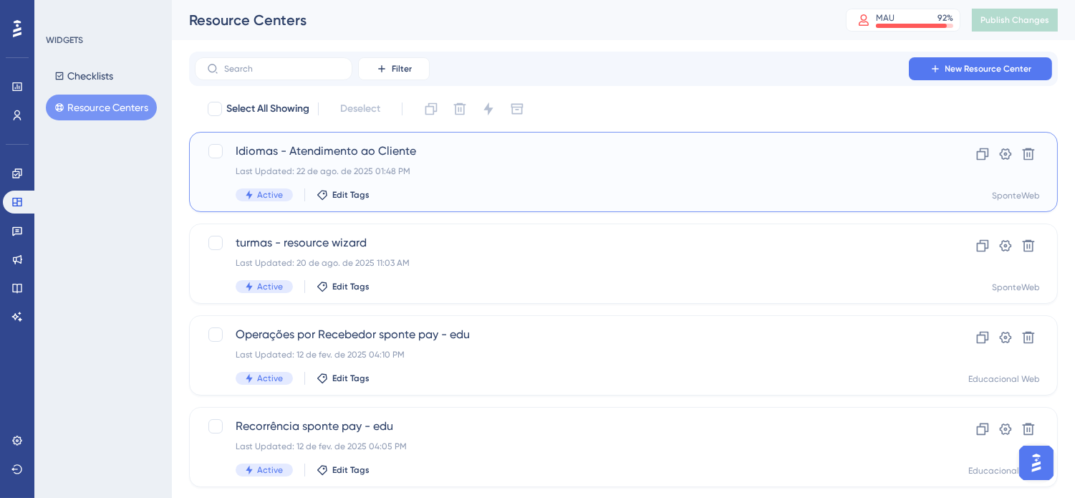
click at [420, 145] on span "Idiomas - Atendimento ao Cliente" at bounding box center [566, 151] width 661 height 17
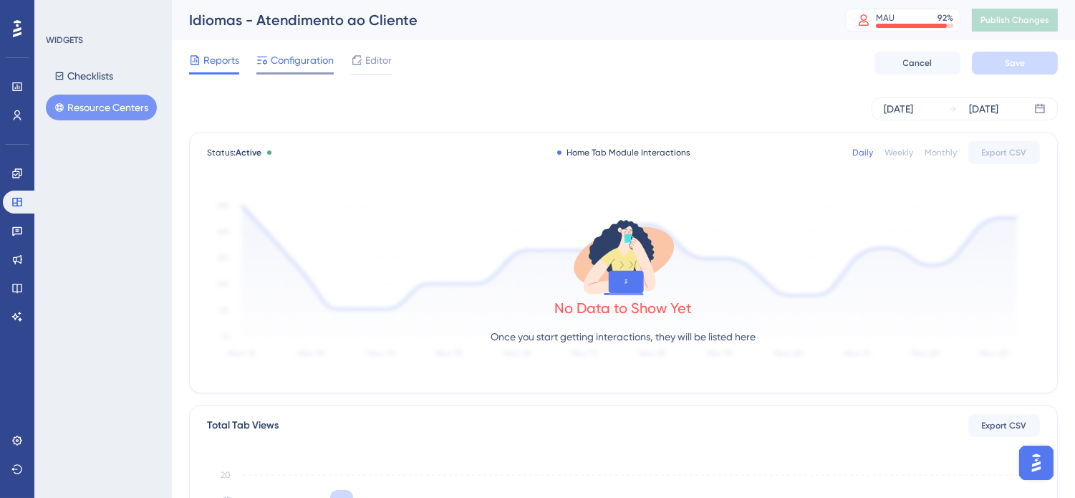
click at [297, 57] on span "Configuration" at bounding box center [302, 60] width 63 height 17
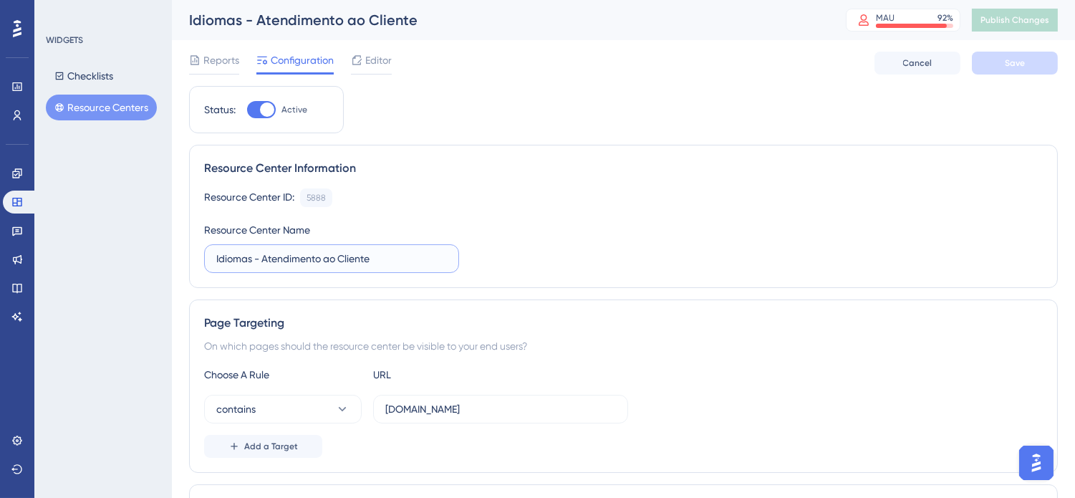
click at [405, 262] on input "Idiomas - Atendimento ao Cliente" at bounding box center [331, 259] width 231 height 16
click at [253, 255] on input "Idiomas - Atendimento ao Cliente" at bounding box center [331, 259] width 231 height 16
type input "Idiomas sem pearson - Atendimento ao Cliente"
click at [676, 204] on div "Resource Center ID: 5888 Copy" at bounding box center [623, 197] width 839 height 19
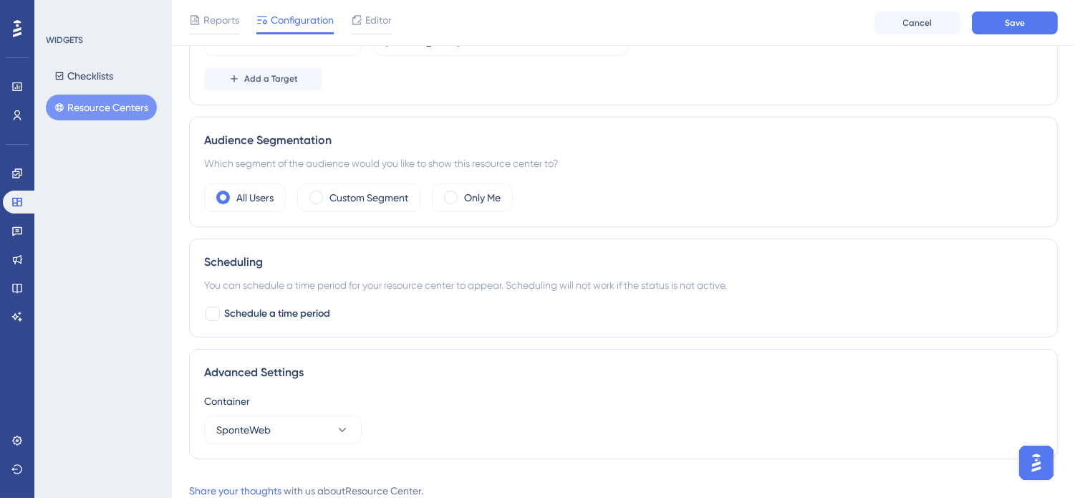
scroll to position [420, 0]
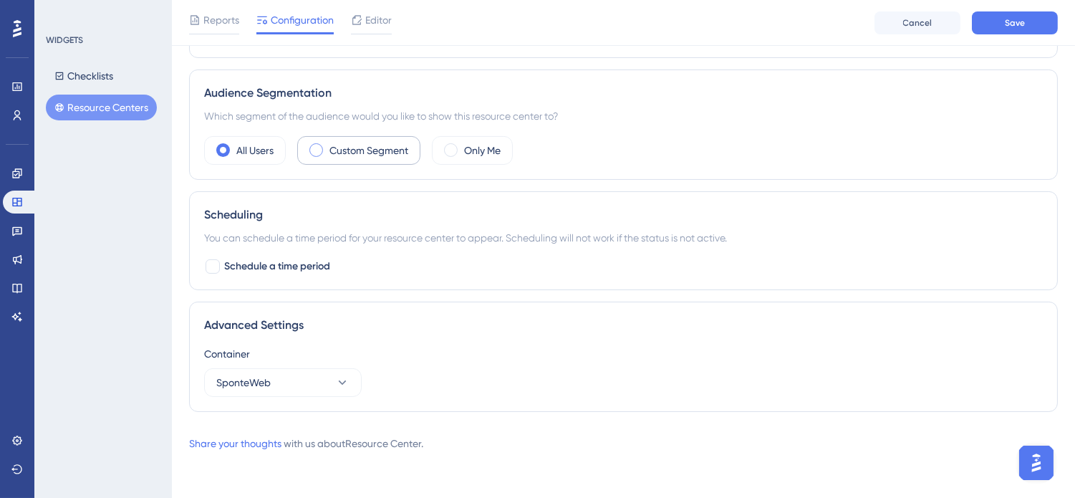
click at [334, 148] on label "Custom Segment" at bounding box center [368, 150] width 79 height 17
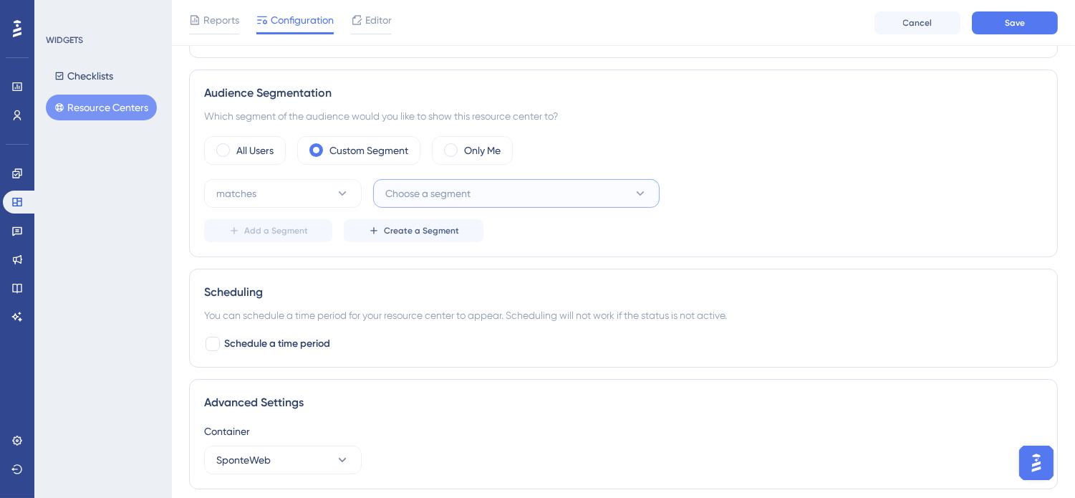
click at [399, 196] on span "Choose a segment" at bounding box center [427, 193] width 85 height 17
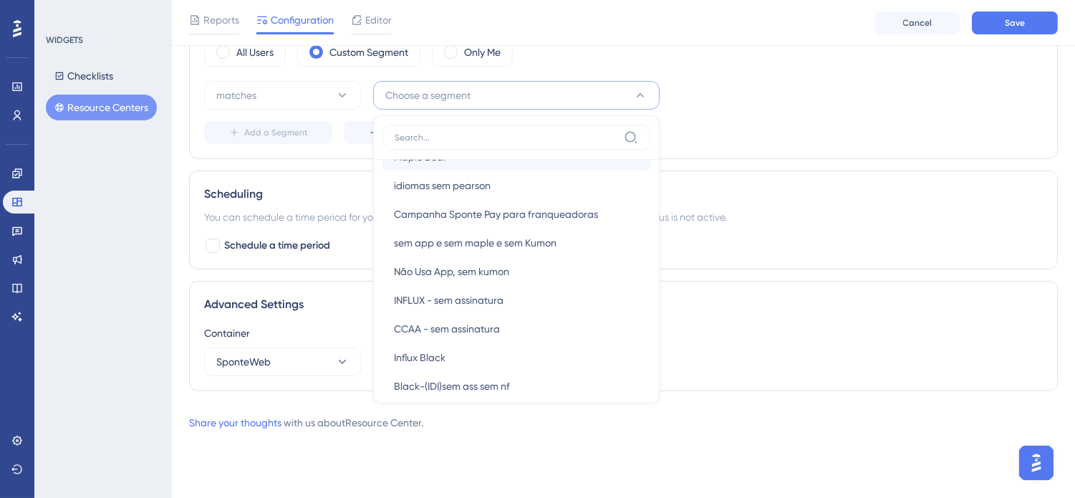
scroll to position [1034, 0]
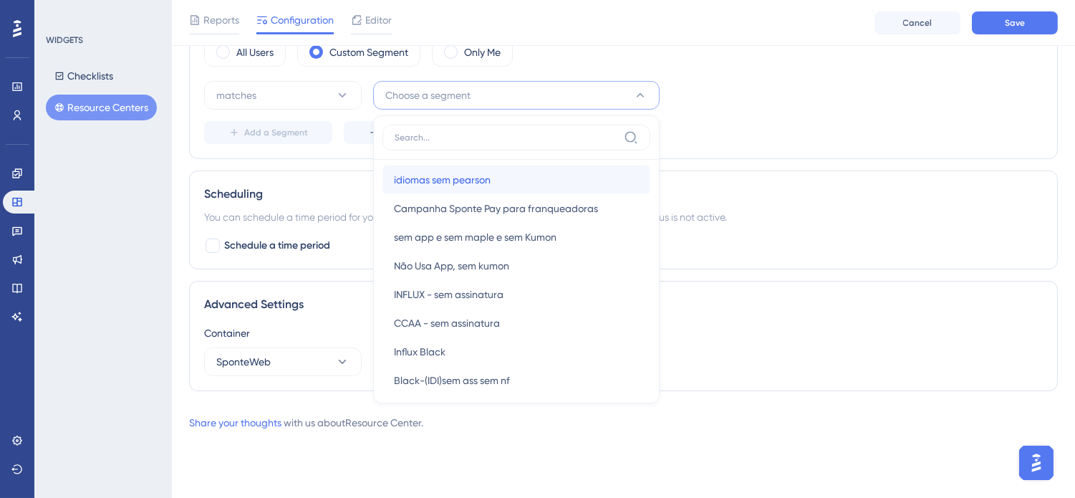
click at [476, 180] on span "idiomas sem pearson" at bounding box center [442, 179] width 97 height 17
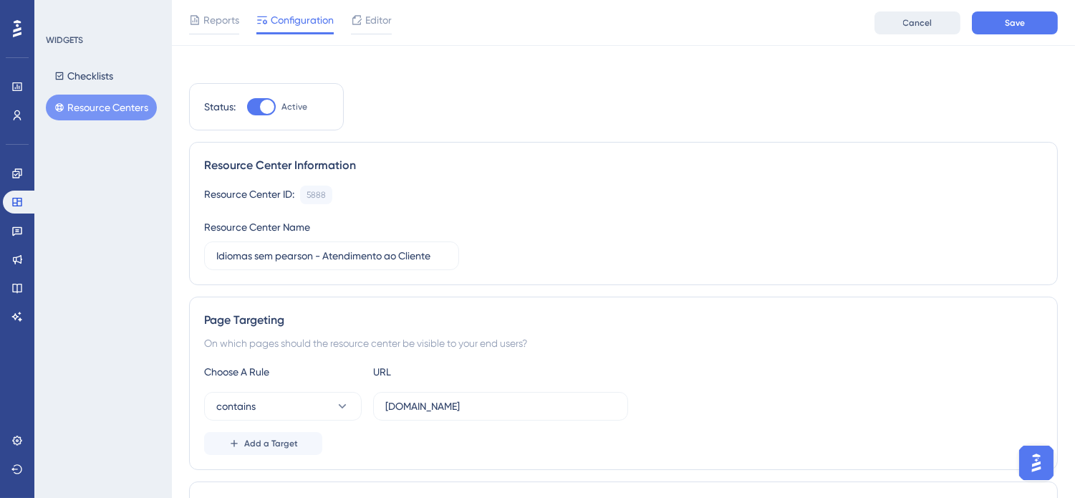
scroll to position [0, 0]
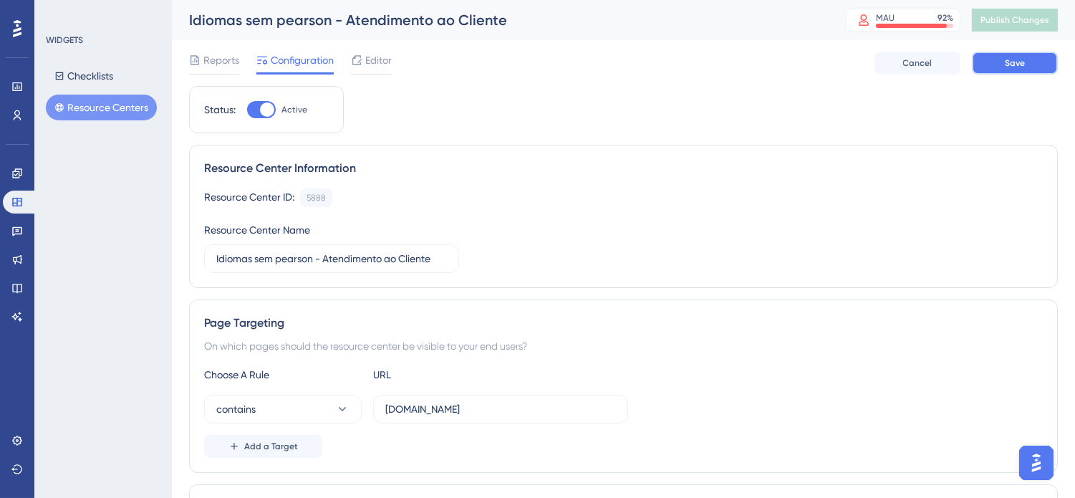
click at [990, 62] on button "Save" at bounding box center [1015, 63] width 86 height 23
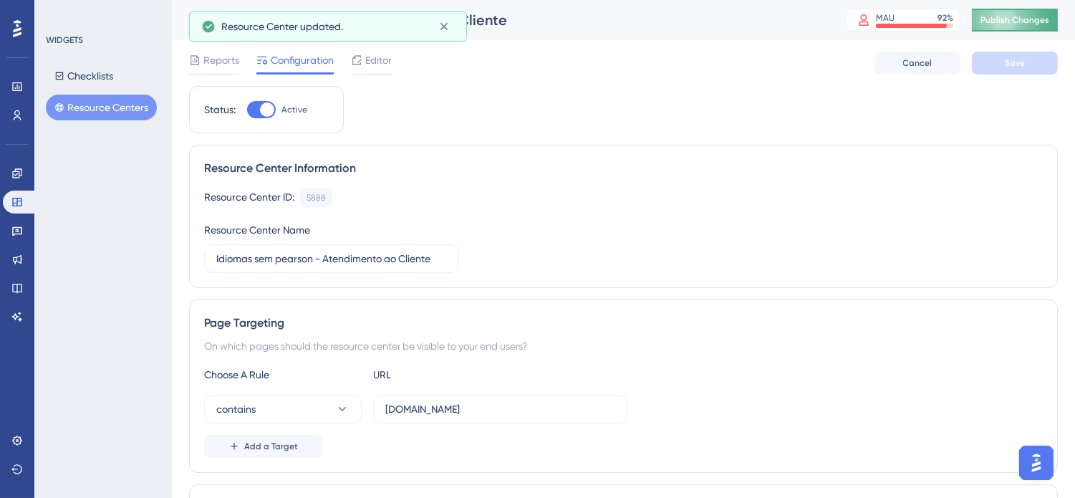
click at [1029, 22] on span "Publish Changes" at bounding box center [1014, 19] width 69 height 11
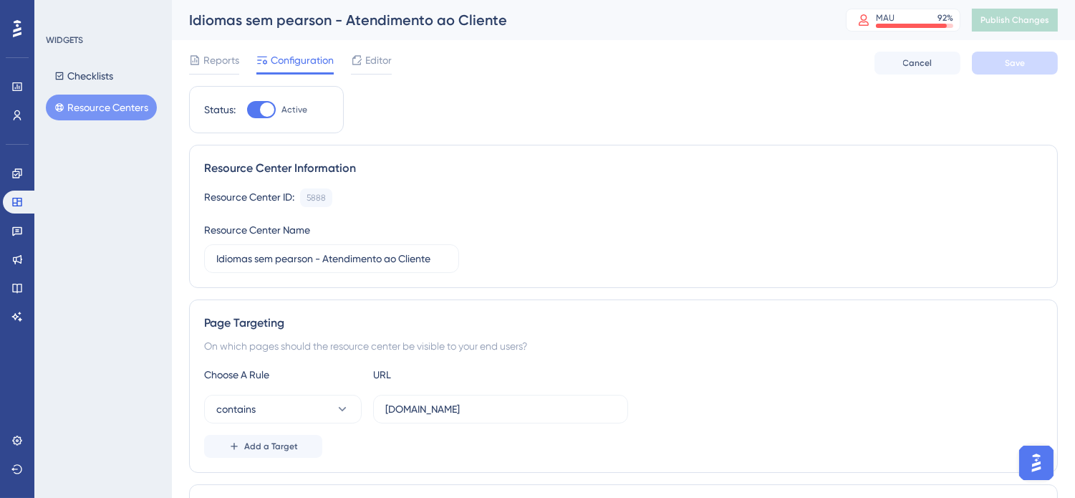
click at [102, 111] on button "Resource Centers" at bounding box center [101, 108] width 111 height 26
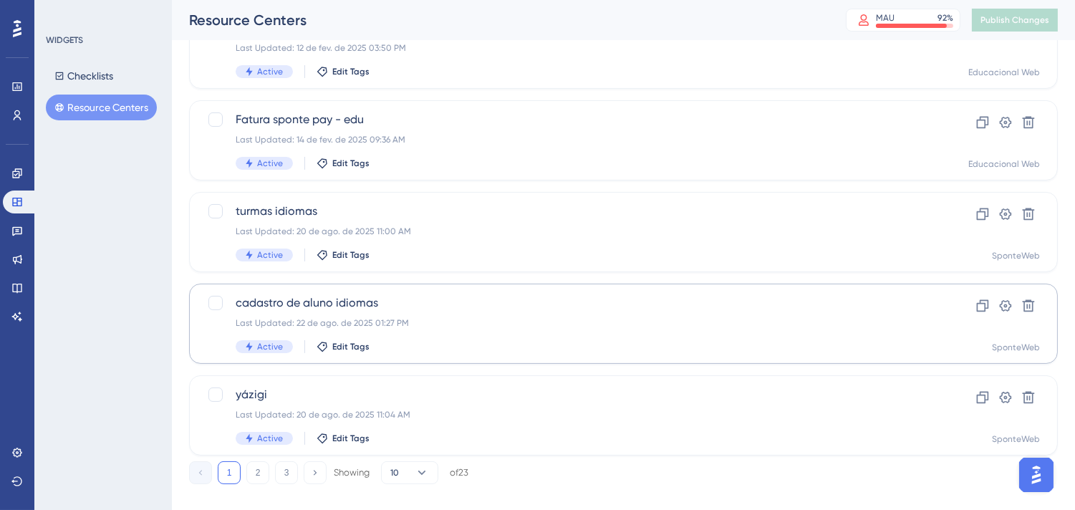
scroll to position [602, 0]
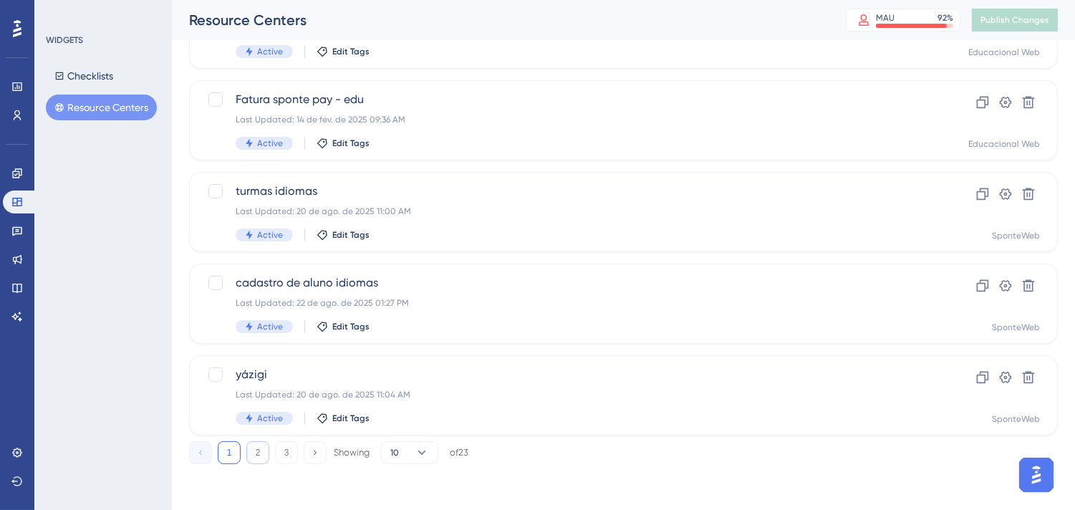
click at [256, 456] on button "2" at bounding box center [257, 452] width 23 height 23
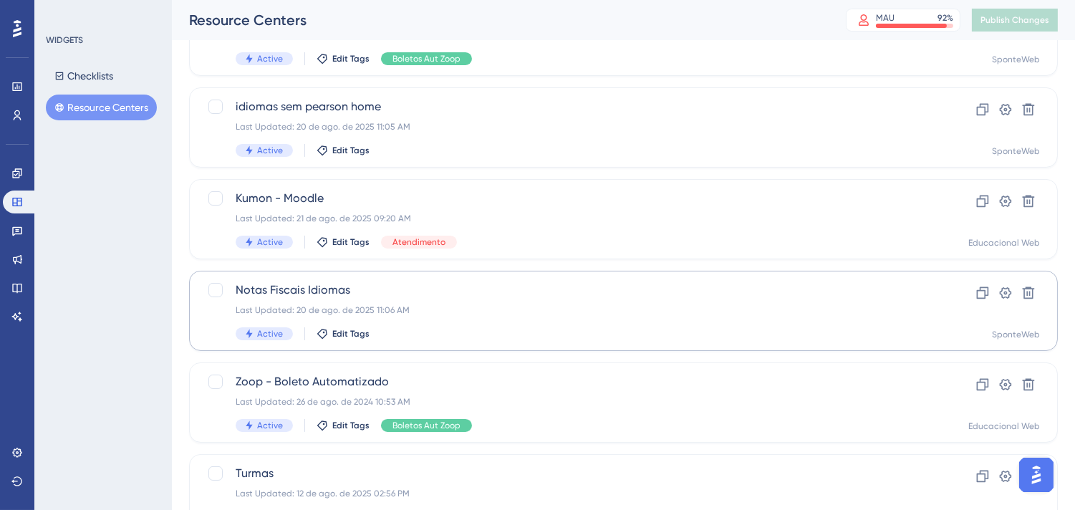
scroll to position [283, 0]
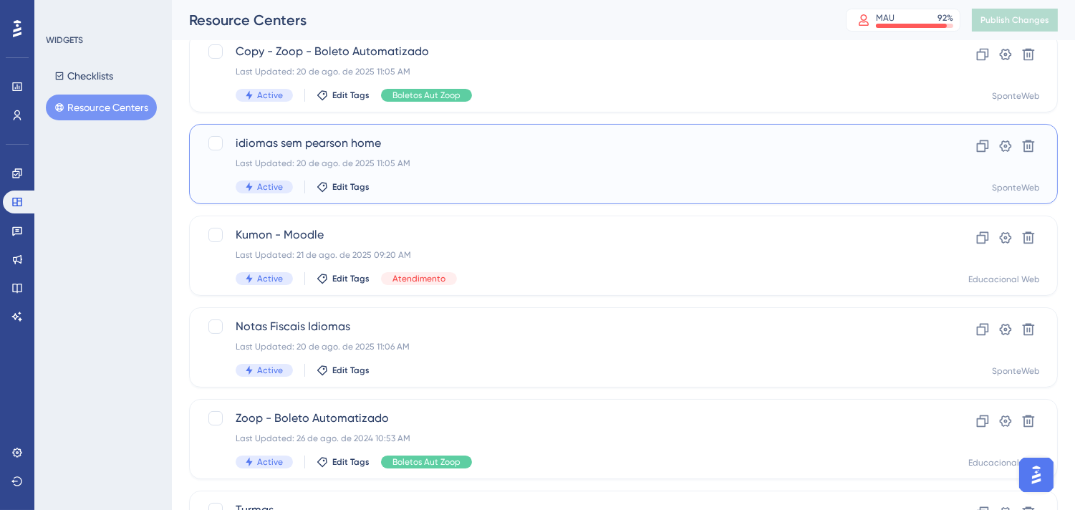
click at [713, 168] on div "Last Updated: 20 de ago. de 2025 11:05 AM" at bounding box center [566, 163] width 661 height 11
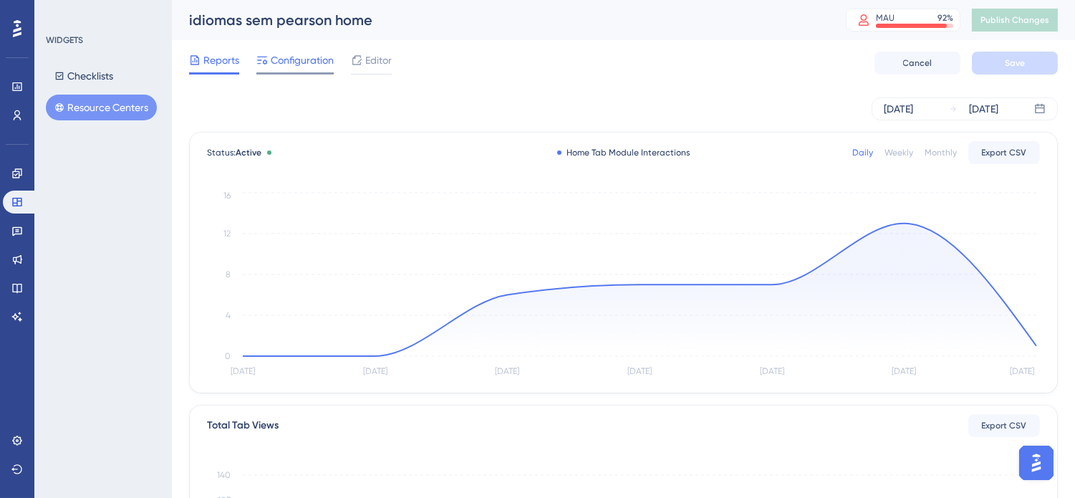
click at [305, 59] on span "Configuration" at bounding box center [302, 60] width 63 height 17
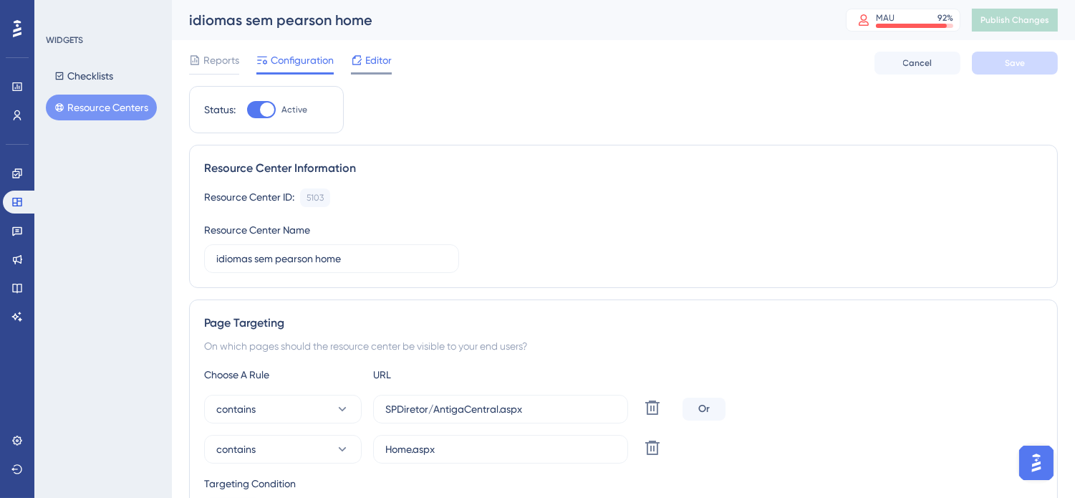
click at [370, 56] on span "Editor" at bounding box center [378, 60] width 26 height 17
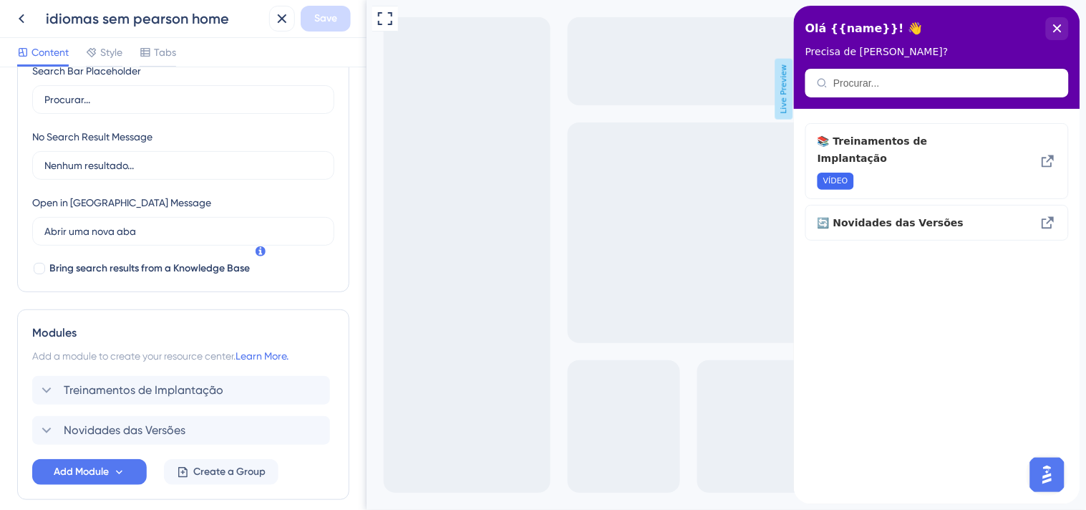
scroll to position [318, 0]
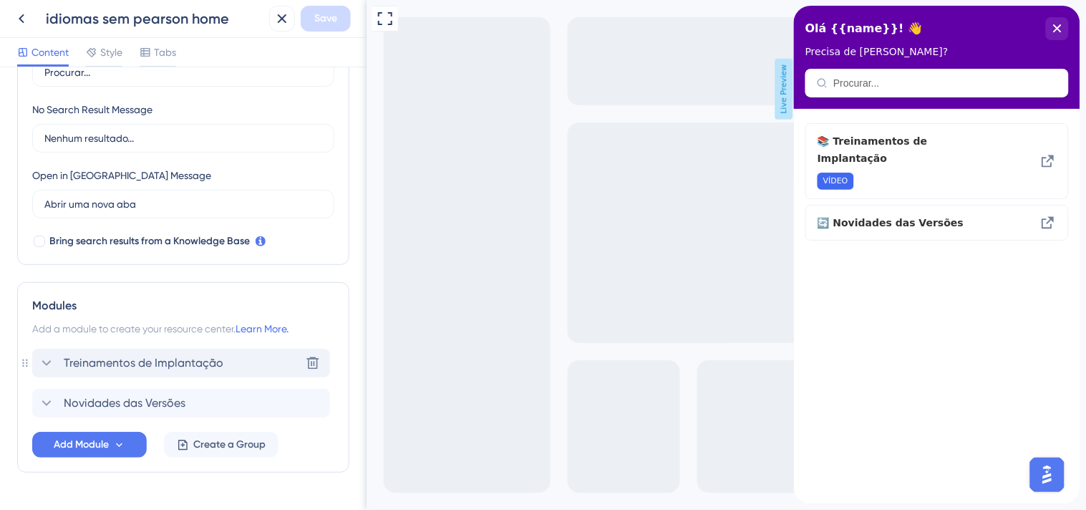
click at [48, 360] on icon at bounding box center [46, 363] width 17 height 17
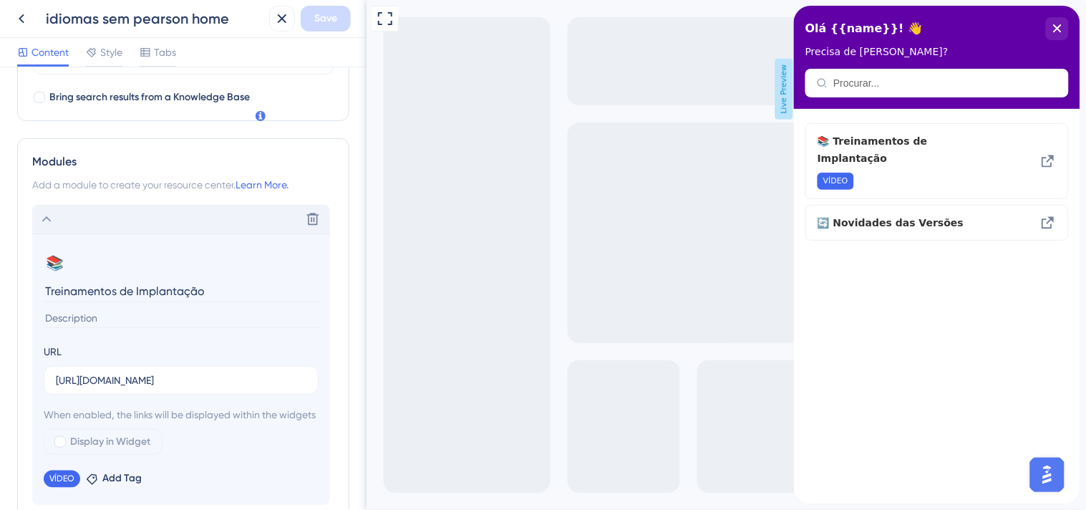
scroll to position [477, 0]
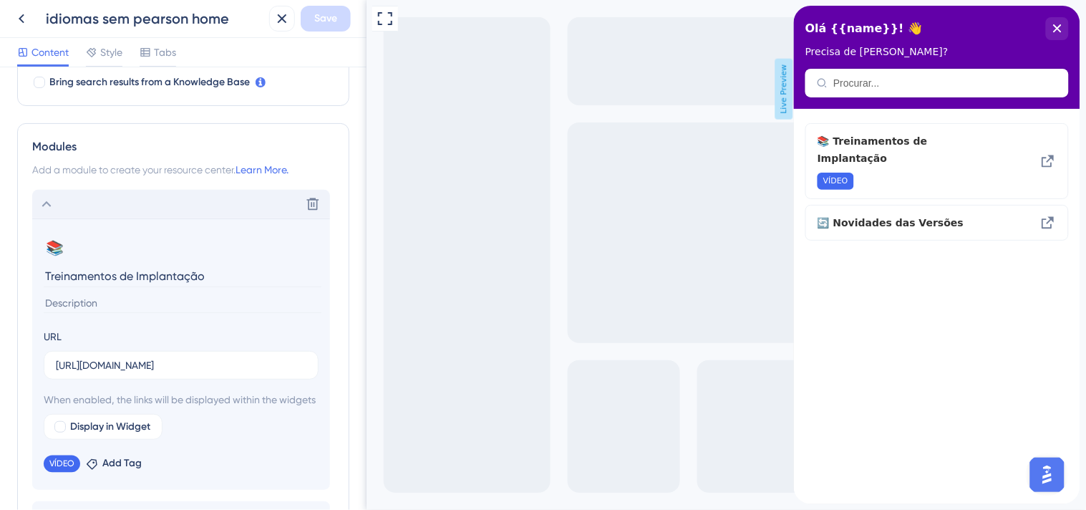
drag, startPoint x: 213, startPoint y: 276, endPoint x: 19, endPoint y: 275, distance: 193.4
click at [19, 275] on div "Modules Add a module to create your resource center. Learn More. Delete 📚 Chang…" at bounding box center [183, 354] width 332 height 462
click at [189, 367] on input "https://drive.google.com/drive/folders/1nNGaBcZrY8kkBpAt4zqThP_V9WB86PfS?usp=dr…" at bounding box center [181, 365] width 251 height 16
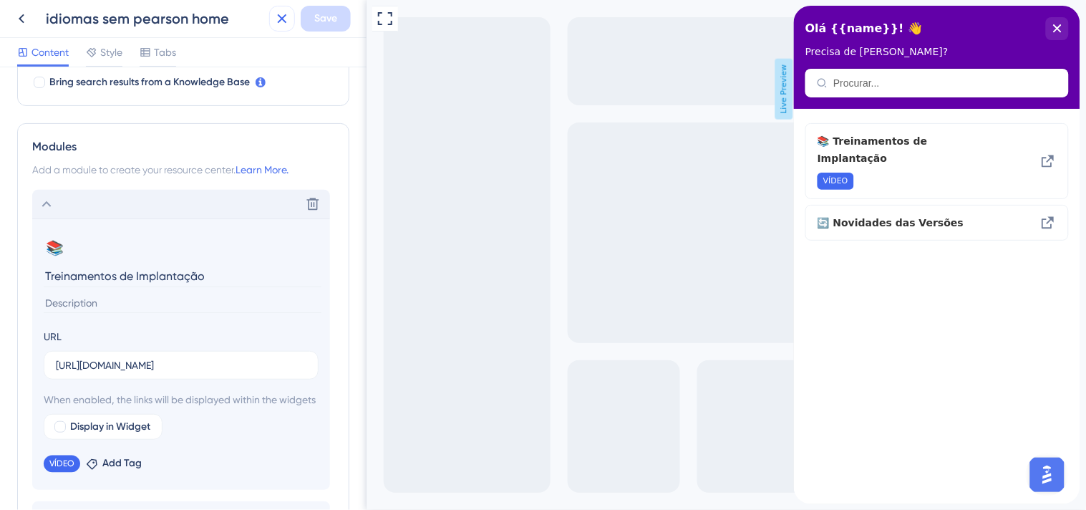
click at [282, 18] on icon at bounding box center [282, 18] width 9 height 9
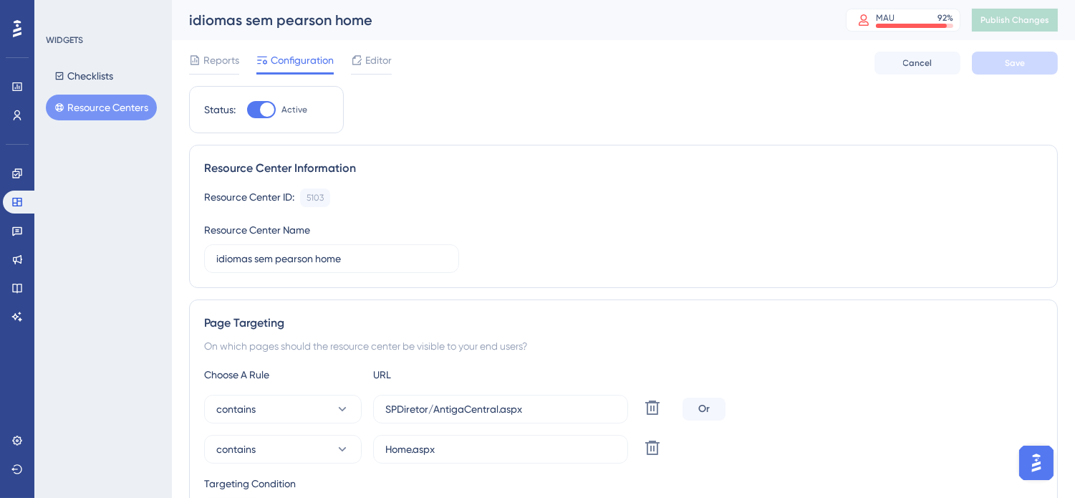
click at [258, 106] on div at bounding box center [261, 109] width 29 height 17
click at [247, 110] on input "Active" at bounding box center [246, 110] width 1 height 1
checkbox input "false"
click at [1033, 52] on button "Save" at bounding box center [1015, 63] width 86 height 23
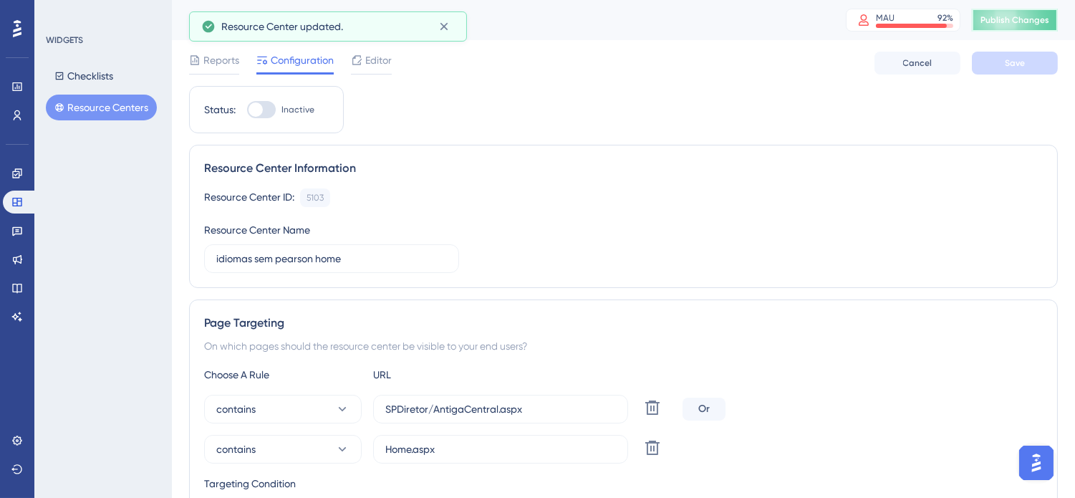
click at [1043, 24] on span "Publish Changes" at bounding box center [1014, 19] width 69 height 11
click at [130, 105] on button "Resource Centers" at bounding box center [101, 108] width 111 height 26
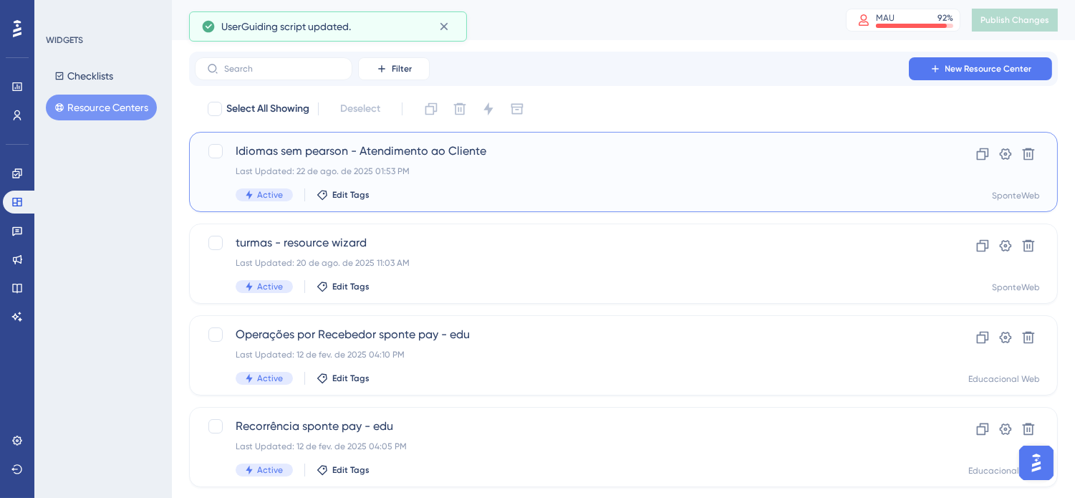
click at [452, 165] on div "Last Updated: 22 de ago. de 2025 01:53 PM" at bounding box center [566, 170] width 661 height 11
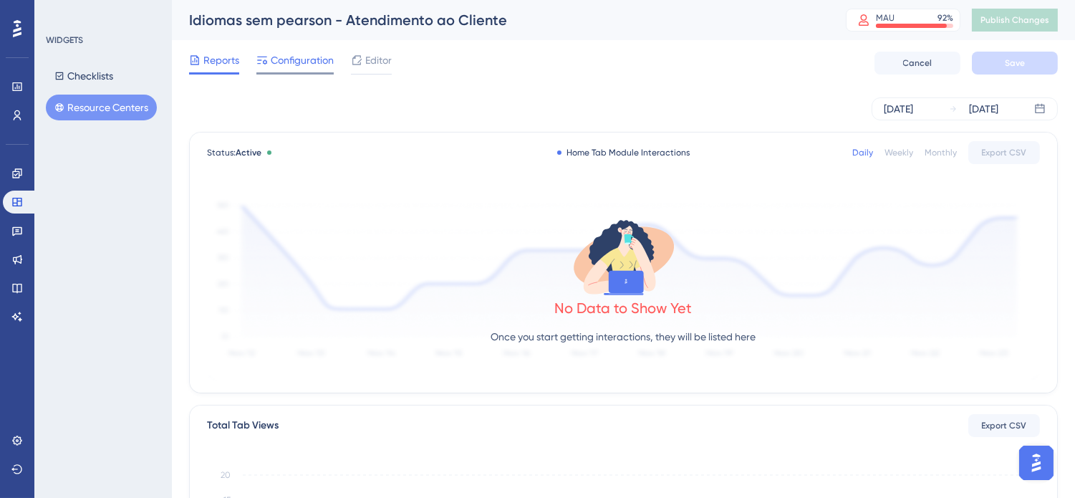
click at [289, 60] on span "Configuration" at bounding box center [302, 60] width 63 height 17
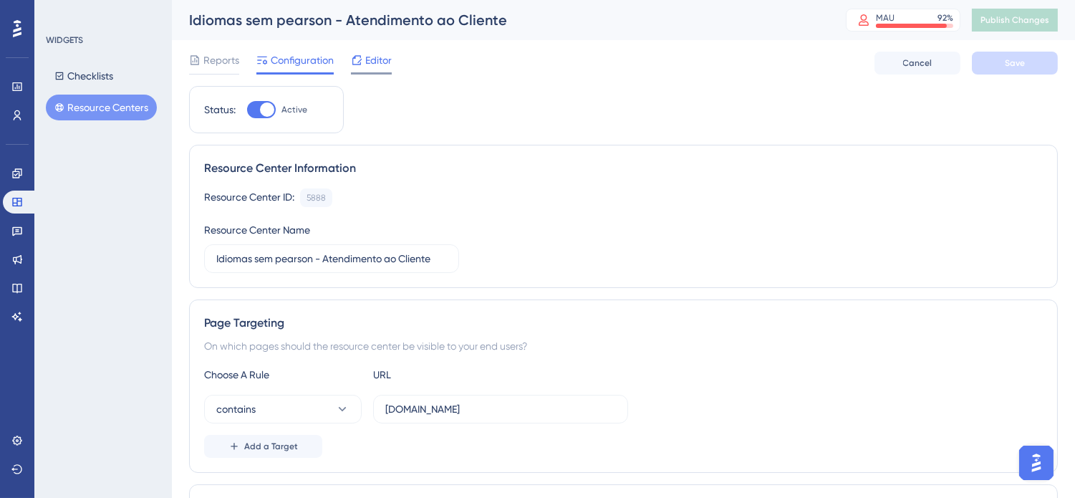
click at [363, 59] on div "Editor" at bounding box center [371, 60] width 41 height 17
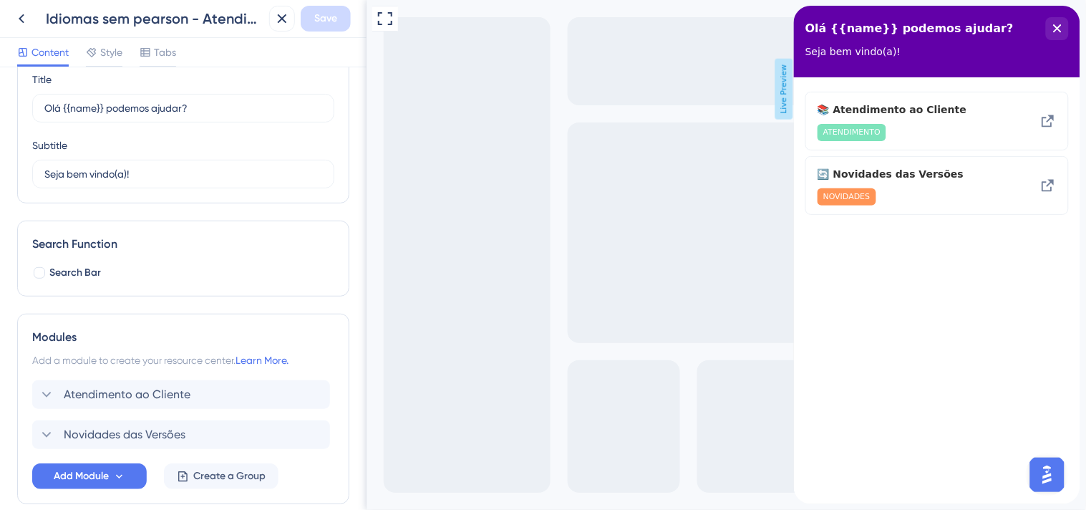
scroll to position [126, 0]
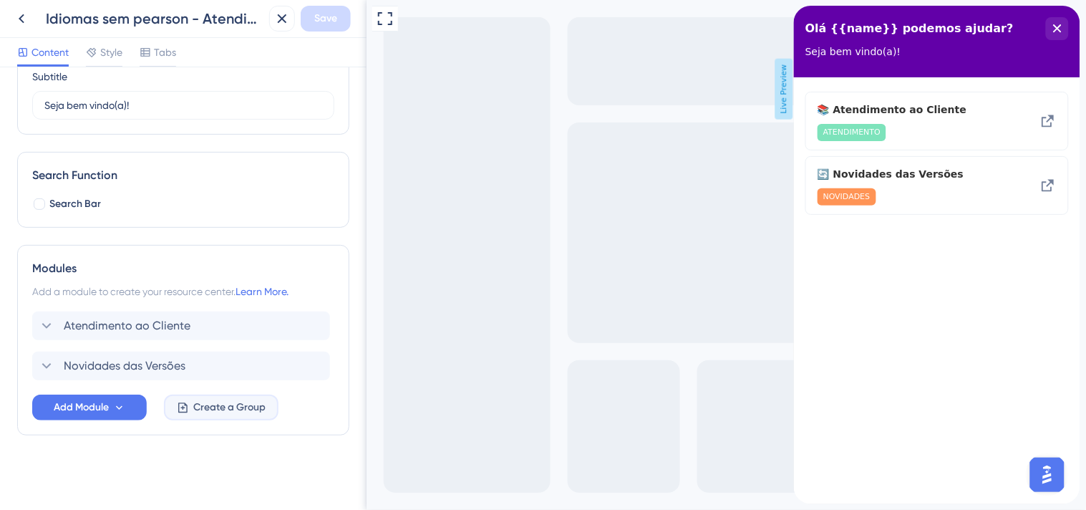
click at [203, 414] on span "Create a Group" at bounding box center [229, 407] width 72 height 17
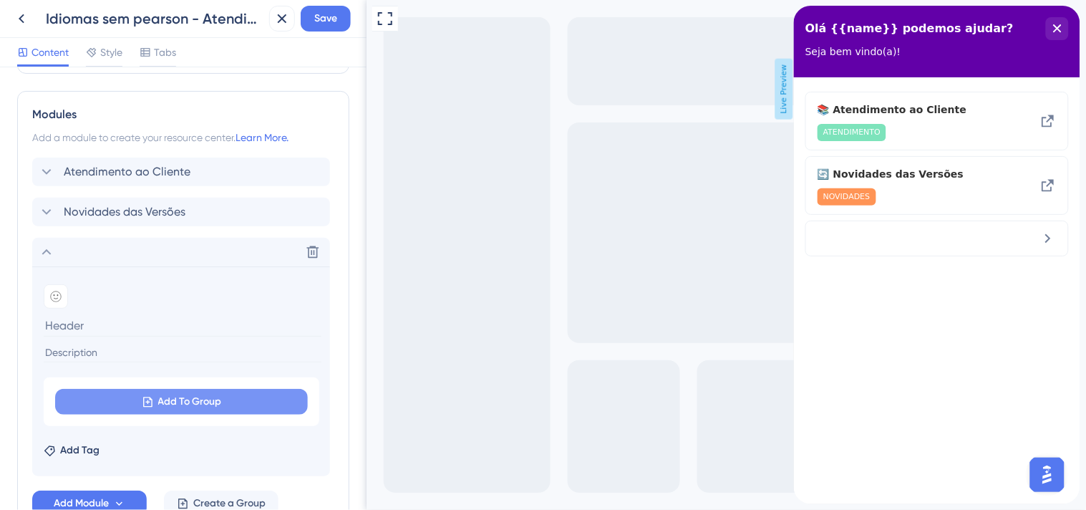
scroll to position [285, 0]
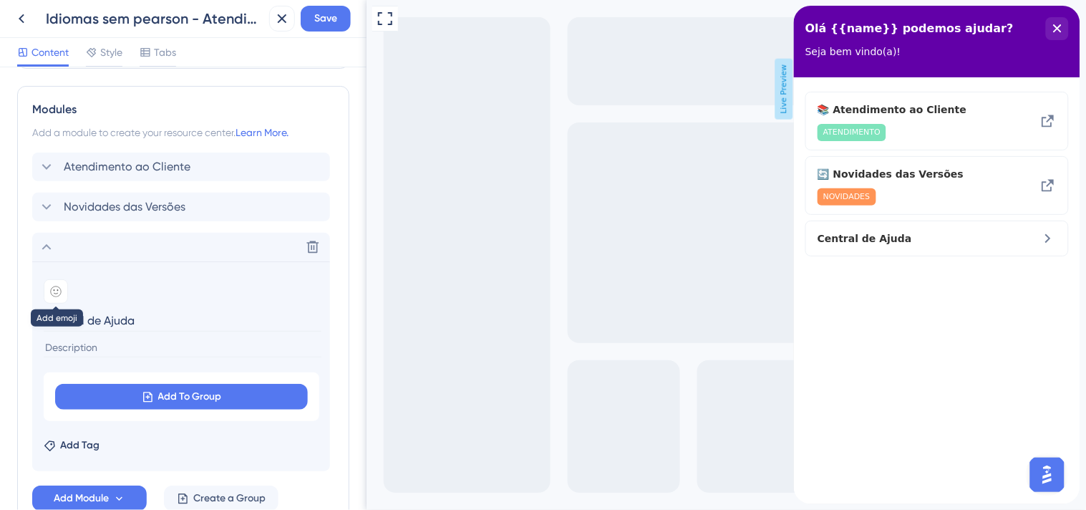
type input "Central de Ajuda"
click at [55, 294] on icon at bounding box center [55, 291] width 11 height 11
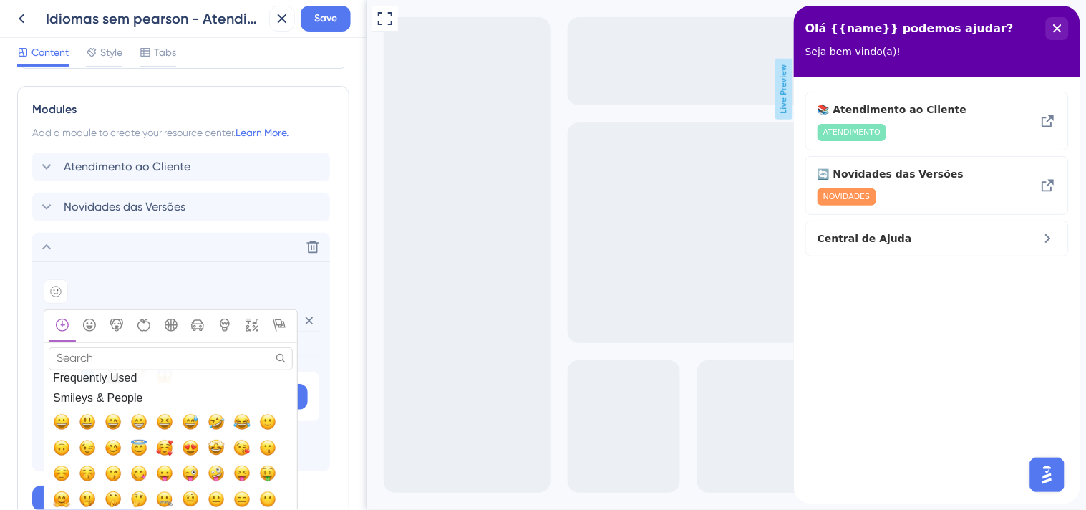
scroll to position [0, 0]
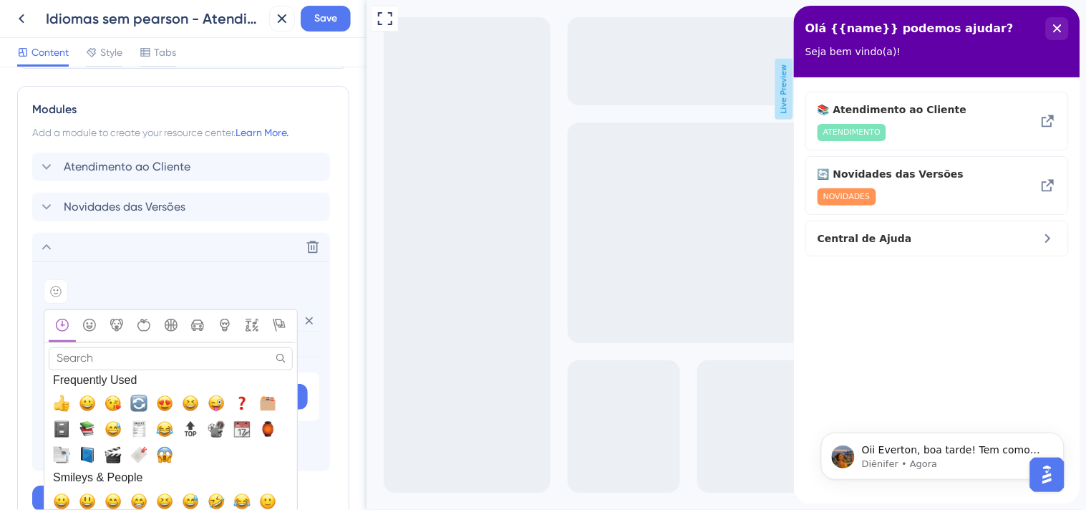
click at [185, 355] on input "Search" at bounding box center [171, 358] width 244 height 22
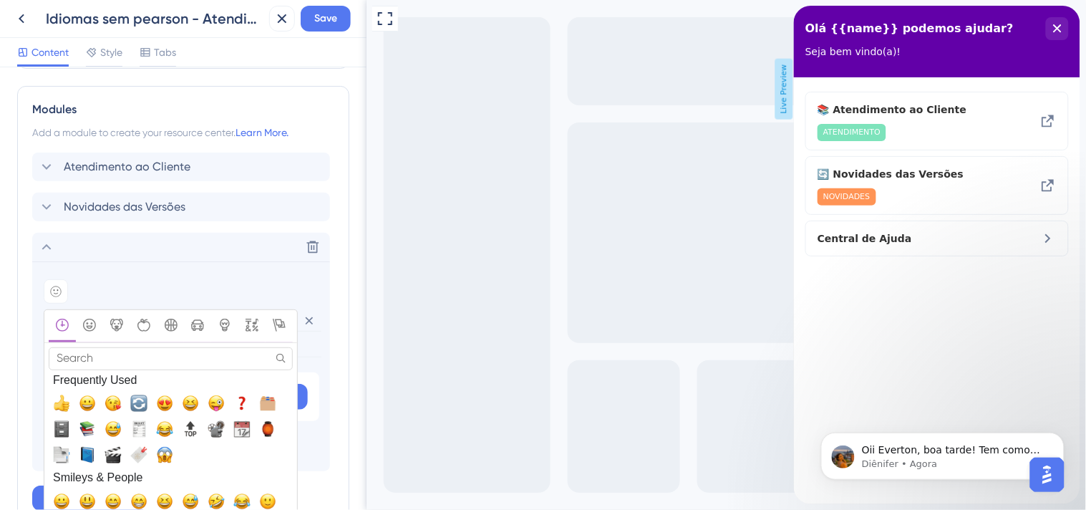
scroll to position [20, 0]
click at [918, 453] on p "Oii Everton, boa tarde! Tem como sim. Poderia me informar o ID para que eu poss…" at bounding box center [954, 450] width 185 height 14
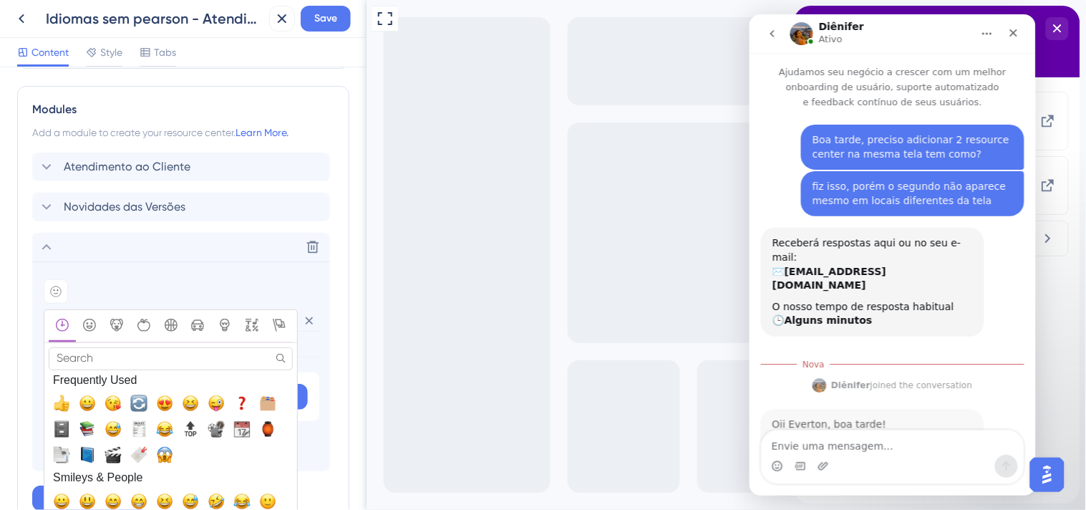
scroll to position [44, 0]
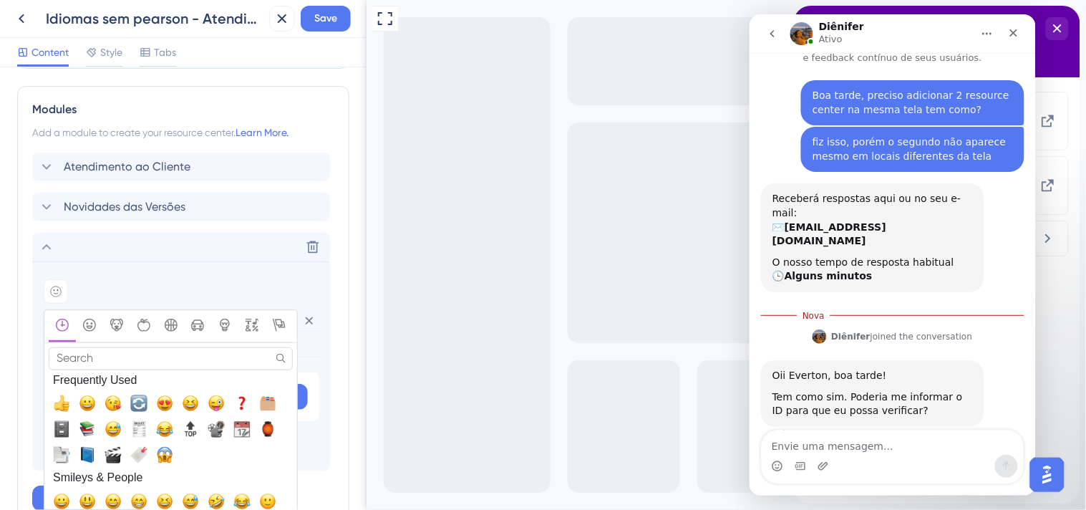
click at [932, 443] on textarea "Envie uma mensagem..." at bounding box center [892, 442] width 262 height 24
click at [926, 450] on textarea "Envie uma mensagem..." at bounding box center [892, 442] width 262 height 24
click at [124, 350] on input "Search" at bounding box center [171, 358] width 244 height 22
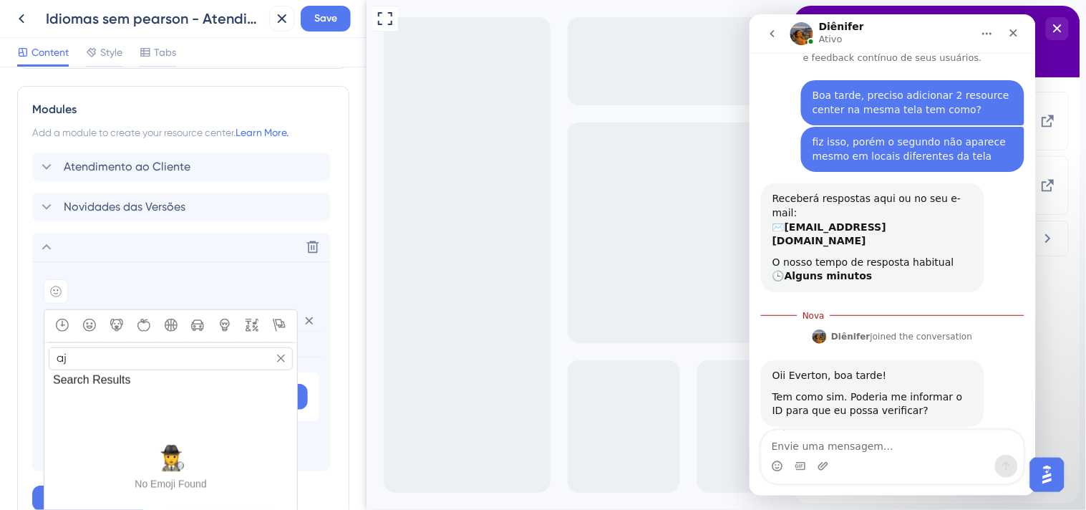
type input "a"
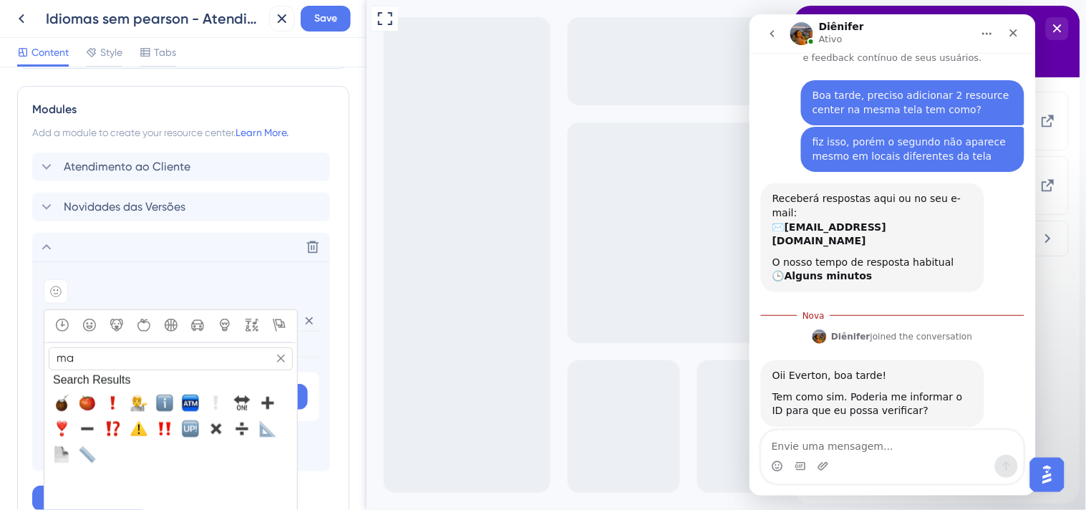
type input "m"
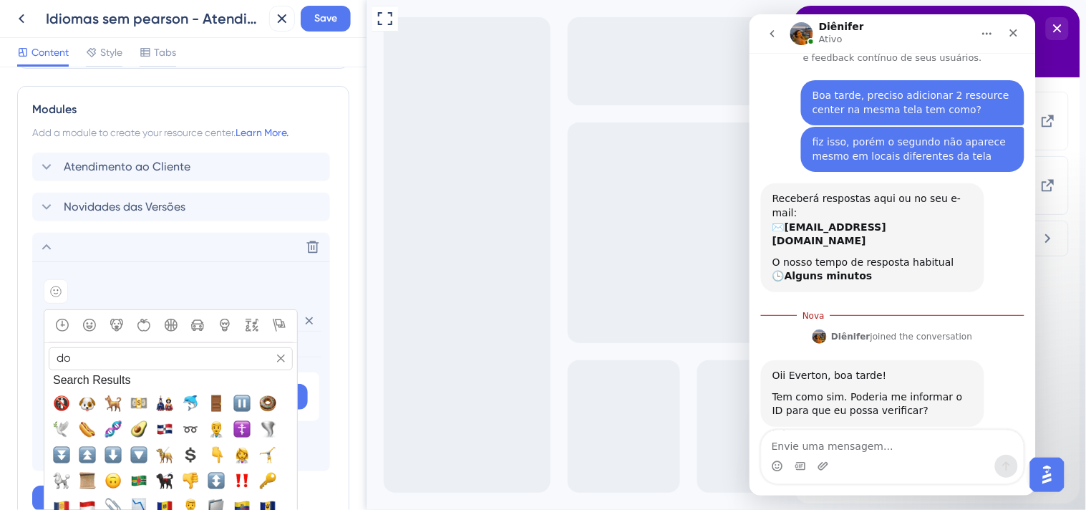
type input "d"
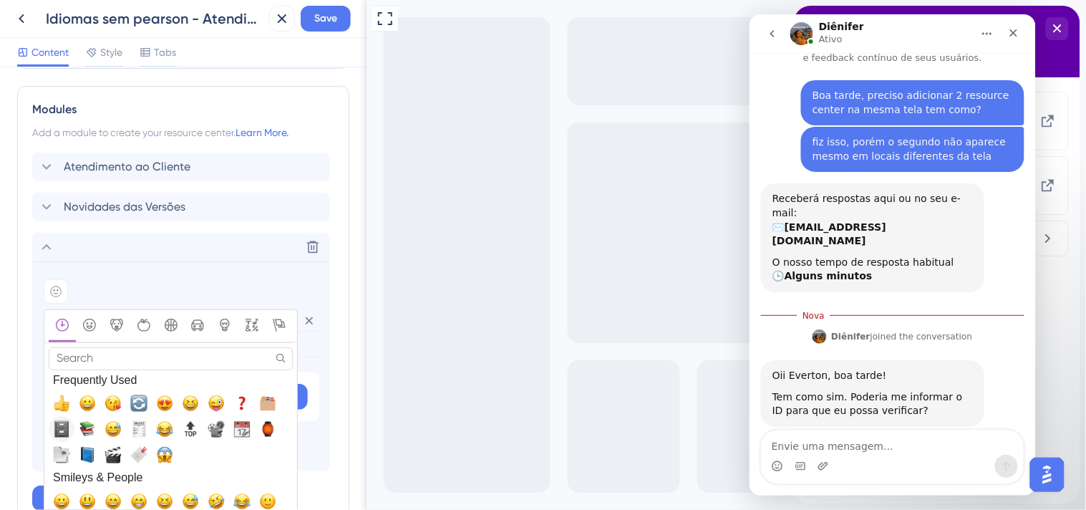
click at [65, 430] on span "🗄️, file_cabinet" at bounding box center [61, 428] width 17 height 17
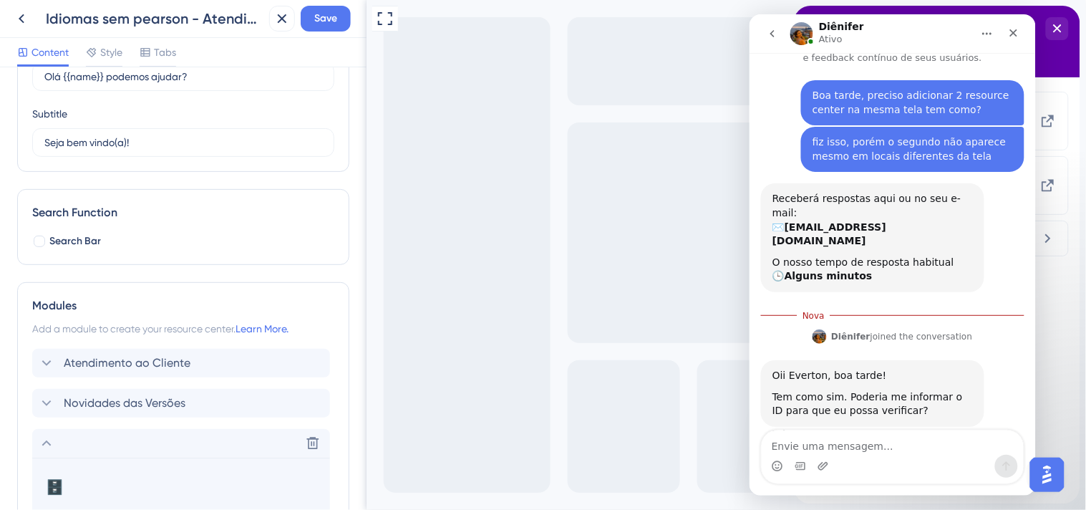
scroll to position [0, 0]
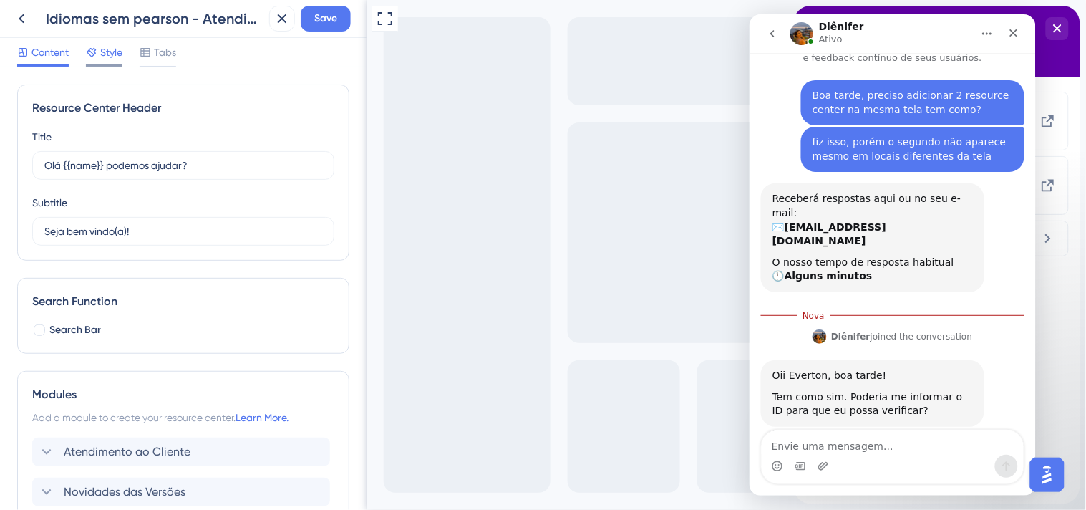
click at [122, 57] on span "Style" at bounding box center [111, 52] width 22 height 17
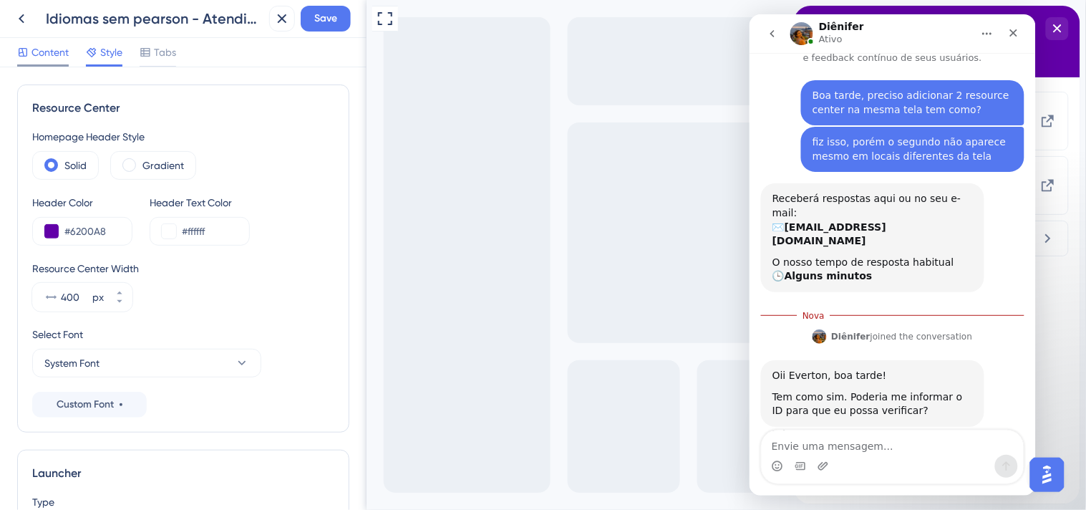
click at [54, 47] on span "Content" at bounding box center [50, 52] width 37 height 17
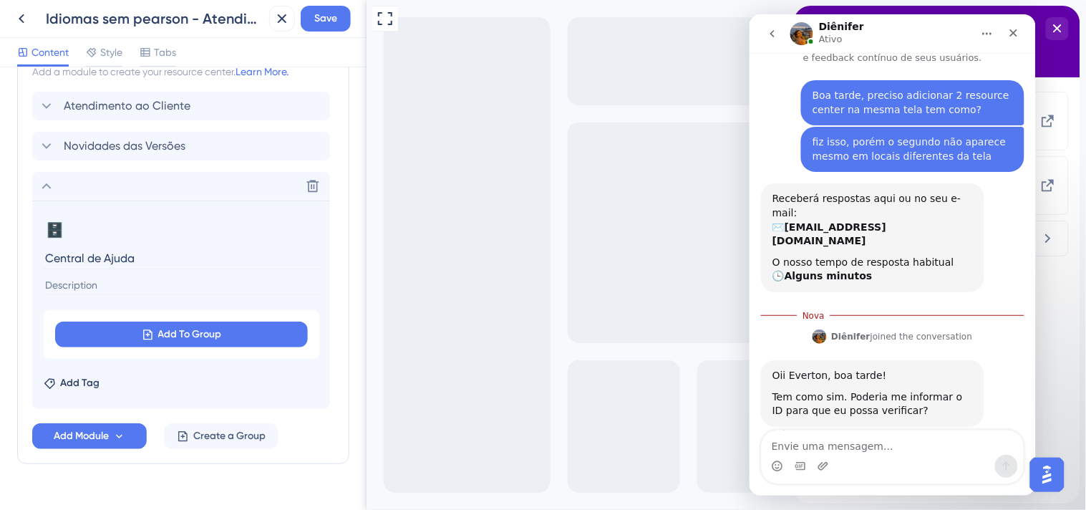
scroll to position [375, 0]
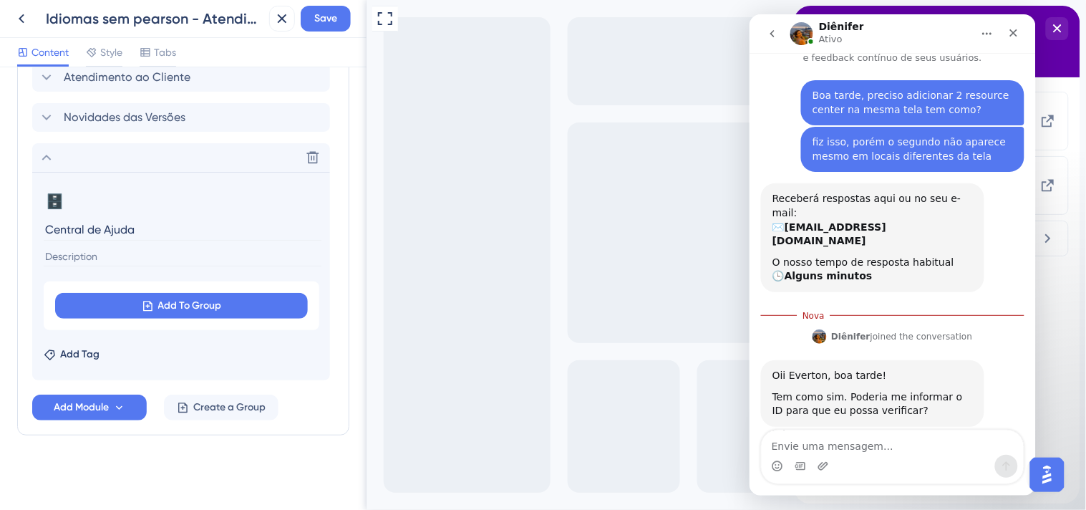
click at [126, 256] on input at bounding box center [183, 256] width 278 height 19
click at [195, 302] on span "Add To Group" at bounding box center [190, 305] width 64 height 17
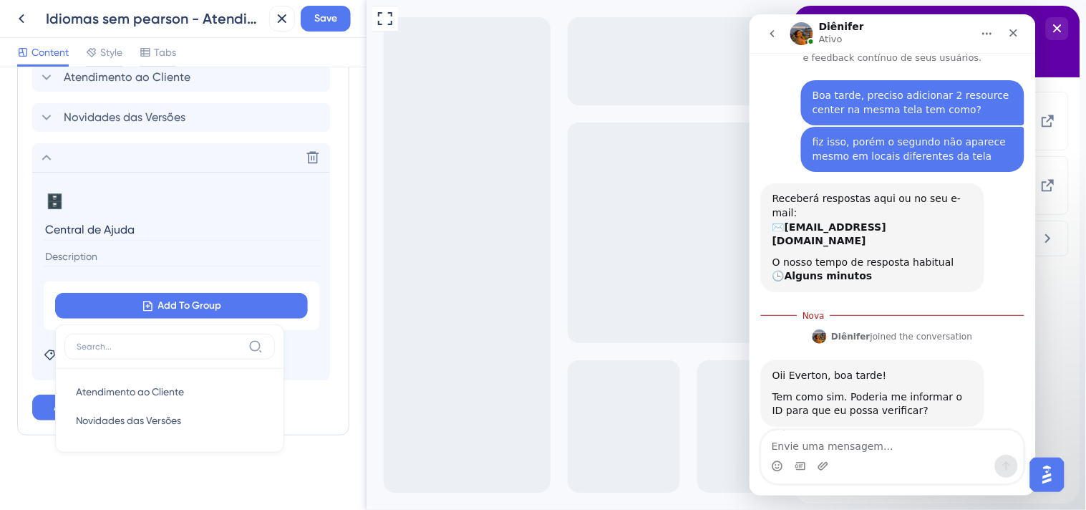
click at [345, 313] on div "Resource Center Header Title Olá {{name}} podemos ajudar? 0 Olá {{name}} podemo…" at bounding box center [183, 288] width 367 height 443
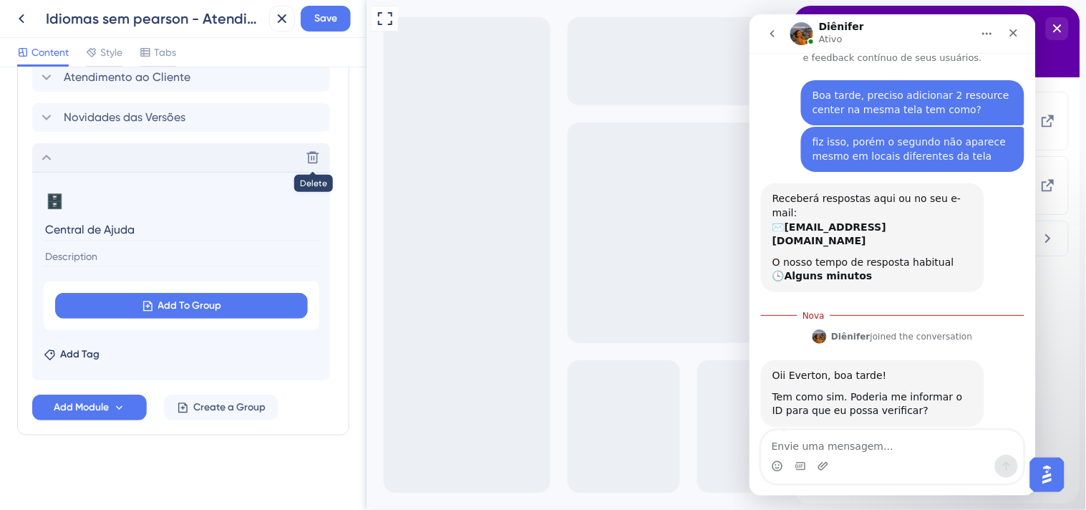
click at [312, 156] on icon at bounding box center [313, 157] width 14 height 14
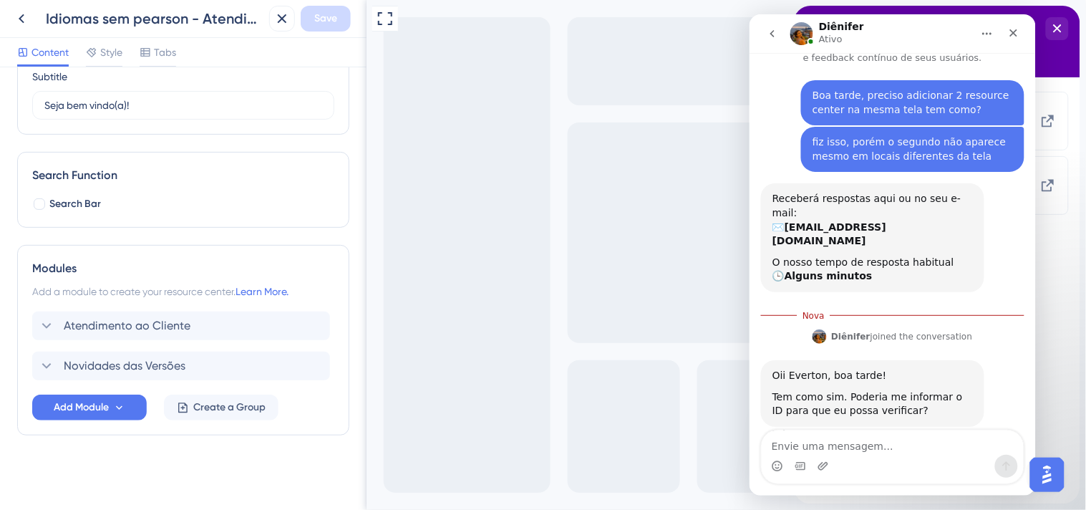
scroll to position [126, 0]
click at [94, 409] on span "Add Module" at bounding box center [81, 407] width 55 height 17
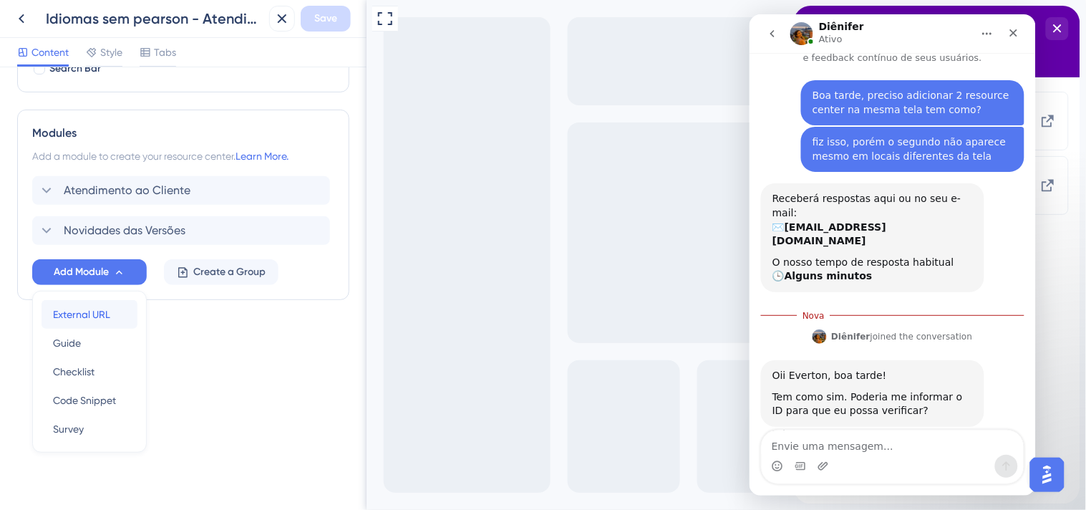
click at [98, 315] on span "External URL" at bounding box center [81, 314] width 57 height 17
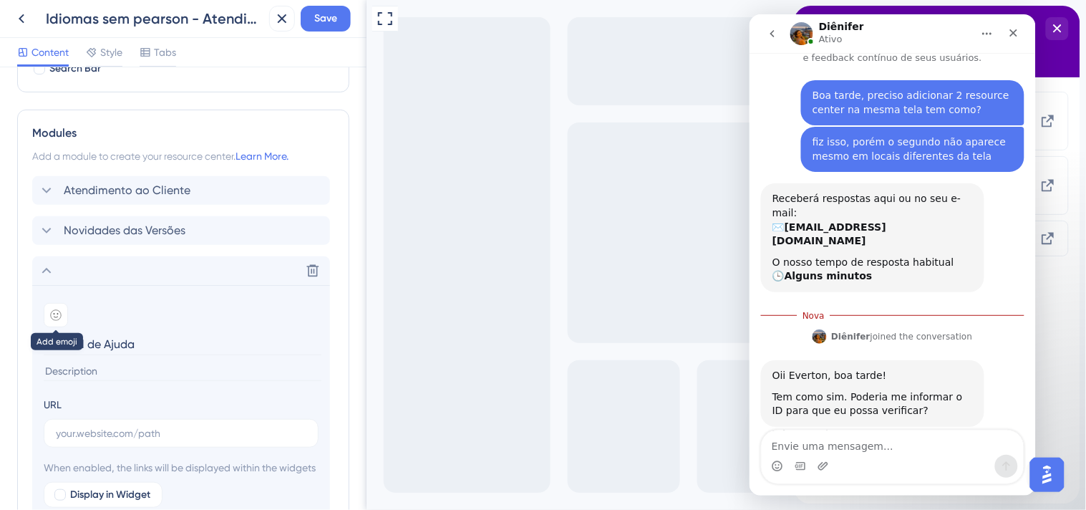
type input "Central de Ajuda"
click at [49, 314] on div at bounding box center [56, 315] width 24 height 24
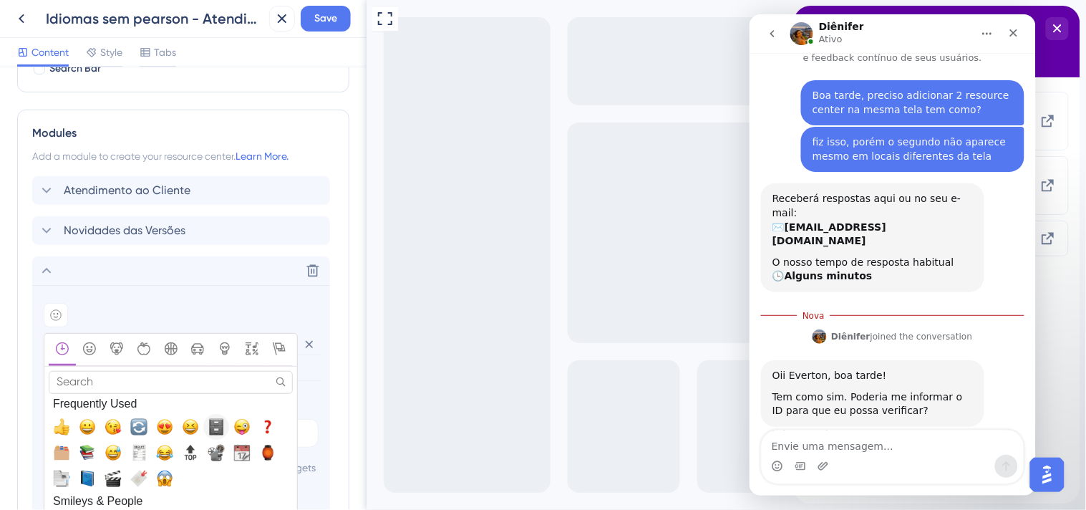
click at [218, 428] on span "🗄️, file_cabinet" at bounding box center [216, 426] width 17 height 17
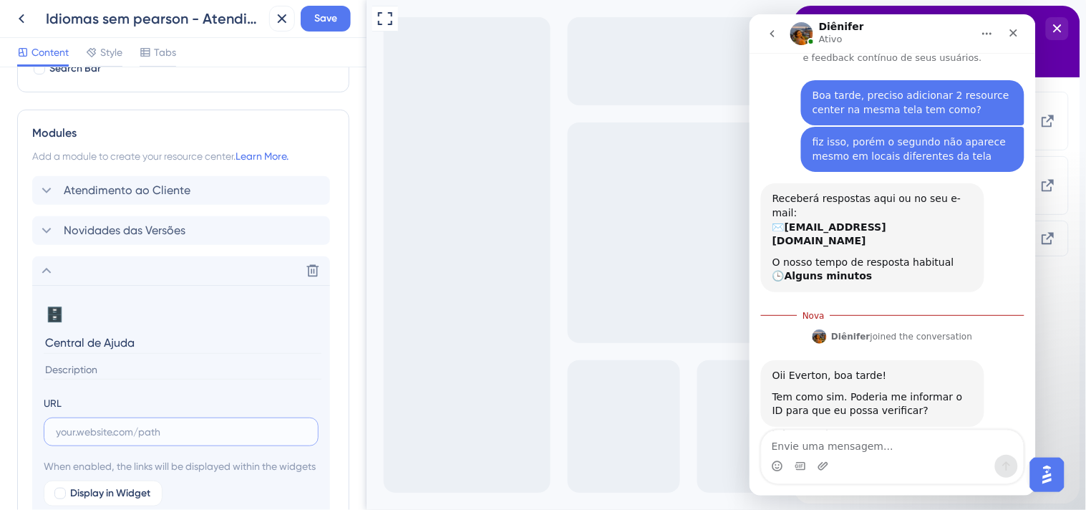
click at [108, 433] on input "text" at bounding box center [181, 432] width 251 height 16
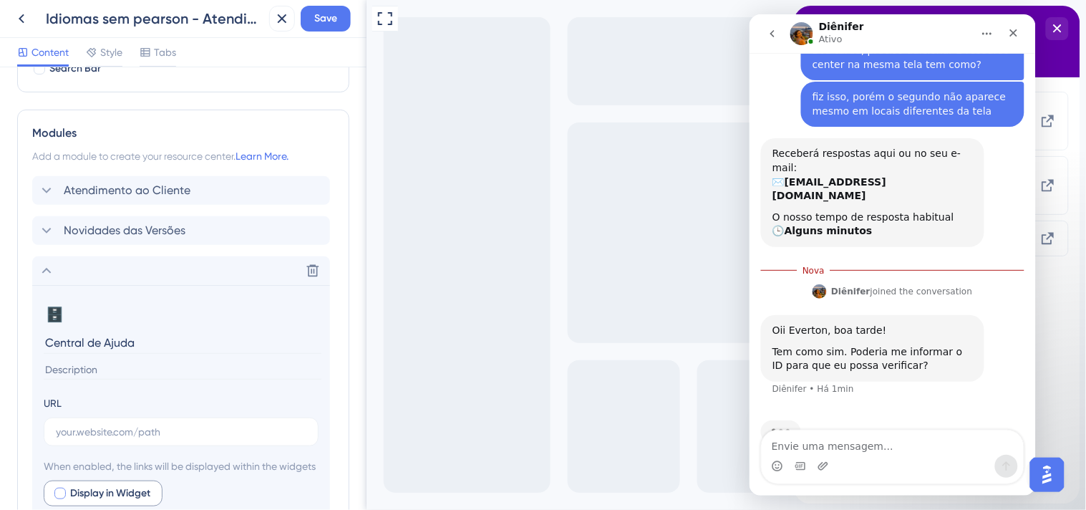
scroll to position [100, 0]
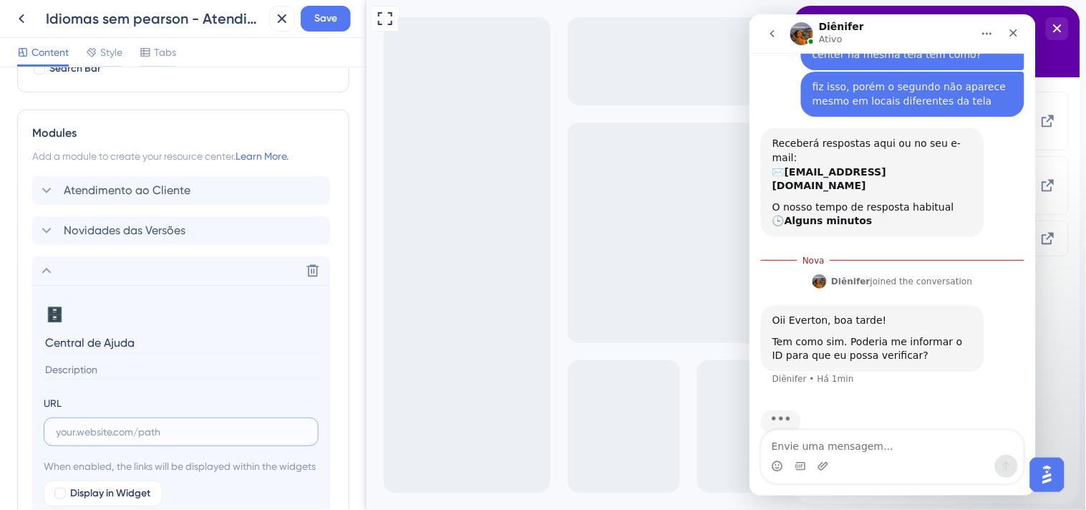
click at [170, 428] on input "text" at bounding box center [181, 432] width 251 height 16
paste input "https://drive.google.com/drive/folders/1nNGaBcZrY8kkBpAt4zqThP_V9WB86PfS?usp=dr…"
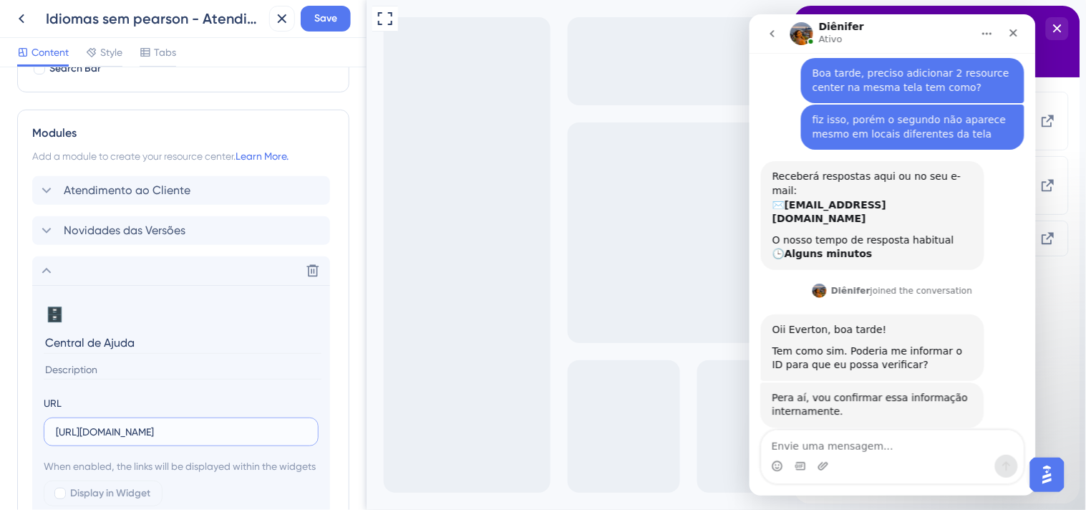
scroll to position [67, 0]
type input "https://drive.google.com/drive/folders/1nNGaBcZrY8kkBpAt4zqThP_V9WB86PfS?usp=dr…"
click at [178, 344] on input "Central de Ajuda" at bounding box center [183, 343] width 278 height 22
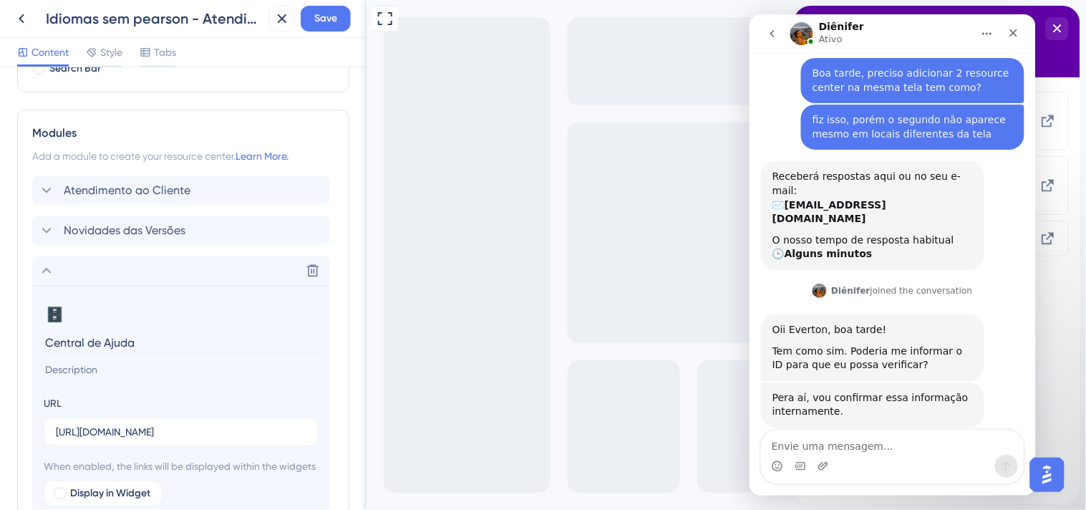
click at [178, 344] on input "Central de Ajuda" at bounding box center [183, 343] width 278 height 22
click at [180, 339] on input "Treinamentos" at bounding box center [183, 343] width 278 height 22
type input "T"
type input "Vídeos Tutoriais"
click at [347, 333] on div "Resource Center Header Title Olá {{name}} podemos ajudar? 0 Olá {{name}} podemo…" at bounding box center [183, 288] width 367 height 443
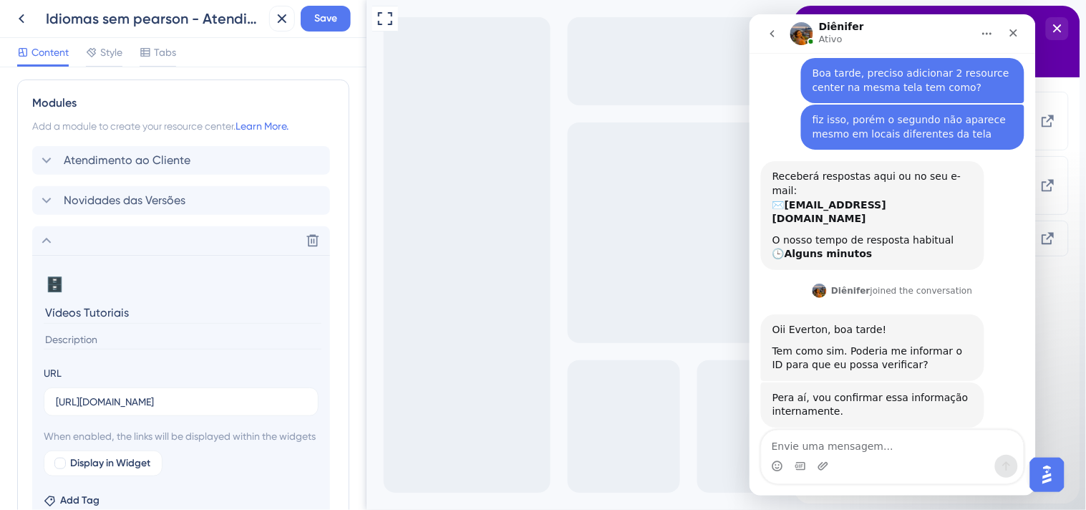
scroll to position [341, 0]
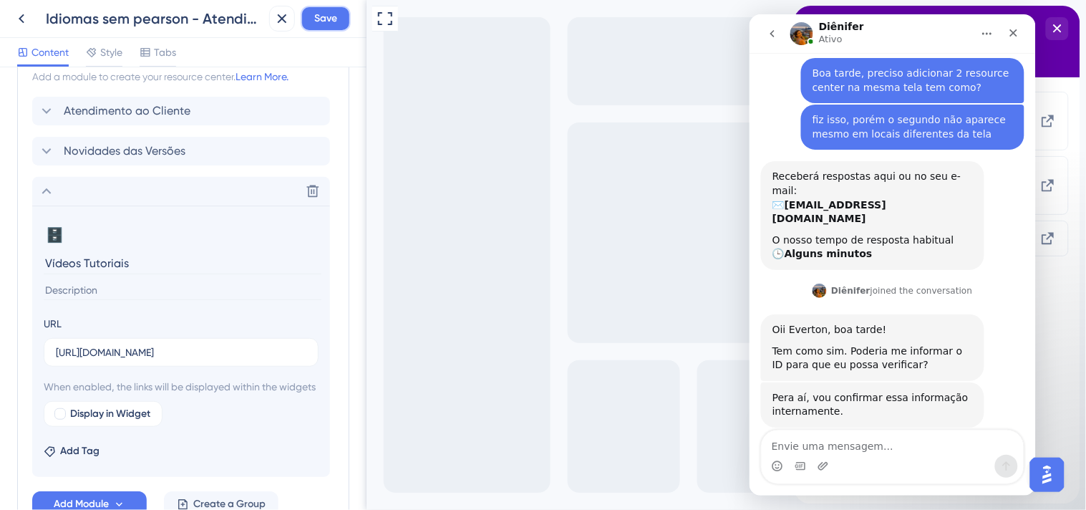
click at [316, 19] on span "Save" at bounding box center [325, 18] width 23 height 17
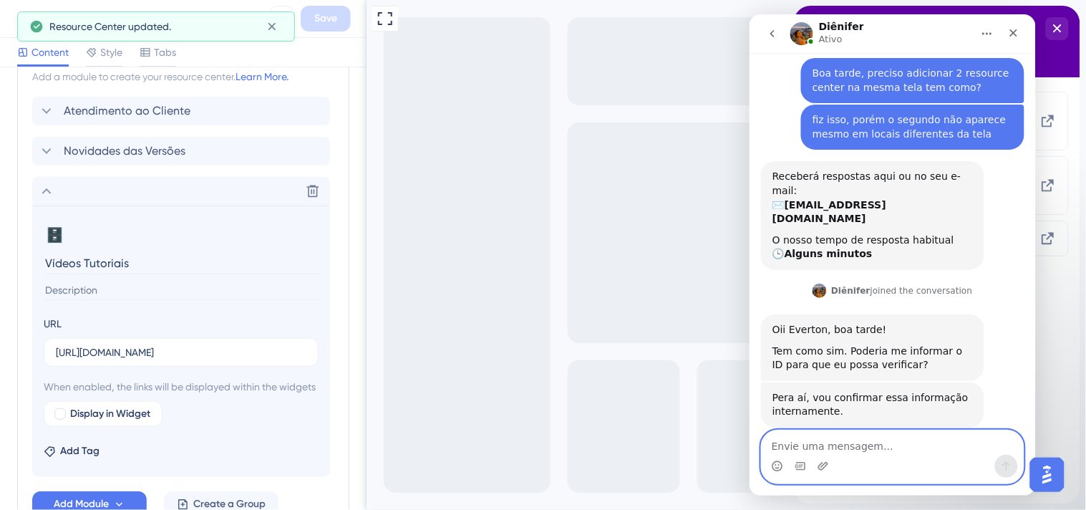
click at [829, 444] on textarea "Envie uma mensagem..." at bounding box center [892, 442] width 262 height 24
type textarea "ok"
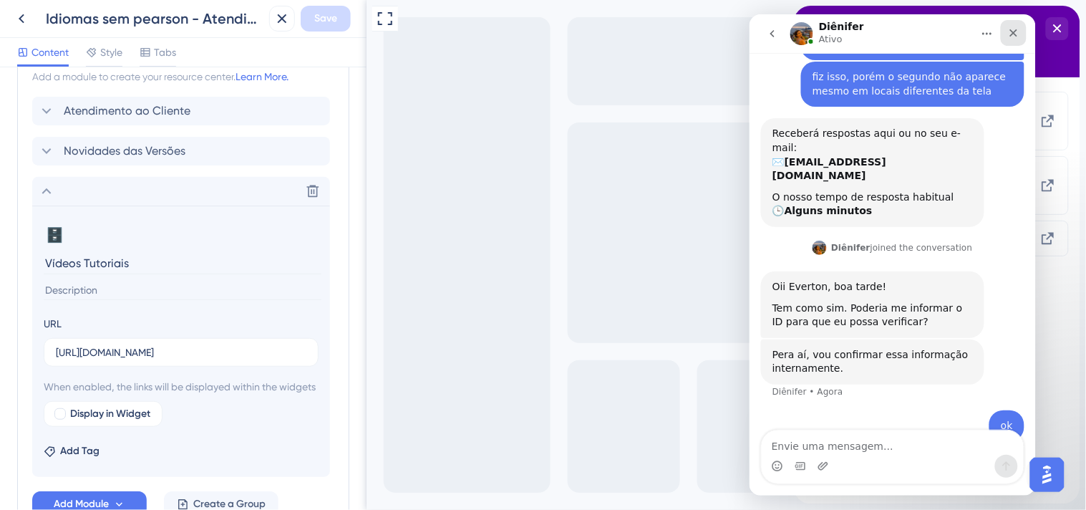
click at [1017, 34] on icon "Fechar" at bounding box center [1013, 31] width 11 height 11
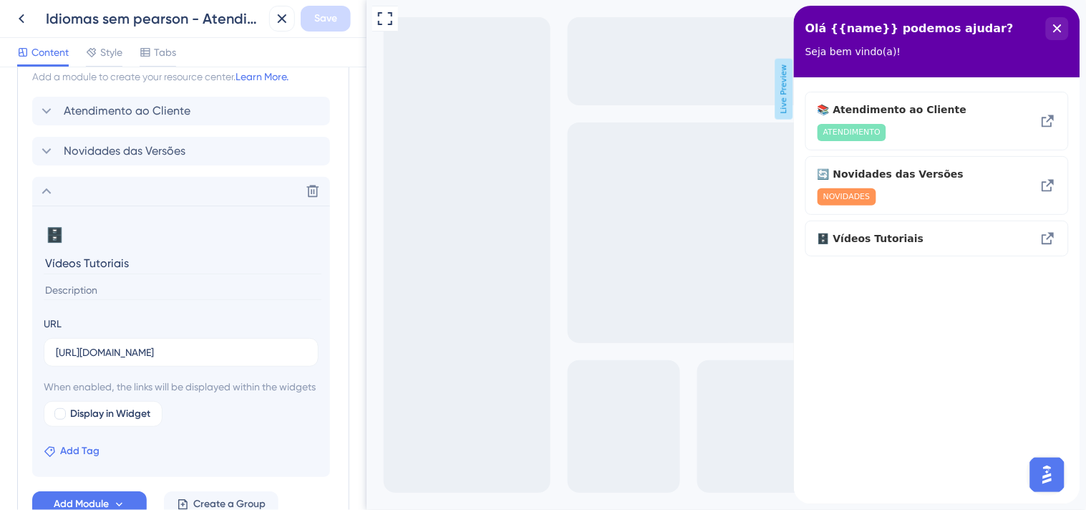
click at [57, 460] on button "Add Tag" at bounding box center [72, 451] width 56 height 17
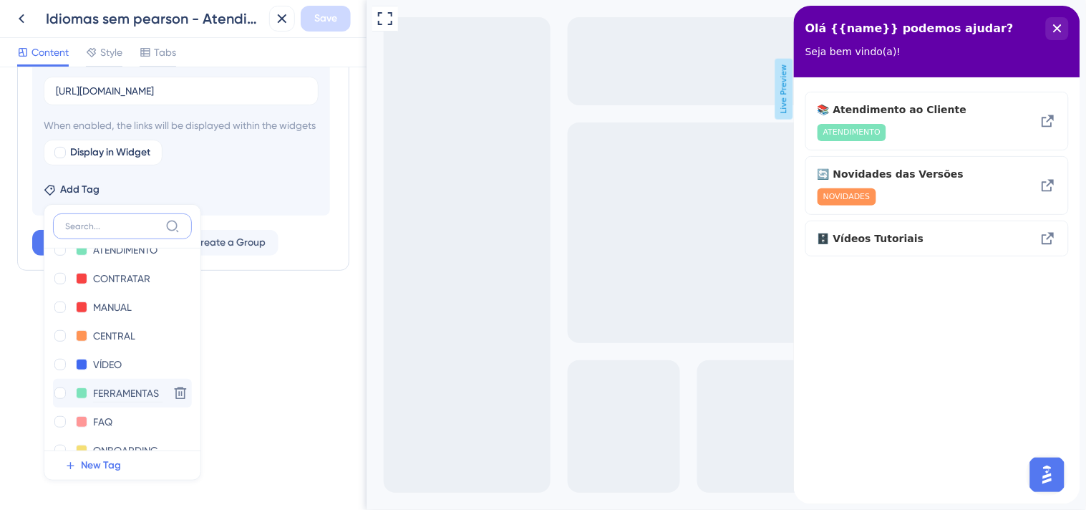
scroll to position [73, 0]
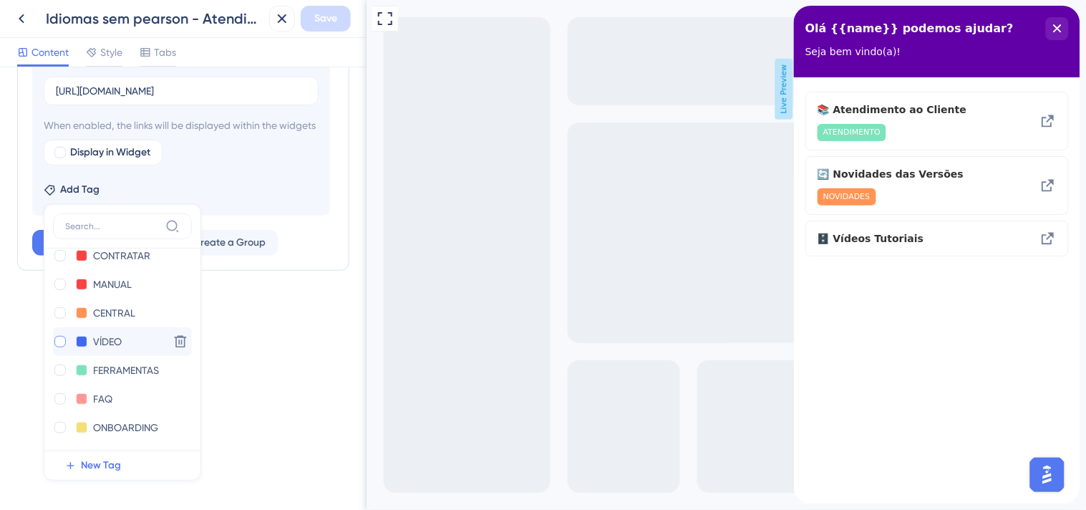
click at [59, 341] on div at bounding box center [59, 341] width 11 height 11
checkbox input "true"
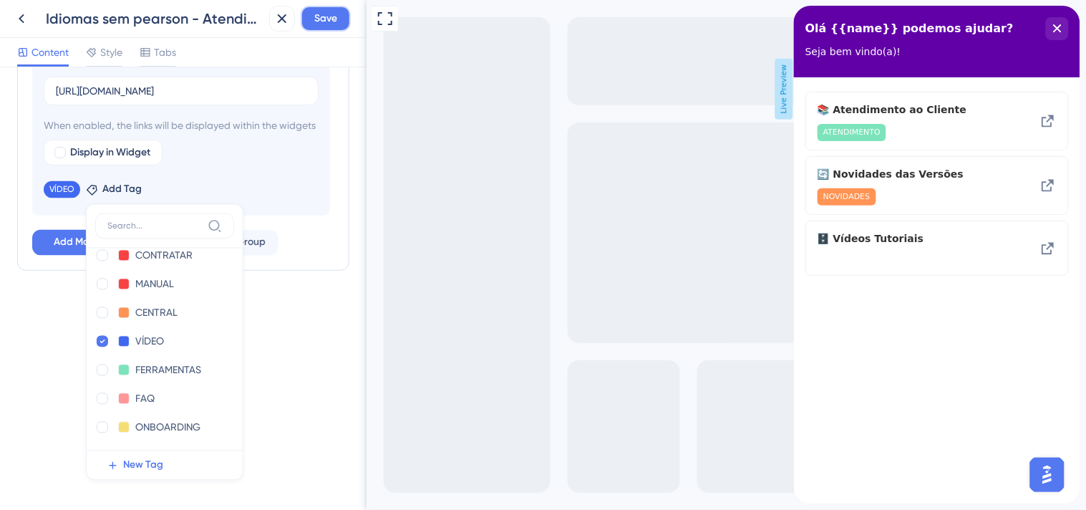
click at [333, 24] on span "Save" at bounding box center [325, 18] width 23 height 17
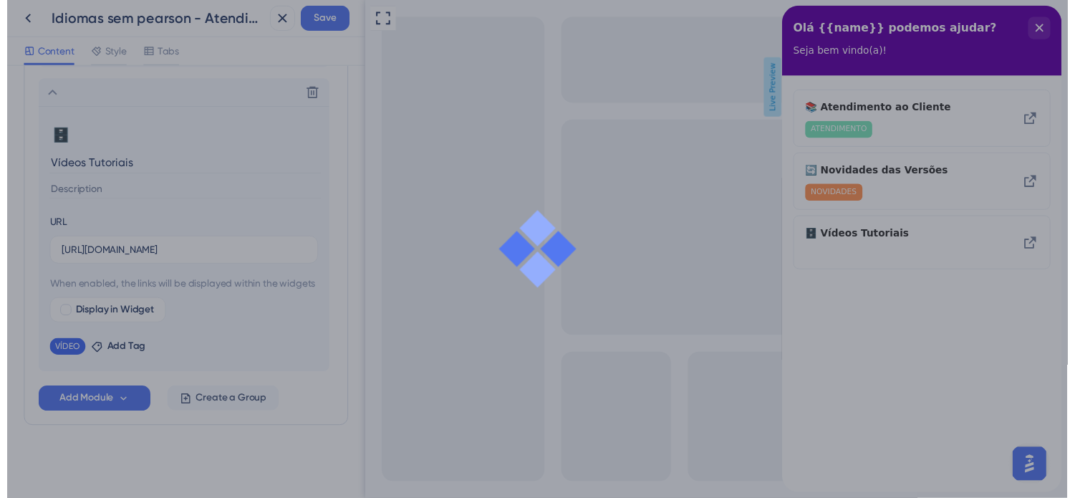
scroll to position [455, 0]
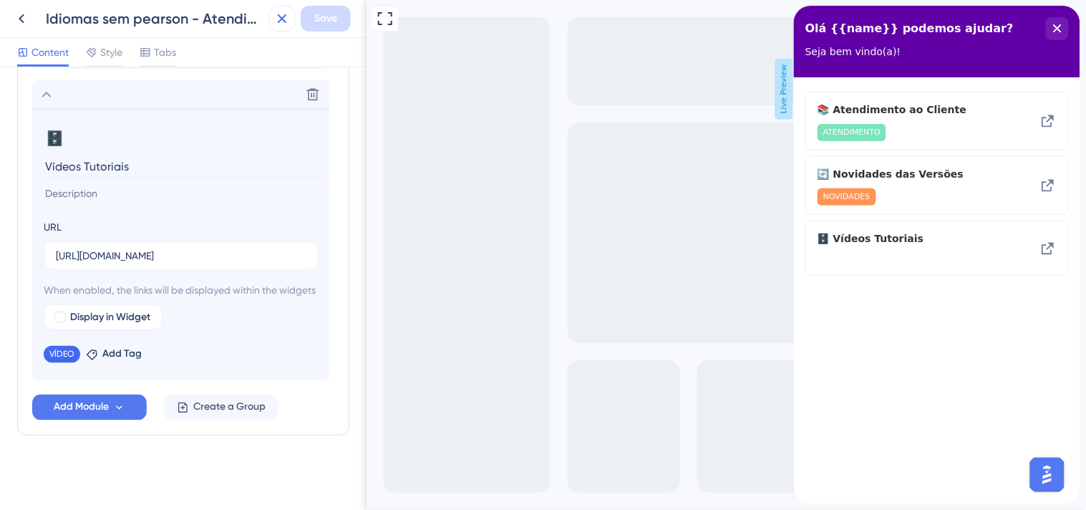
click at [274, 19] on icon at bounding box center [282, 18] width 17 height 17
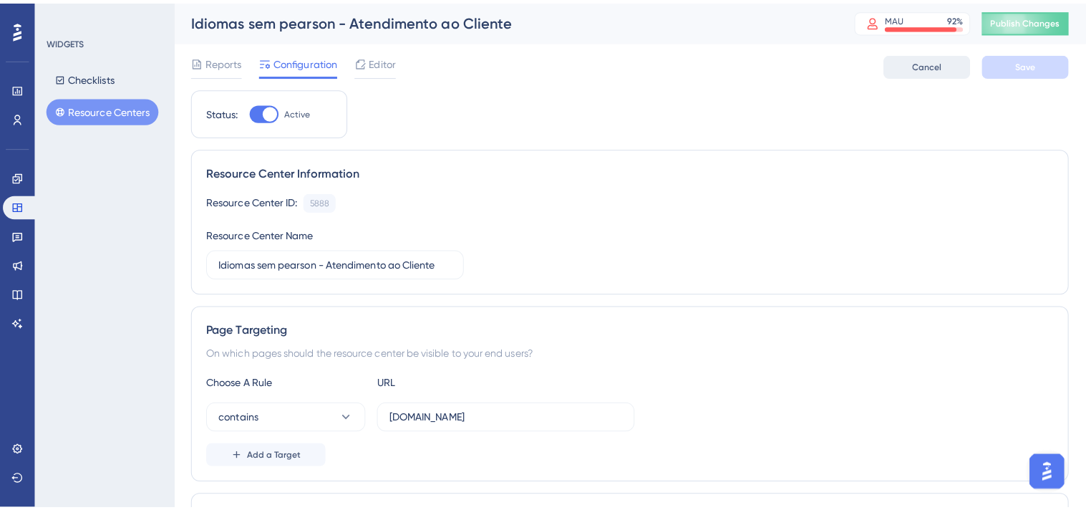
scroll to position [122, 0]
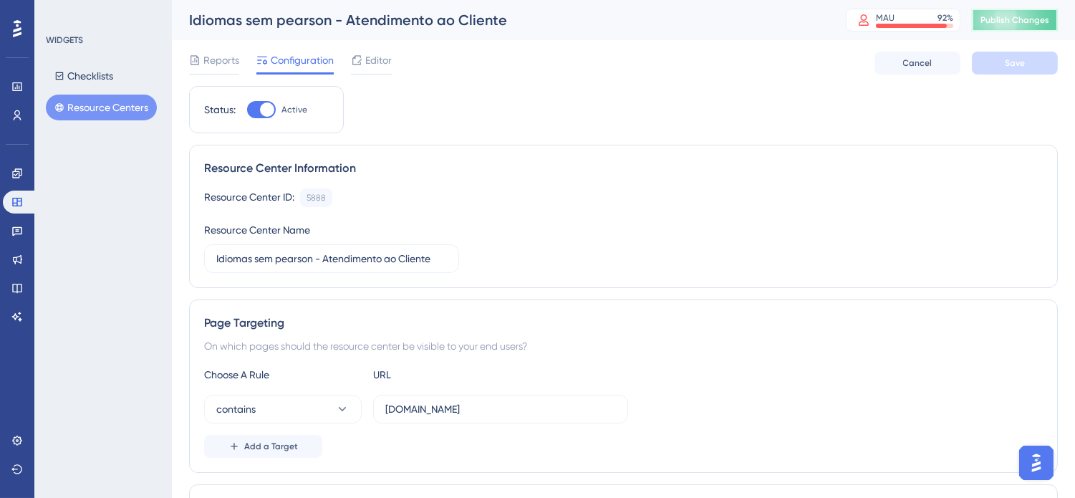
click at [1026, 16] on span "Publish Changes" at bounding box center [1014, 19] width 69 height 11
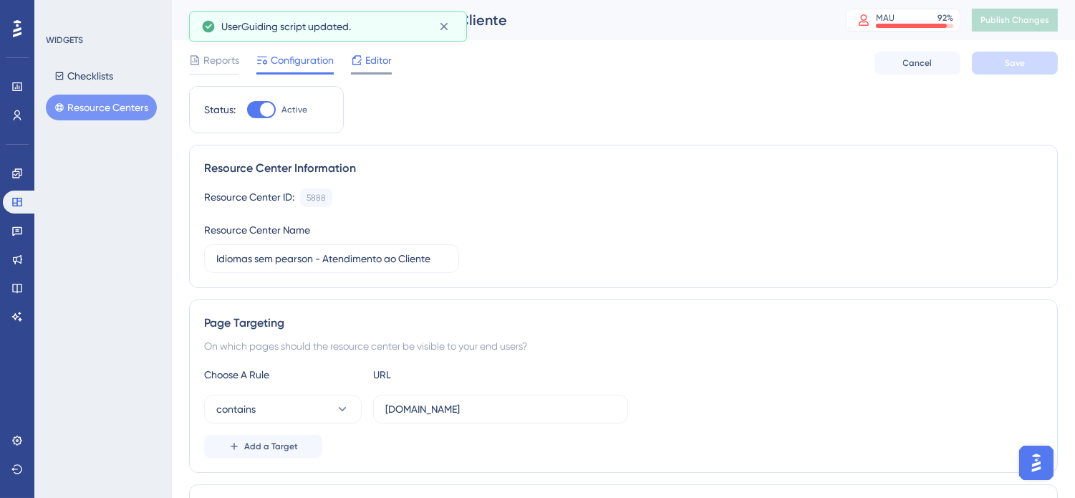
click at [372, 67] on span "Editor" at bounding box center [378, 60] width 26 height 17
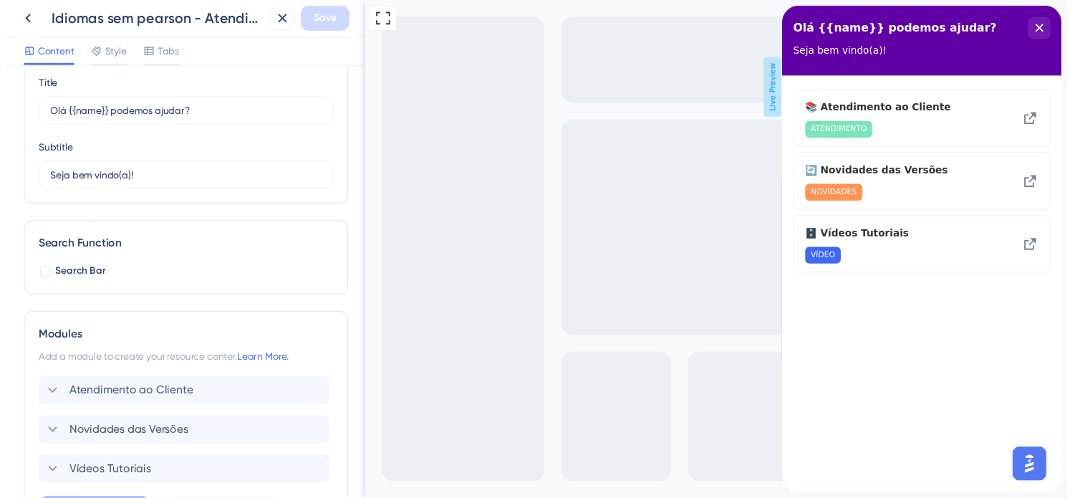
scroll to position [79, 0]
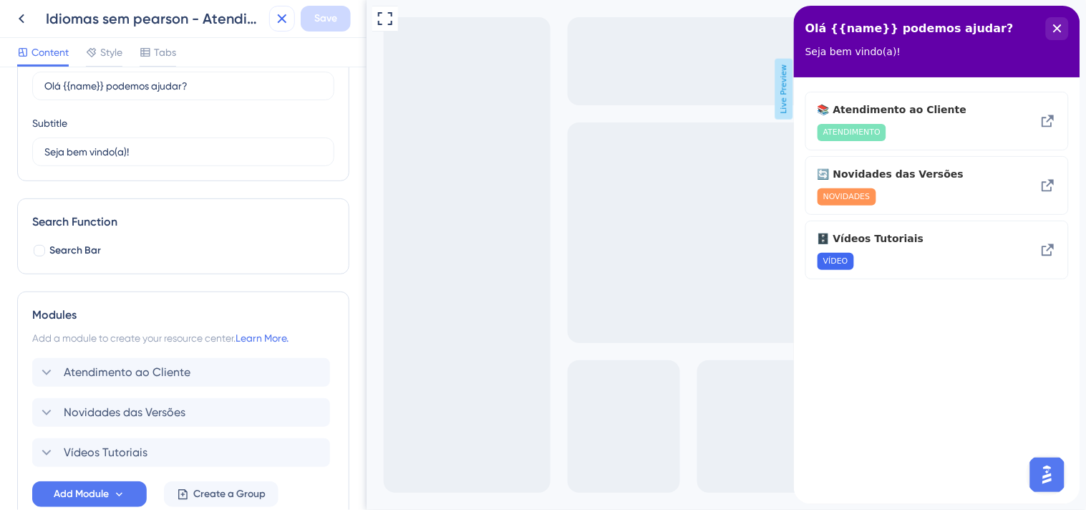
click at [291, 23] on button at bounding box center [282, 19] width 26 height 26
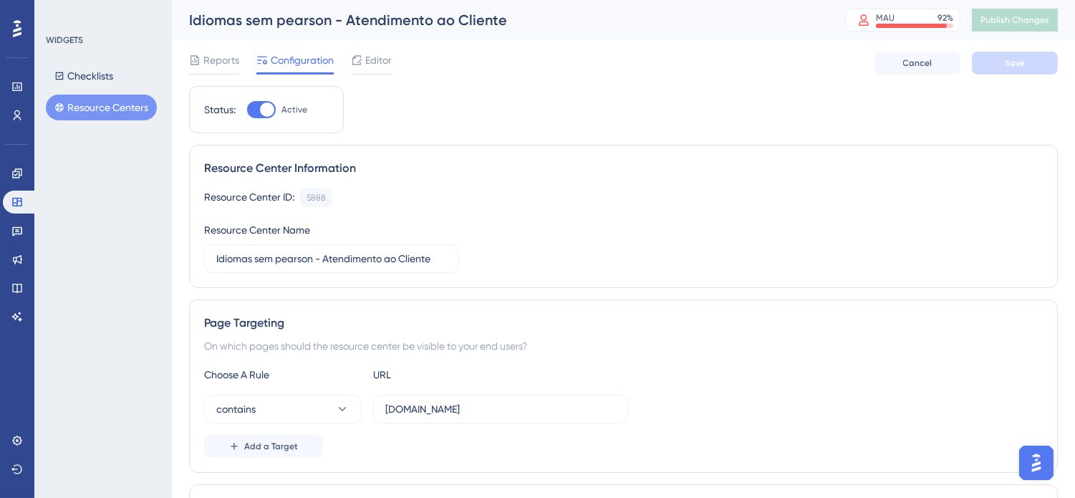
scroll to position [122, 0]
click at [127, 105] on button "Resource Centers" at bounding box center [101, 108] width 111 height 26
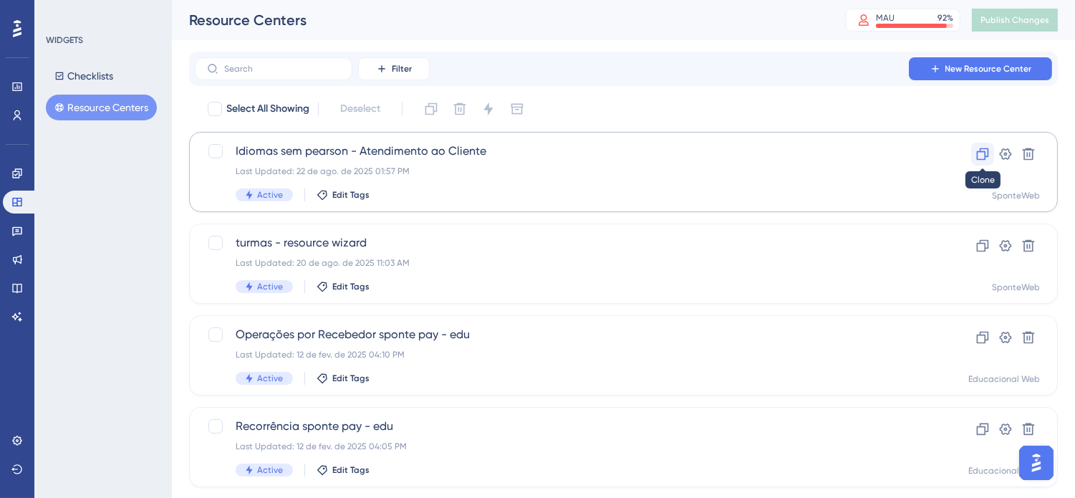
click at [985, 151] on icon at bounding box center [982, 154] width 14 height 14
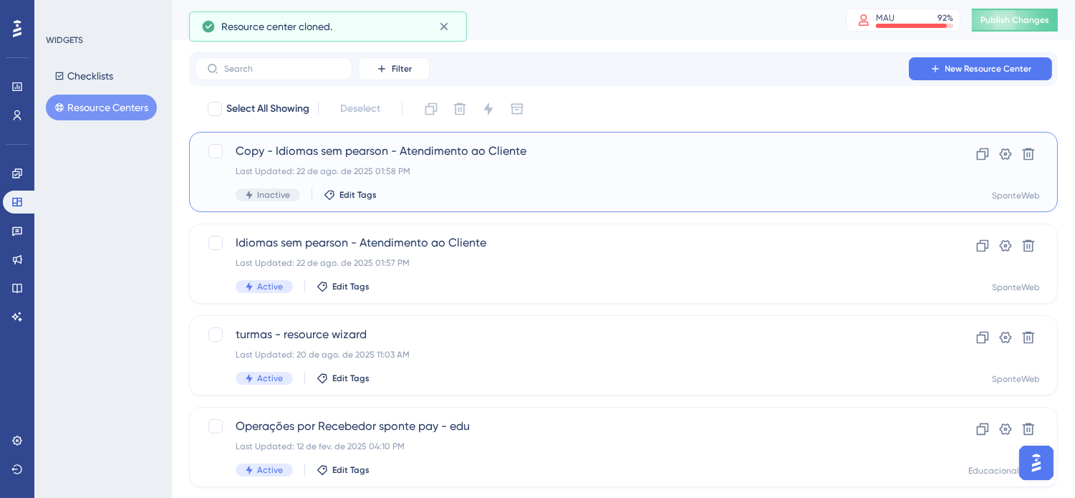
click at [489, 161] on div "Copy - Idiomas sem pearson - Atendimento ao Cliente Last Updated: 22 de ago. de…" at bounding box center [566, 172] width 661 height 59
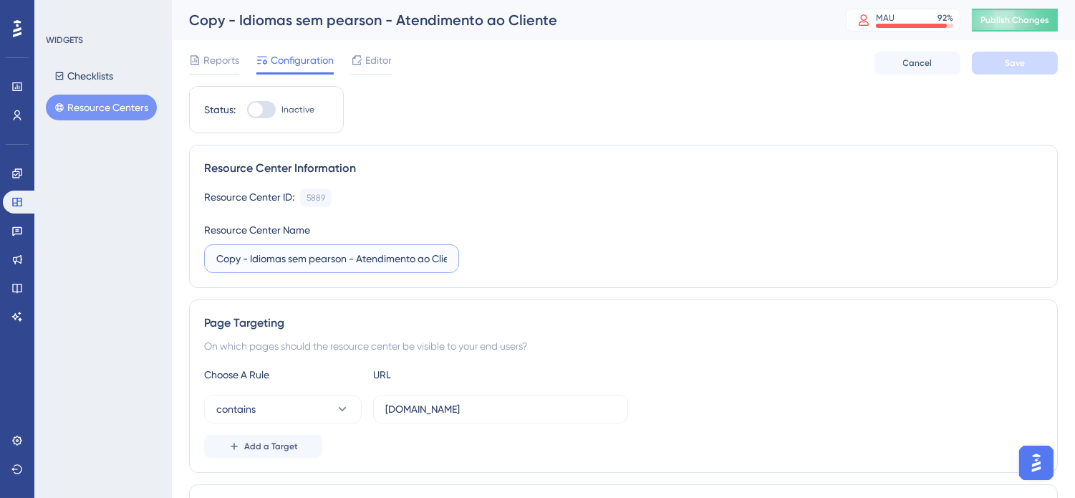
drag, startPoint x: 308, startPoint y: 263, endPoint x: 292, endPoint y: 261, distance: 15.8
click at [292, 261] on input "Copy - Idiomas sem pearson - Atendimento ao Cliente" at bounding box center [331, 259] width 231 height 16
drag, startPoint x: 251, startPoint y: 260, endPoint x: 127, endPoint y: 267, distance: 123.4
click at [172, 266] on div "Performance Users Engagement Widgets Feedback Product Updates Knowledge Base AI…" at bounding box center [623, 483] width 903 height 967
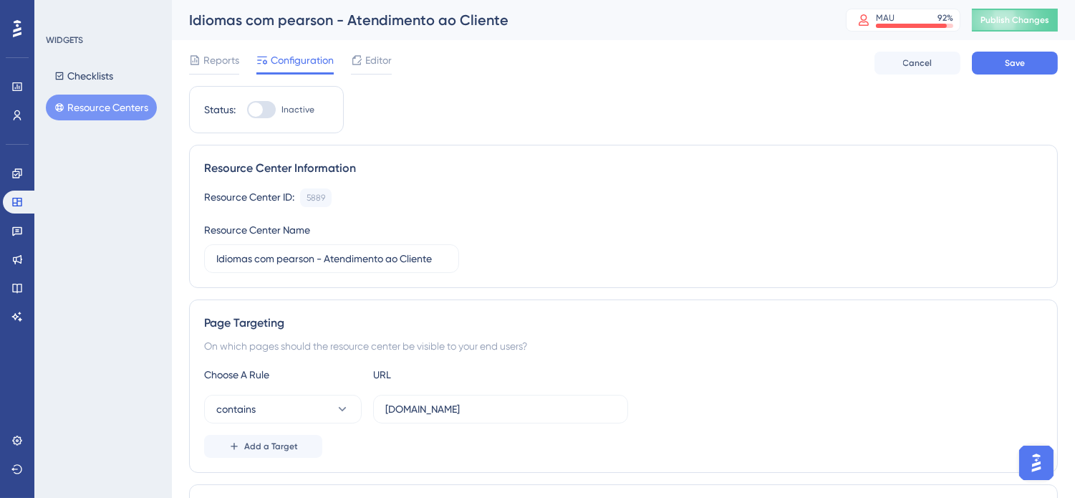
click at [699, 230] on div "Resource Center ID: 5889 Copy Resource Center Name Idiomas com pearson - Atendi…" at bounding box center [623, 230] width 839 height 85
drag, startPoint x: 315, startPoint y: 258, endPoint x: 256, endPoint y: 255, distance: 59.5
click at [256, 255] on input "Idiomas com pearson - Atendimento ao Cliente" at bounding box center [331, 259] width 231 height 16
type input "Idiomas wizard - Atendimento ao Cliente"
click at [753, 205] on div "Resource Center ID: 5889 Copy" at bounding box center [623, 197] width 839 height 19
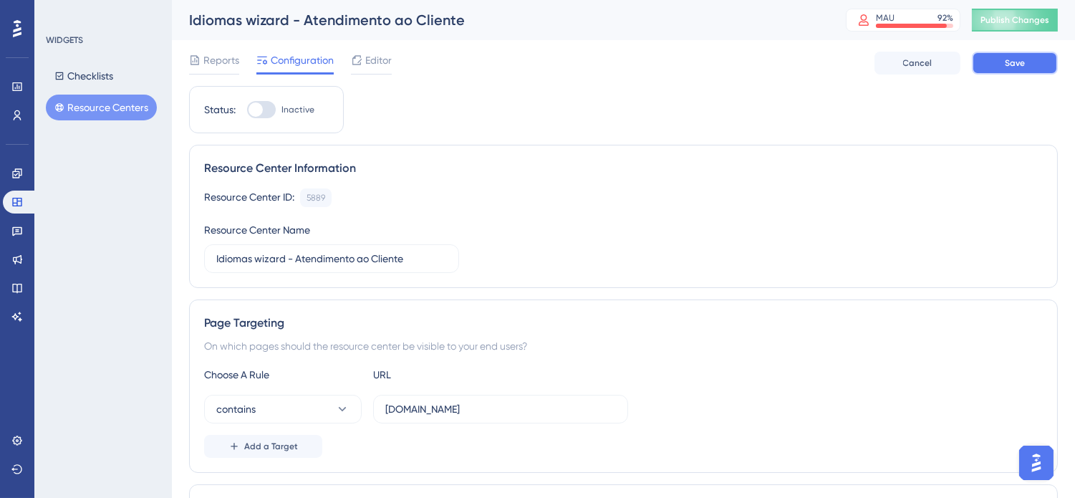
click at [1012, 65] on span "Save" at bounding box center [1015, 62] width 20 height 11
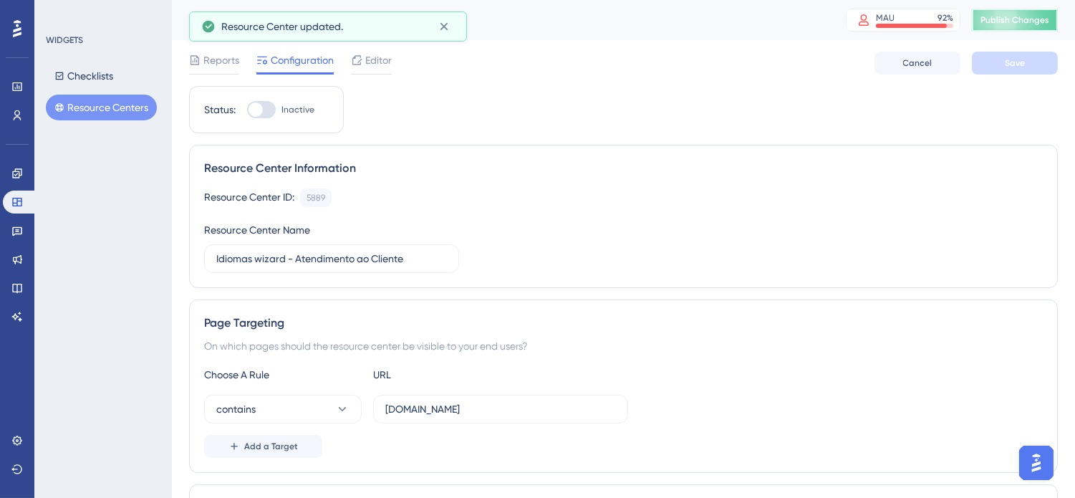
drag, startPoint x: 1007, startPoint y: 18, endPoint x: 961, endPoint y: 59, distance: 61.4
click at [1007, 18] on span "Publish Changes" at bounding box center [1014, 19] width 69 height 11
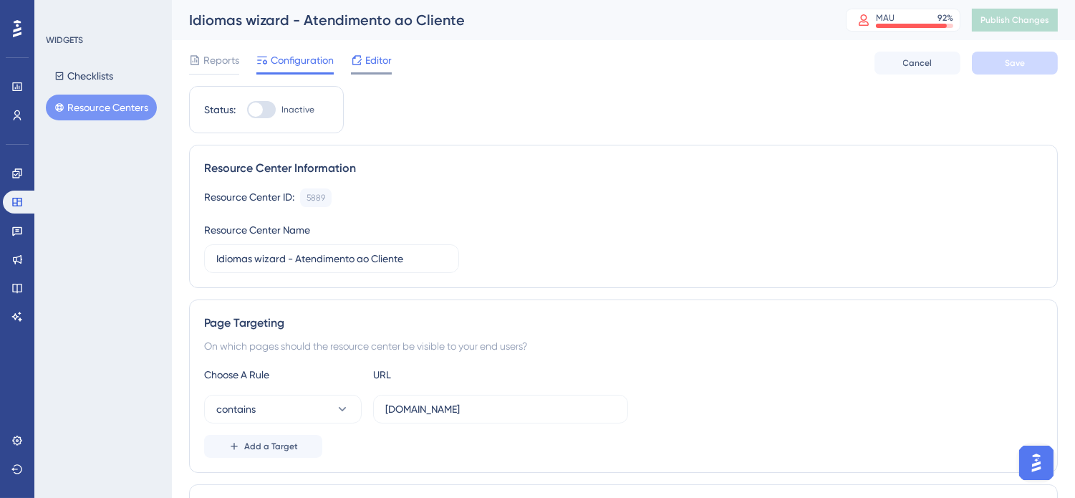
click at [370, 64] on span "Editor" at bounding box center [378, 60] width 26 height 17
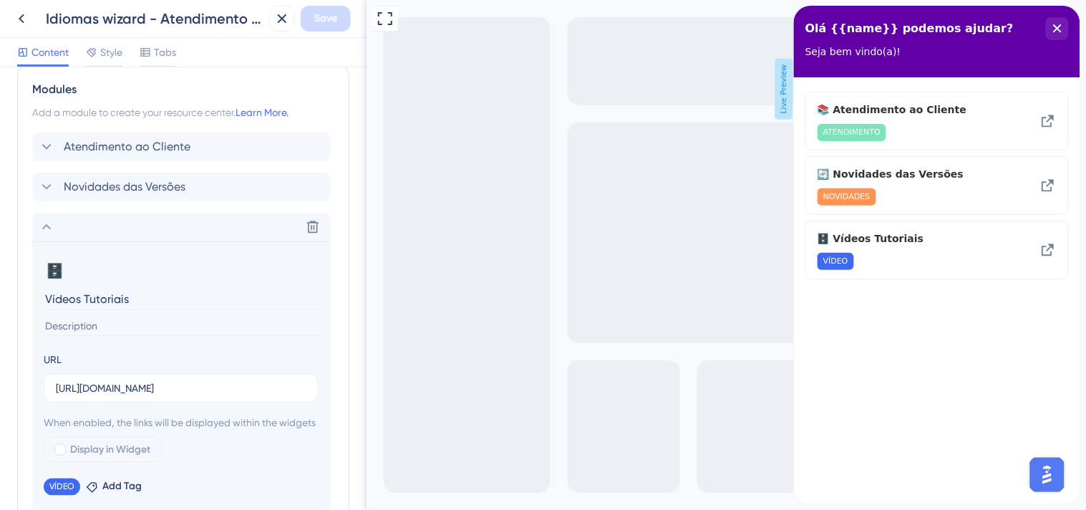
scroll to position [318, 0]
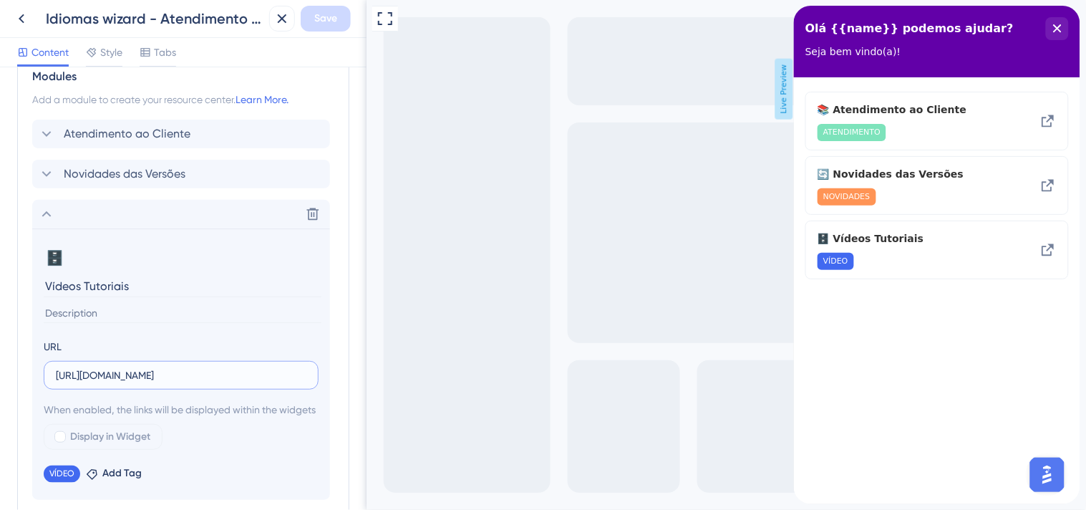
click at [185, 380] on input "https://drive.google.com/drive/folders/1nNGaBcZrY8kkBpAt4zqThP_V9WB86PfS?usp=dr…" at bounding box center [181, 375] width 251 height 16
paste input "dzm3O1W3ccjZ1PCwTG1qSpuW4vDd3o7j?usp=sharing"
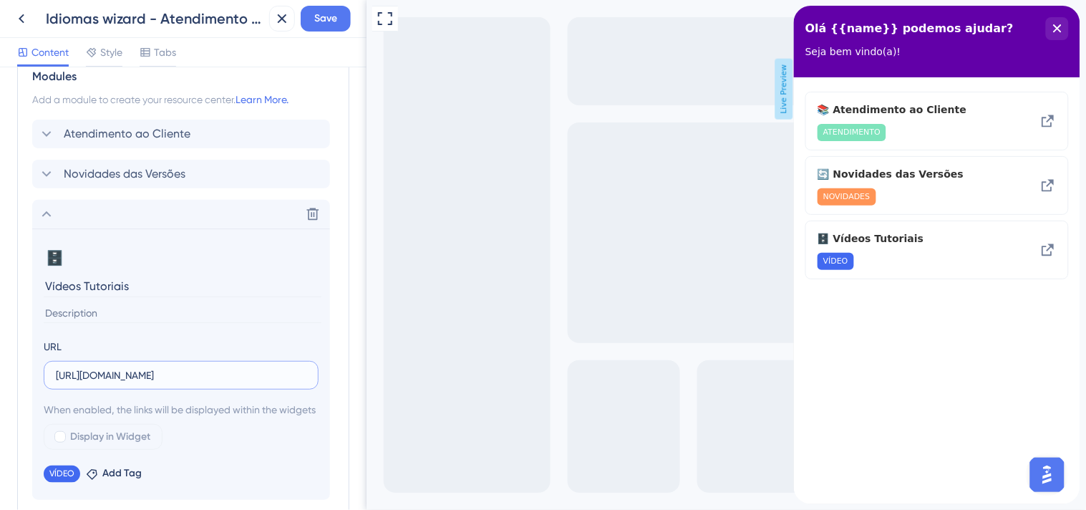
scroll to position [0, 187]
type input "https://drive.google.com/drive/folders/1dzm3O1W3ccjZ1PCwTG1qSpuW4vDd3o7j?usp=sh…"
click at [341, 19] on button "Save" at bounding box center [326, 19] width 50 height 26
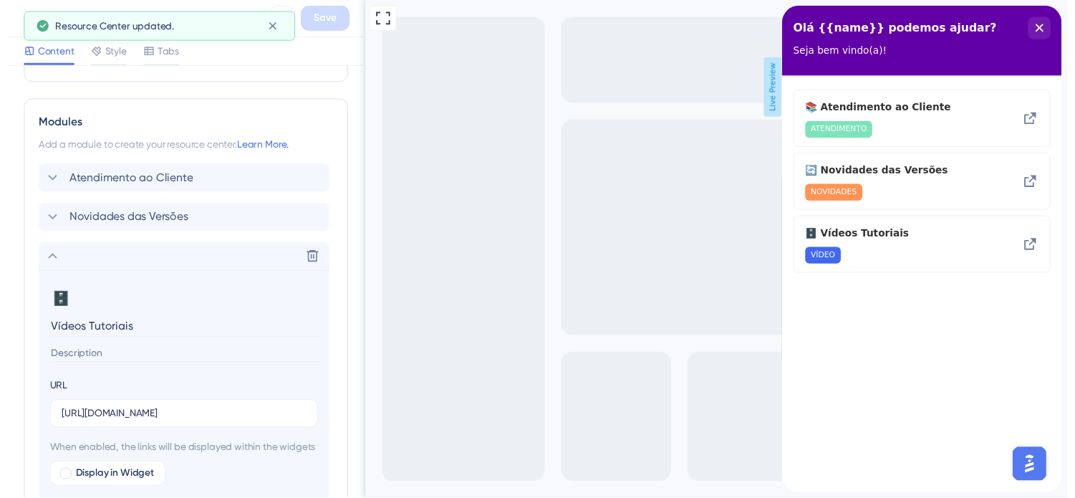
scroll to position [0, 0]
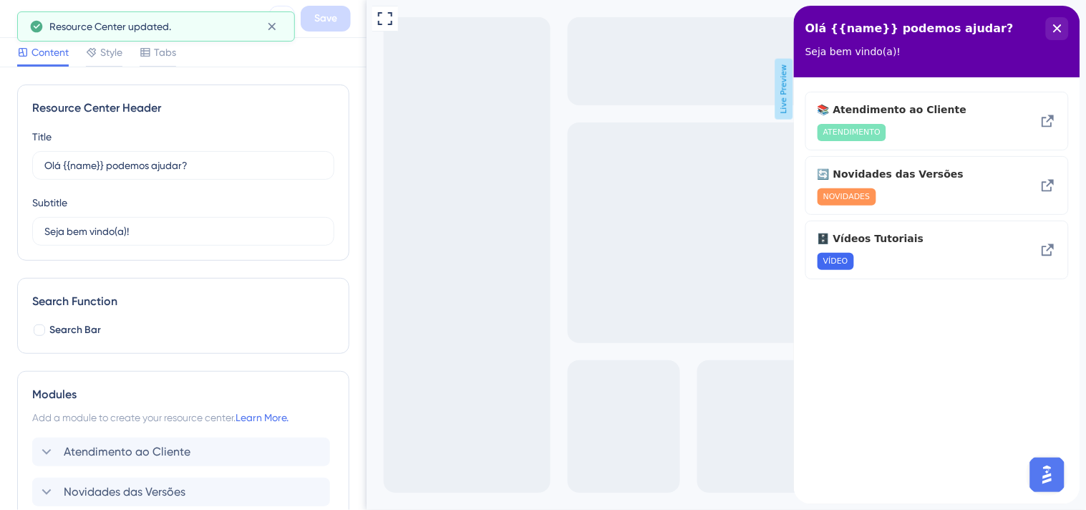
click at [278, 9] on button at bounding box center [282, 19] width 26 height 26
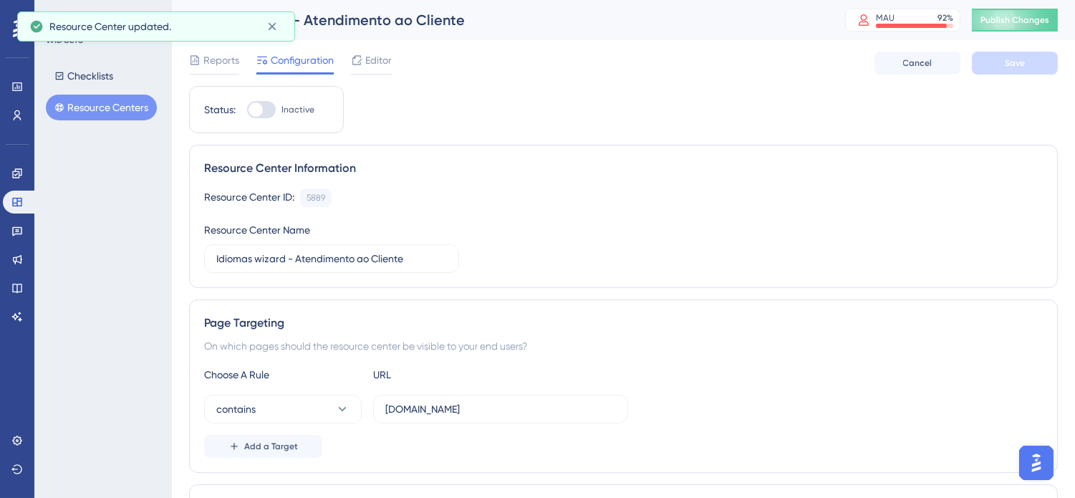
scroll to position [122, 0]
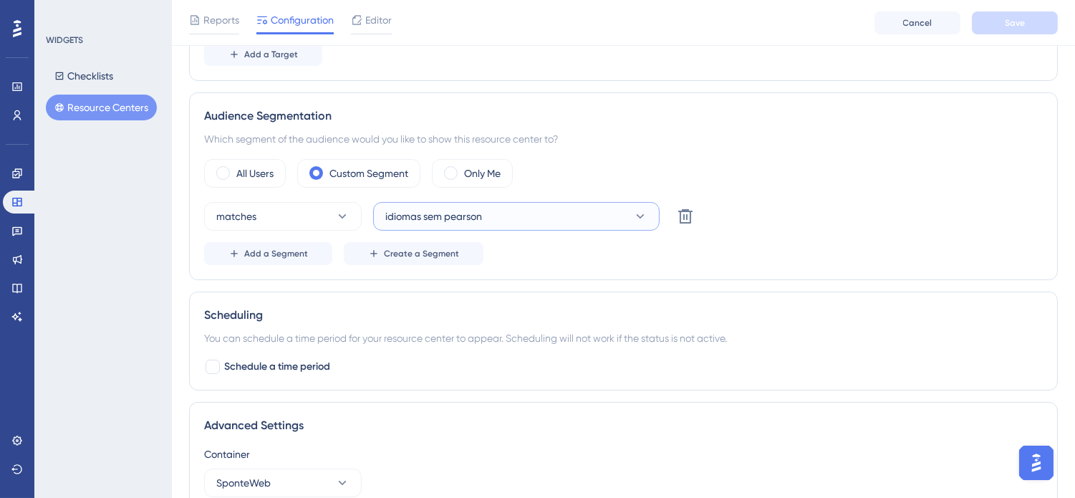
click at [573, 216] on button "idiomas sem pearson" at bounding box center [516, 216] width 286 height 29
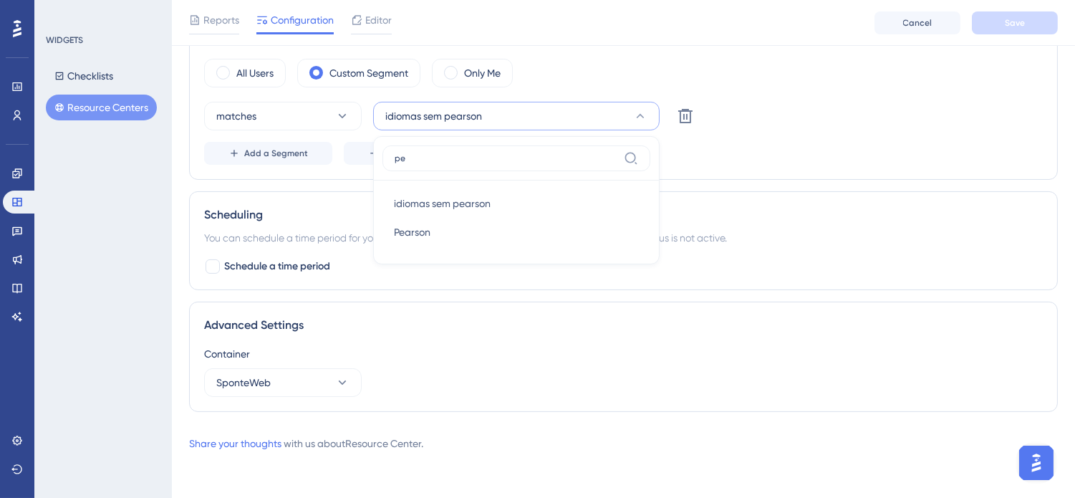
scroll to position [500, 0]
type input "p"
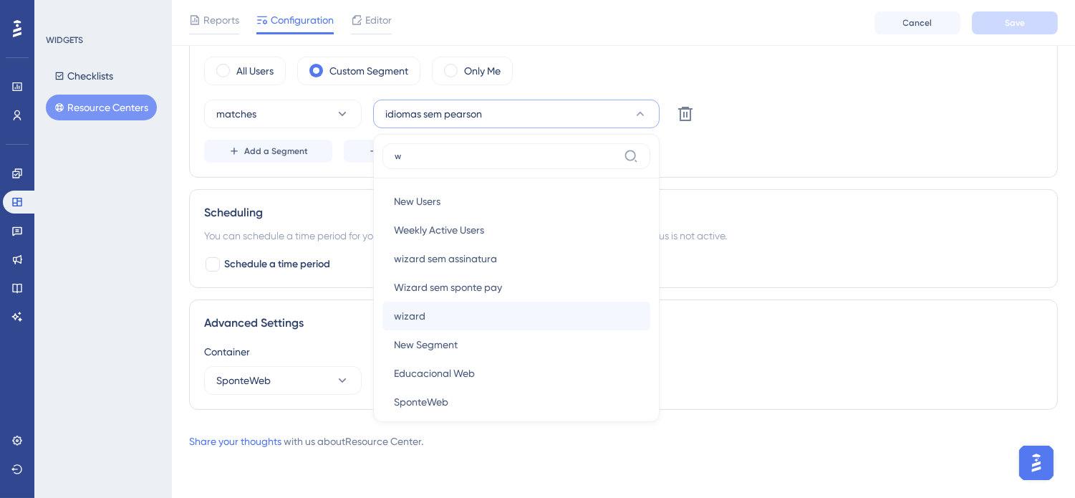
type input "w"
click at [426, 317] on div "wizard wizard" at bounding box center [516, 316] width 245 height 29
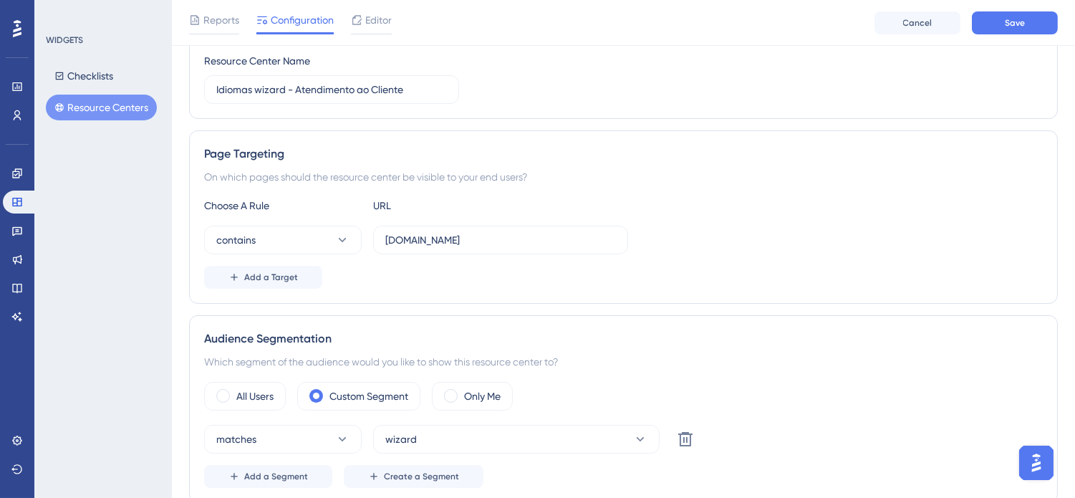
scroll to position [0, 0]
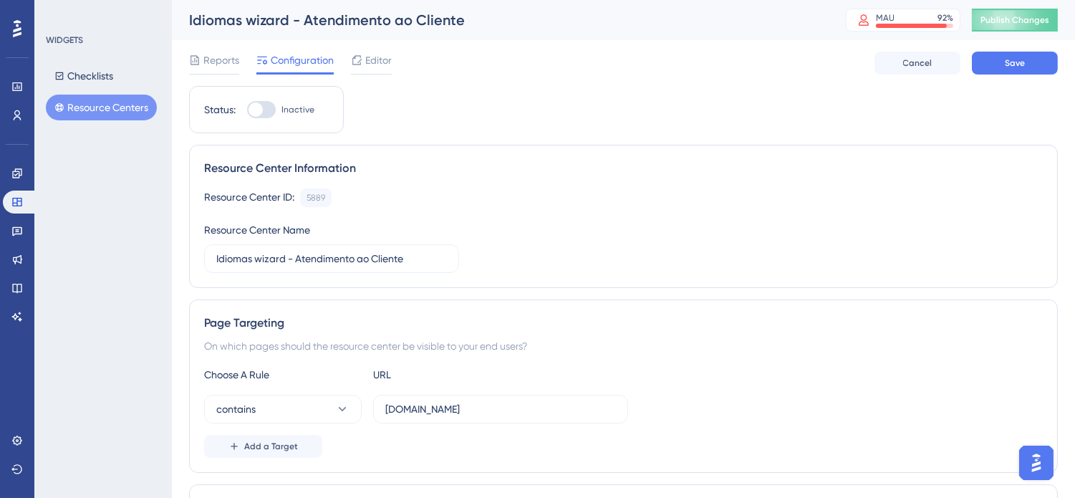
click at [267, 112] on div at bounding box center [261, 109] width 29 height 17
click at [247, 110] on input "Inactive" at bounding box center [246, 110] width 1 height 1
checkbox input "true"
click at [1011, 66] on span "Save" at bounding box center [1015, 62] width 20 height 11
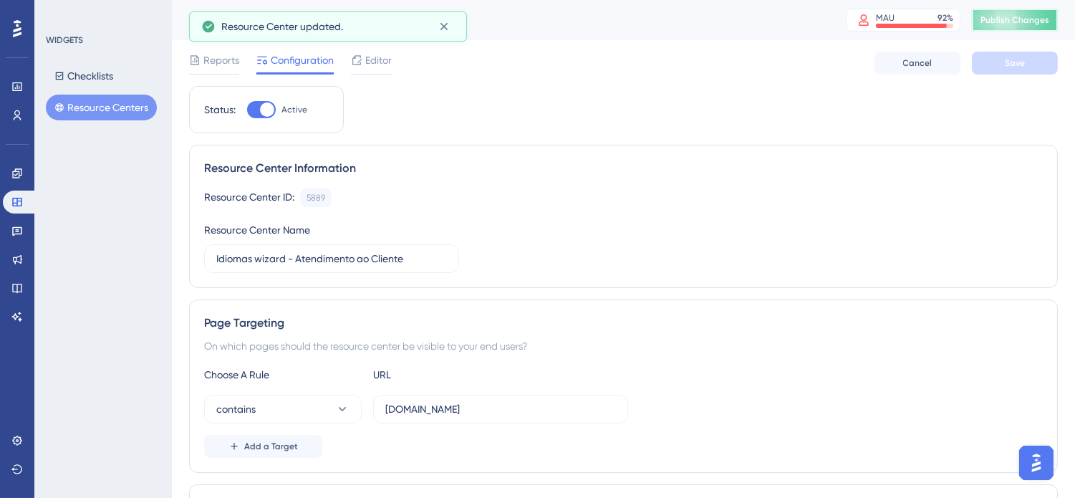
click at [1035, 19] on span "Publish Changes" at bounding box center [1014, 19] width 69 height 11
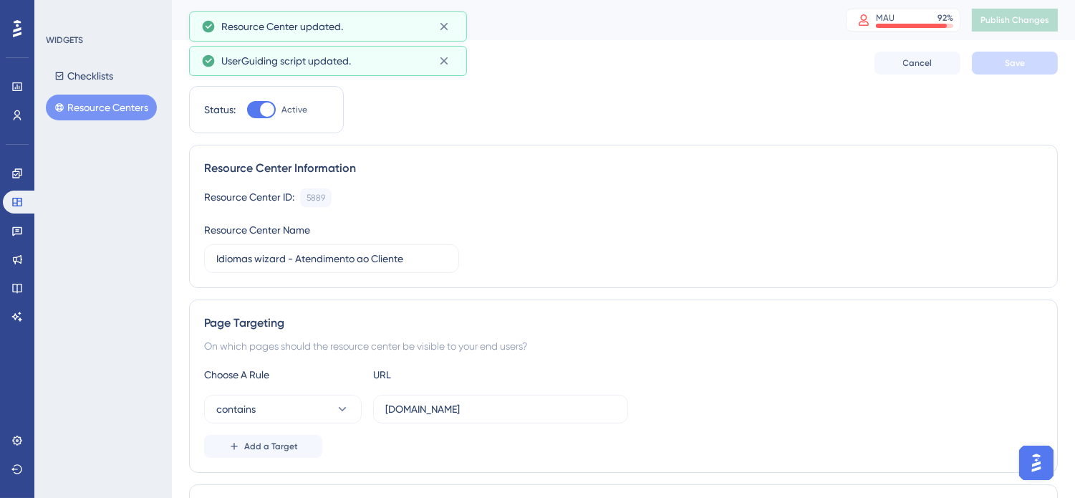
click at [112, 107] on button "Resource Centers" at bounding box center [101, 108] width 111 height 26
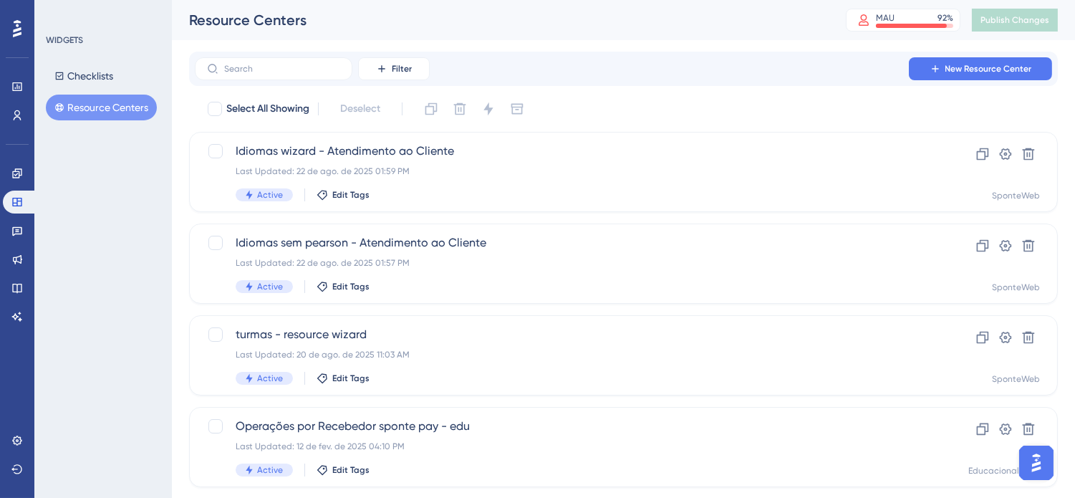
click at [127, 108] on button "Resource Centers" at bounding box center [101, 108] width 111 height 26
click at [983, 152] on icon at bounding box center [983, 154] width 12 height 12
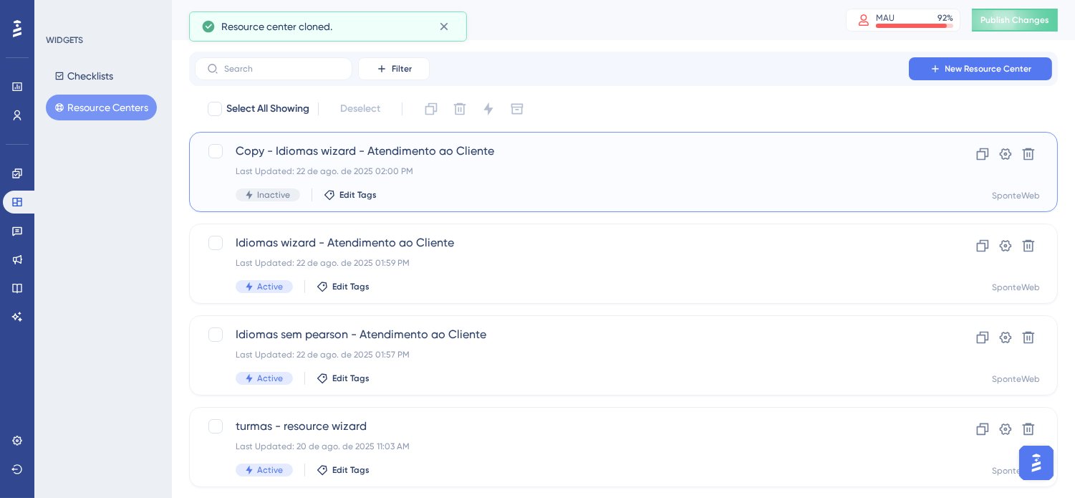
click at [496, 156] on span "Copy - Idiomas wizard - Atendimento ao Cliente" at bounding box center [566, 151] width 661 height 17
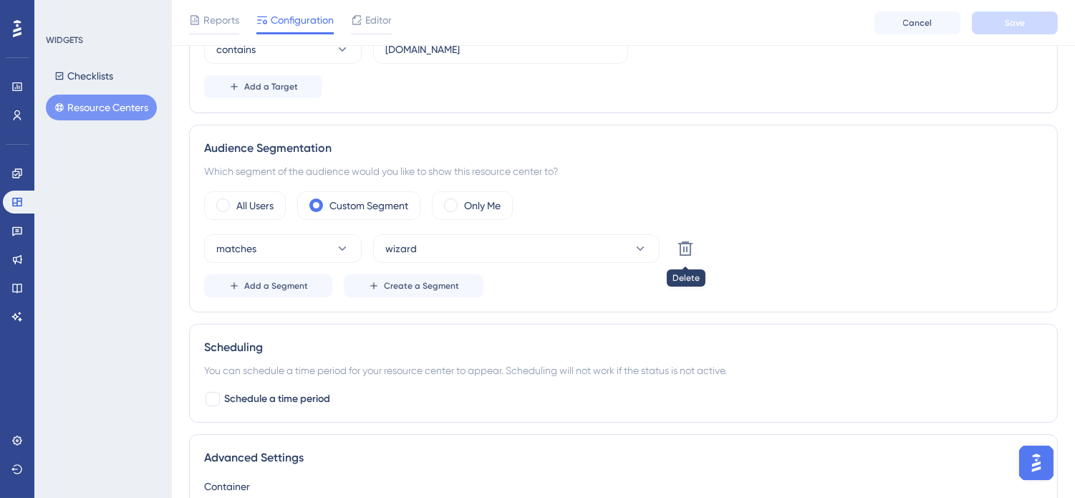
scroll to position [397, 0]
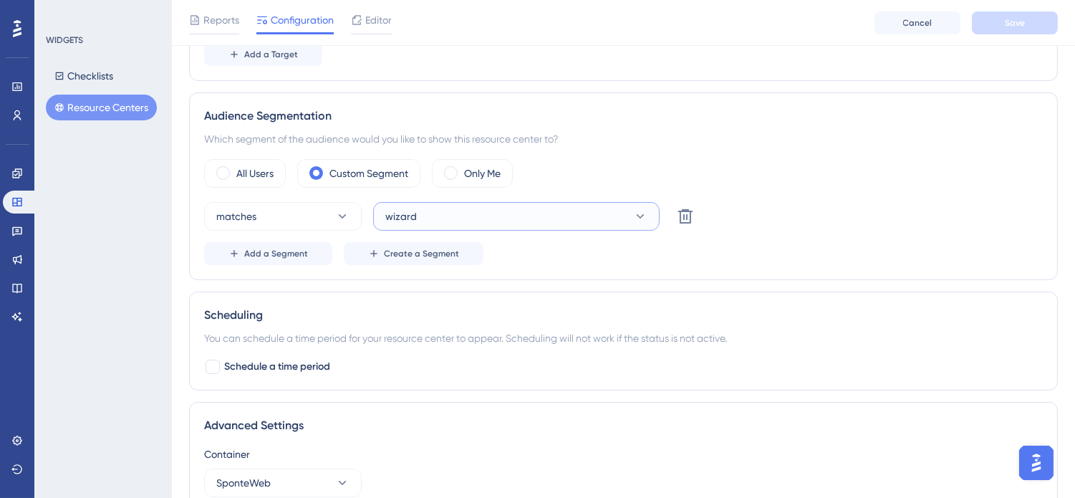
click at [466, 217] on button "wizard" at bounding box center [516, 216] width 286 height 29
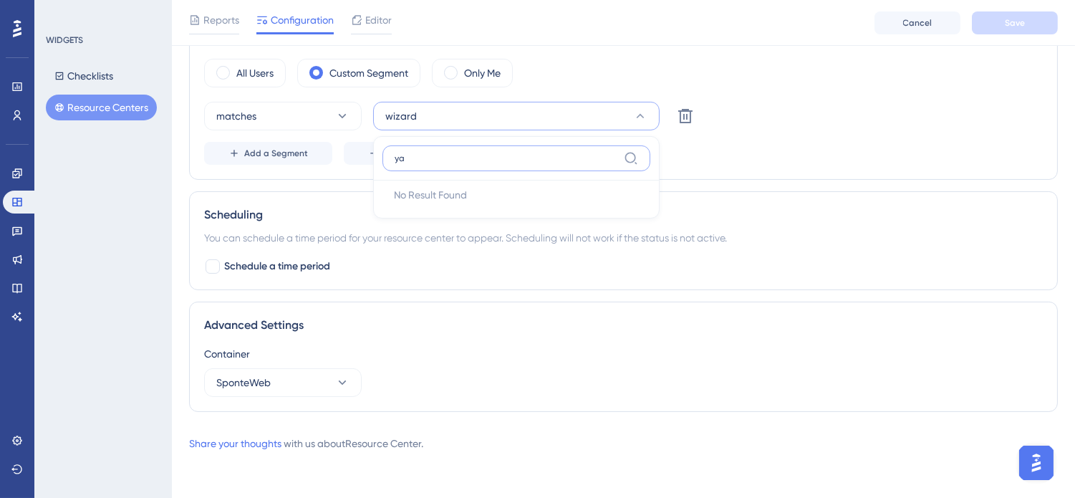
scroll to position [498, 0]
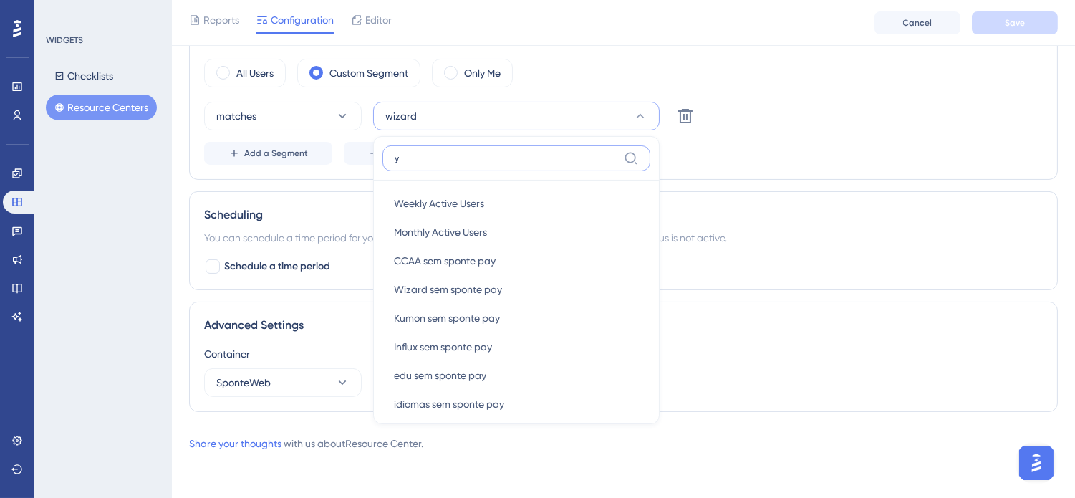
type input "yá"
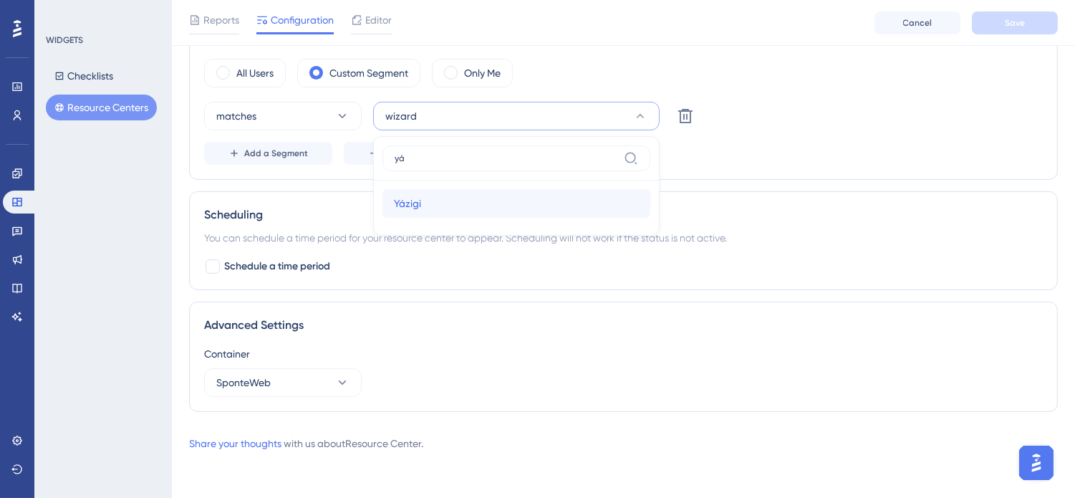
click at [573, 206] on div "Yázigi Yázigi" at bounding box center [516, 203] width 245 height 29
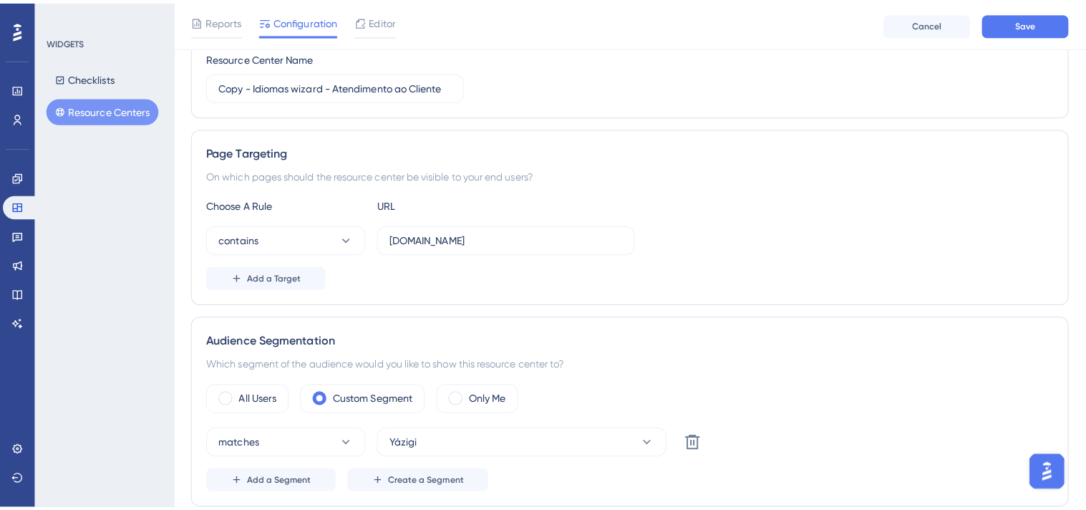
scroll to position [0, 0]
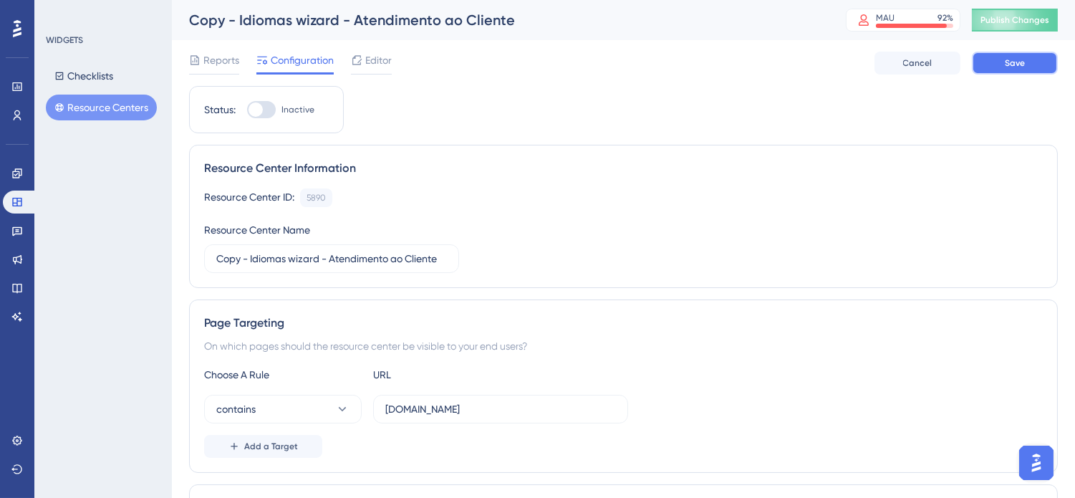
click at [1018, 61] on span "Save" at bounding box center [1015, 62] width 20 height 11
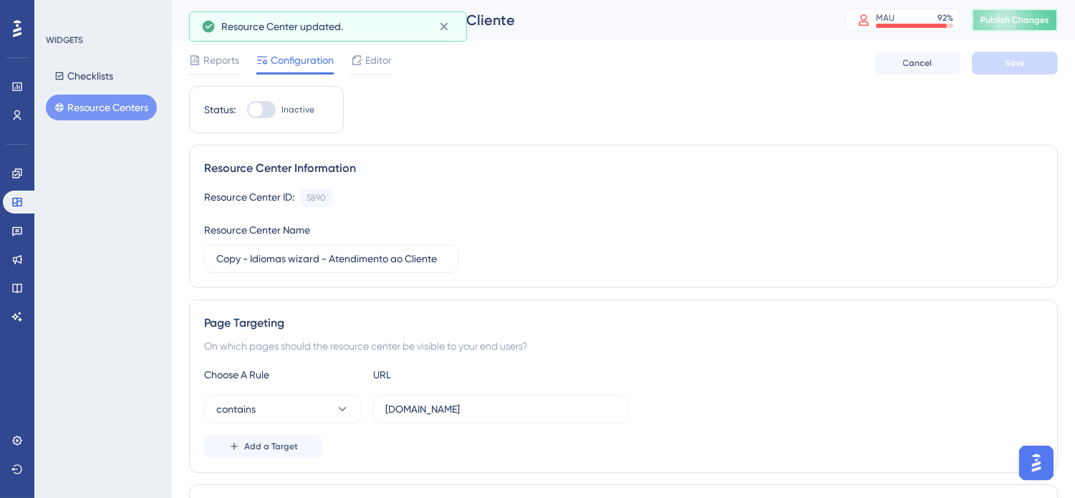
click at [997, 19] on span "Publish Changes" at bounding box center [1014, 19] width 69 height 11
click at [382, 67] on span "Editor" at bounding box center [378, 60] width 26 height 17
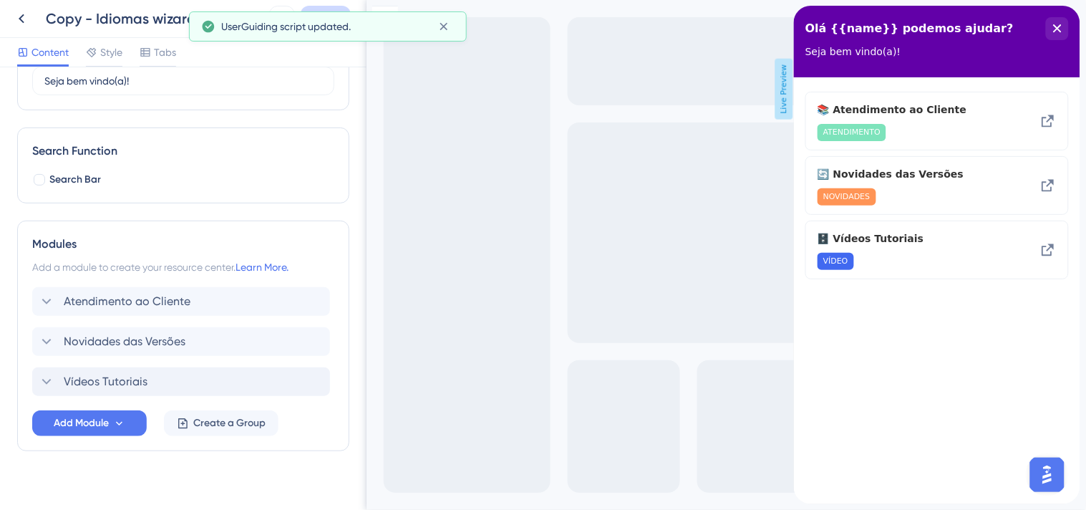
scroll to position [166, 0]
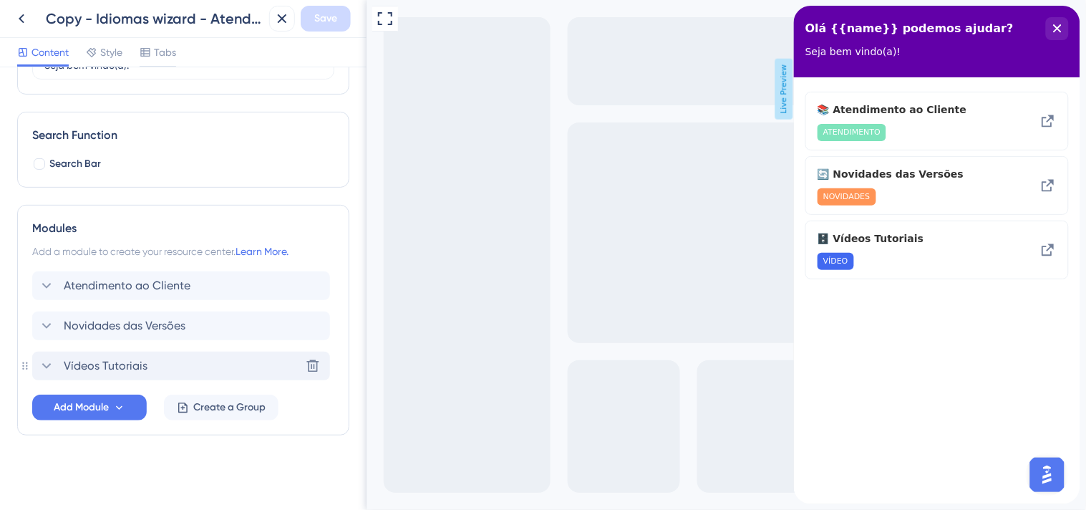
click at [51, 366] on icon at bounding box center [46, 365] width 17 height 17
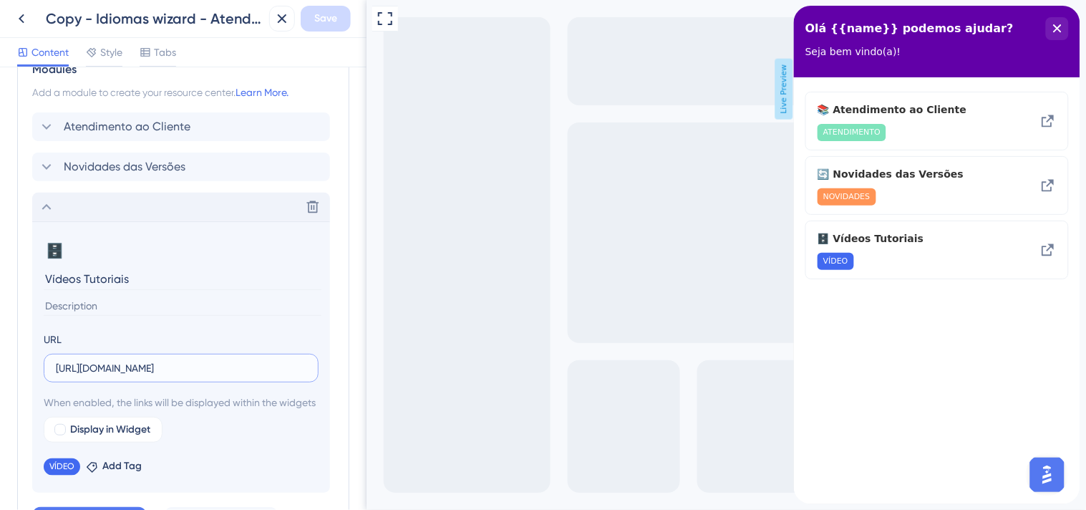
scroll to position [0, 187]
drag, startPoint x: 548, startPoint y: 367, endPoint x: 419, endPoint y: 345, distance: 130.8
click at [216, 375] on input "https://drive.google.com/drive/folders/1dzm3O1W3ccjZ1PCwTG1qSpuW4vDd3o7j?usp=sh…" at bounding box center [181, 368] width 251 height 16
click at [215, 369] on input "https://drive.google.com/drive/folders/1dzm3O1W3ccjZ1PCwTG1qSpuW4vDd3o7j?usp=sh…" at bounding box center [181, 368] width 251 height 16
click at [215, 368] on input "https://drive.google.com/drive/folders/1dzm3O1W3ccjZ1PCwTG1qSpuW4vDd3o7j?usp=sh…" at bounding box center [181, 368] width 251 height 16
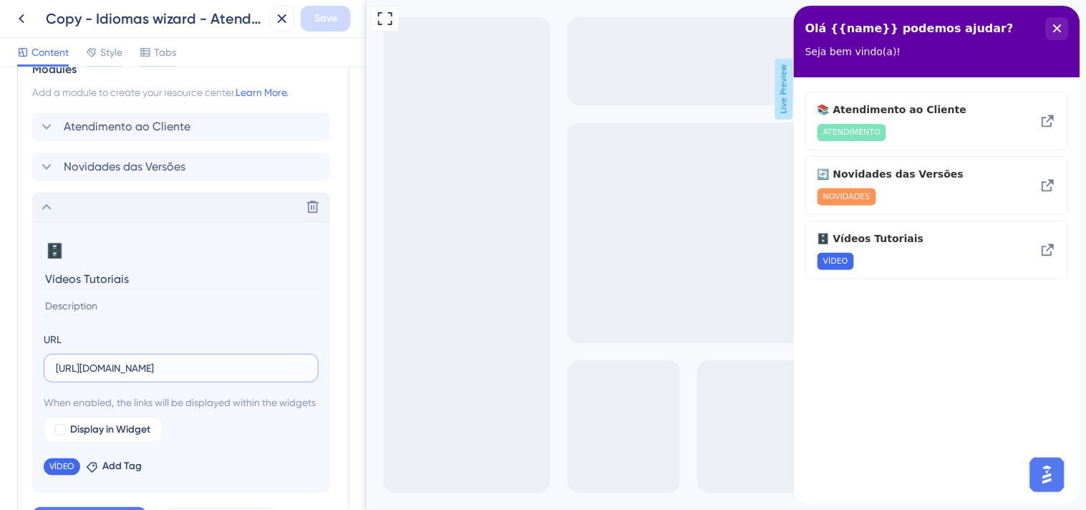
click at [215, 368] on input "https://drive.google.com/drive/folders/1dzm3O1W3ccjZ1PCwTG1qSpuW4vDd3o7j?usp=sh…" at bounding box center [181, 368] width 251 height 16
click at [176, 370] on input "https://drive.google.com/drive/folders/1dzm3O1W3ccjZ1PCwTG1qSpuW4vDd3o7j?usp=sh…" at bounding box center [181, 368] width 251 height 16
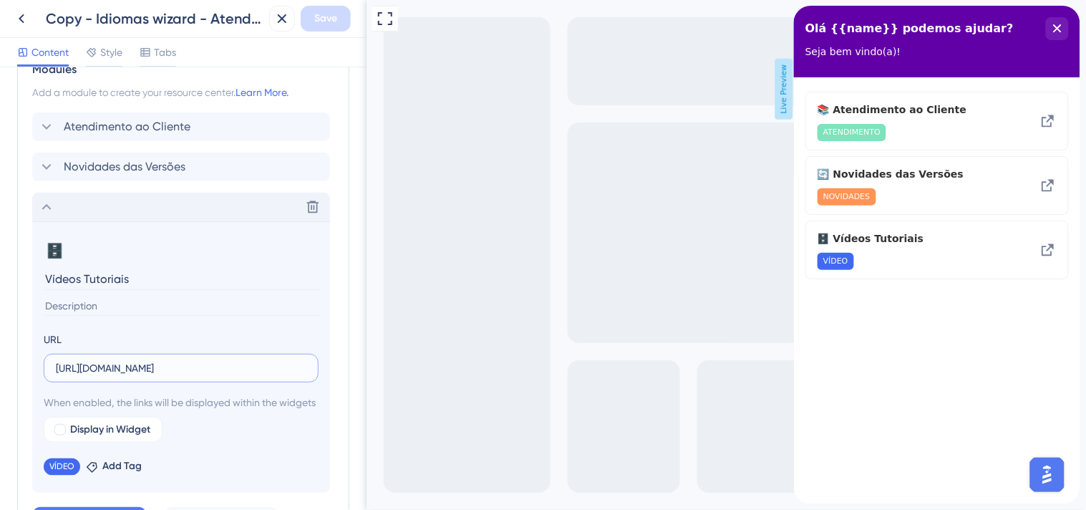
click at [176, 370] on input "https://drive.google.com/drive/folders/1dzm3O1W3ccjZ1PCwTG1qSpuW4vDd3o7j?usp=sh…" at bounding box center [181, 368] width 251 height 16
paste input "https://drive.google.com/drive/folders/1Q5mAFdBmp2pI4yXIhG2-O7NrAPv9YErU?usp=dr…"
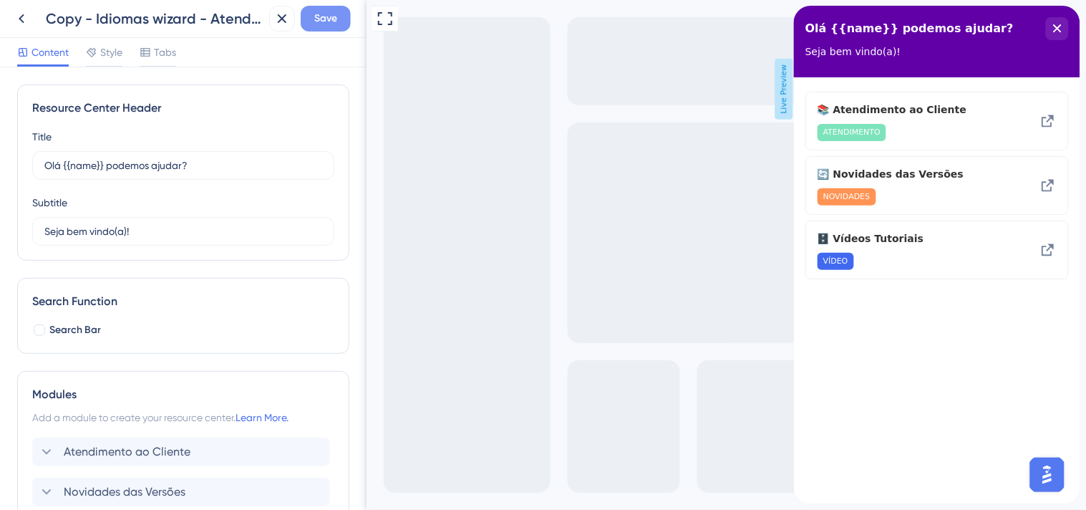
type input "https://drive.google.com/drive/folders/1Q5mAFdBmp2pI4yXIhG2-O7NrAPv9YErU?usp=dr…"
click at [317, 19] on span "Save" at bounding box center [325, 18] width 23 height 17
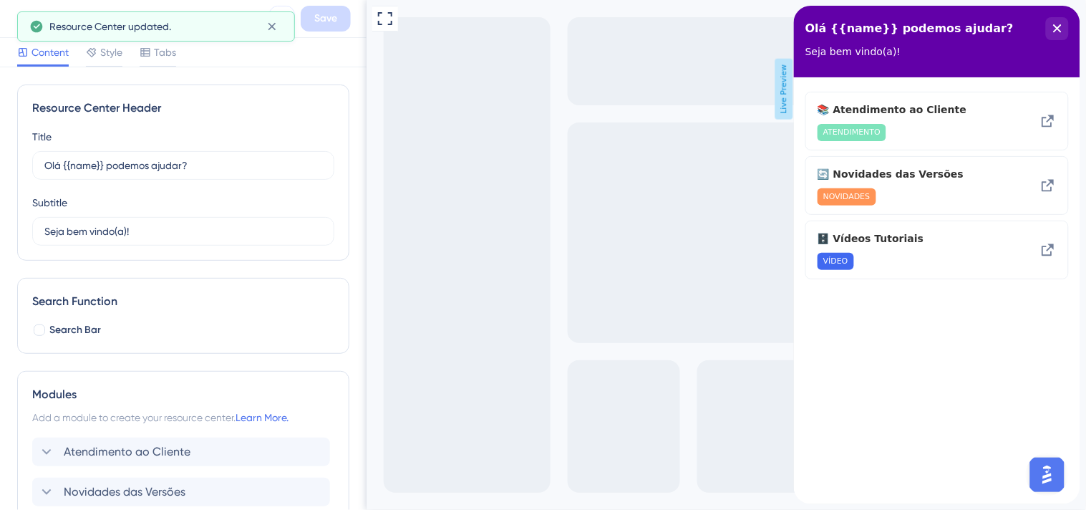
click at [284, 8] on button at bounding box center [282, 19] width 26 height 26
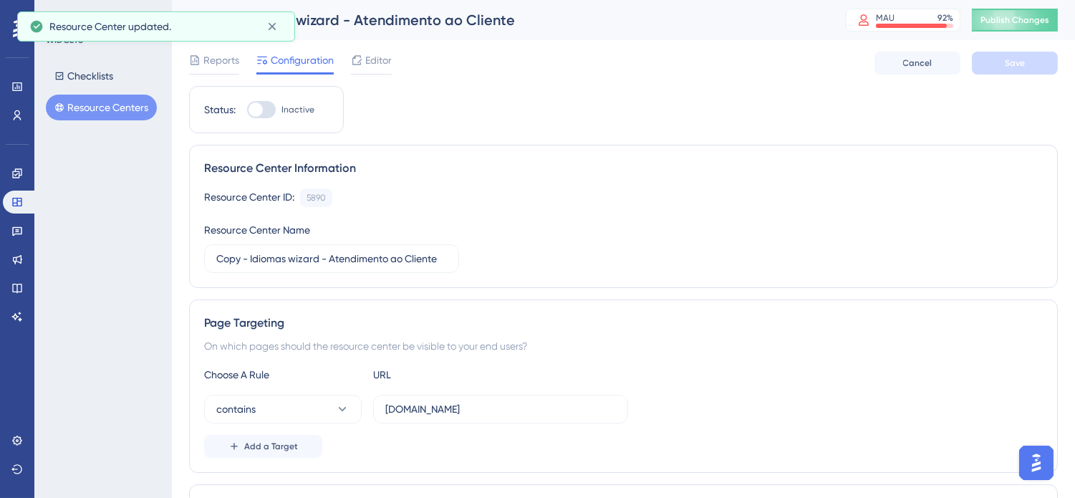
scroll to position [122, 0]
click at [275, 26] on icon at bounding box center [272, 26] width 14 height 14
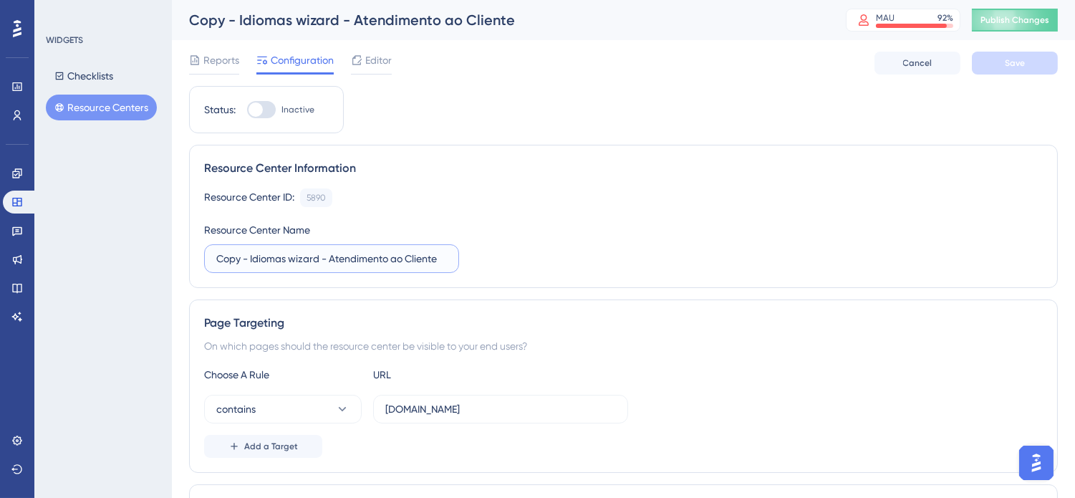
drag, startPoint x: 320, startPoint y: 258, endPoint x: 291, endPoint y: 259, distance: 28.7
click at [291, 259] on input "Copy - Idiomas wizard - Atendimento ao Cliente" at bounding box center [331, 259] width 231 height 16
drag, startPoint x: 251, startPoint y: 259, endPoint x: 100, endPoint y: 271, distance: 150.9
click at [172, 271] on div "Performance Users Engagement Widgets Feedback Product Updates Knowledge Base AI…" at bounding box center [623, 483] width 903 height 967
type input "Idiomas yazigi - Atendimento ao Cliente"
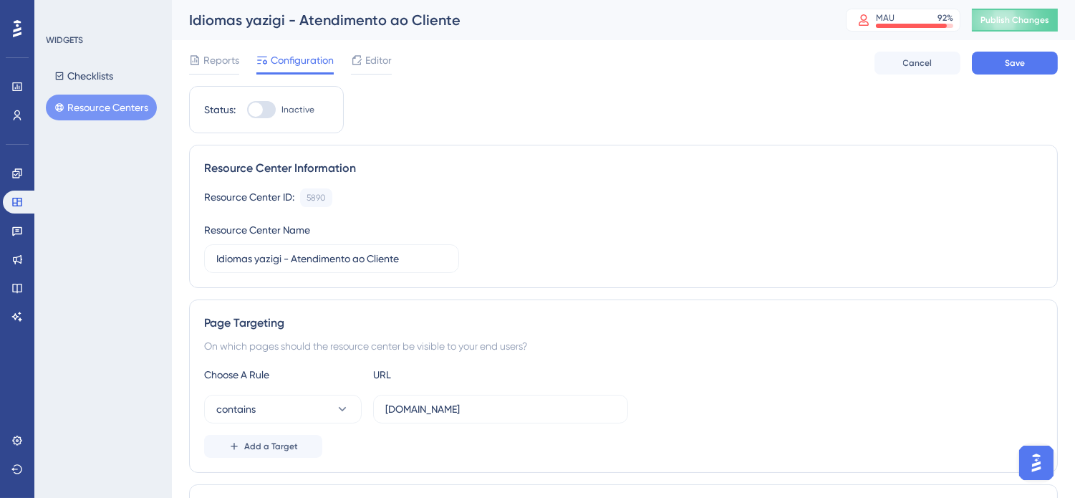
click at [678, 273] on div "Resource Center ID: 5890 Copy Resource Center Name Idiomas yazigi - Atendimento…" at bounding box center [623, 230] width 839 height 85
click at [1011, 57] on span "Save" at bounding box center [1015, 62] width 20 height 11
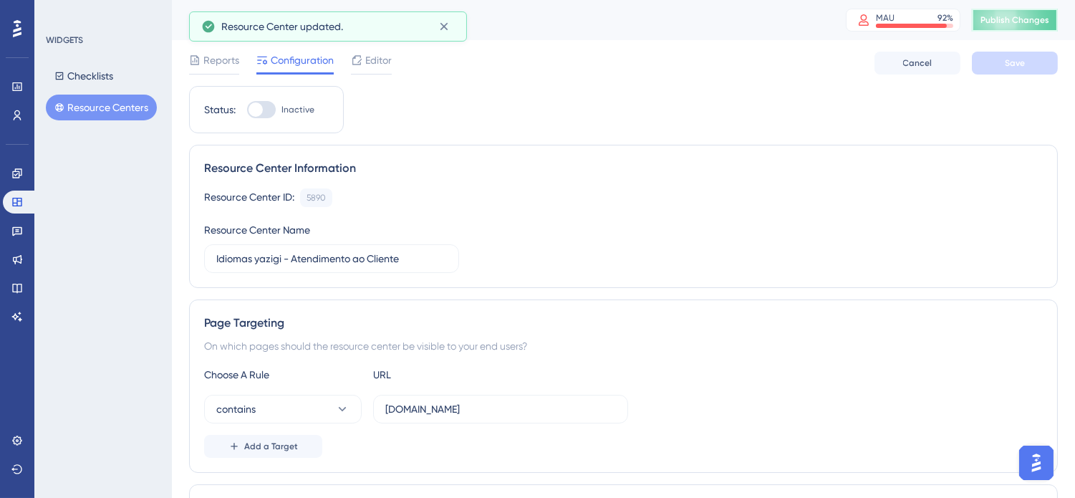
click at [1033, 15] on span "Publish Changes" at bounding box center [1014, 19] width 69 height 11
click at [259, 112] on div at bounding box center [256, 109] width 14 height 14
click at [247, 110] on input "Inactive" at bounding box center [246, 110] width 1 height 1
checkbox input "true"
click at [987, 62] on button "Save" at bounding box center [1015, 63] width 86 height 23
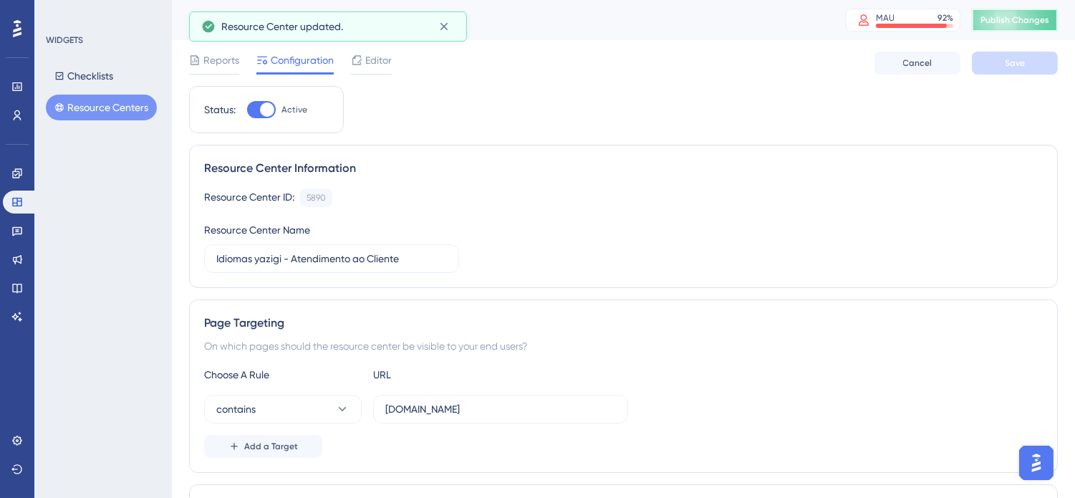
click at [1047, 19] on span "Publish Changes" at bounding box center [1014, 19] width 69 height 11
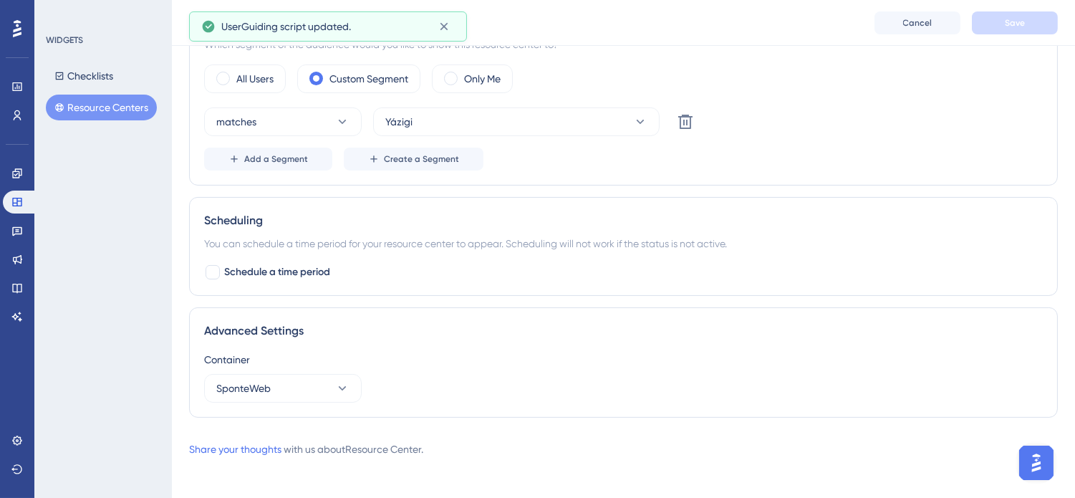
scroll to position [0, 0]
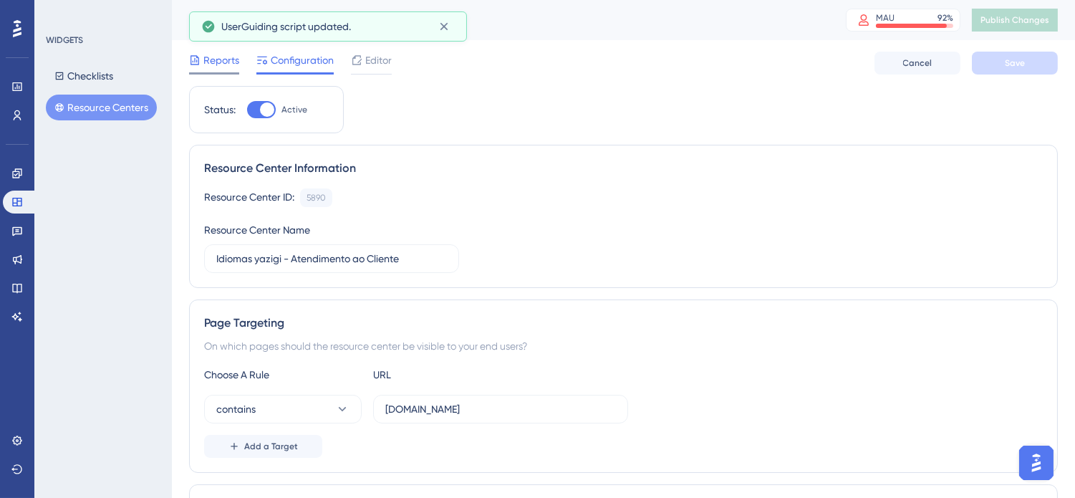
click at [230, 57] on span "Reports" at bounding box center [221, 60] width 36 height 17
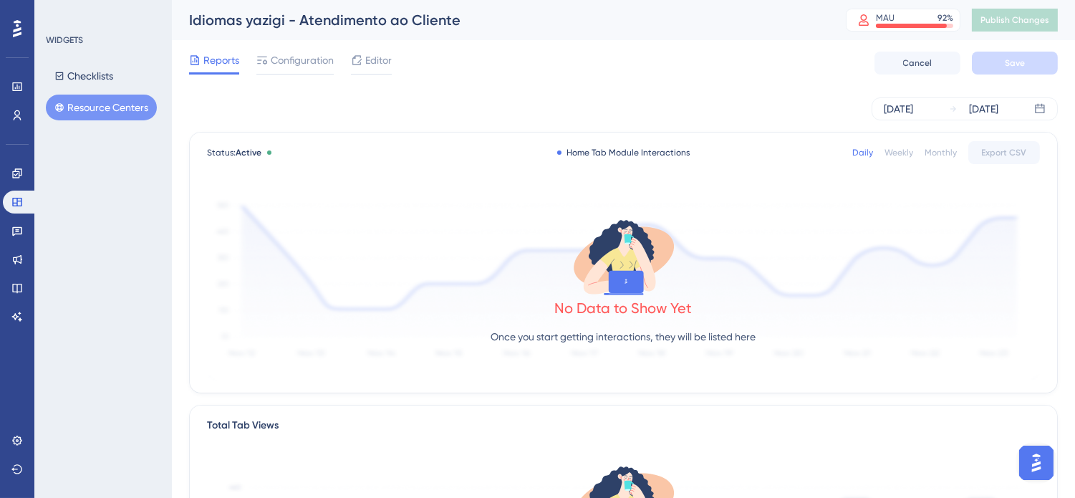
scroll to position [177, 0]
click at [95, 111] on button "Resource Centers" at bounding box center [101, 108] width 111 height 26
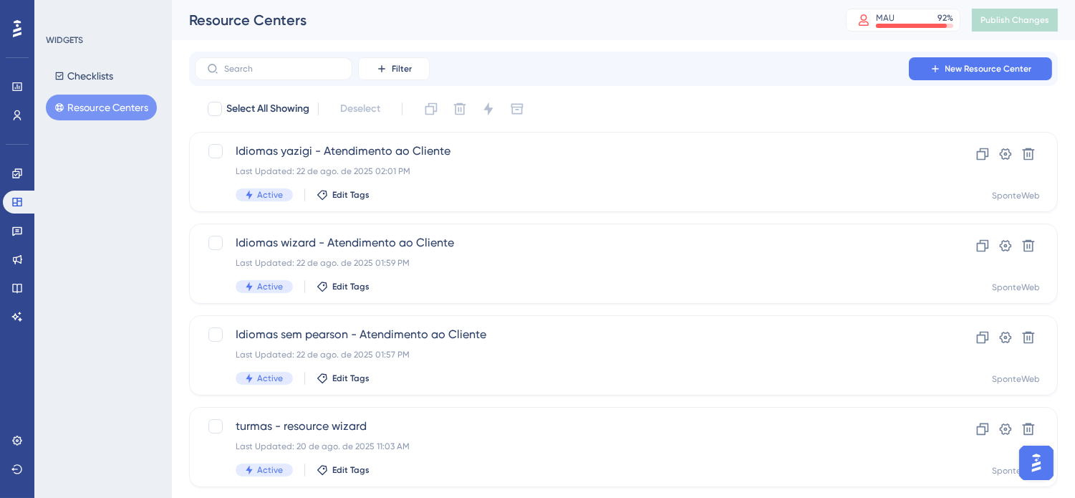
click at [753, 39] on div "Resource Centers MAU 92 % Click to see add-on and upgrade options Publish Chang…" at bounding box center [623, 20] width 903 height 40
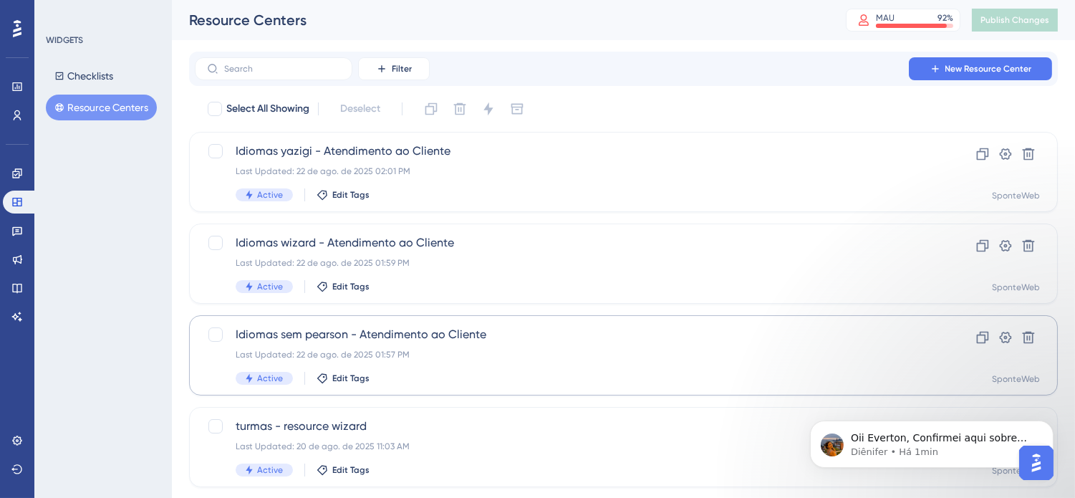
scroll to position [228, 0]
click at [964, 436] on p "Oii Everton, Confirmei aqui sobre sua dúvida. Você pode criar Resource Centers …" at bounding box center [942, 437] width 185 height 14
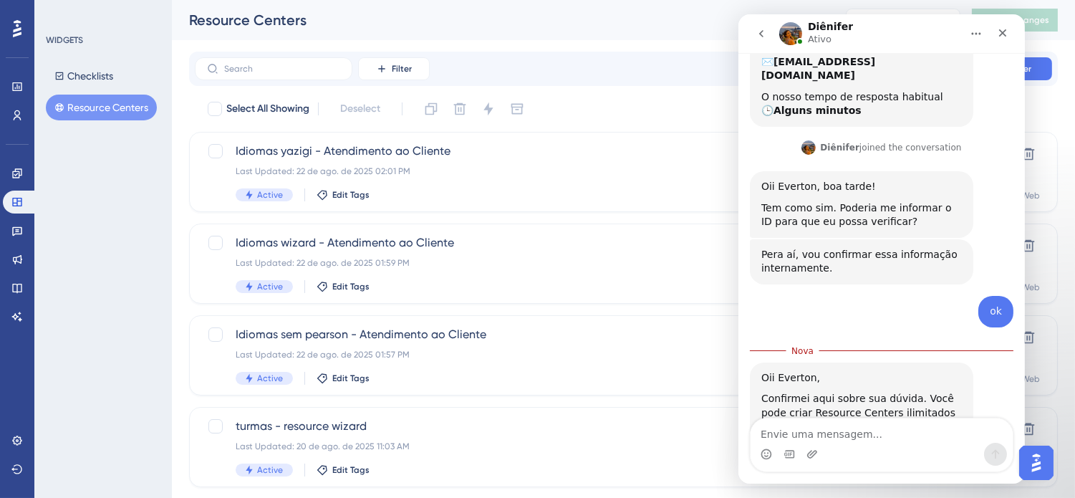
scroll to position [252, 0]
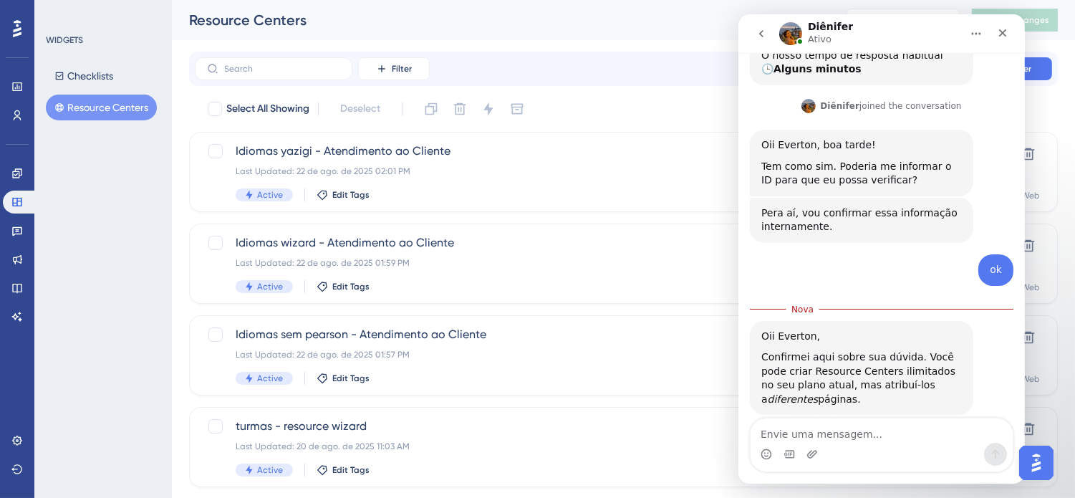
click at [911, 428] on textarea "Envie uma mensagem..." at bounding box center [881, 430] width 262 height 24
type textarea "entendi, no mesmo link não dá isso?"
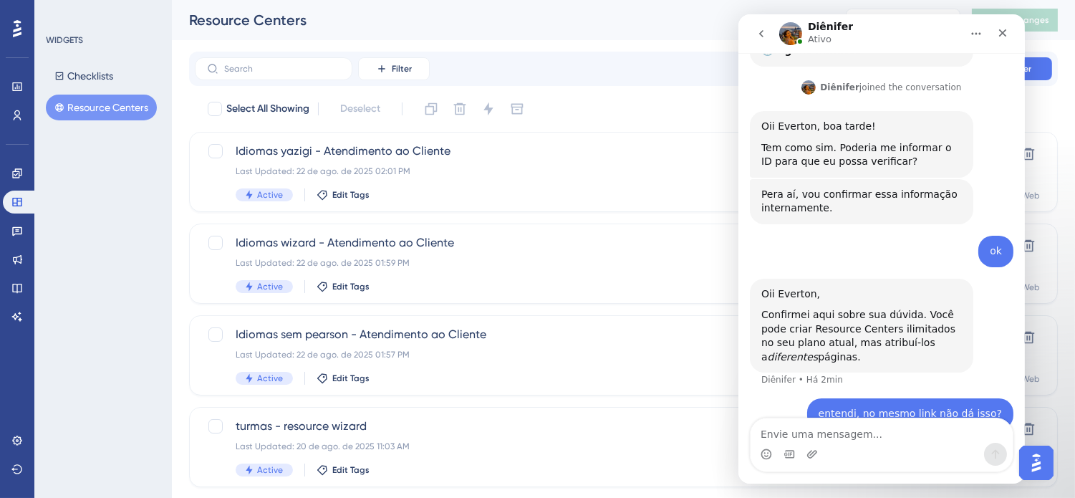
scroll to position [270, 0]
click at [1005, 34] on icon "Fechar" at bounding box center [1001, 32] width 11 height 11
click at [1005, 34] on div "Resource Centers MAU 92 % Click to see add-on and upgrade options Publish Chang…" at bounding box center [623, 20] width 903 height 40
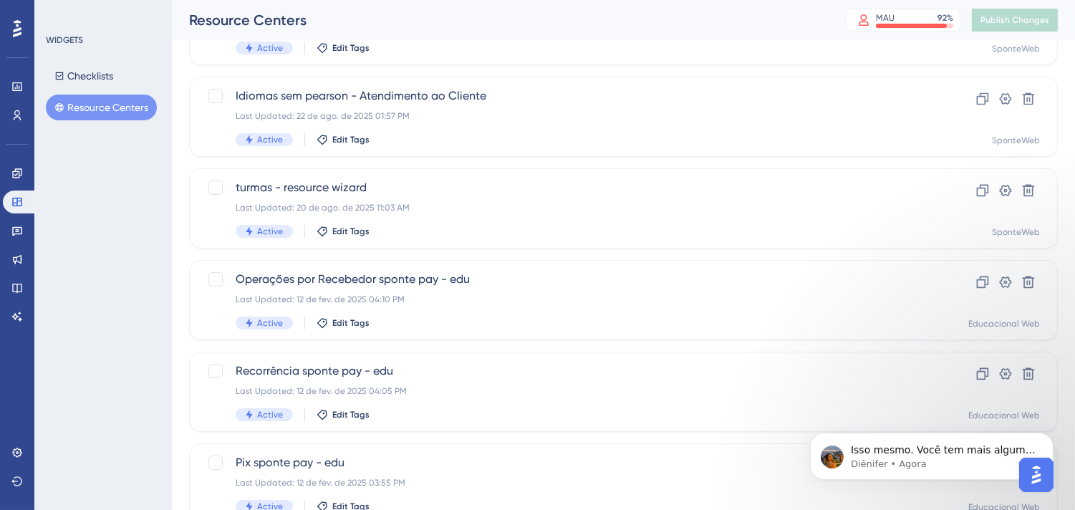
scroll to position [316, 0]
click at [946, 458] on p "Diênifer • Agora" at bounding box center [942, 463] width 185 height 13
click at [963, 454] on div "Pix sponte pay - edu Last Updated: 12 de fev. de 2025 03:55 PM Active Edit Tags…" at bounding box center [623, 483] width 833 height 59
click at [1037, 484] on img "Open AI Assistant Launcher" at bounding box center [1036, 474] width 26 height 26
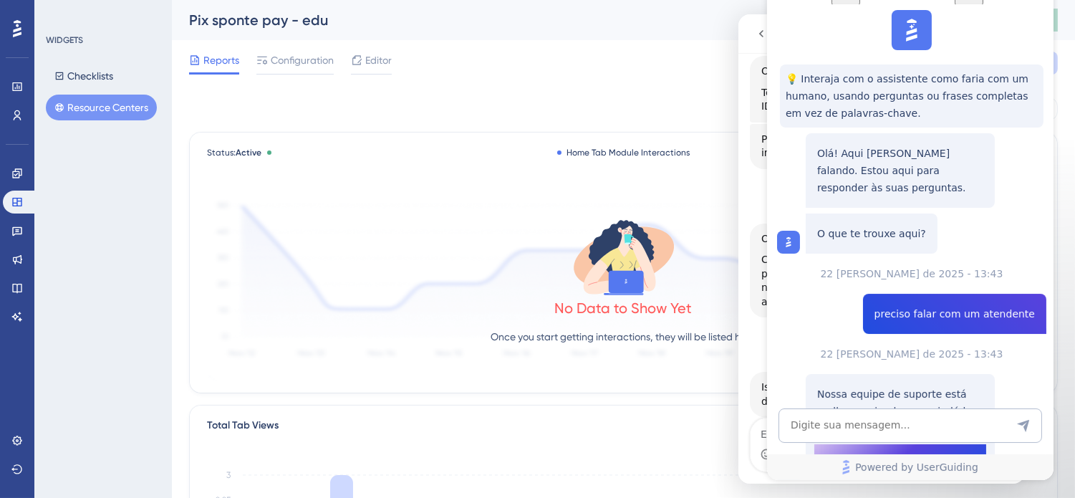
scroll to position [127, 0]
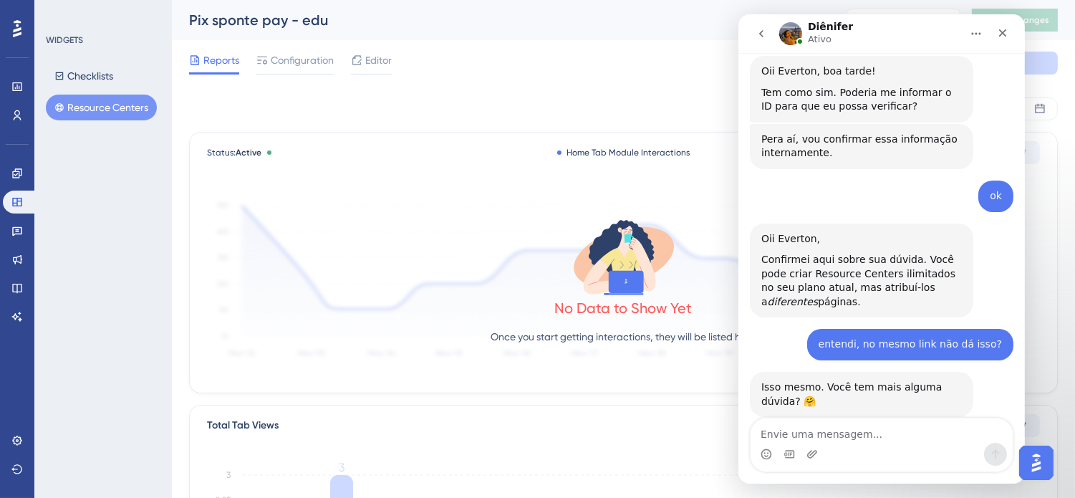
scroll to position [0, 0]
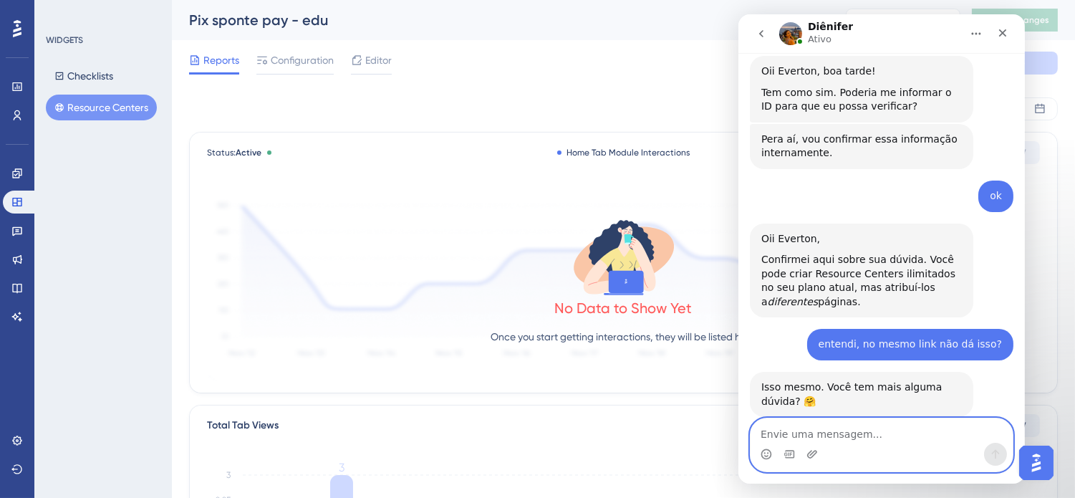
click at [867, 435] on textarea "Envie uma mensagem..." at bounding box center [881, 430] width 262 height 24
type textarea "só isso"
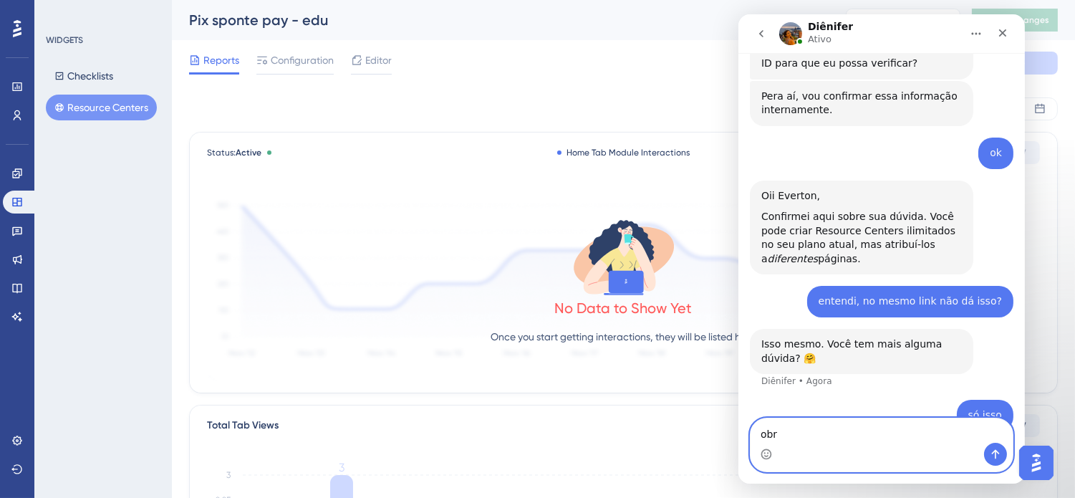
scroll to position [370, 0]
type textarea "obrigado"
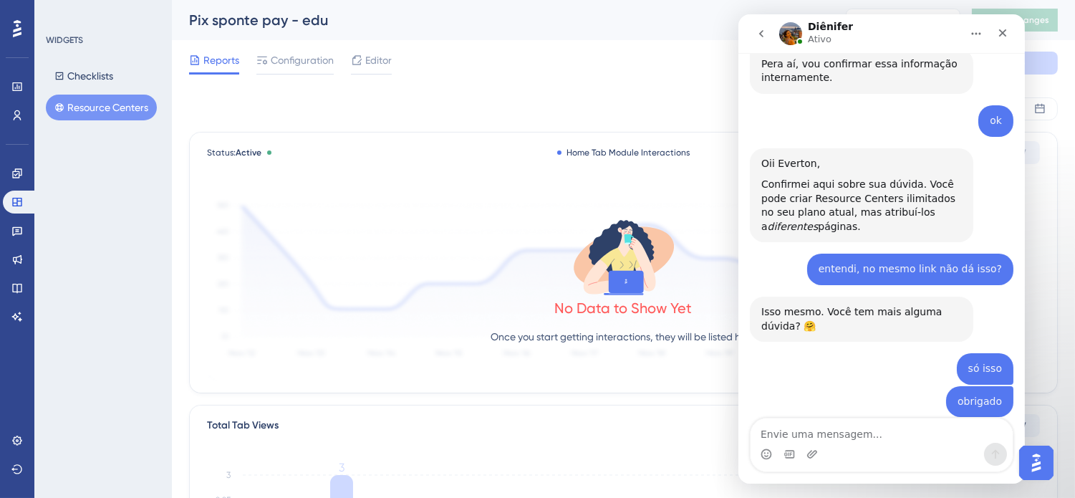
scroll to position [467, 0]
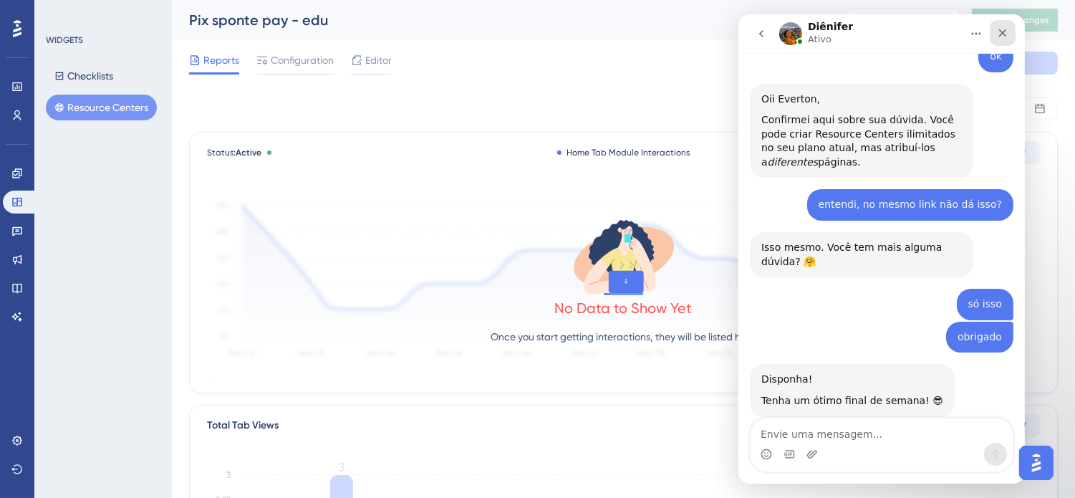
drag, startPoint x: 1528, startPoint y: 16, endPoint x: 1003, endPoint y: 32, distance: 524.5
click at [1003, 32] on icon "Fechar" at bounding box center [1002, 33] width 8 height 8
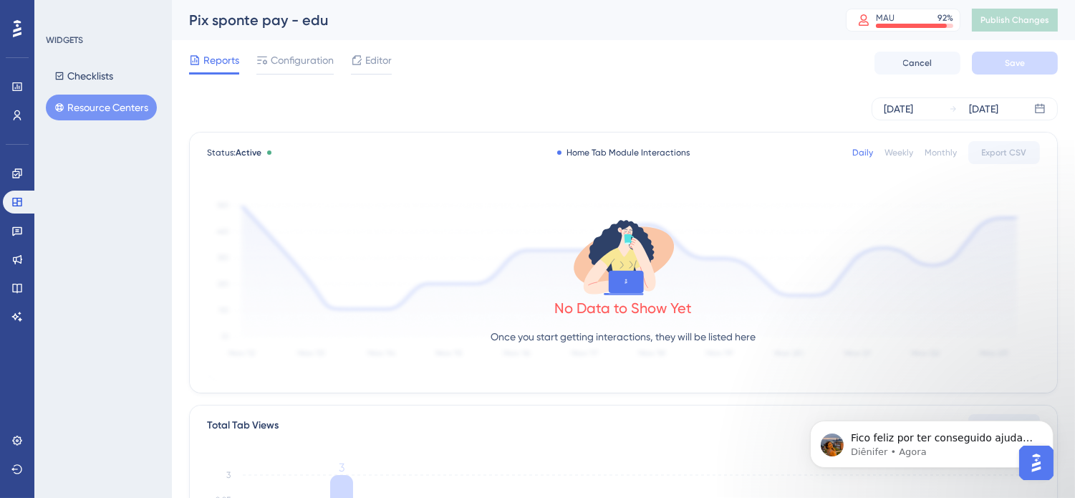
scroll to position [724, 0]
click at [929, 438] on p "Fico feliz por ter conseguido ajudar! Nós valorizamos muito suas opiniões e fee…" at bounding box center [942, 437] width 185 height 14
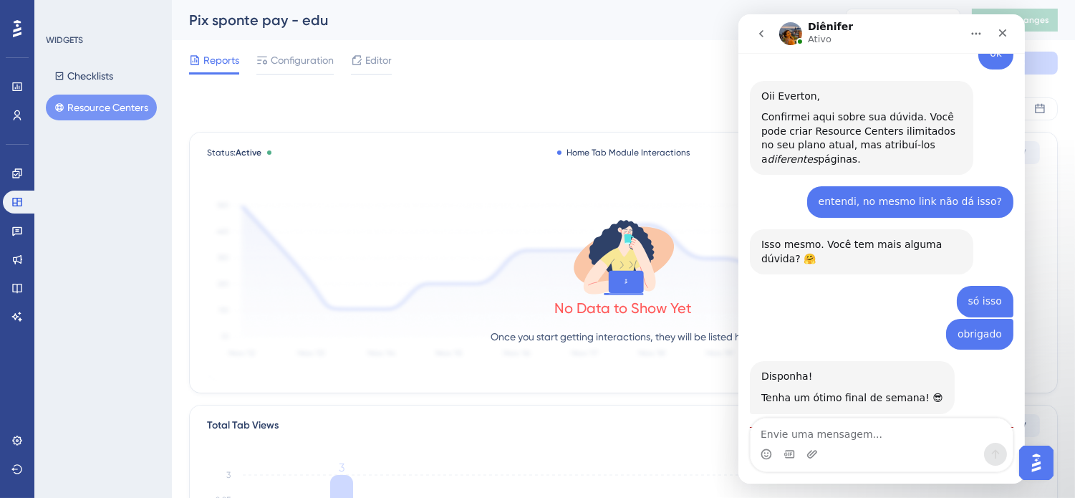
scroll to position [748, 0]
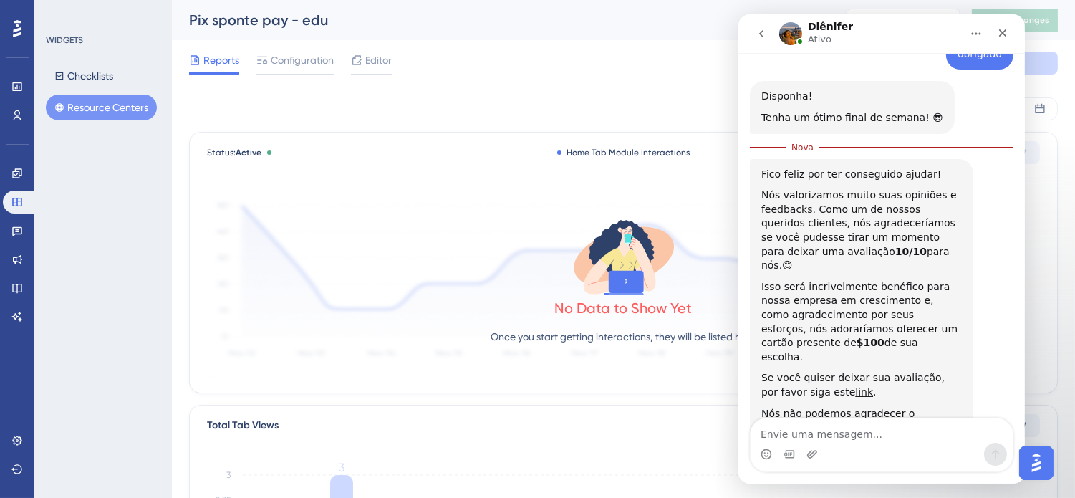
click at [763, 34] on icon "go back" at bounding box center [760, 33] width 11 height 11
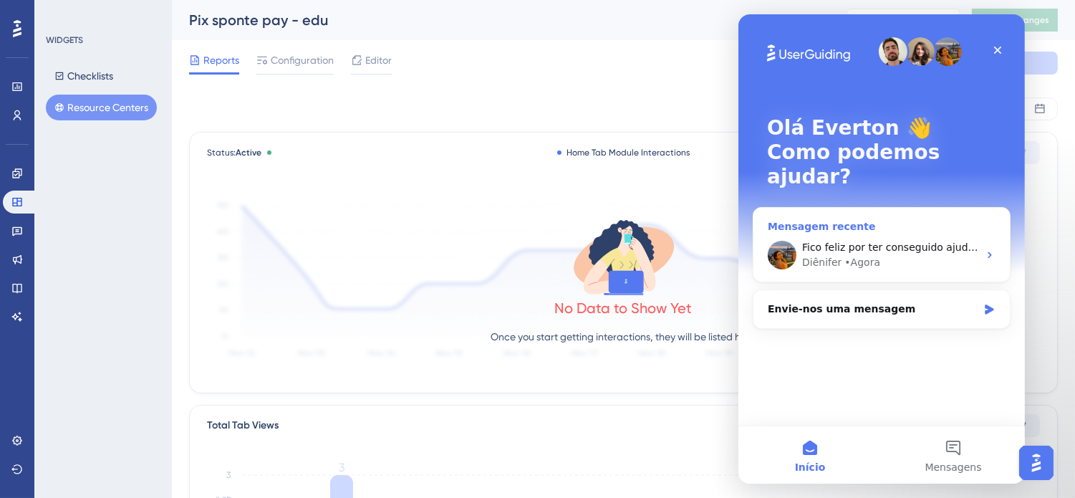
click at [891, 255] on div "Diênifer • Agora" at bounding box center [889, 262] width 176 height 15
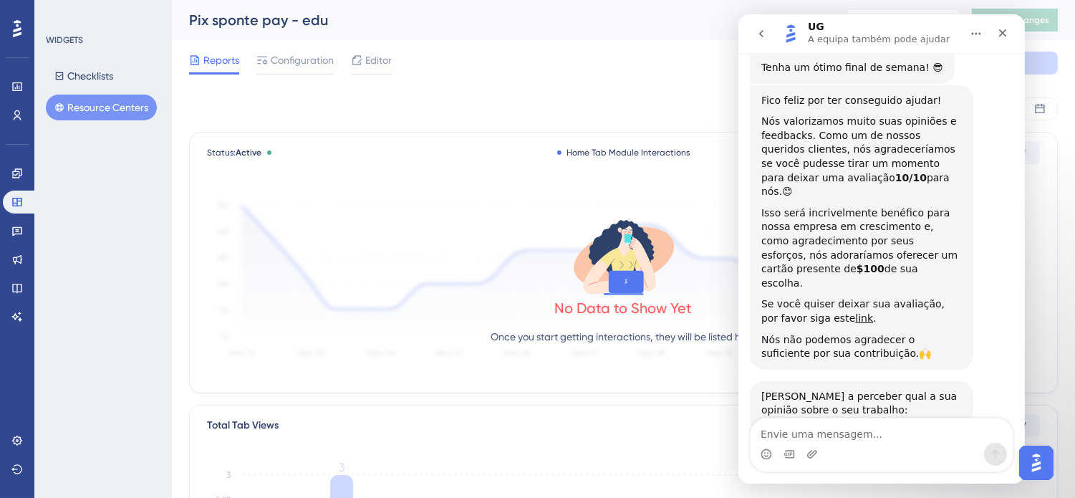
scroll to position [853, 0]
